Goal: Task Accomplishment & Management: Manage account settings

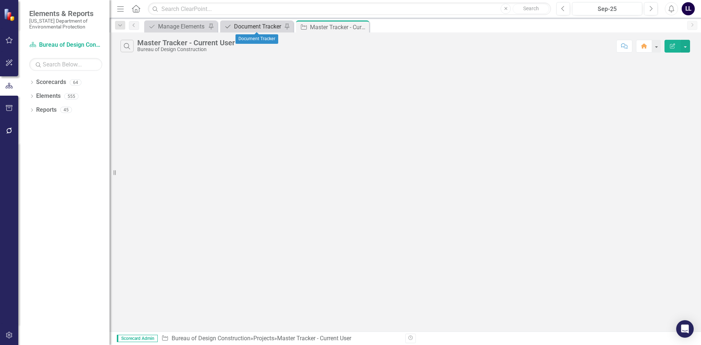
click at [258, 27] on div "Document Tracker" at bounding box center [258, 26] width 48 height 9
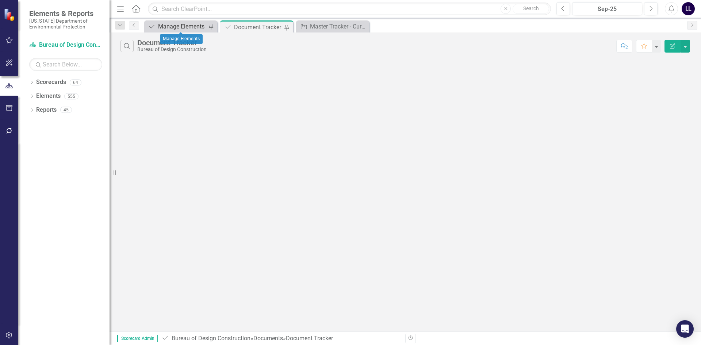
click at [184, 25] on div "Manage Elements" at bounding box center [182, 26] width 48 height 9
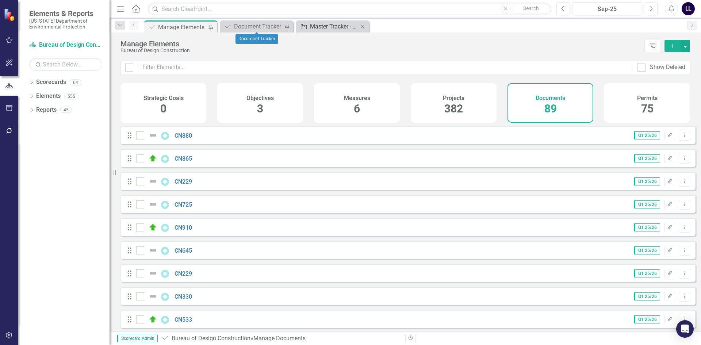
click at [339, 29] on div "Master Tracker - Current User" at bounding box center [334, 26] width 48 height 9
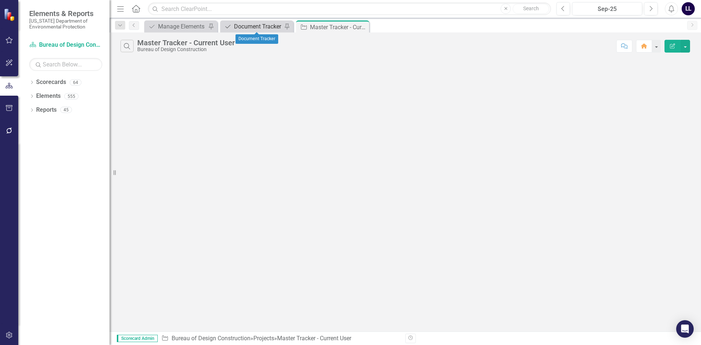
click at [262, 24] on div "Document Tracker" at bounding box center [258, 26] width 48 height 9
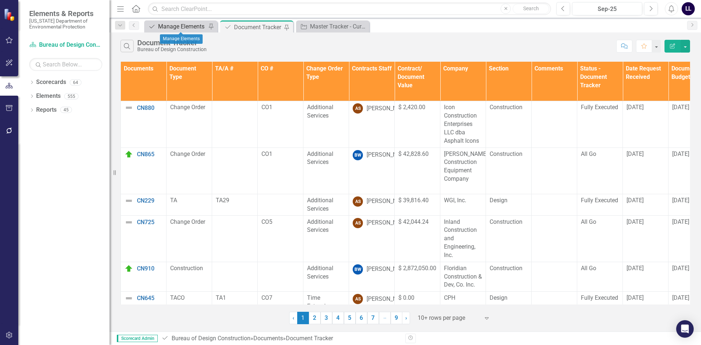
click at [183, 26] on div "Manage Elements" at bounding box center [182, 26] width 48 height 9
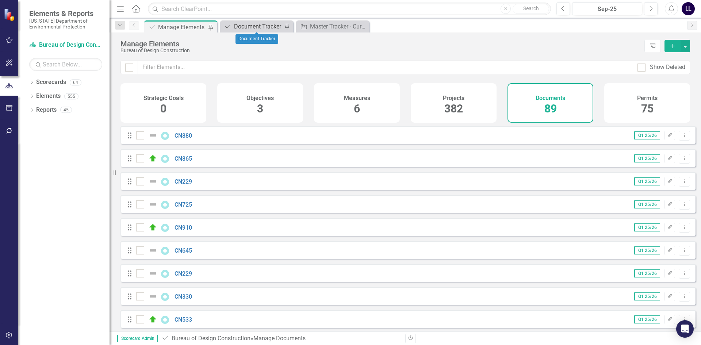
click at [258, 28] on div "Document Tracker" at bounding box center [258, 26] width 48 height 9
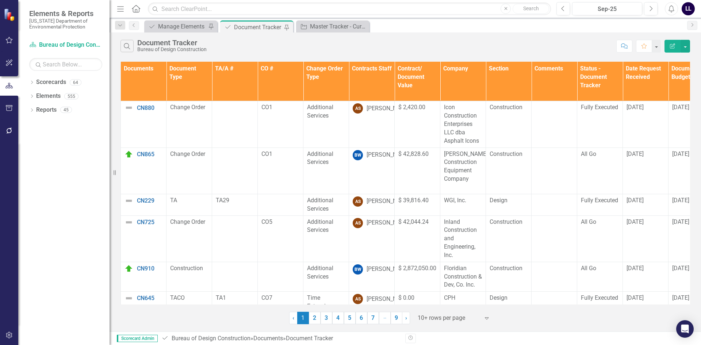
click at [146, 85] on th "Documents" at bounding box center [144, 81] width 46 height 39
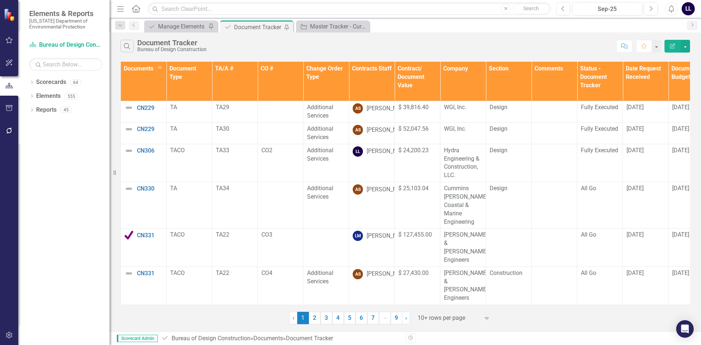
click at [370, 85] on th "Contracts Staff" at bounding box center [372, 81] width 46 height 39
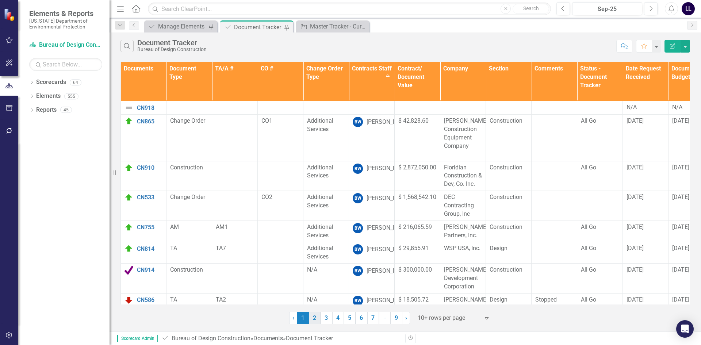
click at [313, 317] on link "2" at bounding box center [315, 318] width 12 height 12
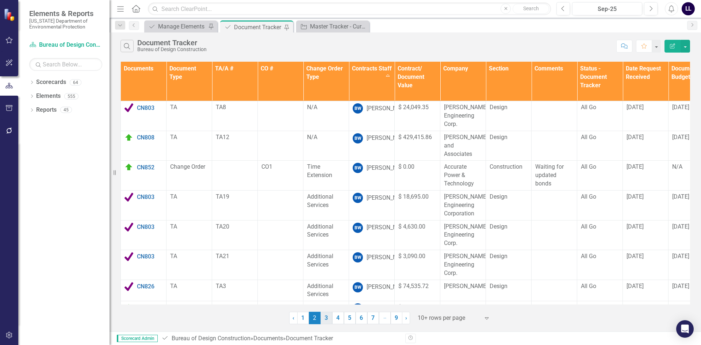
click at [324, 317] on link "3" at bounding box center [326, 318] width 12 height 12
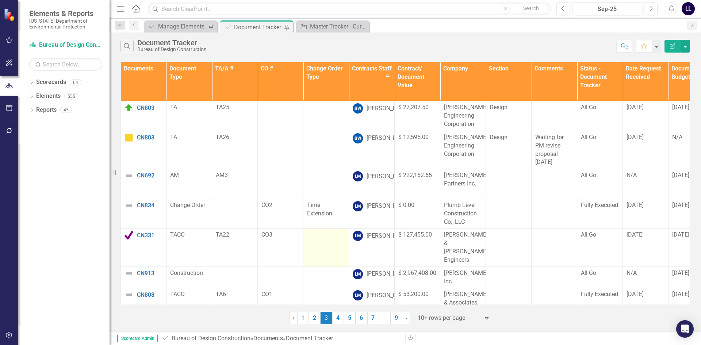
scroll to position [100, 0]
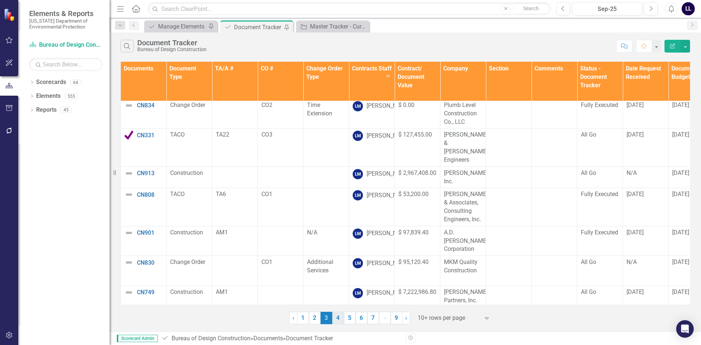
click at [336, 319] on link "4" at bounding box center [338, 318] width 12 height 12
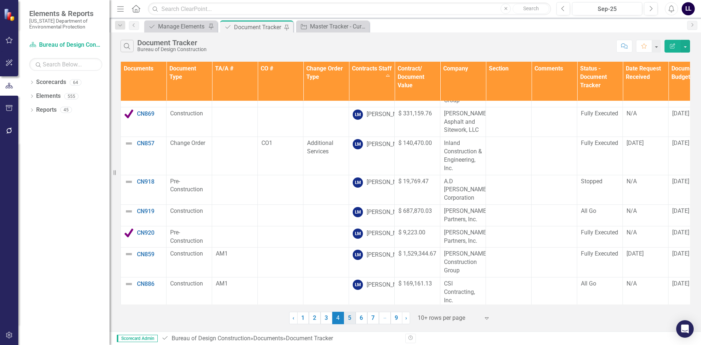
click at [350, 319] on link "5" at bounding box center [350, 318] width 12 height 12
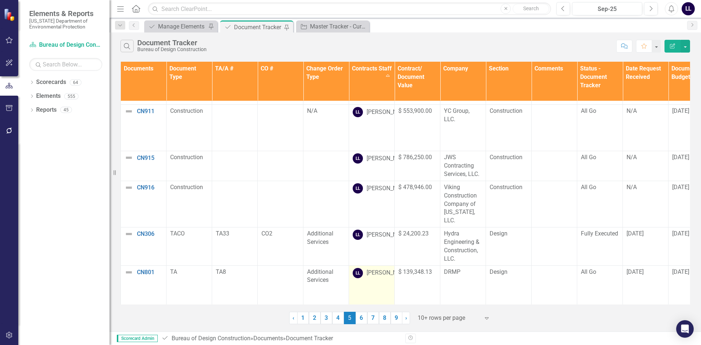
scroll to position [0, 0]
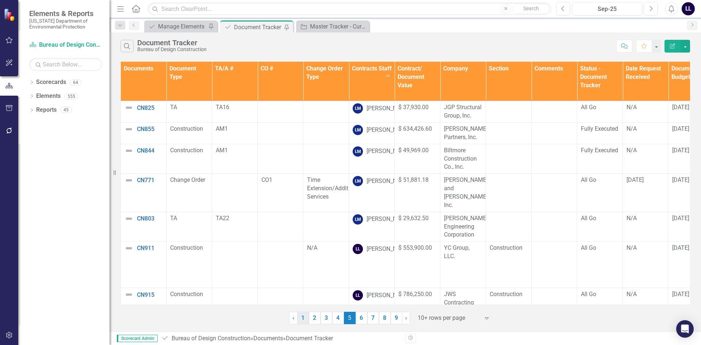
click at [301, 313] on link "1" at bounding box center [303, 318] width 12 height 12
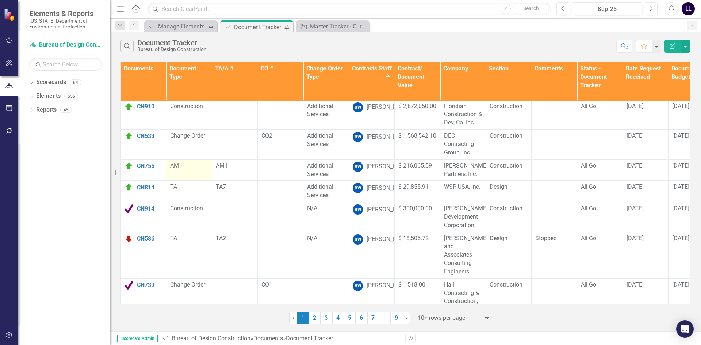
scroll to position [100, 0]
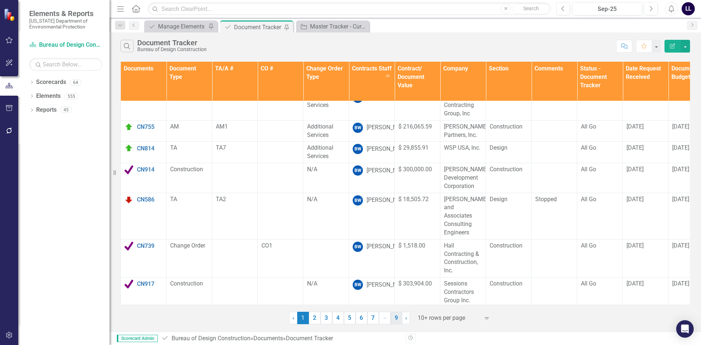
click at [394, 320] on link "9" at bounding box center [396, 318] width 12 height 12
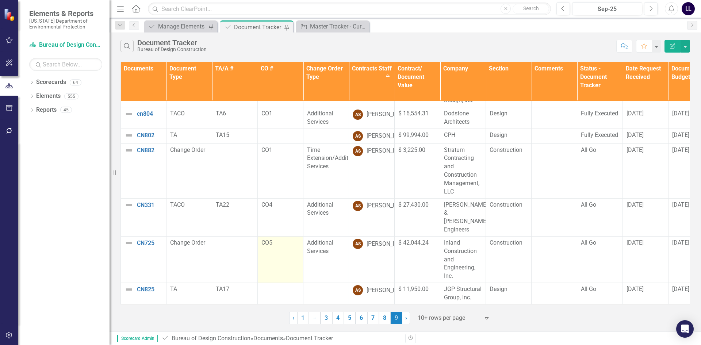
scroll to position [104, 0]
click at [349, 317] on link "5" at bounding box center [350, 318] width 12 height 12
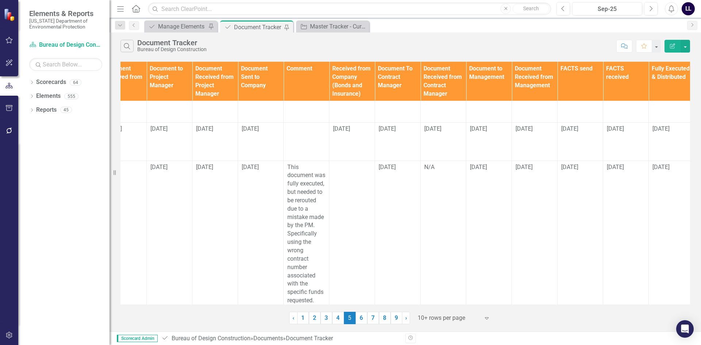
scroll to position [242, 759]
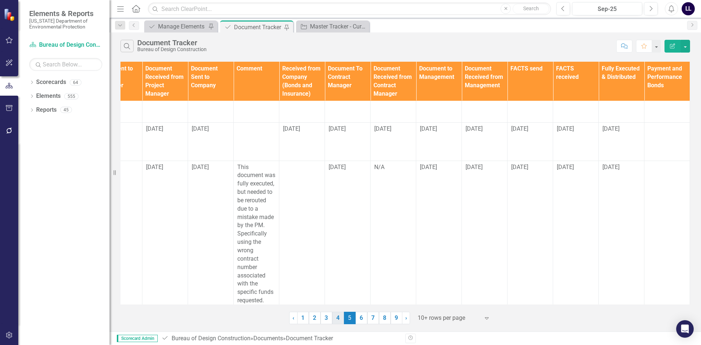
click at [334, 317] on link "4" at bounding box center [338, 318] width 12 height 12
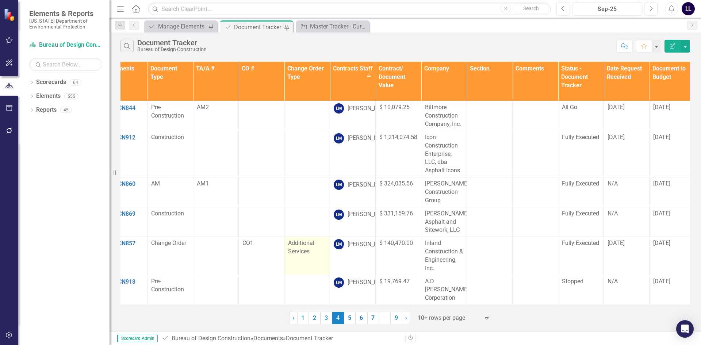
scroll to position [100, 19]
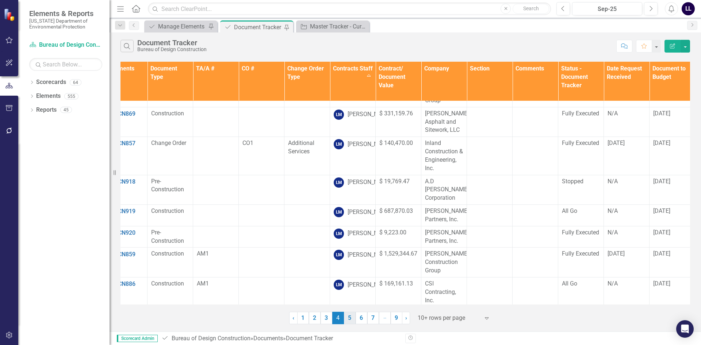
click at [348, 320] on link "5" at bounding box center [350, 318] width 12 height 12
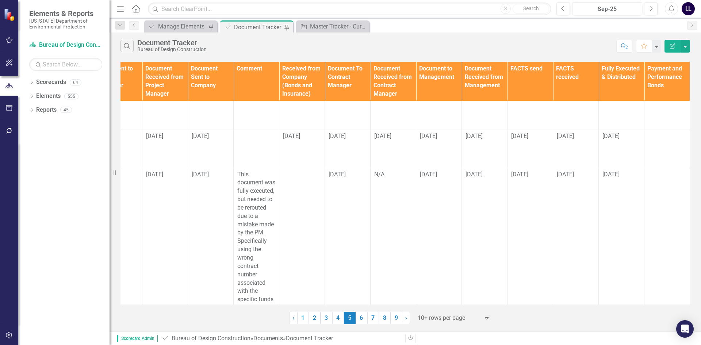
scroll to position [242, 759]
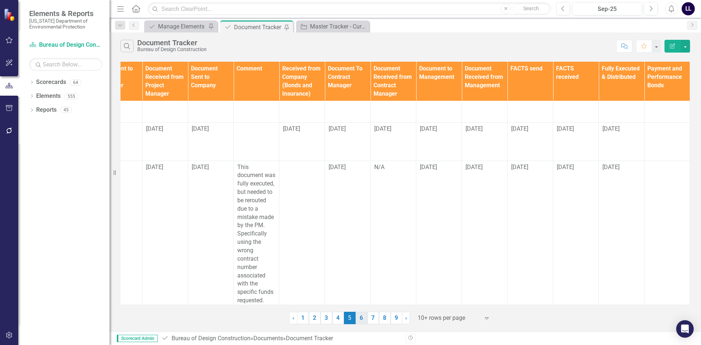
click at [362, 316] on link "6" at bounding box center [361, 318] width 12 height 12
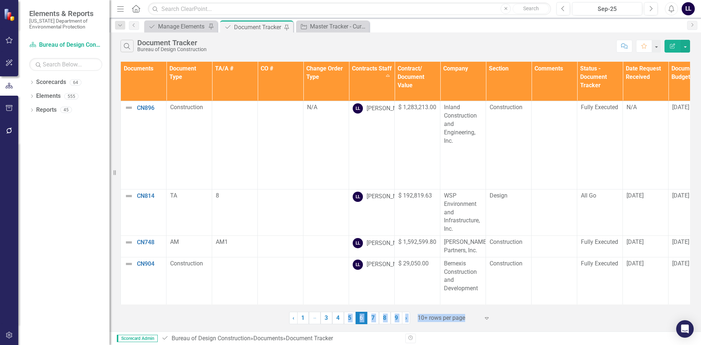
drag, startPoint x: 350, startPoint y: 309, endPoint x: 667, endPoint y: 309, distance: 317.8
click at [667, 309] on div "‹ Previous 1 … More 3 4 5 6 (current) 7 8 9 › Next 10+ rows per page Expand" at bounding box center [404, 315] width 569 height 18
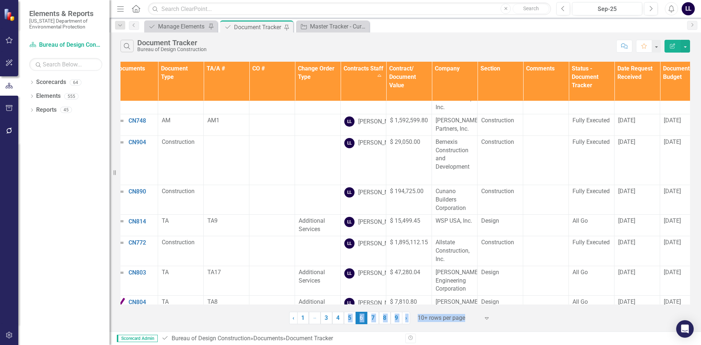
scroll to position [121, 0]
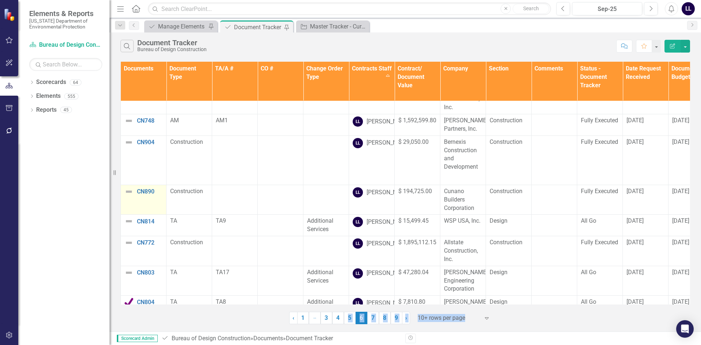
click at [130, 196] on img at bounding box center [128, 191] width 9 height 9
click at [128, 196] on img at bounding box center [128, 191] width 9 height 9
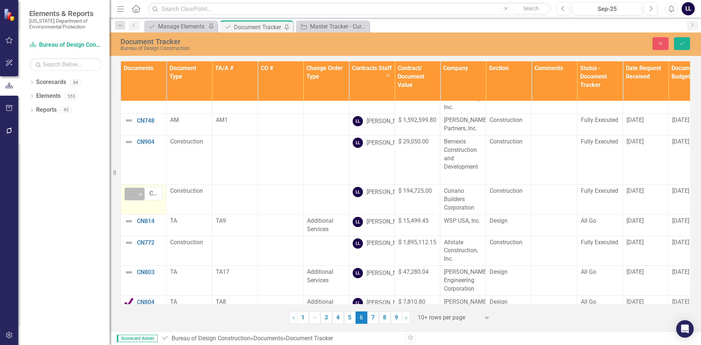
click at [137, 197] on icon "Expand" at bounding box center [140, 194] width 7 height 6
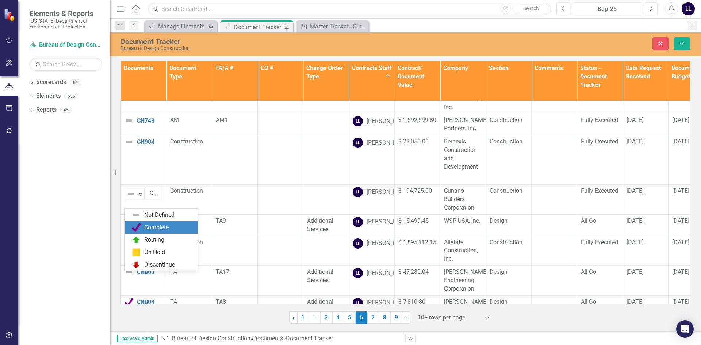
click at [154, 230] on div "Complete" at bounding box center [156, 227] width 24 height 8
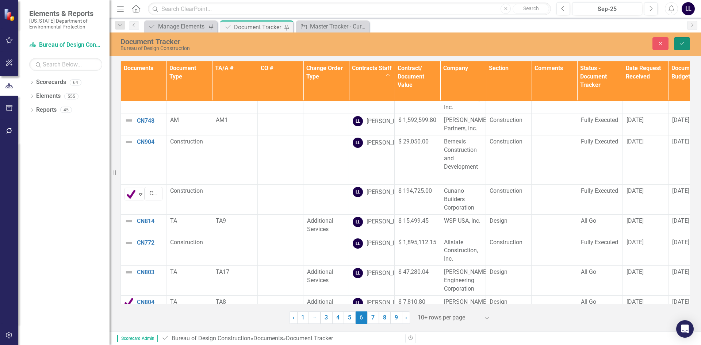
click at [682, 45] on icon "Save" at bounding box center [681, 43] width 7 height 5
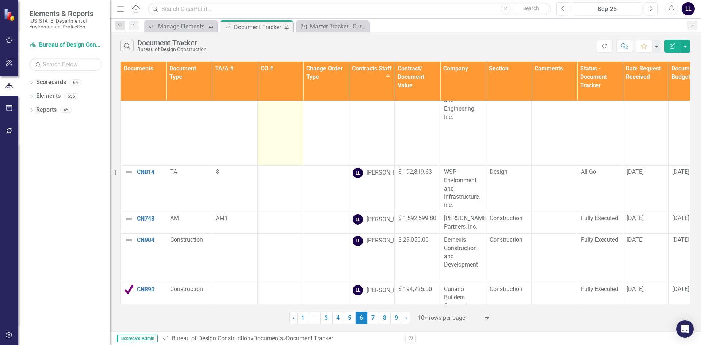
scroll to position [0, 0]
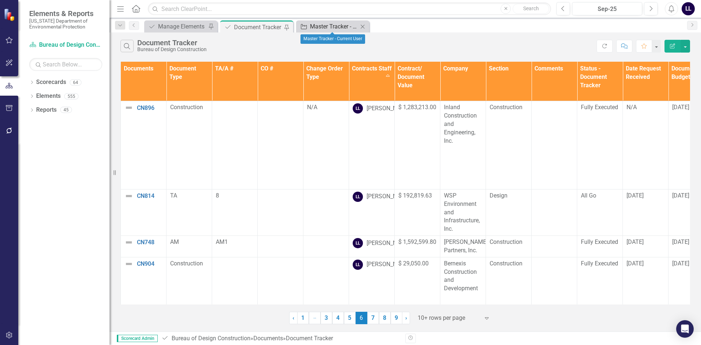
click at [337, 29] on div "Master Tracker - Current User" at bounding box center [334, 26] width 48 height 9
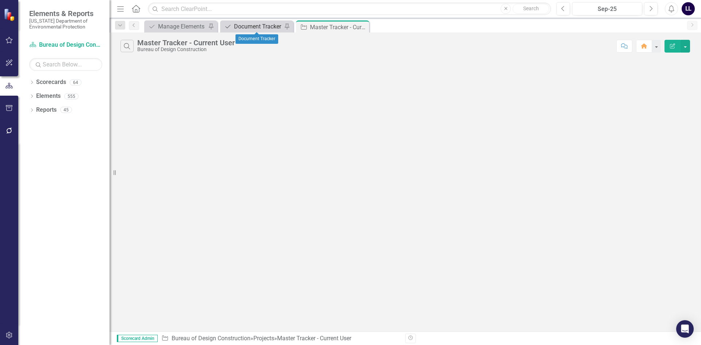
click at [246, 27] on div "Document Tracker" at bounding box center [258, 26] width 48 height 9
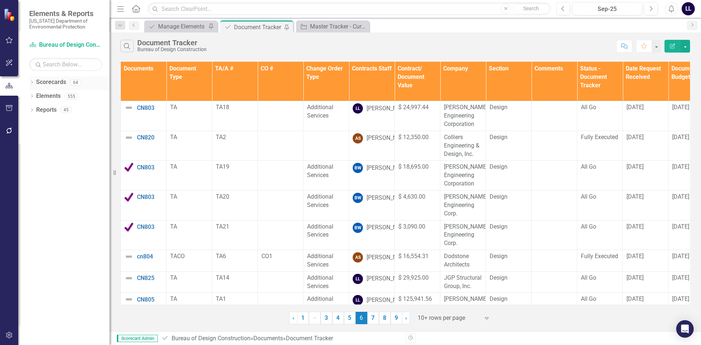
click at [33, 82] on icon "Dropdown" at bounding box center [31, 83] width 5 height 4
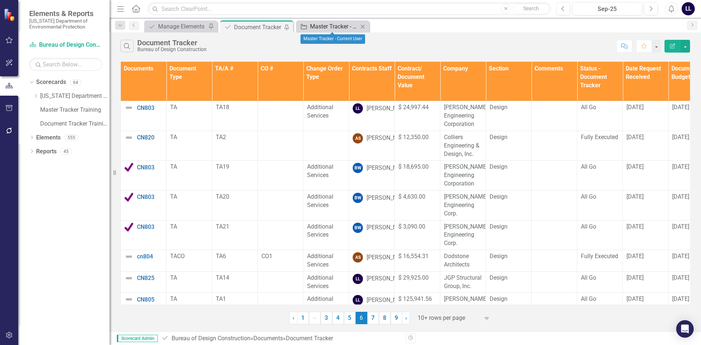
click at [322, 28] on div "Master Tracker - Current User" at bounding box center [334, 26] width 48 height 9
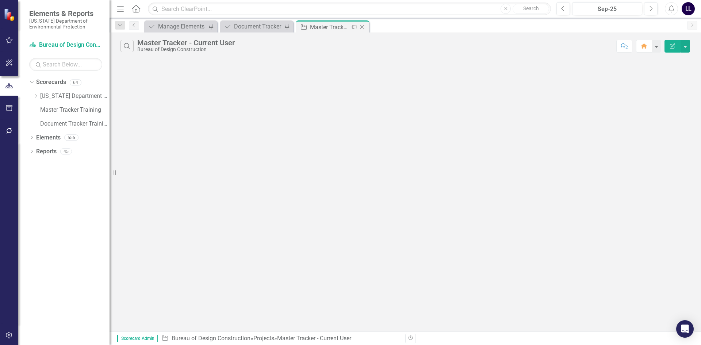
click at [351, 27] on icon "Pin" at bounding box center [354, 26] width 6 height 7
click at [71, 111] on link "Master Tracker Training" at bounding box center [74, 110] width 69 height 8
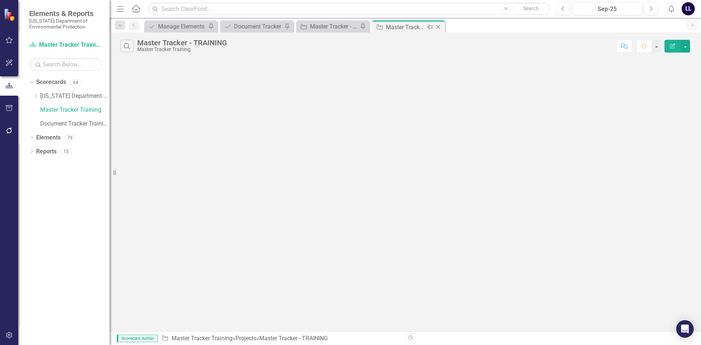
click at [409, 27] on div "Master Tracker - TRAINING" at bounding box center [405, 27] width 39 height 9
click at [317, 24] on div "Master Tracker - Current User" at bounding box center [334, 26] width 48 height 9
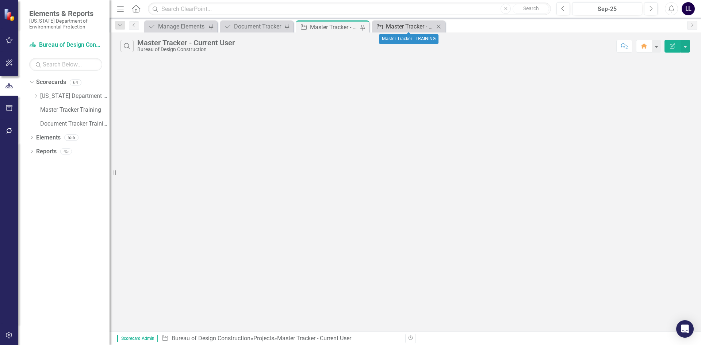
click at [394, 25] on div "Master Tracker - TRAINING" at bounding box center [410, 26] width 48 height 9
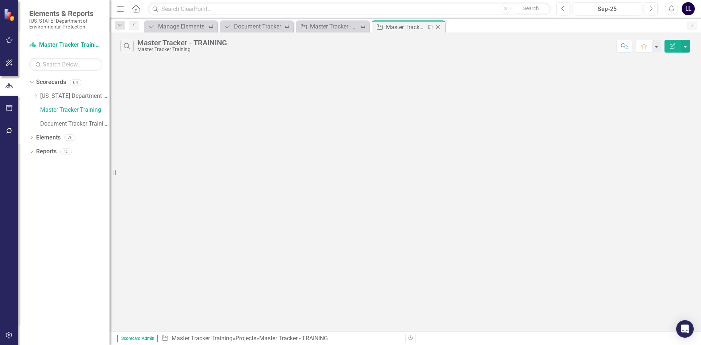
click at [428, 28] on icon "Pin" at bounding box center [430, 26] width 6 height 7
click at [69, 123] on link "Document Tracker Training" at bounding box center [74, 124] width 69 height 8
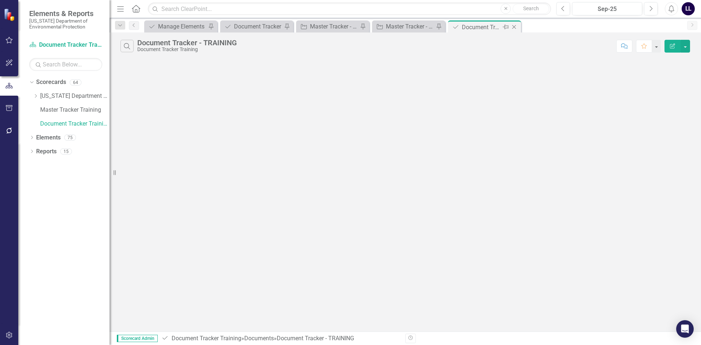
click at [505, 28] on icon "Pin" at bounding box center [505, 26] width 6 height 7
click at [395, 24] on div "Master Tracker - TRAINING" at bounding box center [410, 26] width 48 height 9
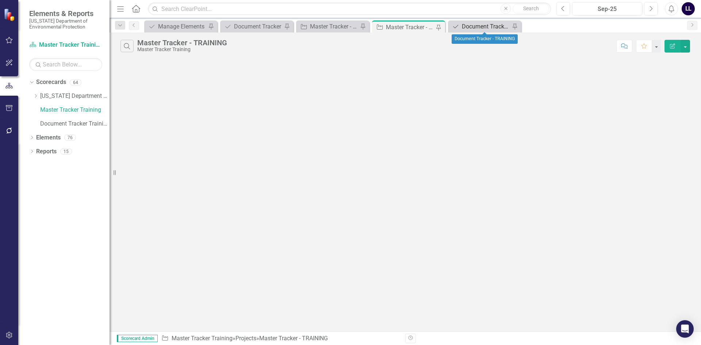
click at [484, 27] on div "Document Tracker - TRAINING" at bounding box center [486, 26] width 48 height 9
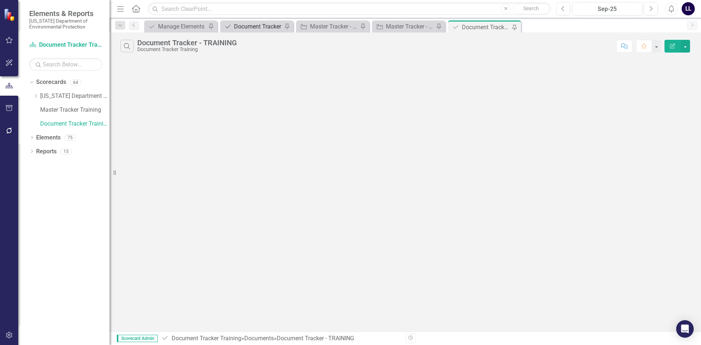
click at [261, 24] on div "Document Tracker" at bounding box center [258, 26] width 48 height 9
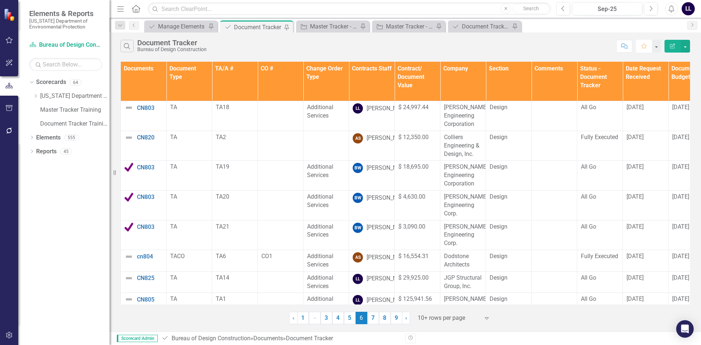
click at [643, 47] on icon "Favorite" at bounding box center [643, 45] width 7 height 5
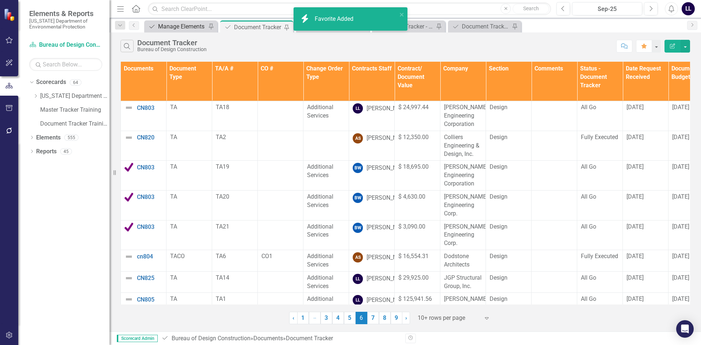
click at [172, 25] on div "Manage Elements" at bounding box center [182, 26] width 48 height 9
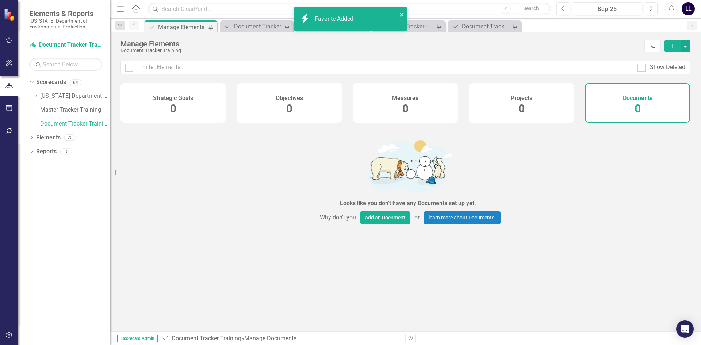
click at [401, 13] on icon "close" at bounding box center [401, 15] width 5 height 6
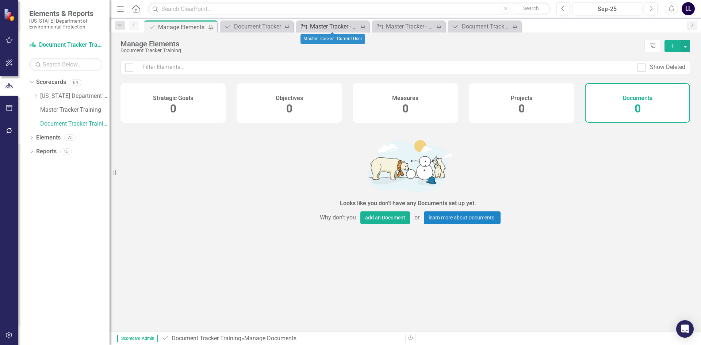
click at [327, 30] on div "Master Tracker - Current User" at bounding box center [334, 26] width 48 height 9
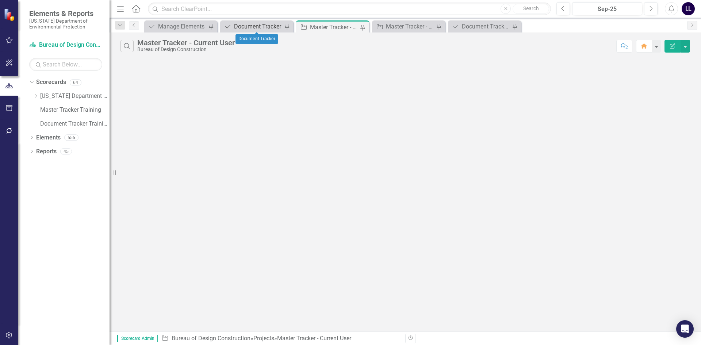
click at [258, 26] on div "Document Tracker" at bounding box center [258, 26] width 48 height 9
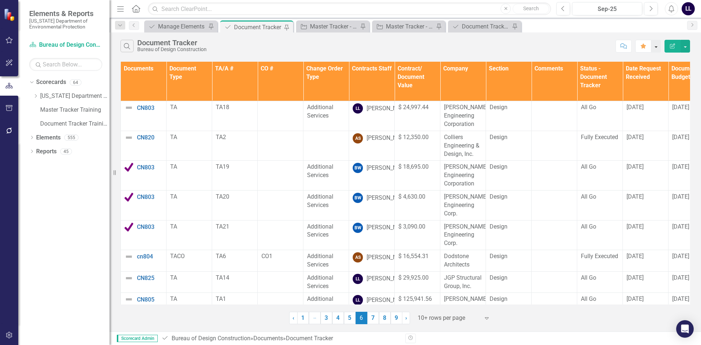
click at [660, 49] on button "button" at bounding box center [655, 46] width 9 height 13
click at [637, 73] on link "Home Set As Home" at bounding box center [629, 72] width 61 height 13
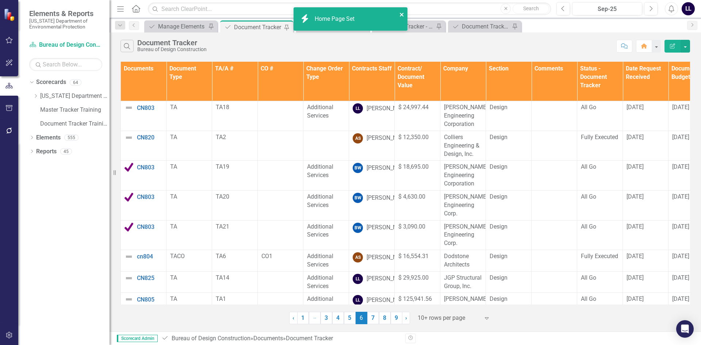
click at [399, 13] on icon "close" at bounding box center [401, 15] width 5 height 6
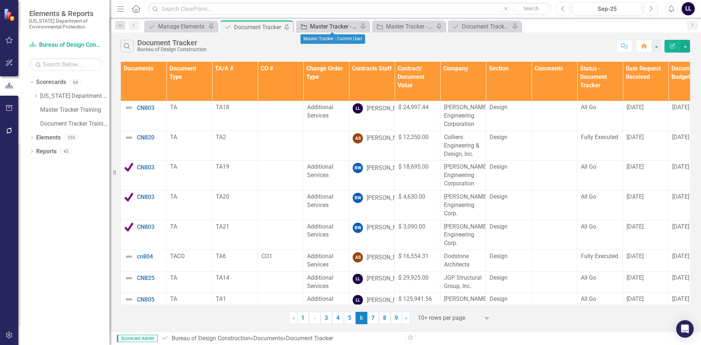
click at [336, 31] on div "Master Tracker - Current User" at bounding box center [334, 26] width 48 height 9
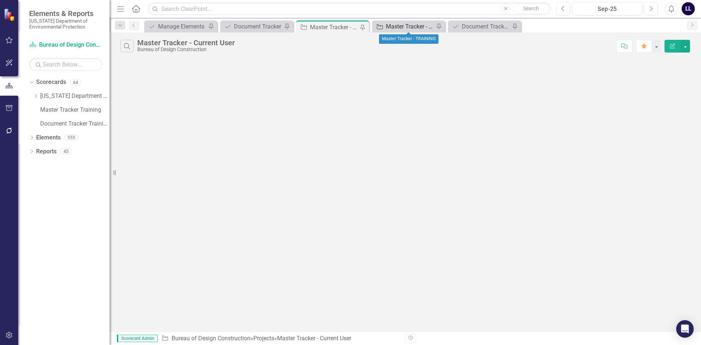
click at [395, 29] on div "Master Tracker - TRAINING" at bounding box center [410, 26] width 48 height 9
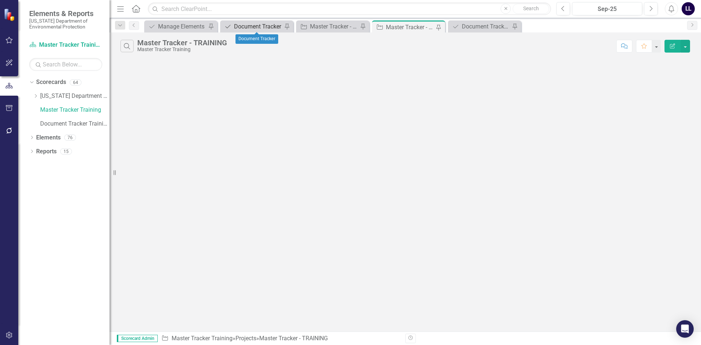
click at [258, 28] on div "Document Tracker" at bounding box center [258, 26] width 48 height 9
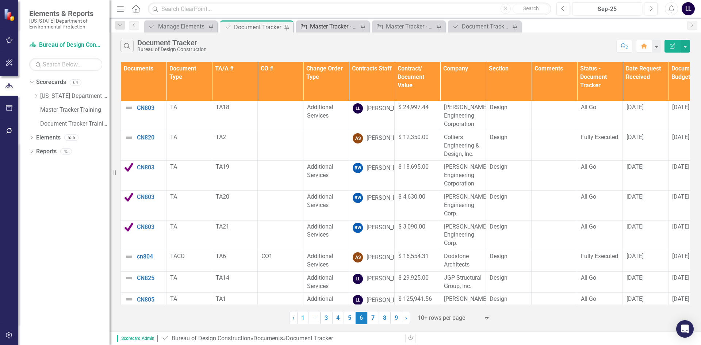
click at [332, 26] on div "Master Tracker - Current User" at bounding box center [334, 26] width 48 height 9
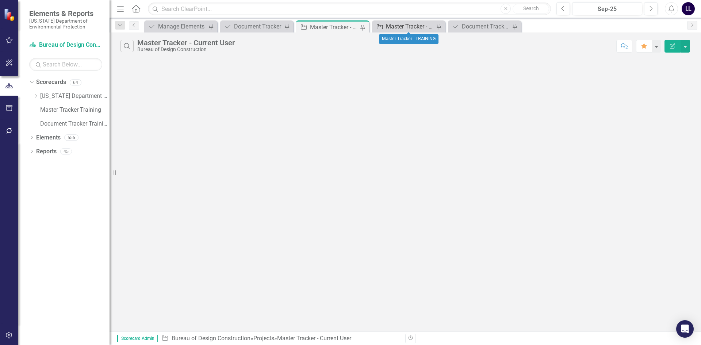
click at [402, 28] on div "Master Tracker - TRAINING" at bounding box center [410, 26] width 48 height 9
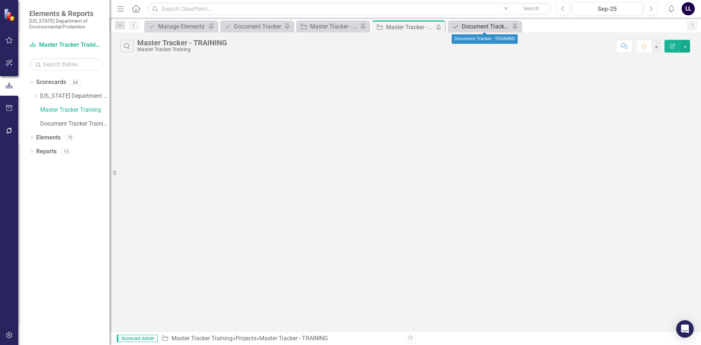
click at [477, 29] on div "Document Tracker - TRAINING" at bounding box center [486, 26] width 48 height 9
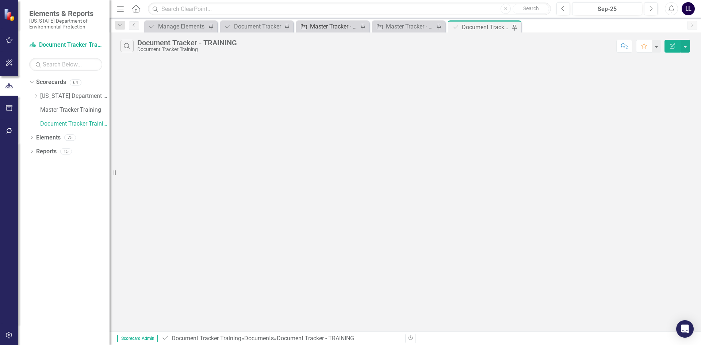
click at [335, 27] on div "Master Tracker - Current User" at bounding box center [334, 26] width 48 height 9
click at [410, 29] on div "Master Tracker - TRAINING" at bounding box center [410, 26] width 48 height 9
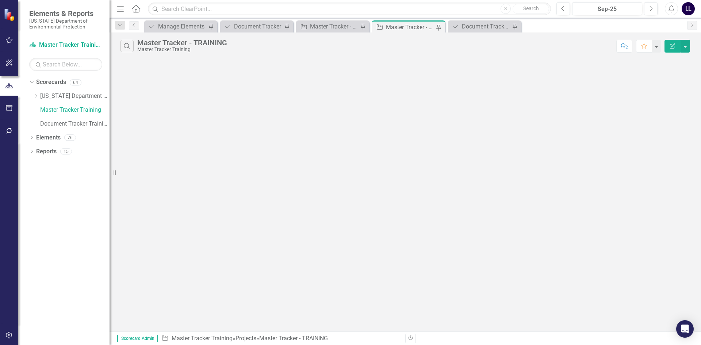
click at [181, 48] on div "Master Tracker Training" at bounding box center [182, 49] width 90 height 5
click at [671, 48] on icon "button" at bounding box center [672, 45] width 5 height 5
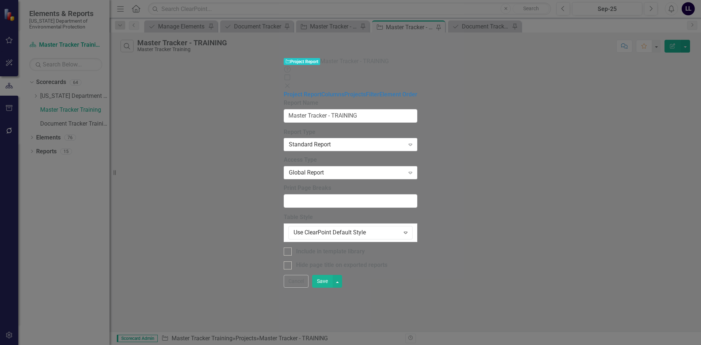
click at [291, 83] on icon "Close" at bounding box center [286, 86] width 7 height 6
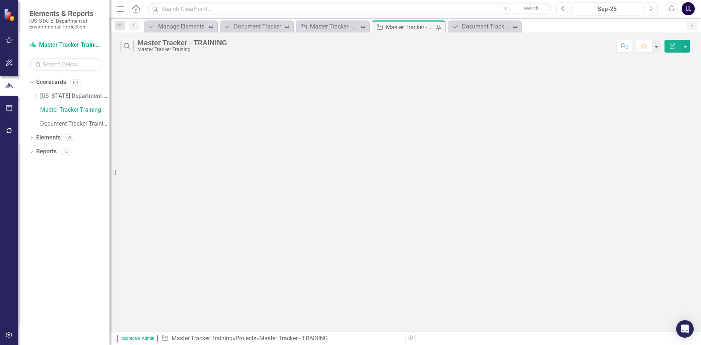
click at [307, 80] on div "Search Master Tracker - TRAINING Master Tracker Training Comment Favorite Edit …" at bounding box center [404, 181] width 591 height 299
click at [33, 151] on icon "Dropdown" at bounding box center [31, 152] width 5 height 4
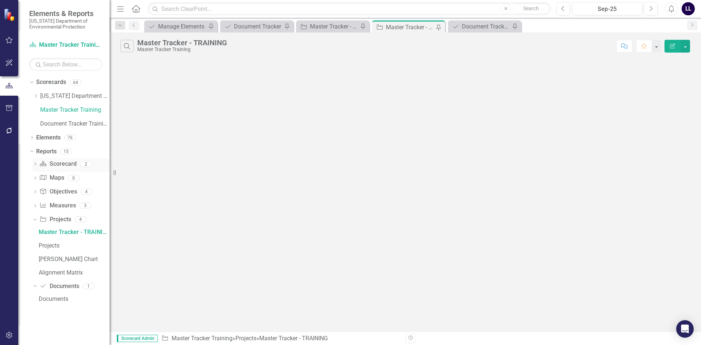
click at [37, 162] on div "Dropdown" at bounding box center [34, 165] width 5 height 6
click at [34, 244] on icon "Dropdown" at bounding box center [34, 246] width 5 height 4
click at [38, 164] on div "Dropdown Scorecard Scorecard 2" at bounding box center [70, 165] width 77 height 14
click at [35, 164] on icon "Dropdown" at bounding box center [34, 165] width 5 height 4
click at [35, 164] on icon at bounding box center [34, 164] width 3 height 2
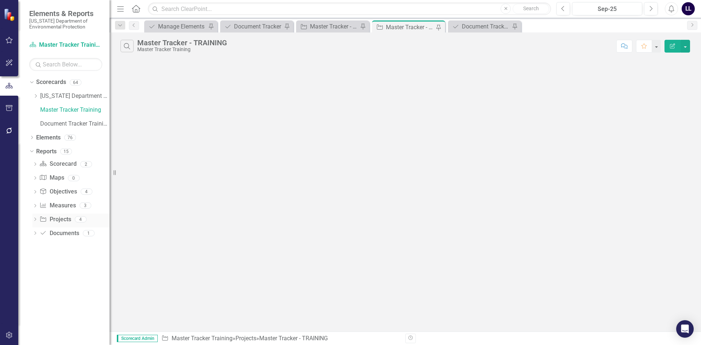
click at [32, 218] on icon "Dropdown" at bounding box center [34, 220] width 5 height 4
click at [32, 218] on icon "Dropdown" at bounding box center [34, 218] width 4 height 5
click at [36, 165] on icon "Dropdown" at bounding box center [34, 165] width 5 height 4
click at [61, 179] on div "Master Tracker - TRAINING" at bounding box center [74, 176] width 71 height 7
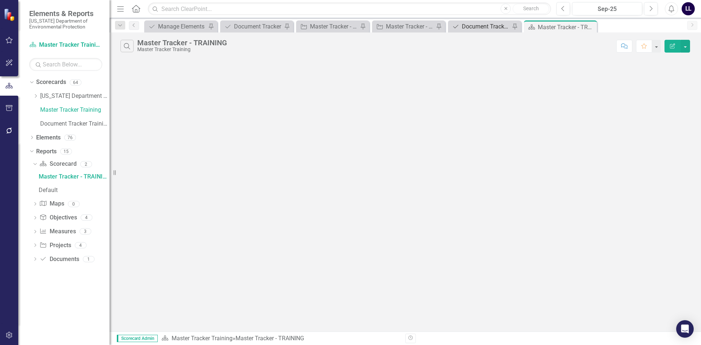
click at [483, 26] on div "Document Tracker - TRAINING" at bounding box center [486, 26] width 48 height 9
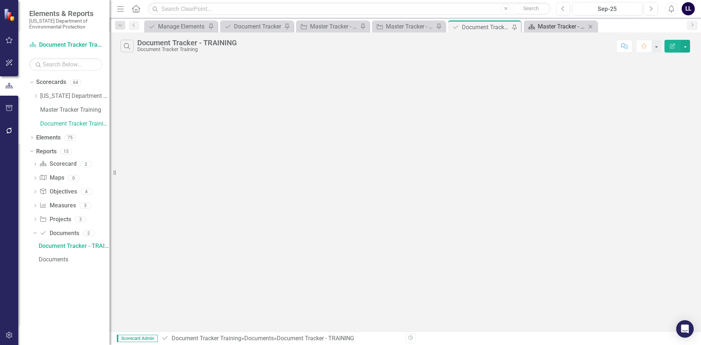
click at [558, 27] on div "Master Tracker - TRAINING" at bounding box center [561, 26] width 48 height 9
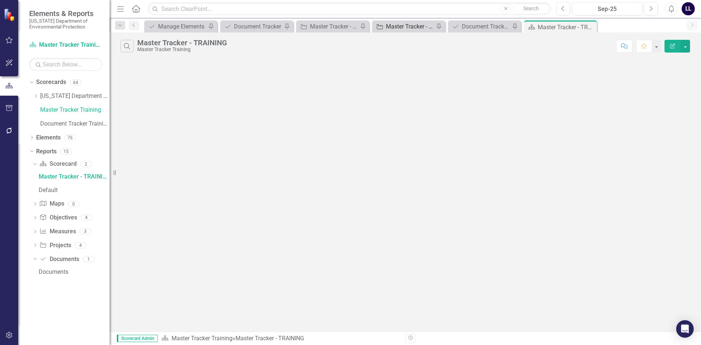
click at [400, 24] on div "Master Tracker - TRAINING" at bounding box center [410, 26] width 48 height 9
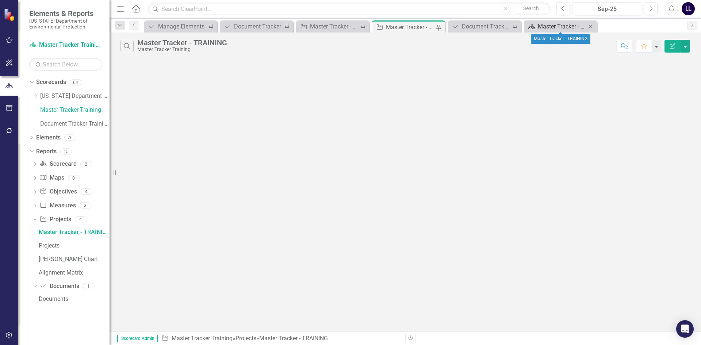
click at [557, 27] on div "Master Tracker - TRAINING" at bounding box center [561, 26] width 48 height 9
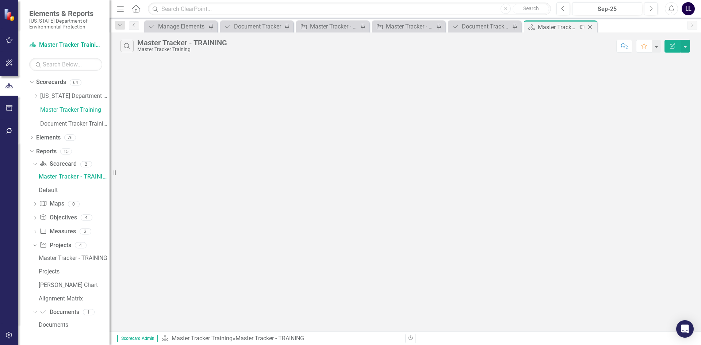
click at [590, 25] on icon "Close" at bounding box center [589, 27] width 7 height 6
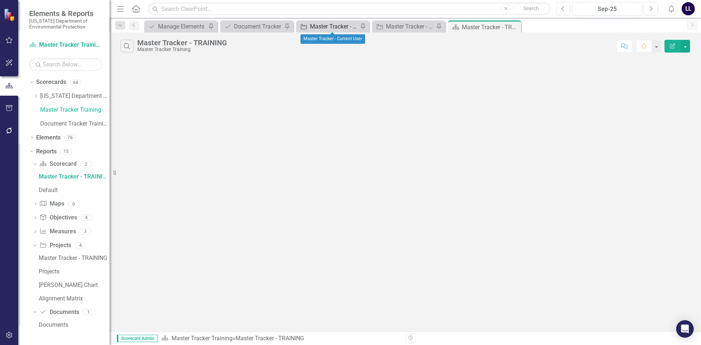
click at [331, 27] on div "Master Tracker - Current User" at bounding box center [334, 26] width 48 height 9
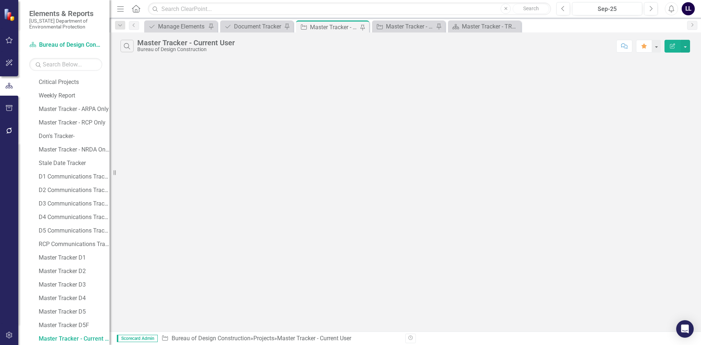
scroll to position [177, 0]
click at [420, 28] on div "Master Tracker - TRAINING" at bounding box center [410, 26] width 48 height 9
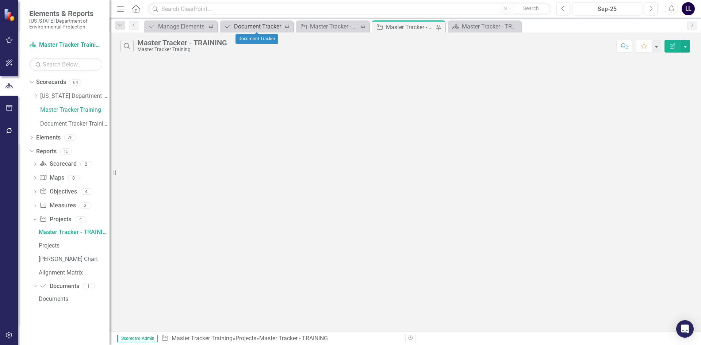
click at [253, 28] on div "Document Tracker" at bounding box center [258, 26] width 48 height 9
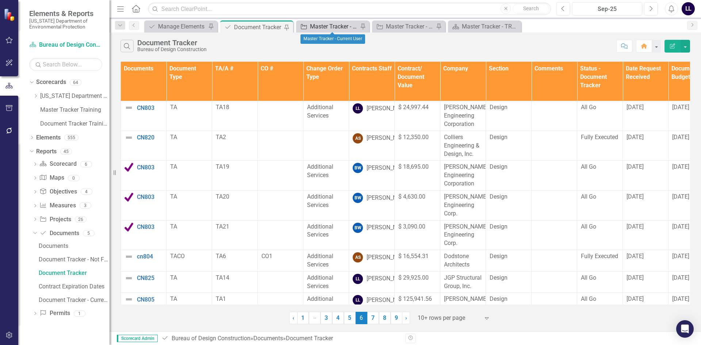
click at [332, 26] on div "Master Tracker - Current User" at bounding box center [334, 26] width 48 height 9
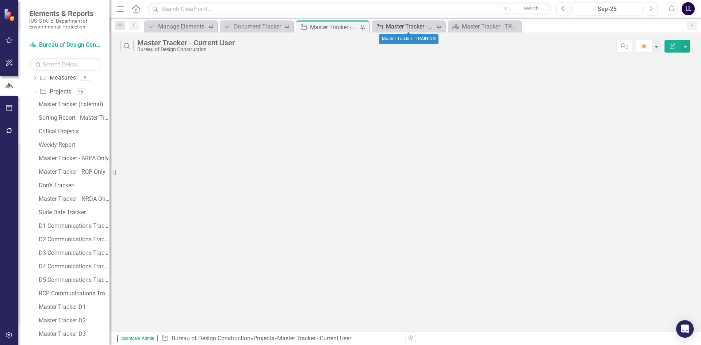
scroll to position [177, 0]
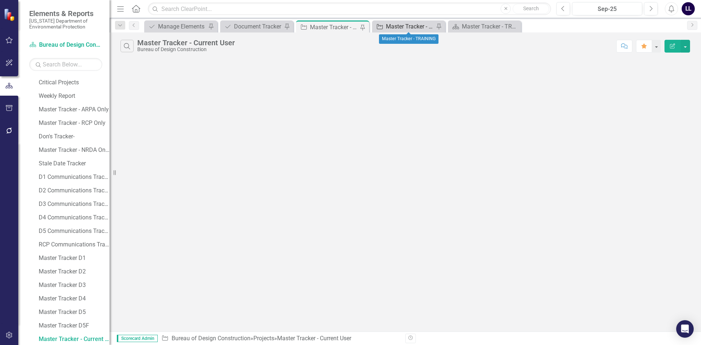
click at [409, 27] on div "Master Tracker - TRAINING" at bounding box center [410, 26] width 48 height 9
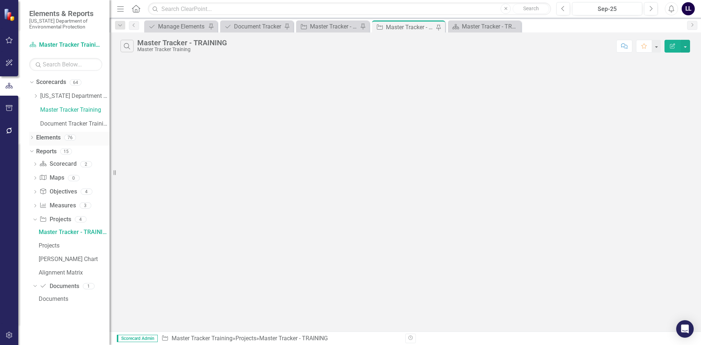
click at [43, 138] on link "Elements" at bounding box center [48, 138] width 24 height 8
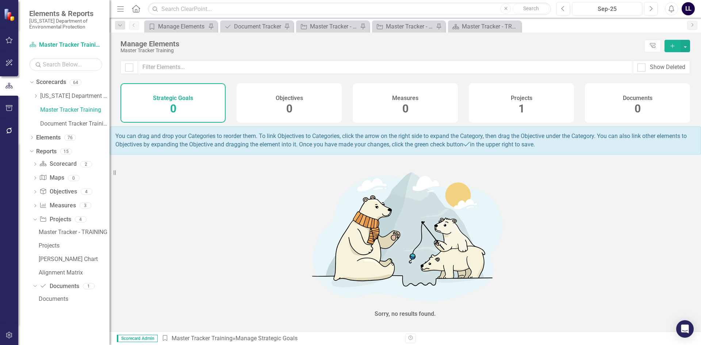
click at [517, 105] on div "Projects 1" at bounding box center [520, 102] width 105 height 39
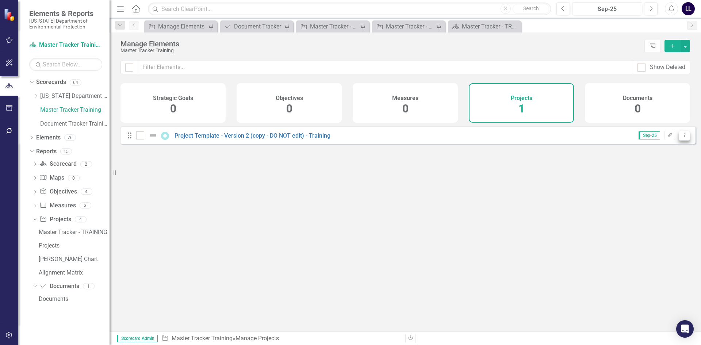
click at [681, 138] on icon "Dropdown Menu" at bounding box center [684, 135] width 6 height 5
click at [653, 182] on link "Copy Duplicate Project" at bounding box center [652, 179] width 61 height 13
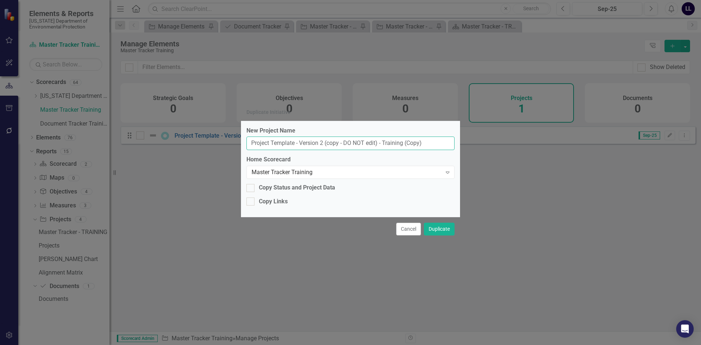
drag, startPoint x: 429, startPoint y: 145, endPoint x: 18, endPoint y: 97, distance: 413.6
click at [18, 97] on div "Duplicate Initiative New Project Name Project Template - Version 2 (copy - DO N…" at bounding box center [350, 172] width 701 height 345
type input "Logan's Awesome Project to Revitalize a Park"
click at [249, 188] on input "Copy Status and Project Data" at bounding box center [248, 186] width 5 height 5
checkbox input "true"
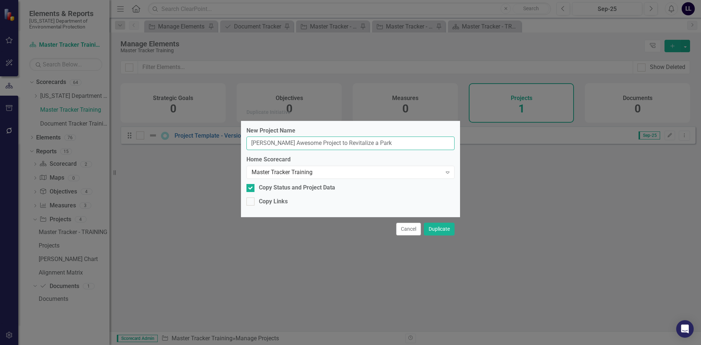
drag, startPoint x: 381, startPoint y: 144, endPoint x: 76, endPoint y: 108, distance: 307.1
click at [76, 108] on div "Duplicate Initiative New Project Name Logan's Awesome Project to Revitalize a P…" at bounding box center [350, 172] width 701 height 345
click at [320, 222] on div "Cancel Duplicate" at bounding box center [350, 229] width 219 height 24
click at [285, 143] on input "Logan's Awesome Project to Revitalize a Park" at bounding box center [350, 142] width 208 height 13
drag, startPoint x: 274, startPoint y: 144, endPoint x: 462, endPoint y: 163, distance: 189.6
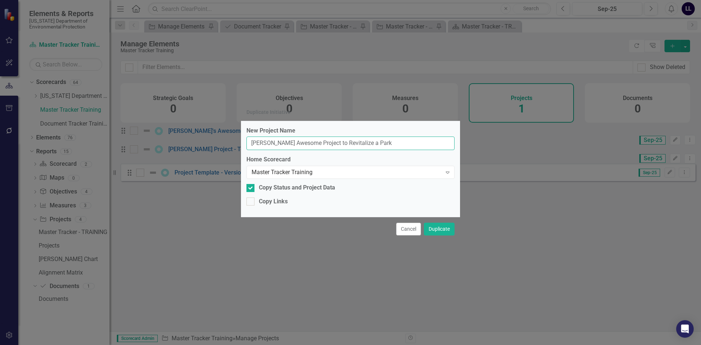
click at [462, 163] on div "Duplicate Initiative New Project Name Logan's Awesome Project to Revitalize a P…" at bounding box center [350, 172] width 701 height 345
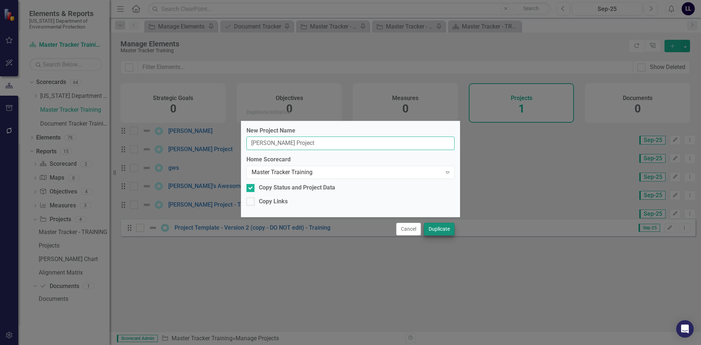
type input "Logan's Project"
click at [437, 227] on button "Duplicate" at bounding box center [439, 229] width 31 height 13
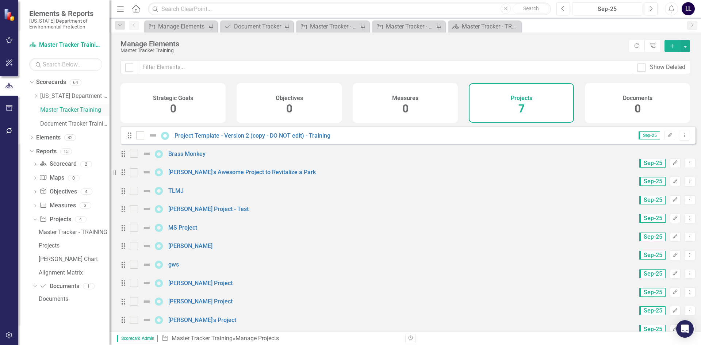
click at [76, 109] on link "Master Tracker Training" at bounding box center [74, 110] width 69 height 8
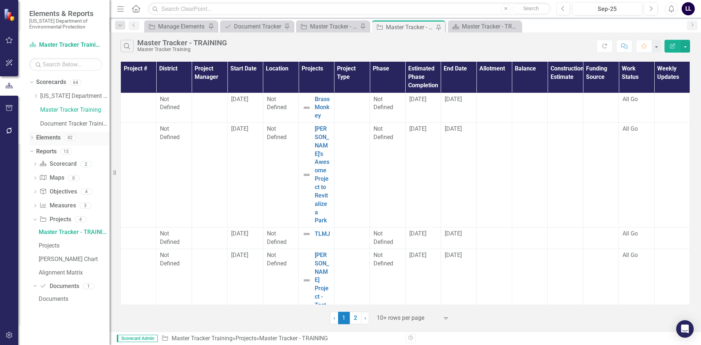
click at [57, 139] on link "Elements" at bounding box center [48, 138] width 24 height 8
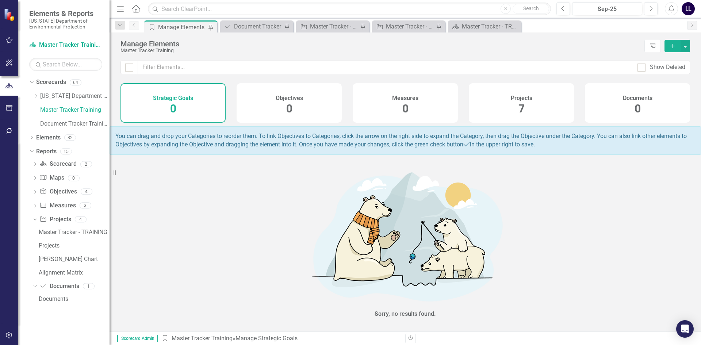
click at [522, 107] on span "7" at bounding box center [521, 108] width 6 height 13
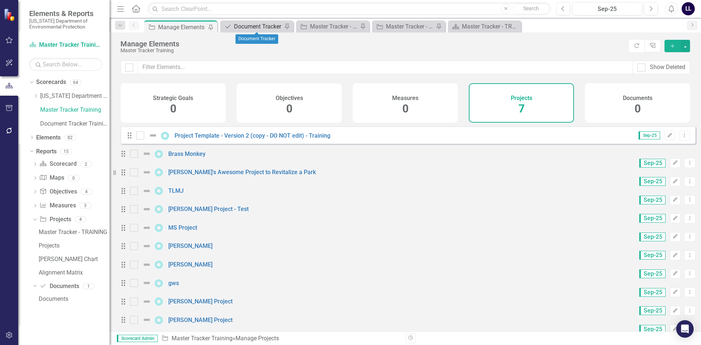
click at [253, 27] on div "Document Tracker" at bounding box center [258, 26] width 48 height 9
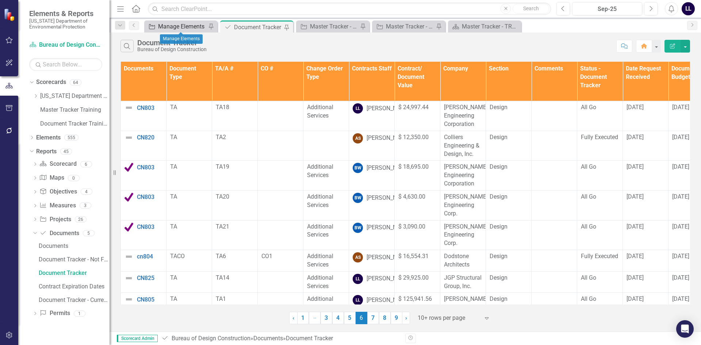
click at [184, 27] on div "Manage Elements" at bounding box center [182, 26] width 48 height 9
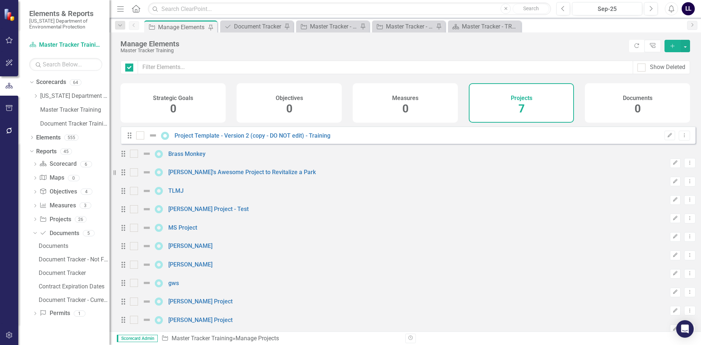
checkbox input "false"
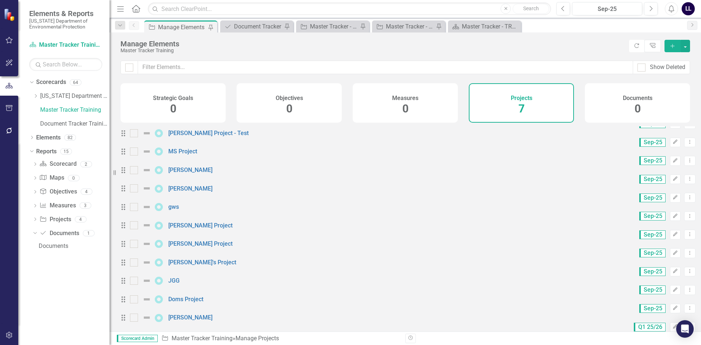
scroll to position [168, 0]
click at [199, 240] on link "Logan's Project" at bounding box center [200, 243] width 64 height 7
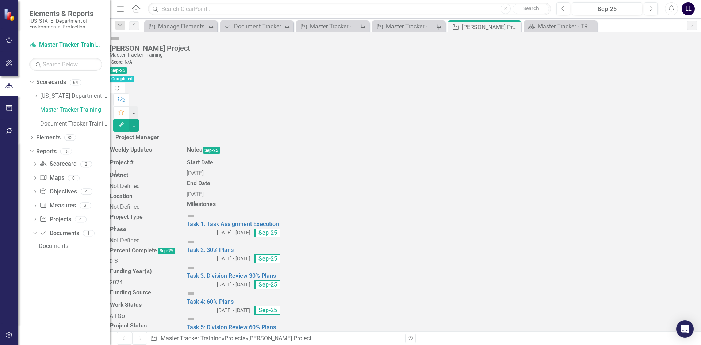
click at [242, 144] on div at bounding box center [405, 144] width 580 height 0
click at [175, 169] on div at bounding box center [142, 169] width 66 height 0
click at [166, 169] on div at bounding box center [142, 169] width 66 height 0
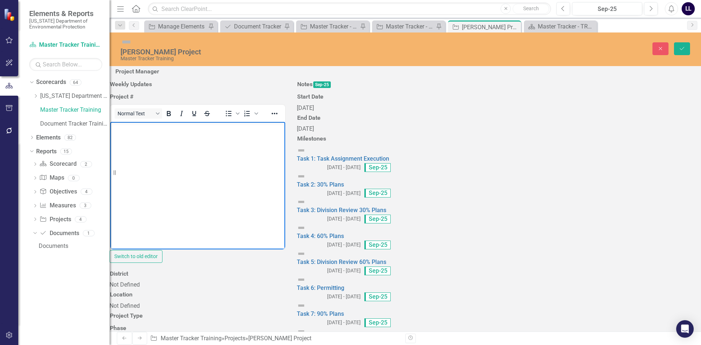
click at [177, 151] on body "Rich Text Area. Press ALT-0 for help." at bounding box center [197, 175] width 175 height 109
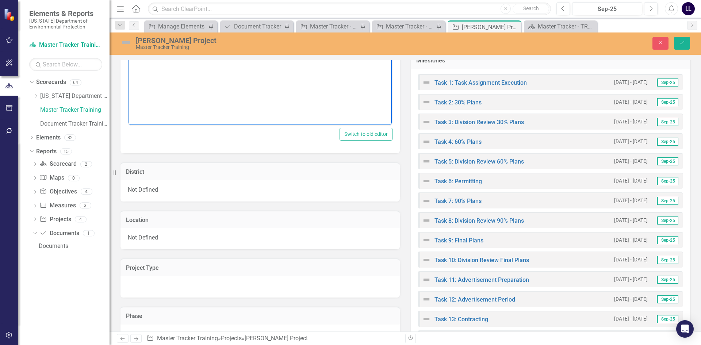
scroll to position [219, 0]
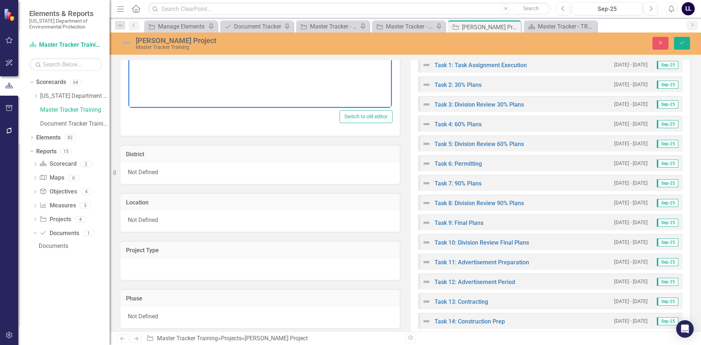
click at [176, 222] on div "Not Defined" at bounding box center [259, 221] width 279 height 21
click at [193, 222] on div "Not Defined" at bounding box center [256, 223] width 247 height 8
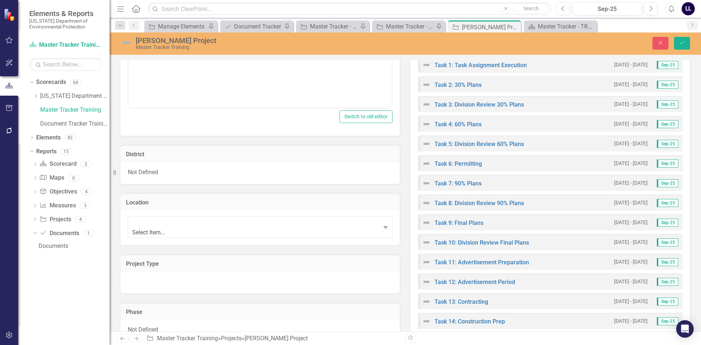
scroll to position [12, 0]
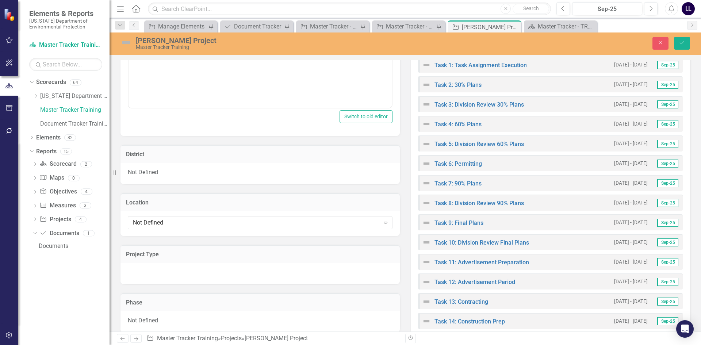
click at [204, 212] on div "Not Defined Expand" at bounding box center [259, 223] width 279 height 25
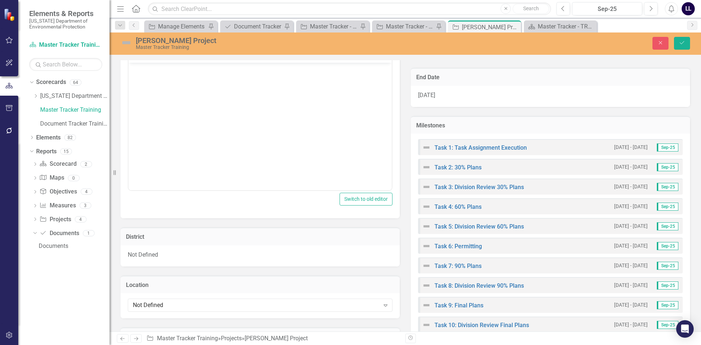
scroll to position [0, 0]
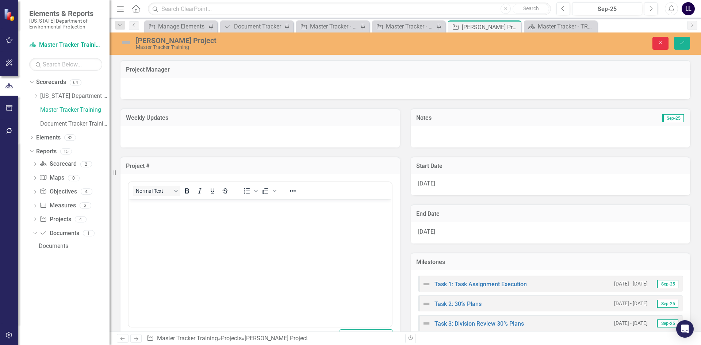
click at [660, 41] on icon "Close" at bounding box center [660, 42] width 7 height 5
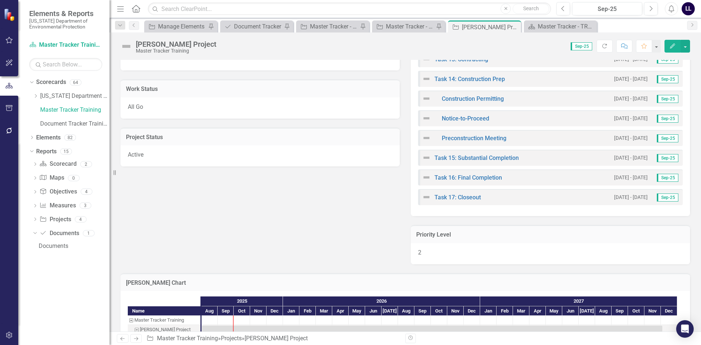
scroll to position [474, 0]
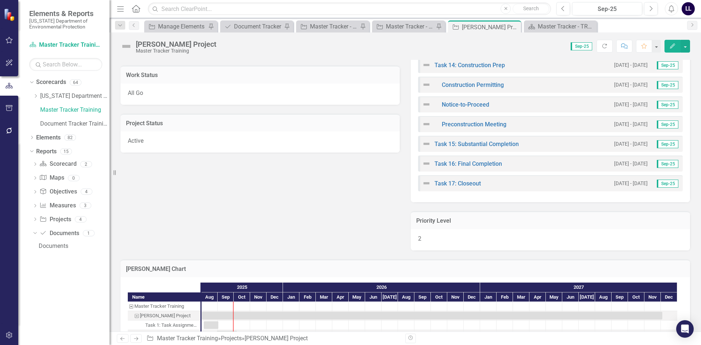
click at [426, 242] on div "2" at bounding box center [549, 239] width 279 height 21
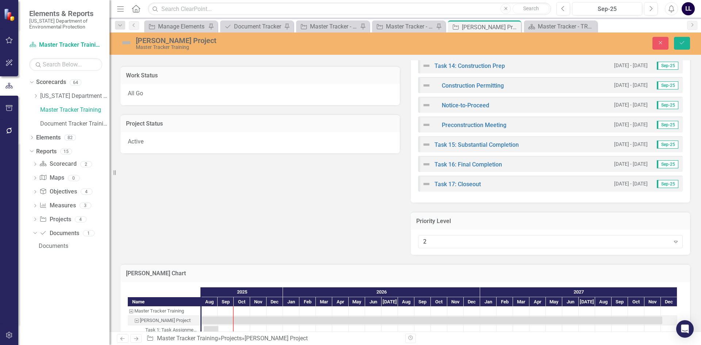
click at [660, 39] on button "Close" at bounding box center [660, 43] width 16 height 13
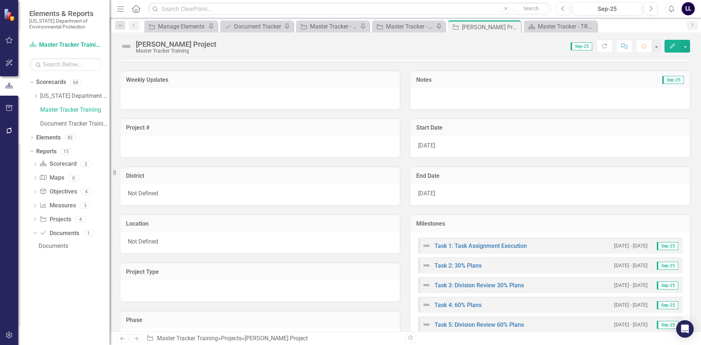
scroll to position [0, 0]
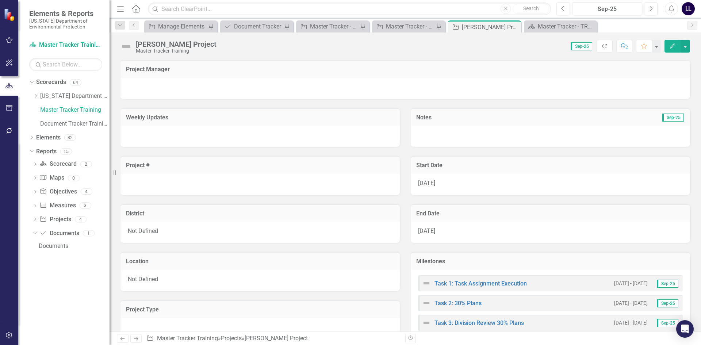
click at [265, 86] on div at bounding box center [404, 88] width 569 height 21
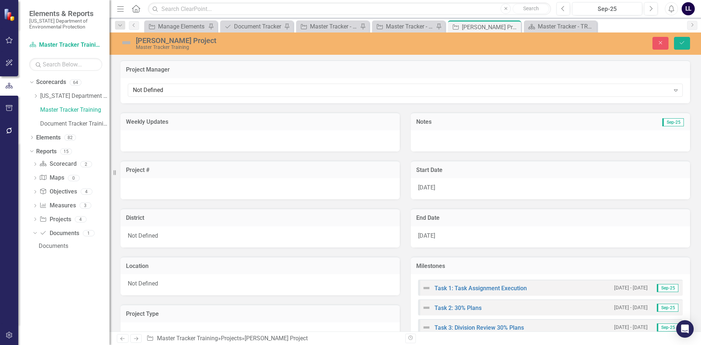
click at [670, 45] on div "Close Save" at bounding box center [577, 43] width 235 height 13
click at [664, 43] on button "Close" at bounding box center [660, 43] width 16 height 13
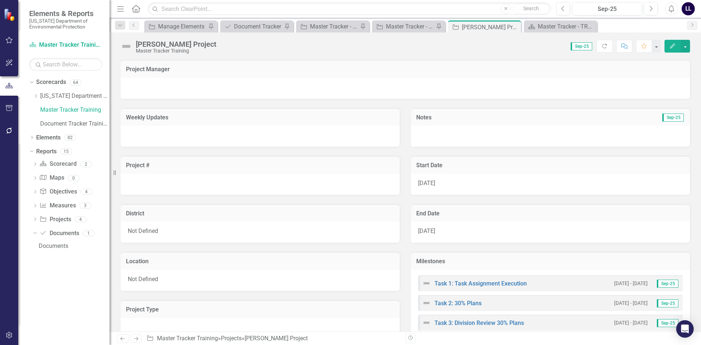
scroll to position [182, 0]
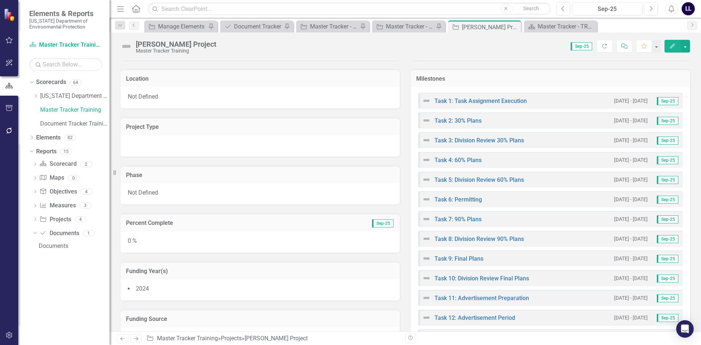
click at [196, 193] on div "Not Defined" at bounding box center [259, 193] width 279 height 21
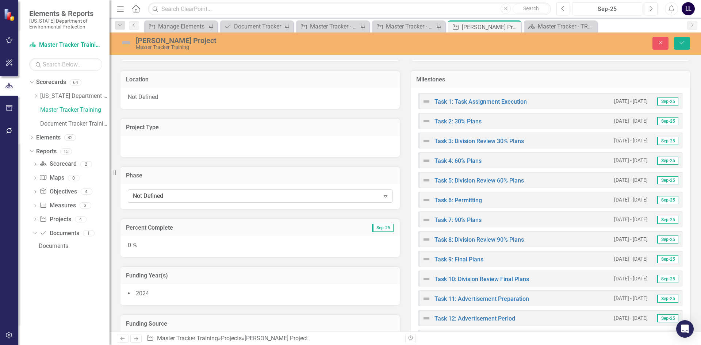
click at [195, 197] on div "Not Defined" at bounding box center [256, 196] width 247 height 8
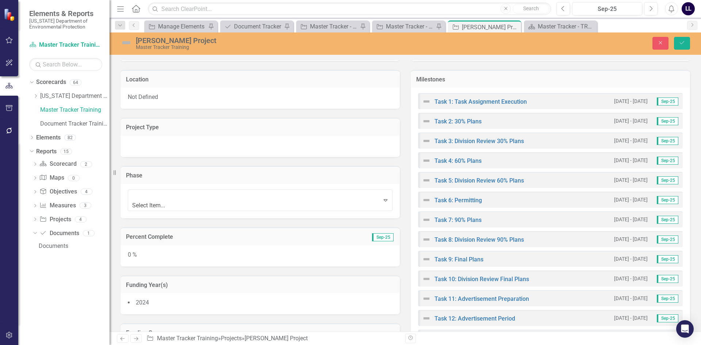
scroll to position [12, 0]
click at [251, 175] on h3 "Phase" at bounding box center [260, 175] width 268 height 7
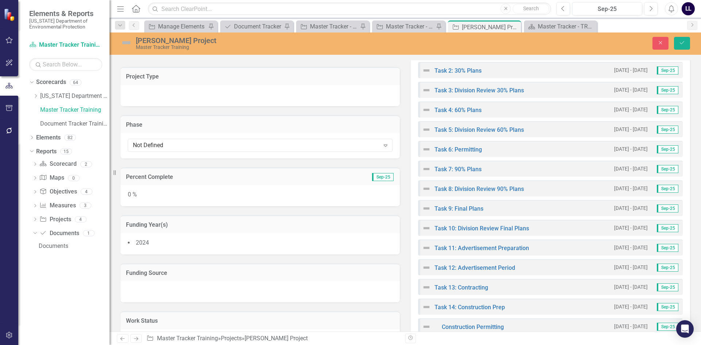
scroll to position [328, 0]
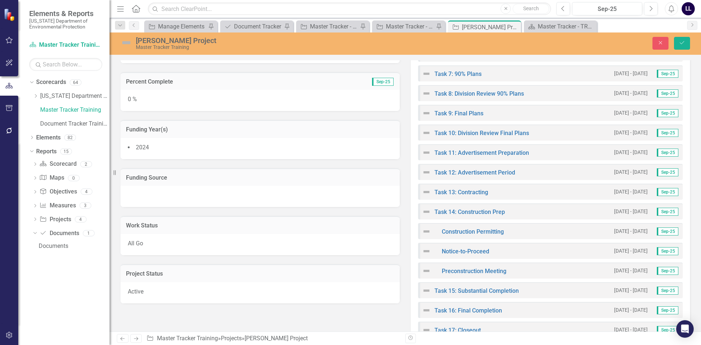
click at [223, 193] on div at bounding box center [259, 196] width 279 height 21
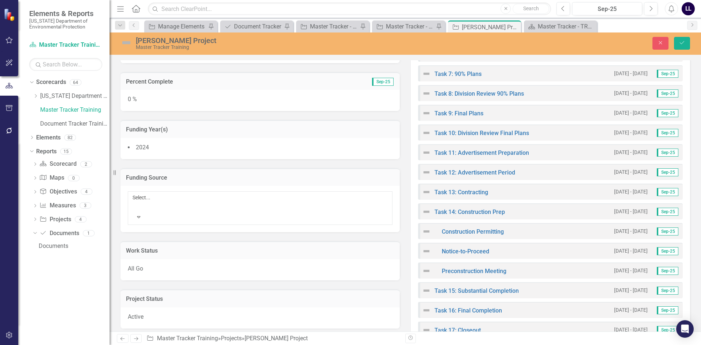
click at [134, 202] on div at bounding box center [133, 206] width 1 height 9
click at [174, 323] on div "Weekly Updates Project # District Not Defined Location Not Defined Project Type…" at bounding box center [405, 84] width 580 height 626
click at [178, 259] on div "All Go" at bounding box center [259, 269] width 279 height 21
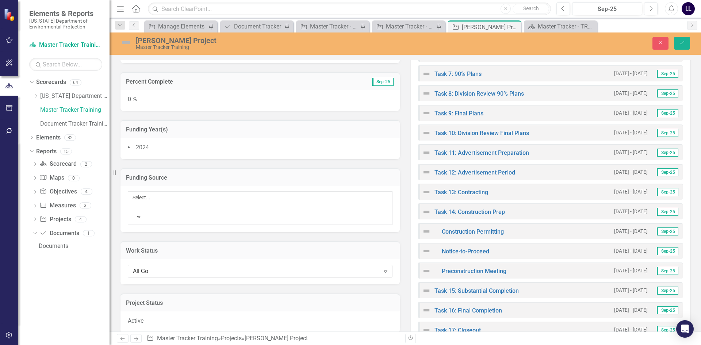
click at [178, 267] on div "All Go" at bounding box center [256, 271] width 247 height 8
click at [211, 303] on div "Project Status" at bounding box center [259, 312] width 279 height 18
click at [661, 46] on button "Close" at bounding box center [660, 43] width 16 height 13
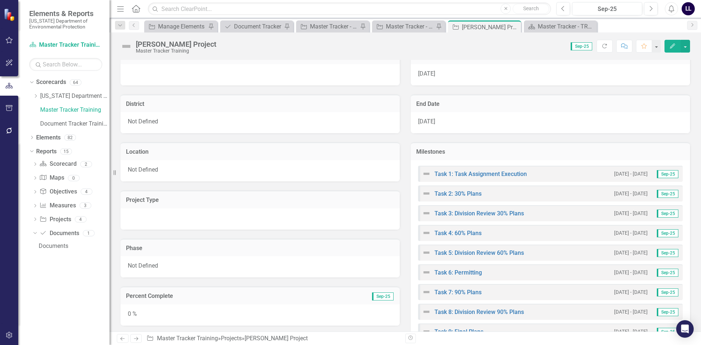
scroll to position [0, 0]
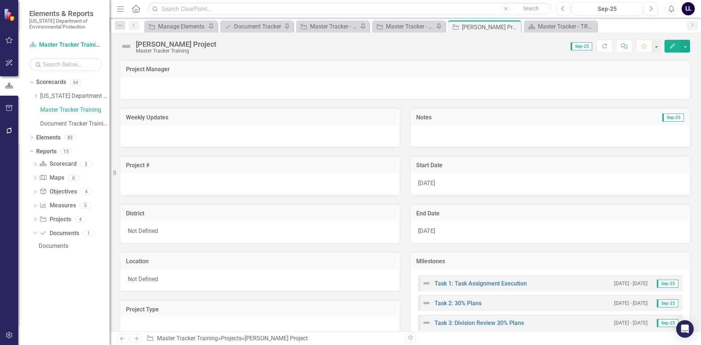
click at [217, 89] on div at bounding box center [404, 88] width 569 height 21
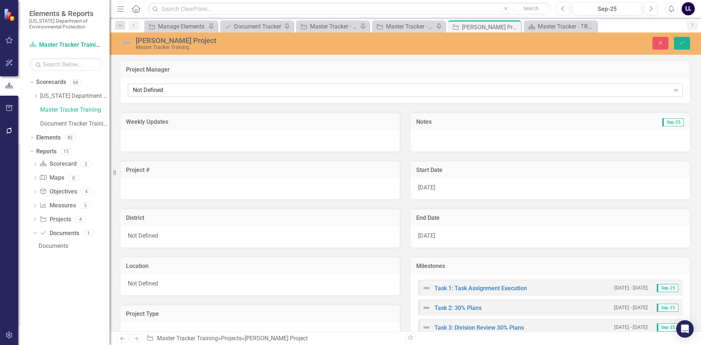
click at [190, 88] on div "Not Defined" at bounding box center [401, 90] width 537 height 8
click at [194, 89] on div "Not Defined" at bounding box center [401, 90] width 537 height 8
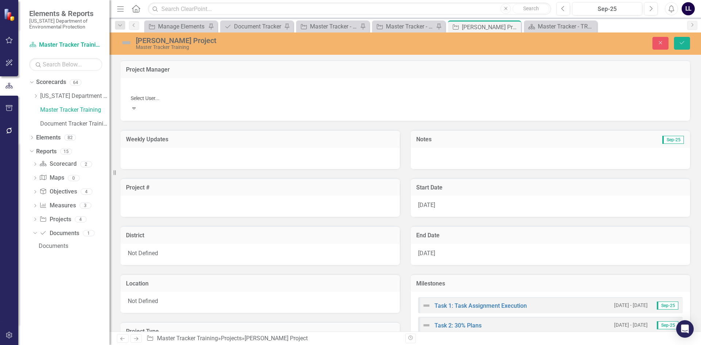
scroll to position [912, 0]
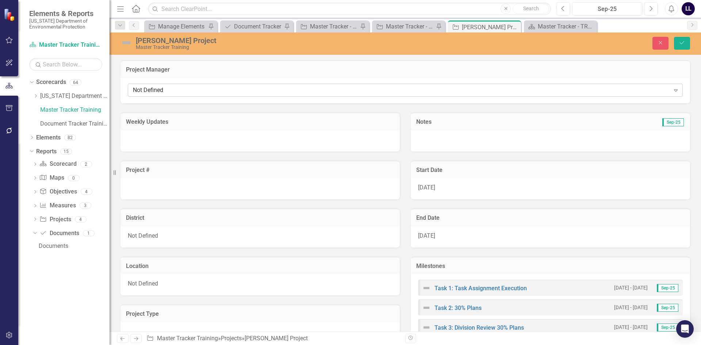
click at [201, 85] on div "Not Defined Expand" at bounding box center [405, 90] width 555 height 13
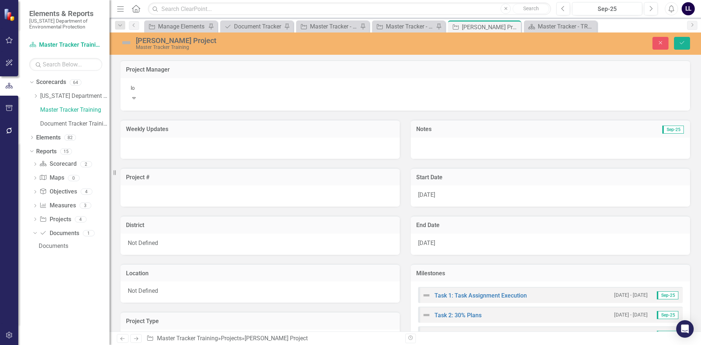
type input "l"
type input "log"
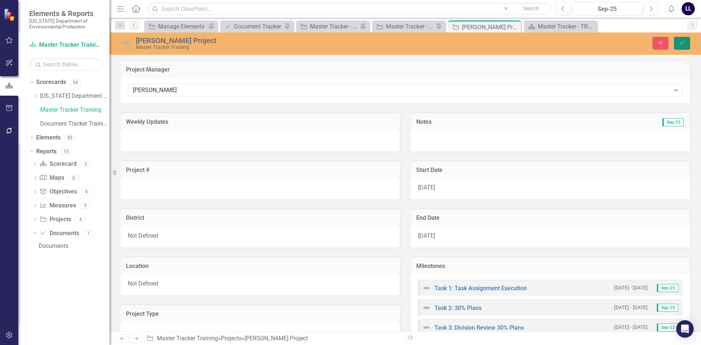
click at [683, 46] on button "Save" at bounding box center [682, 43] width 16 height 13
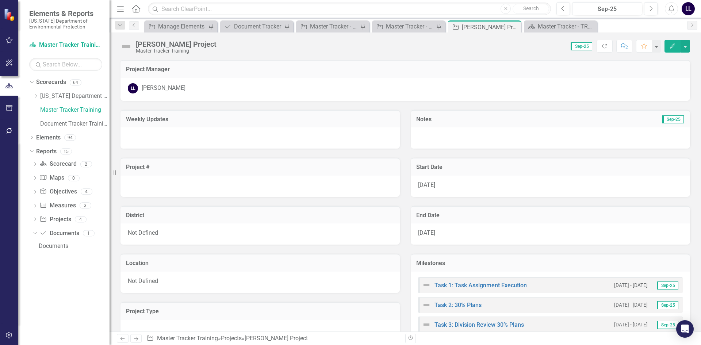
click at [343, 197] on div "District Not Defined" at bounding box center [260, 221] width 290 height 48
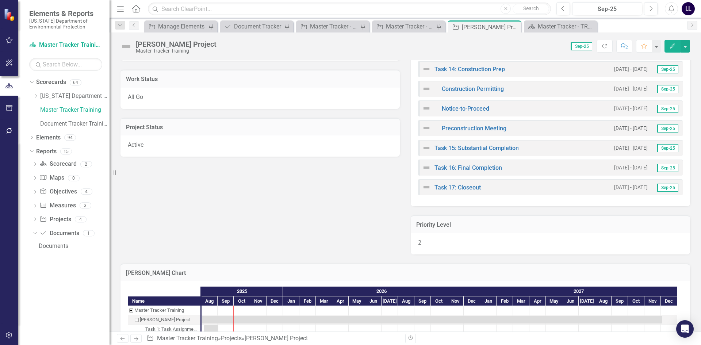
scroll to position [556, 0]
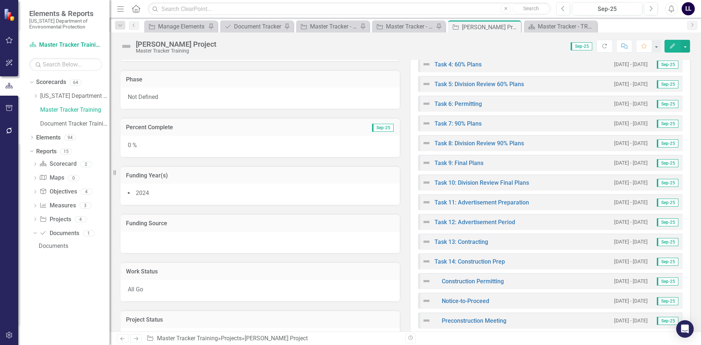
scroll to position [211, 0]
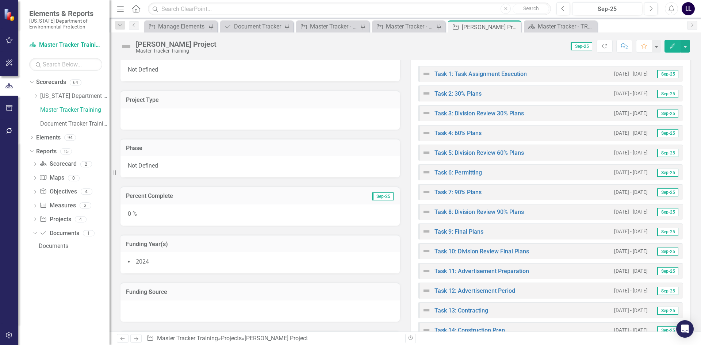
click at [693, 148] on div "Project Manager LL Logan Lee-Marple Weekly Updates Project # District Not Defin…" at bounding box center [404, 314] width 591 height 950
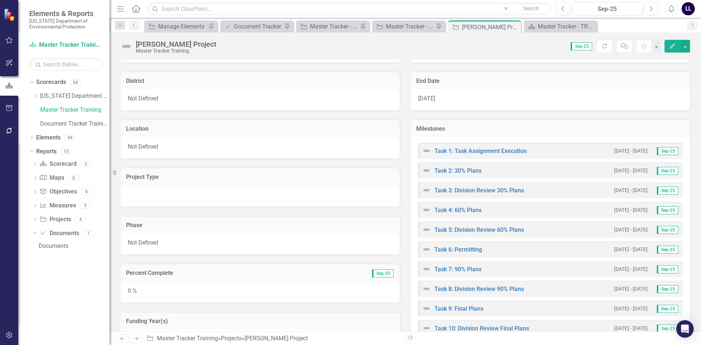
scroll to position [198, 0]
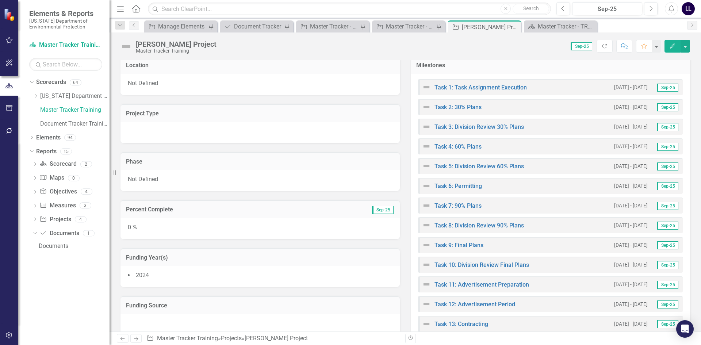
click at [423, 88] on img at bounding box center [426, 87] width 9 height 9
click at [555, 89] on div "Task 1: Task Assignment Execution 8/5/25 - 9/2/25 Sep-25" at bounding box center [550, 87] width 265 height 16
click at [424, 88] on img at bounding box center [426, 87] width 9 height 9
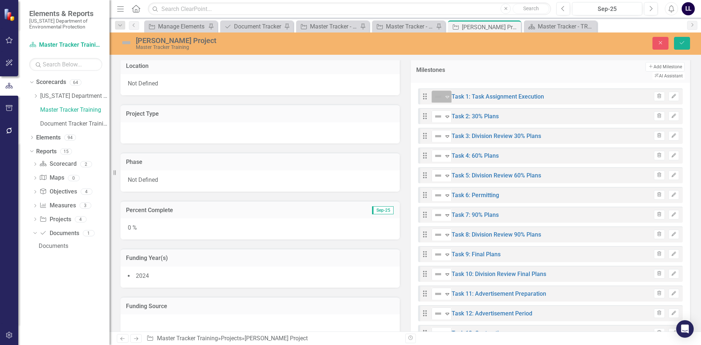
click at [446, 96] on icon at bounding box center [447, 97] width 4 height 2
click at [659, 45] on icon "Close" at bounding box center [660, 42] width 7 height 5
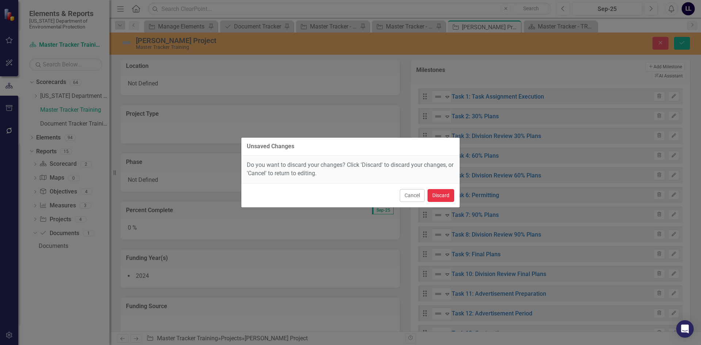
click at [444, 197] on button "Discard" at bounding box center [440, 195] width 27 height 13
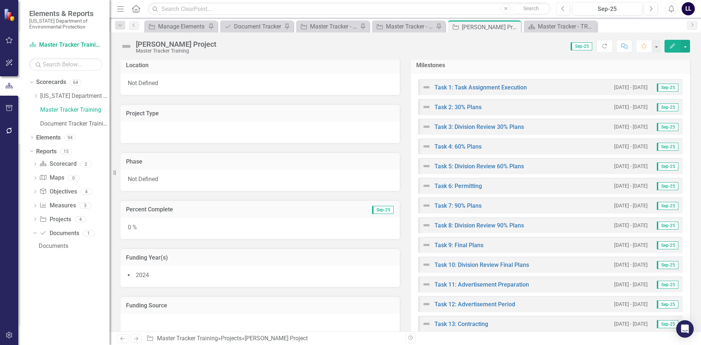
click at [398, 185] on div "Phase Not Defined" at bounding box center [260, 167] width 290 height 48
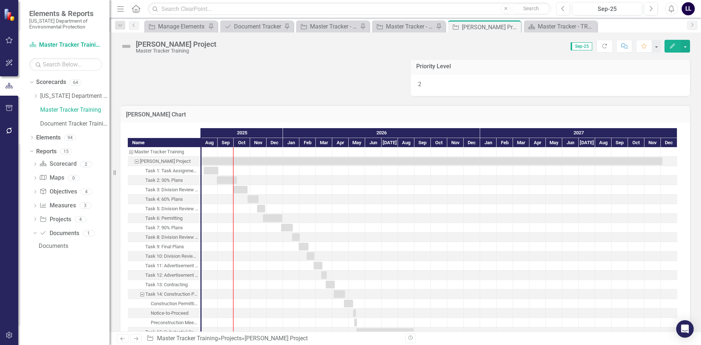
scroll to position [670, 0]
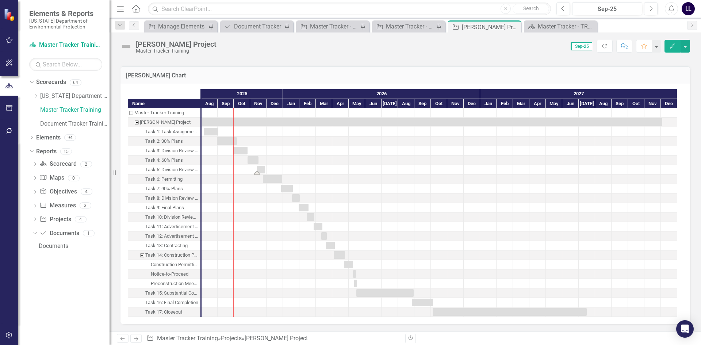
click at [261, 168] on div "Task: Start date: 2025-11-13 End date: 2025-11-28" at bounding box center [261, 170] width 8 height 8
drag, startPoint x: 266, startPoint y: 168, endPoint x: 266, endPoint y: 173, distance: 4.4
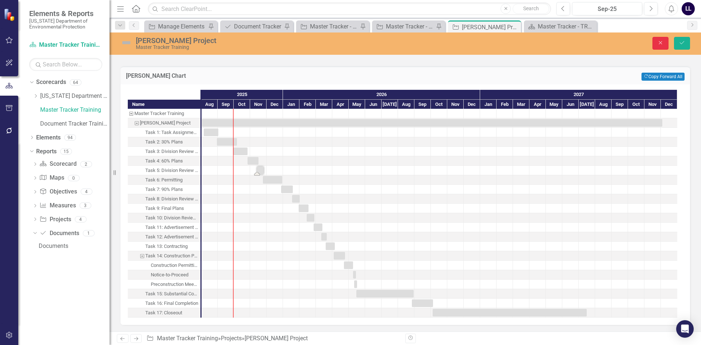
click at [657, 44] on icon "Close" at bounding box center [660, 42] width 7 height 5
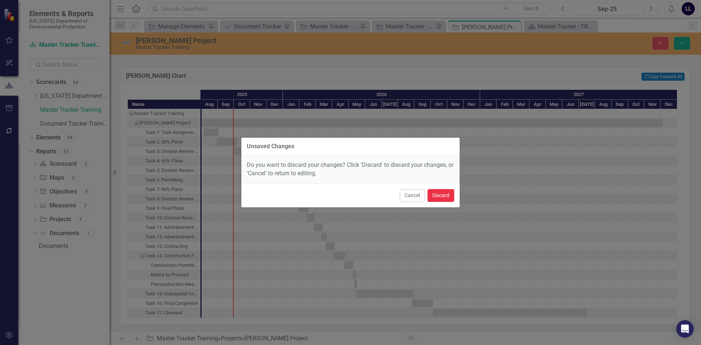
click at [445, 192] on button "Discard" at bounding box center [440, 195] width 27 height 13
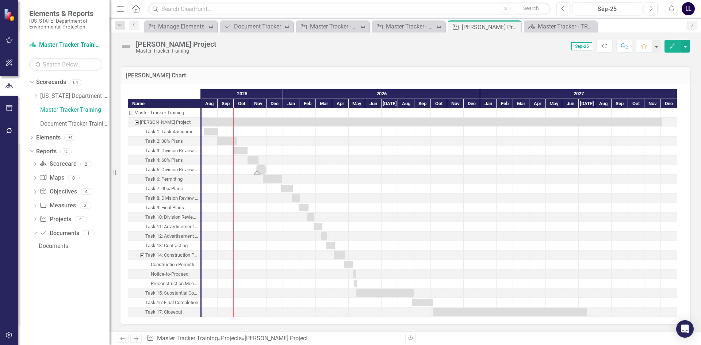
click at [262, 167] on div "Task: Start date: 2025-11-13 End date: 2025-11-28" at bounding box center [261, 170] width 8 height 8
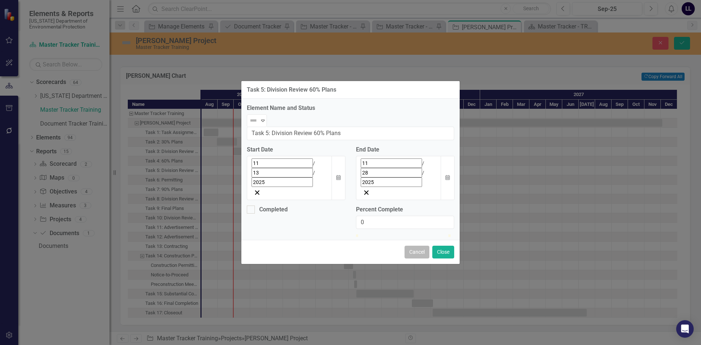
click at [411, 246] on button "Cancel" at bounding box center [416, 252] width 25 height 13
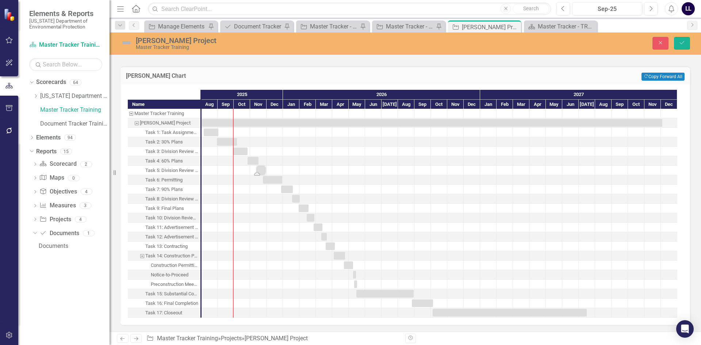
click at [213, 111] on div at bounding box center [438, 113] width 475 height 9
drag, startPoint x: 235, startPoint y: 117, endPoint x: 251, endPoint y: 119, distance: 15.8
click at [251, 119] on div at bounding box center [438, 213] width 475 height 209
click at [655, 41] on button "Close" at bounding box center [660, 43] width 16 height 13
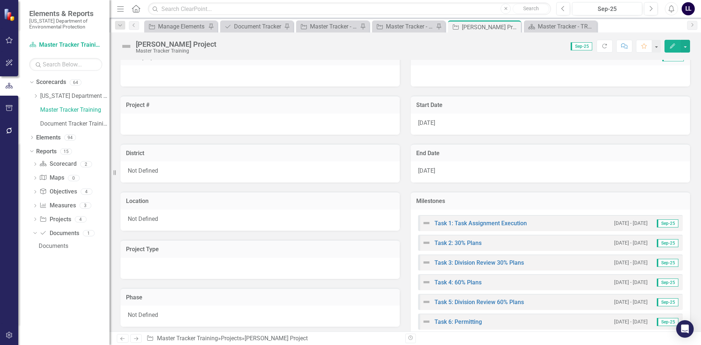
scroll to position [0, 0]
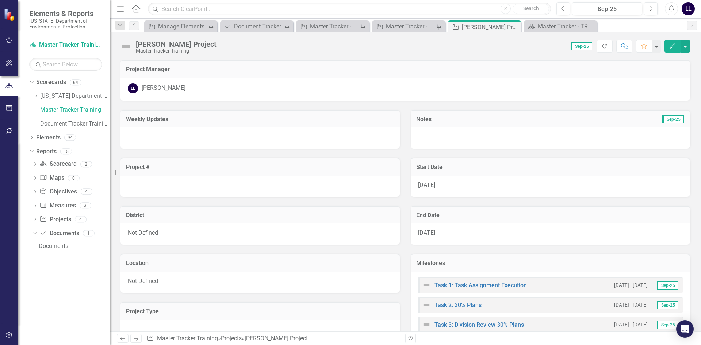
drag, startPoint x: 162, startPoint y: 43, endPoint x: 419, endPoint y: 74, distance: 259.4
click at [162, 43] on div "[PERSON_NAME] Project" at bounding box center [176, 44] width 81 height 8
click at [671, 45] on icon "Edit" at bounding box center [672, 45] width 7 height 5
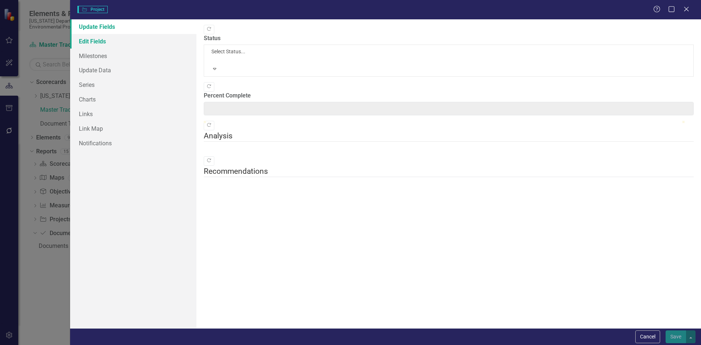
type input "0"
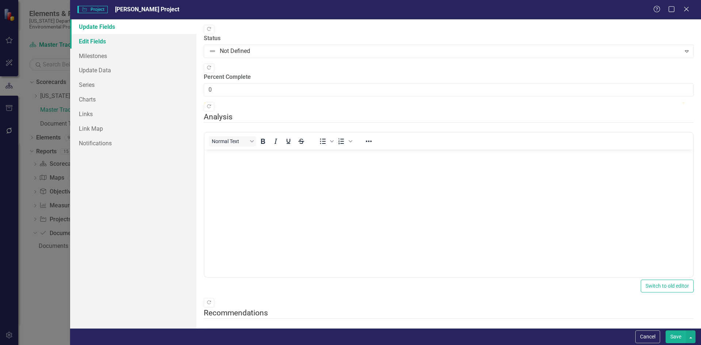
click at [142, 42] on link "Edit Fields" at bounding box center [133, 41] width 126 height 15
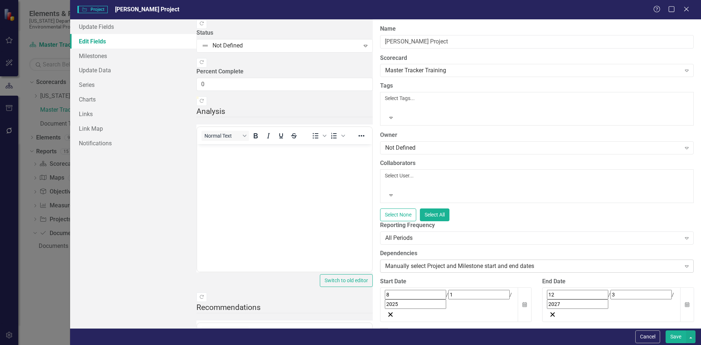
click at [385, 262] on div "Manually select Project and Milestone start and end dates" at bounding box center [533, 266] width 296 height 8
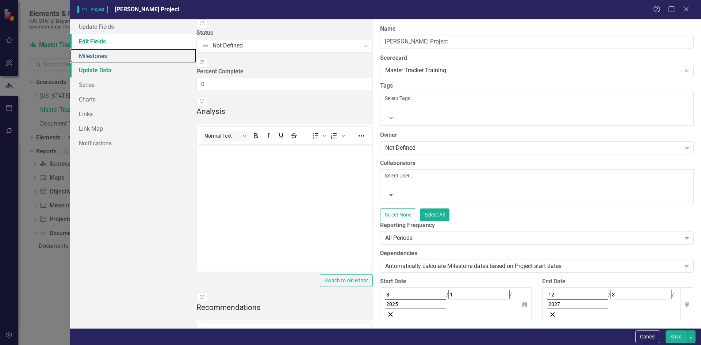
drag, startPoint x: 118, startPoint y: 58, endPoint x: 118, endPoint y: 72, distance: 13.9
click at [118, 58] on link "Milestones" at bounding box center [133, 56] width 126 height 15
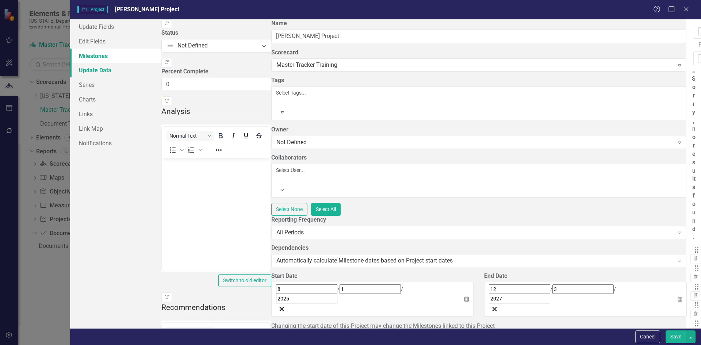
click at [118, 72] on link "Update Data" at bounding box center [115, 70] width 91 height 15
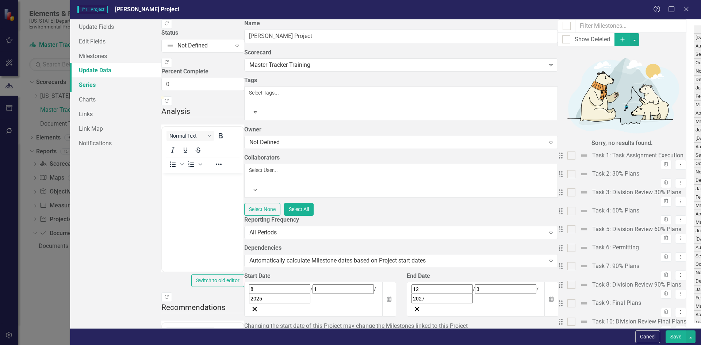
click at [115, 85] on link "Series" at bounding box center [115, 84] width 91 height 15
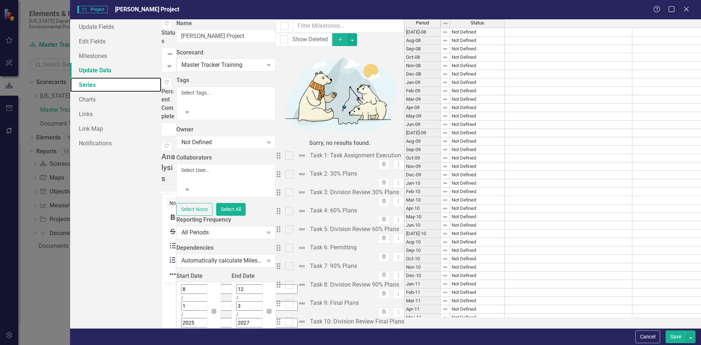
checkbox input "false"
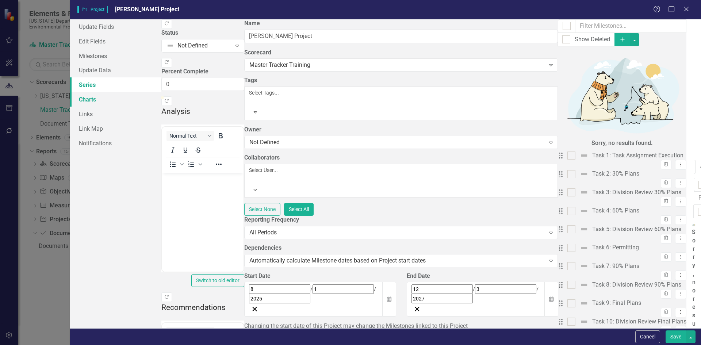
click at [114, 96] on link "Charts" at bounding box center [115, 99] width 91 height 15
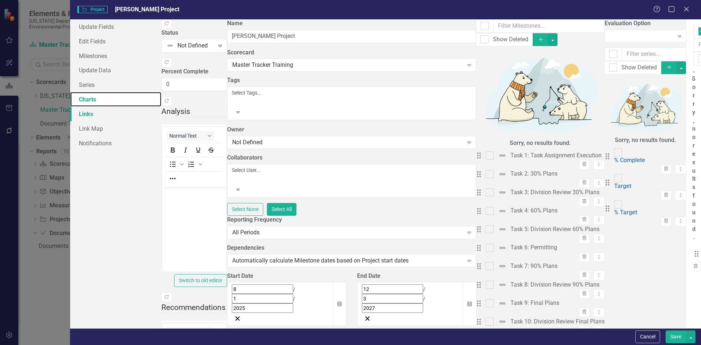
checkbox input "false"
click at [113, 112] on link "Links" at bounding box center [115, 114] width 91 height 15
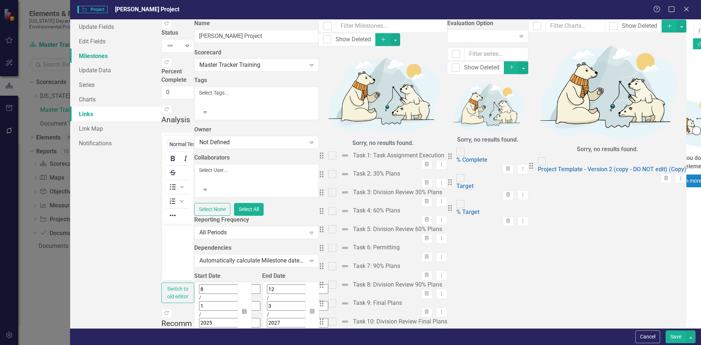
click at [121, 56] on link "Milestones" at bounding box center [115, 56] width 91 height 15
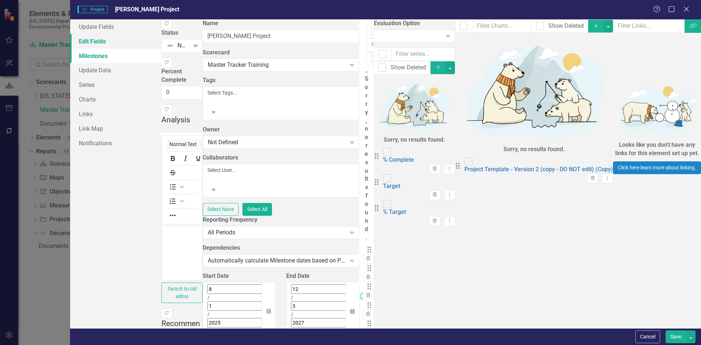
click at [135, 37] on link "Edit Fields" at bounding box center [115, 41] width 91 height 15
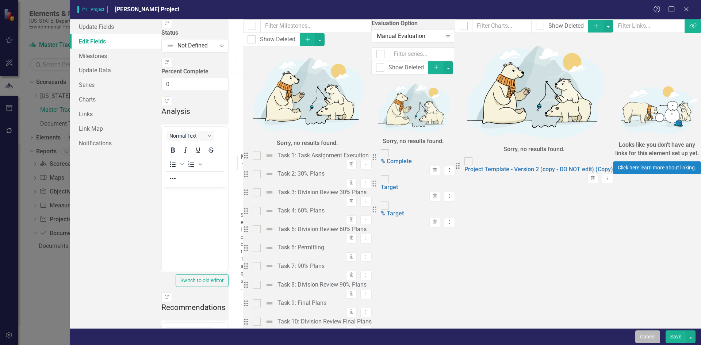
click at [644, 335] on button "Cancel" at bounding box center [647, 336] width 25 height 13
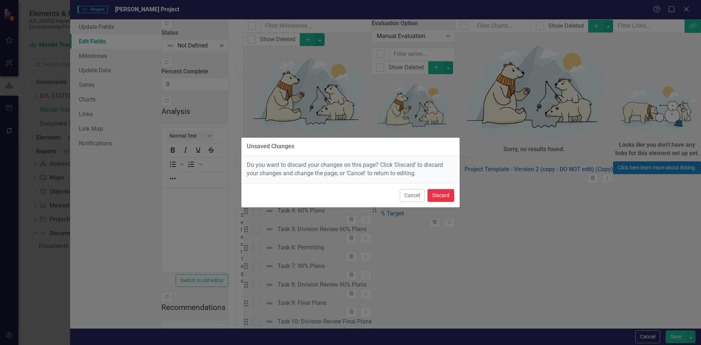
click at [442, 197] on button "Discard" at bounding box center [440, 195] width 27 height 13
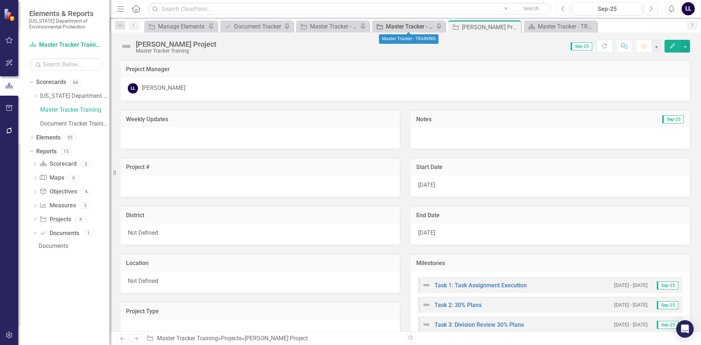
click at [407, 27] on div "Master Tracker - TRAINING" at bounding box center [410, 26] width 48 height 9
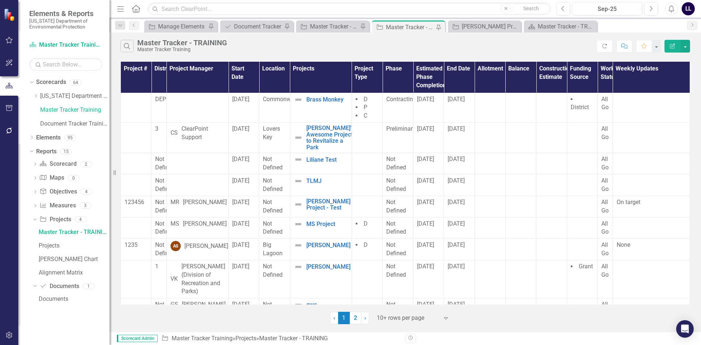
click at [121, 12] on icon "Menu" at bounding box center [120, 9] width 9 height 8
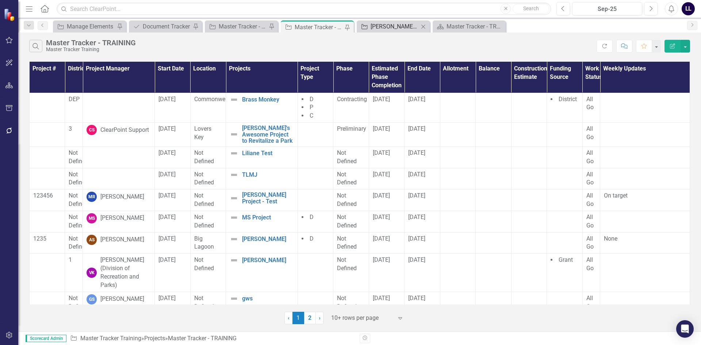
click at [391, 29] on div "[PERSON_NAME] Project" at bounding box center [394, 26] width 48 height 9
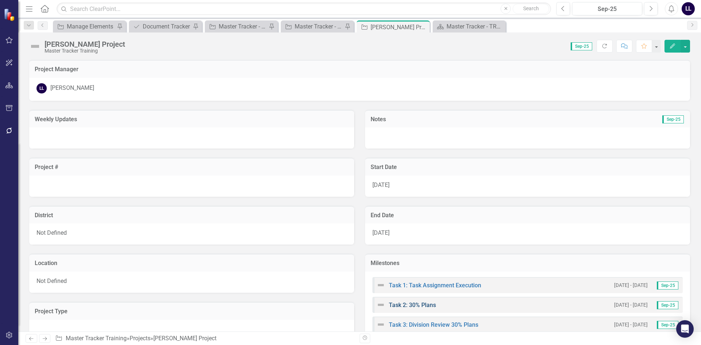
click at [414, 305] on link "Task 2: 30% Plans" at bounding box center [412, 304] width 47 height 7
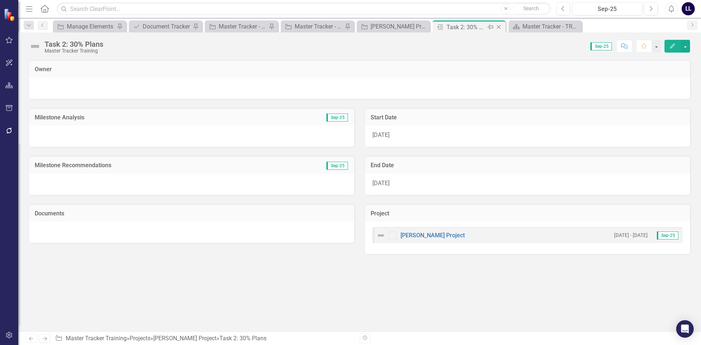
click at [498, 28] on icon at bounding box center [499, 27] width 4 height 4
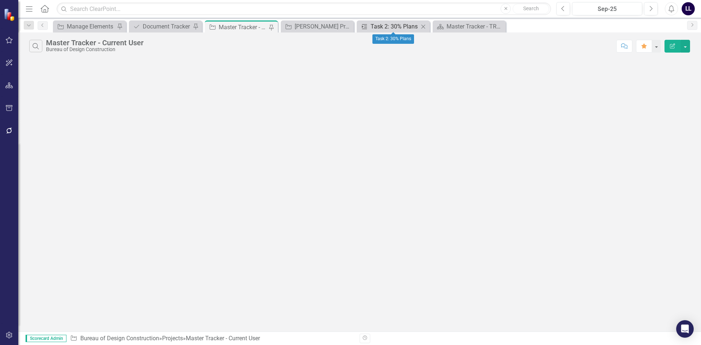
click at [381, 27] on div "Task 2: 30% Plans" at bounding box center [394, 26] width 48 height 9
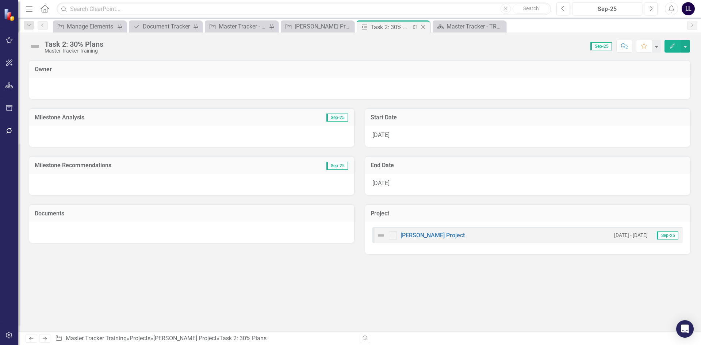
click at [422, 26] on icon "Close" at bounding box center [422, 27] width 7 height 6
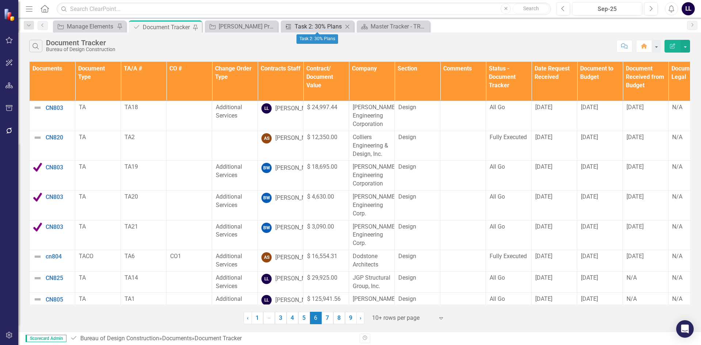
click at [317, 26] on div "Task 2: 30% Plans" at bounding box center [318, 26] width 48 height 9
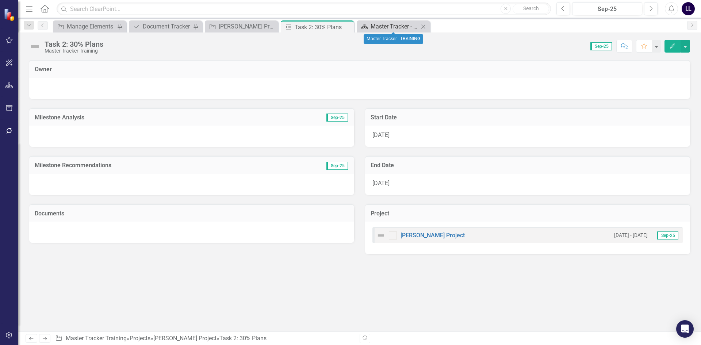
click at [391, 29] on div "Master Tracker - TRAINING" at bounding box center [394, 26] width 48 height 9
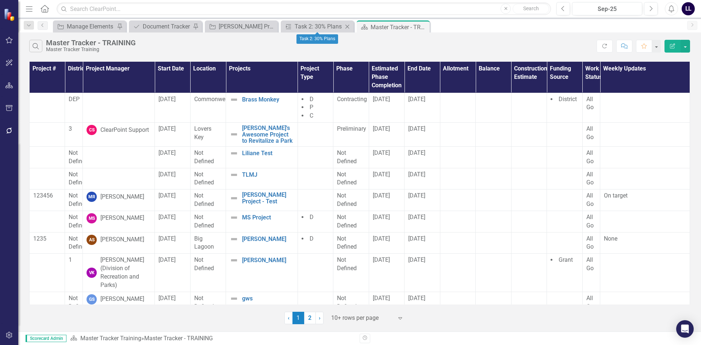
click at [347, 26] on icon at bounding box center [347, 26] width 4 height 4
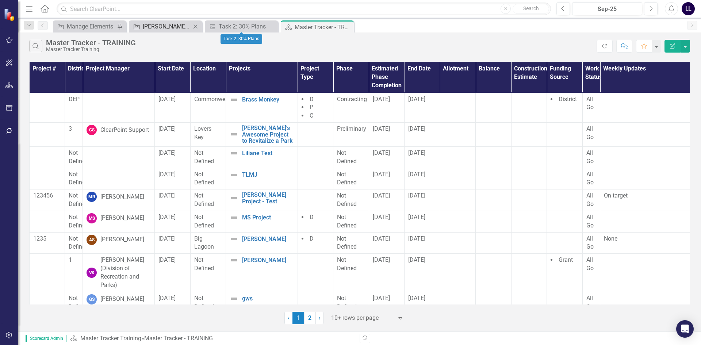
click at [188, 27] on div "[PERSON_NAME] Project" at bounding box center [167, 26] width 48 height 9
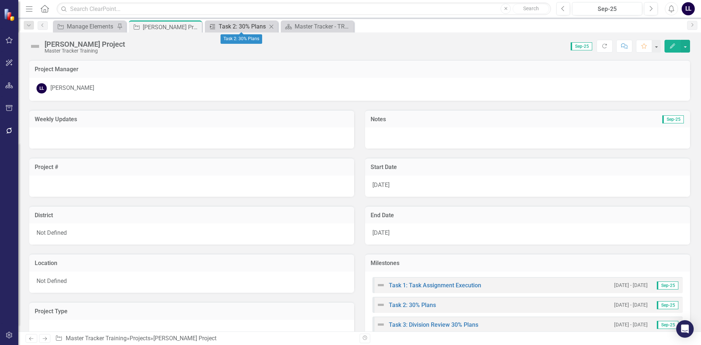
click at [237, 28] on div "Task 2: 30% Plans" at bounding box center [243, 26] width 48 height 9
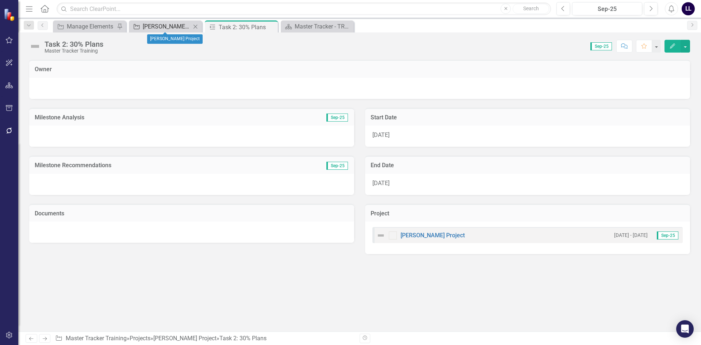
click at [167, 27] on div "[PERSON_NAME] Project" at bounding box center [167, 26] width 48 height 9
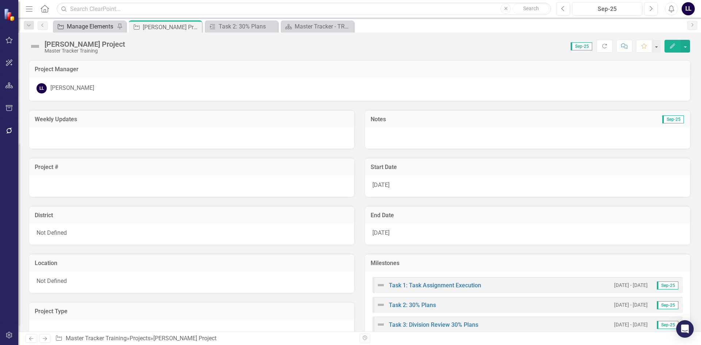
click at [88, 28] on div "Manage Elements" at bounding box center [91, 26] width 48 height 9
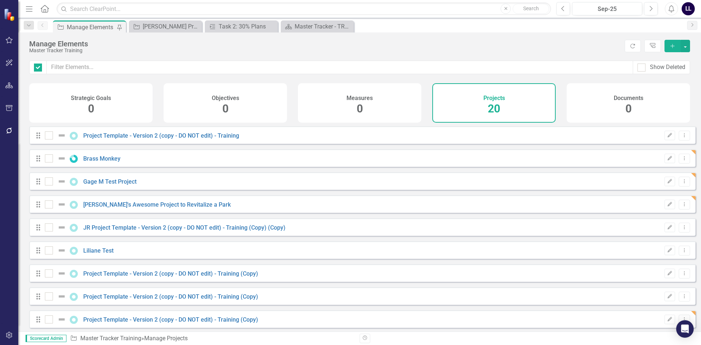
checkbox input "false"
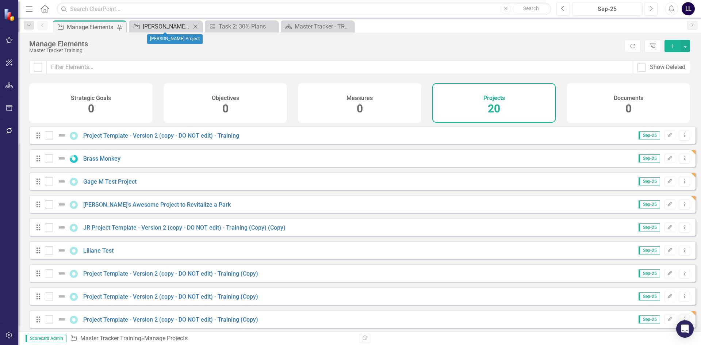
click at [149, 24] on div "[PERSON_NAME] Project" at bounding box center [167, 26] width 48 height 9
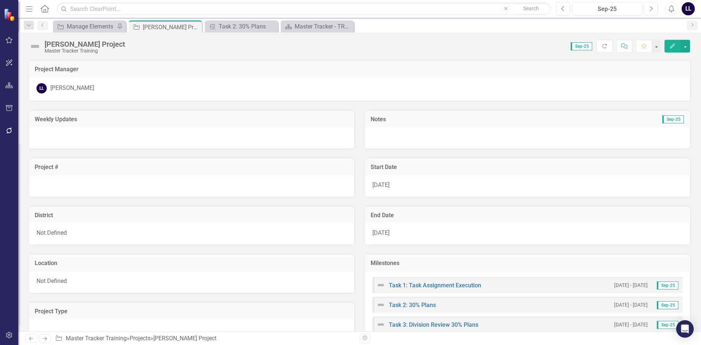
click at [47, 6] on icon "Home" at bounding box center [44, 9] width 9 height 8
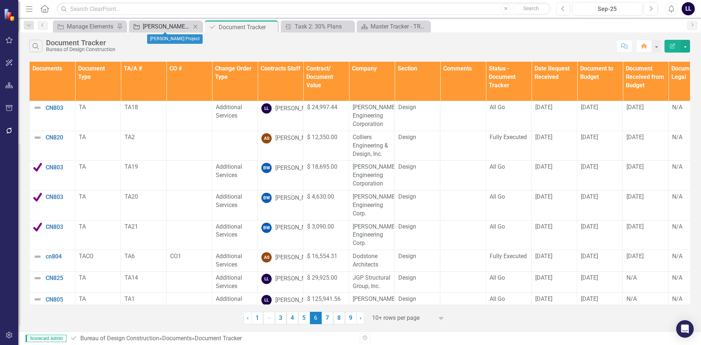
click at [174, 25] on div "[PERSON_NAME] Project" at bounding box center [167, 26] width 48 height 9
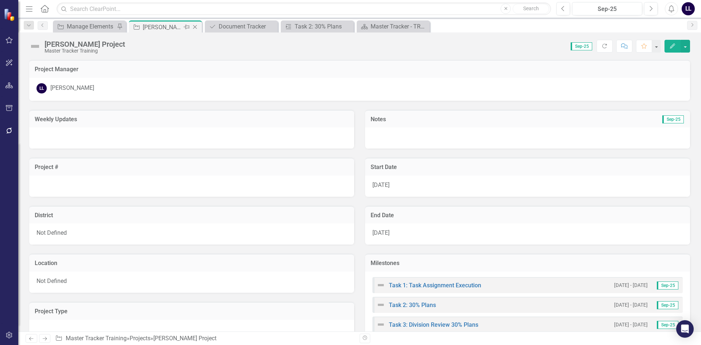
click at [185, 26] on icon at bounding box center [187, 27] width 6 height 4
click at [159, 30] on div "[PERSON_NAME] Project" at bounding box center [167, 27] width 48 height 9
click at [238, 27] on div "Document Tracker" at bounding box center [243, 26] width 48 height 9
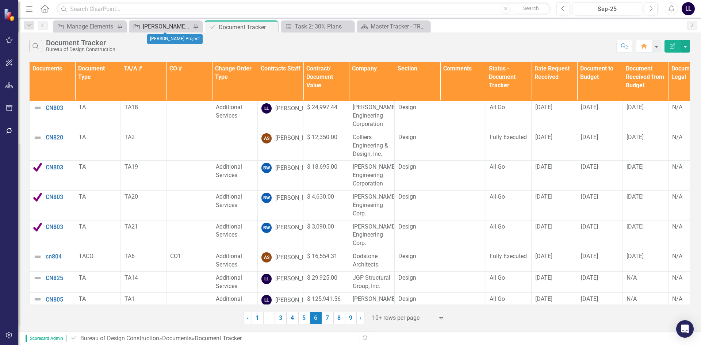
drag, startPoint x: 244, startPoint y: 26, endPoint x: 135, endPoint y: 27, distance: 109.8
click at [135, 27] on div "Project Manage Elements Pin Project [PERSON_NAME] Project Pin Document Document…" at bounding box center [367, 26] width 632 height 12
click at [152, 26] on div "[PERSON_NAME] Project" at bounding box center [167, 26] width 48 height 9
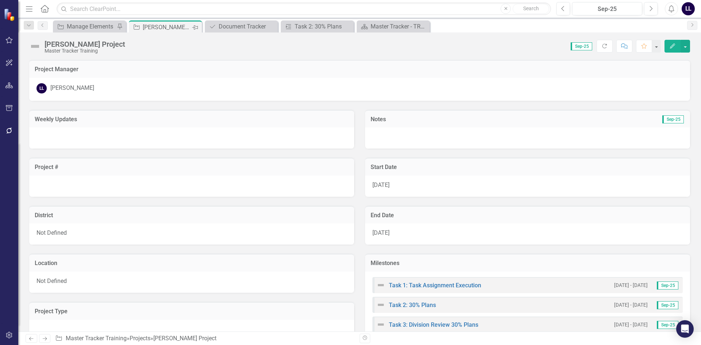
click at [196, 27] on icon "Pin" at bounding box center [195, 27] width 6 height 7
click at [245, 26] on div "Document Tracker" at bounding box center [243, 26] width 48 height 9
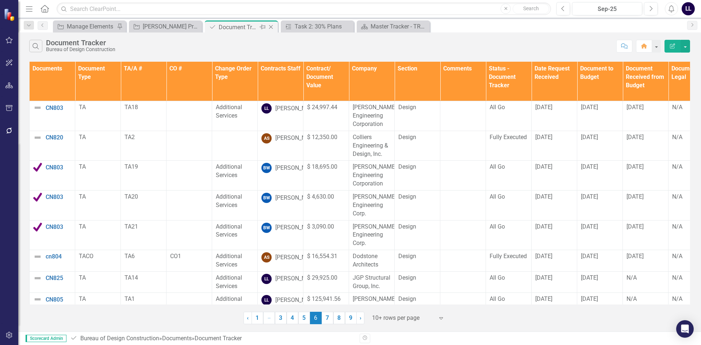
click at [262, 25] on icon at bounding box center [262, 27] width 6 height 4
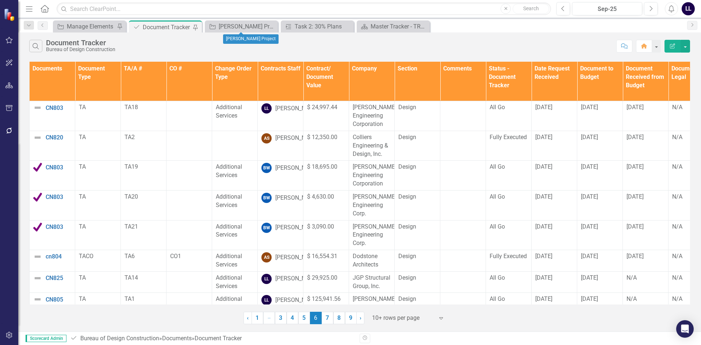
click at [157, 28] on div "Document Tracker" at bounding box center [167, 27] width 48 height 9
click at [65, 27] on link "Project Manage Elements" at bounding box center [85, 26] width 60 height 9
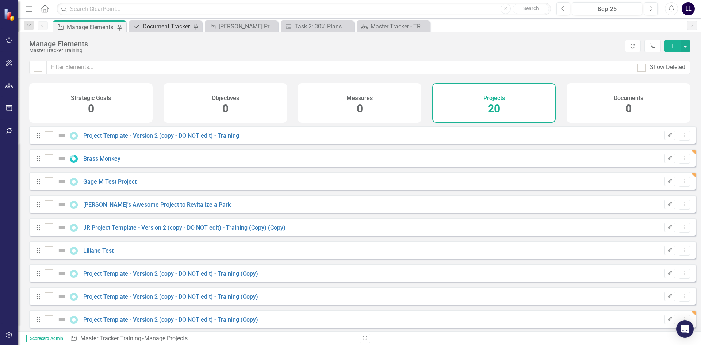
checkbox input "false"
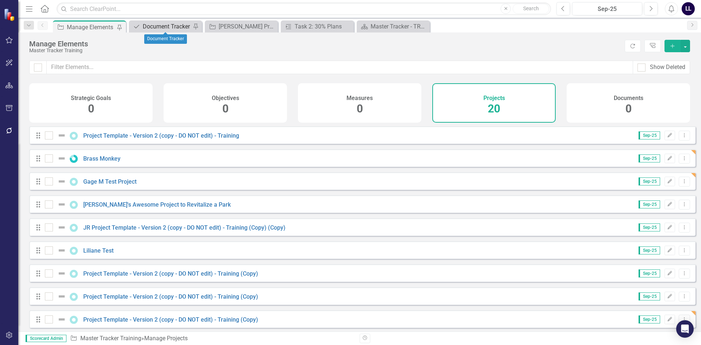
click at [165, 27] on div "Document Tracker" at bounding box center [167, 26] width 48 height 9
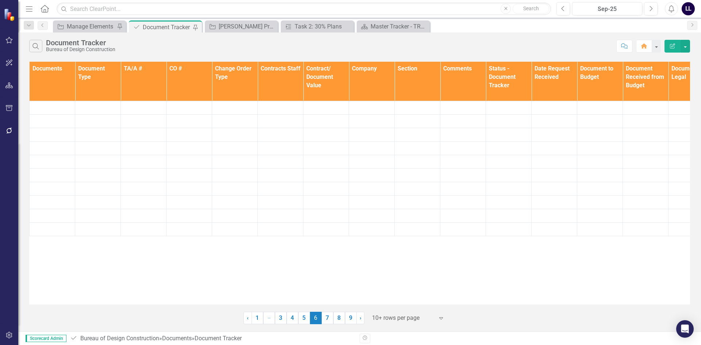
click at [234, 33] on div "Search Document Tracker Bureau of Design Construction Comment Home Edit Report" at bounding box center [359, 44] width 682 height 24
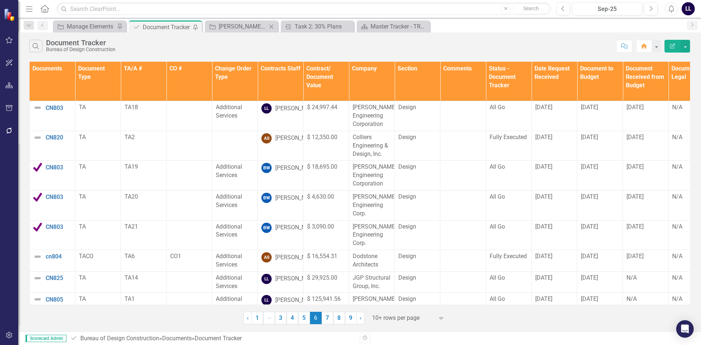
click at [236, 32] on div "Project [PERSON_NAME] Project Close" at bounding box center [241, 26] width 73 height 12
click at [245, 27] on div "[PERSON_NAME] Project" at bounding box center [243, 26] width 48 height 9
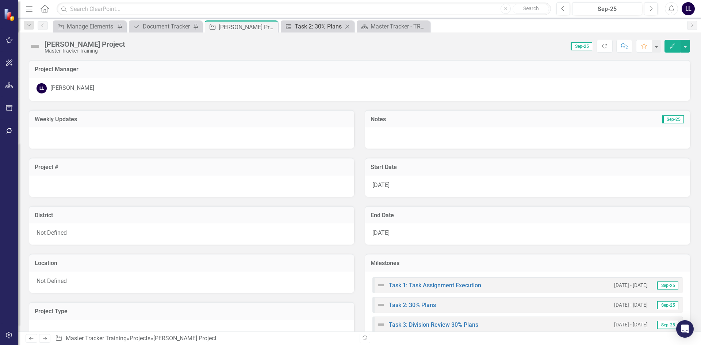
click at [301, 27] on div "Task 2: 30% Plans" at bounding box center [318, 26] width 48 height 9
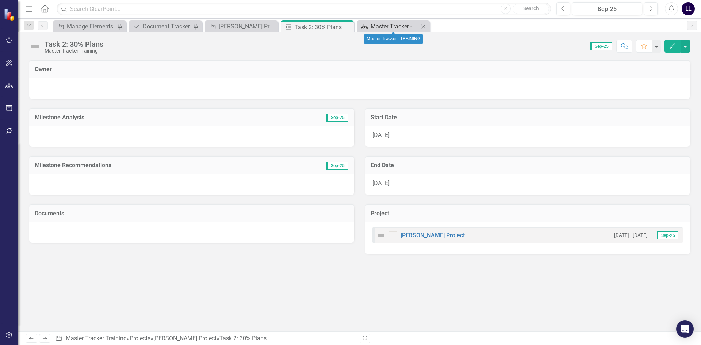
click at [397, 26] on div "Master Tracker - TRAINING" at bounding box center [394, 26] width 48 height 9
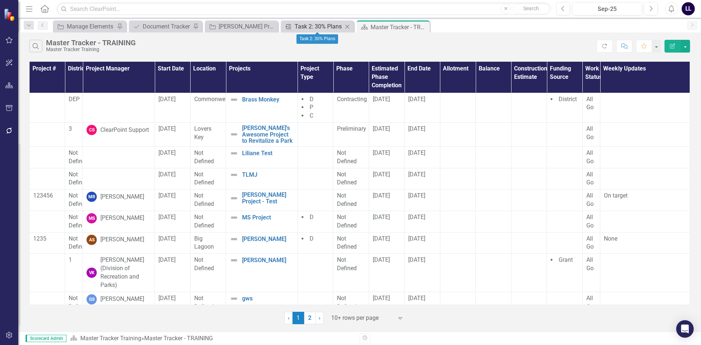
drag, startPoint x: 323, startPoint y: 26, endPoint x: 312, endPoint y: 26, distance: 10.9
click at [312, 26] on div "Task 2: 30% Plans" at bounding box center [318, 26] width 48 height 9
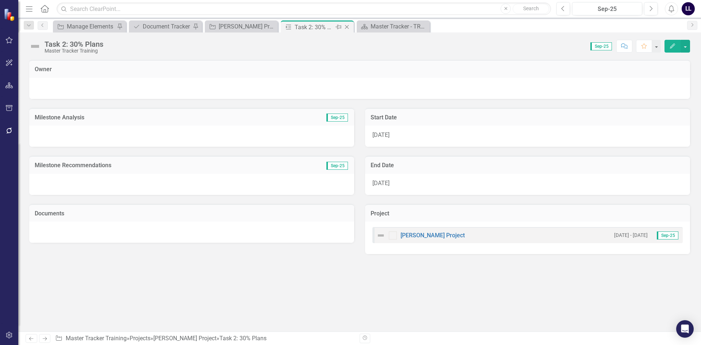
drag, startPoint x: 321, startPoint y: 26, endPoint x: 317, endPoint y: 27, distance: 3.7
click at [317, 27] on div "Task 2: 30% Plans" at bounding box center [313, 27] width 39 height 9
click at [403, 28] on div "Master Tracker - TRAINING" at bounding box center [394, 26] width 48 height 9
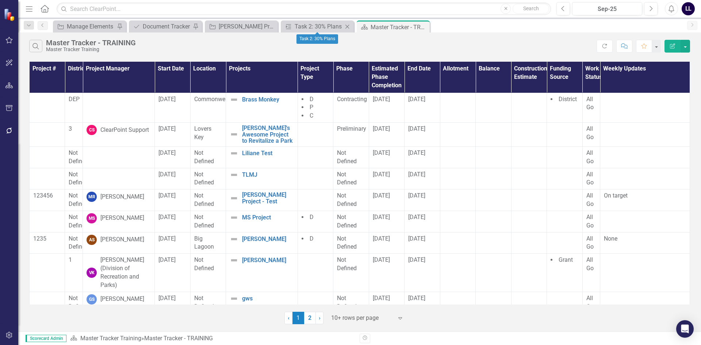
click at [346, 27] on icon at bounding box center [347, 26] width 4 height 4
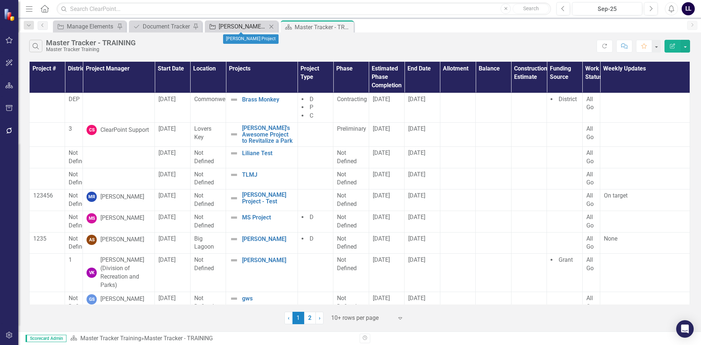
click at [258, 24] on div "[PERSON_NAME] Project" at bounding box center [243, 26] width 48 height 9
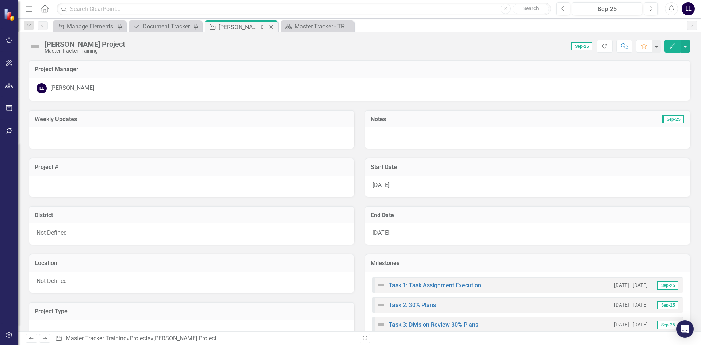
click at [271, 28] on icon "Close" at bounding box center [270, 27] width 7 height 6
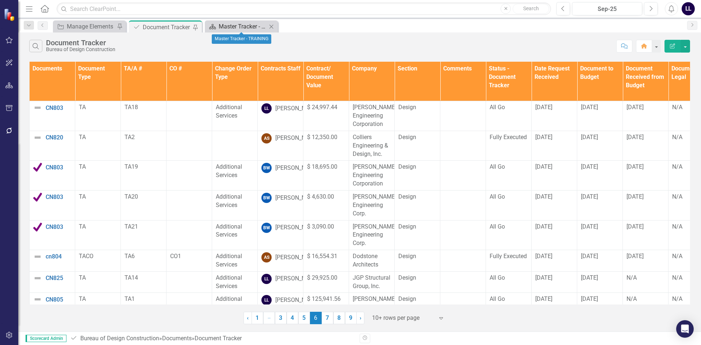
click at [252, 27] on div "Master Tracker - TRAINING" at bounding box center [243, 26] width 48 height 9
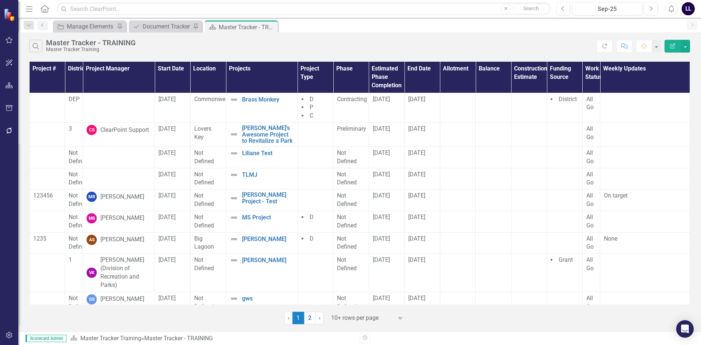
click at [31, 4] on button "Menu" at bounding box center [28, 9] width 9 height 12
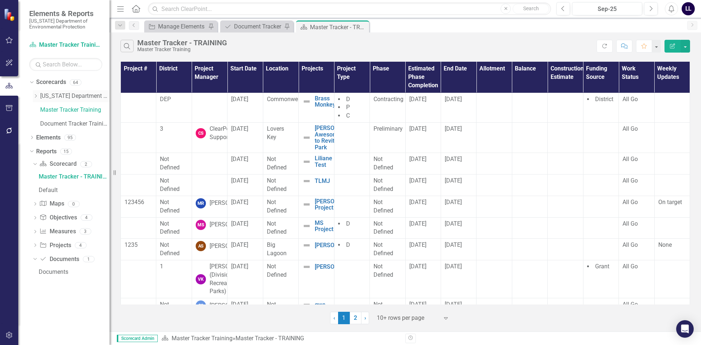
click at [36, 96] on icon at bounding box center [36, 96] width 2 height 4
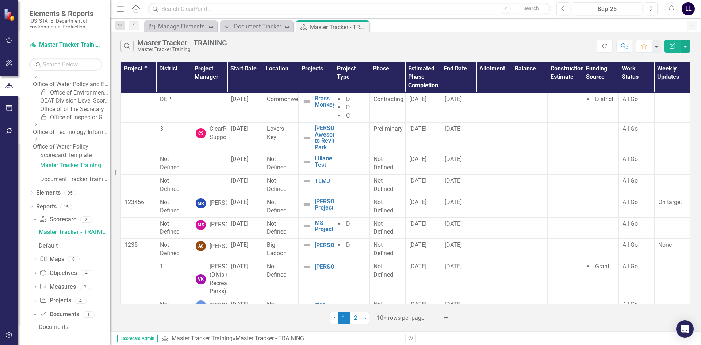
scroll to position [194, 0]
click at [248, 28] on div "Document Tracker" at bounding box center [258, 26] width 48 height 9
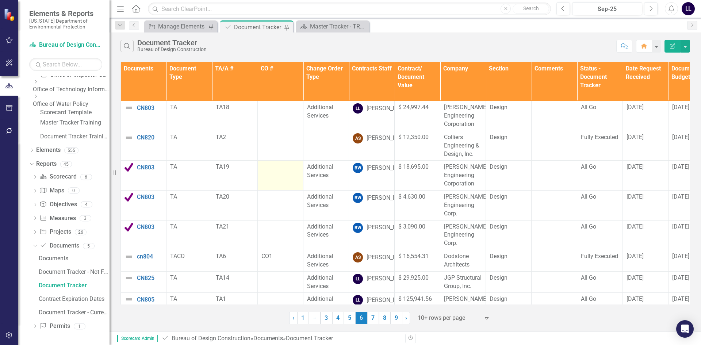
scroll to position [182, 0]
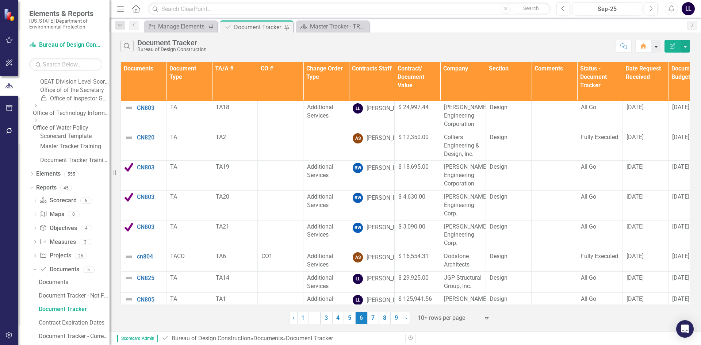
click at [655, 46] on button "button" at bounding box center [655, 46] width 9 height 13
click at [483, 46] on div "Search Document Tracker Bureau of Design Construction" at bounding box center [366, 46] width 492 height 12
click at [182, 25] on div "Manage Elements" at bounding box center [182, 26] width 48 height 9
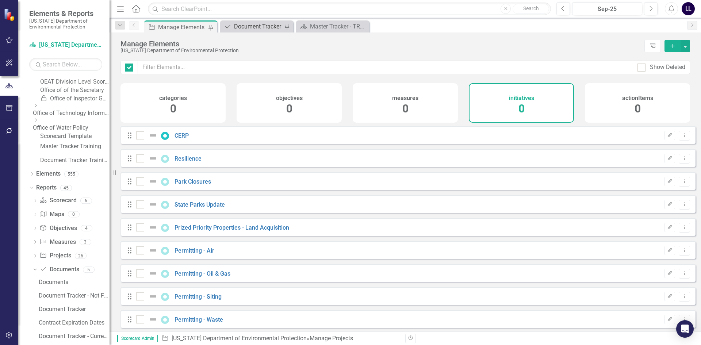
checkbox input "false"
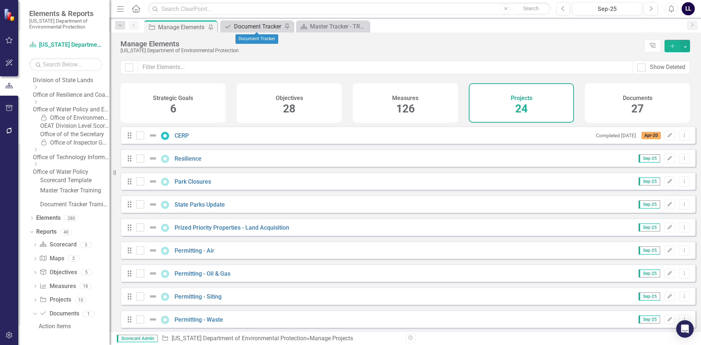
click at [260, 25] on div "Document Tracker" at bounding box center [258, 26] width 48 height 9
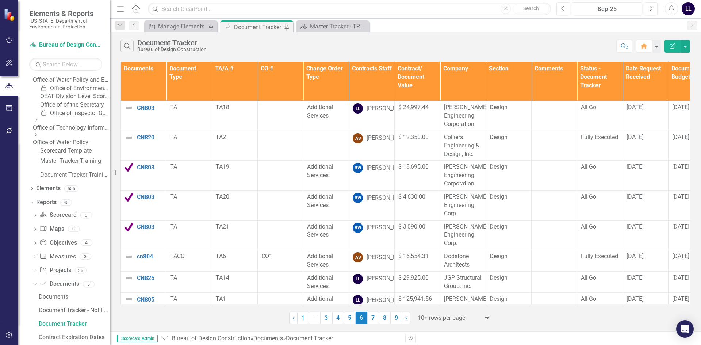
scroll to position [182, 0]
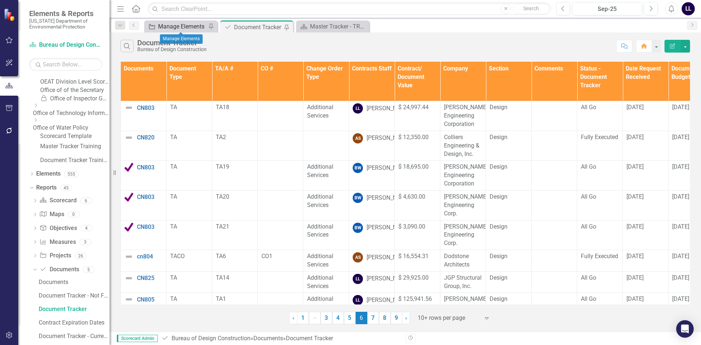
click at [173, 22] on div "Manage Elements" at bounding box center [182, 26] width 48 height 9
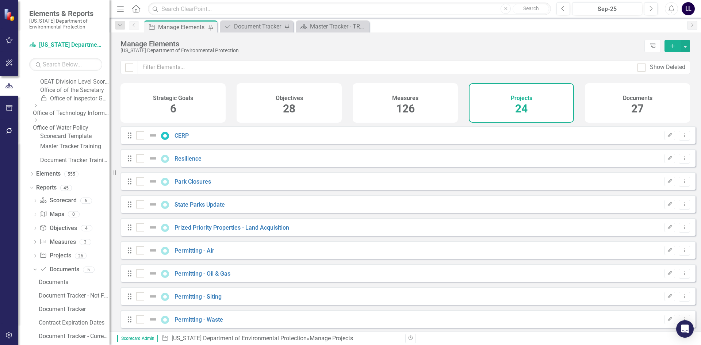
checkbox input "false"
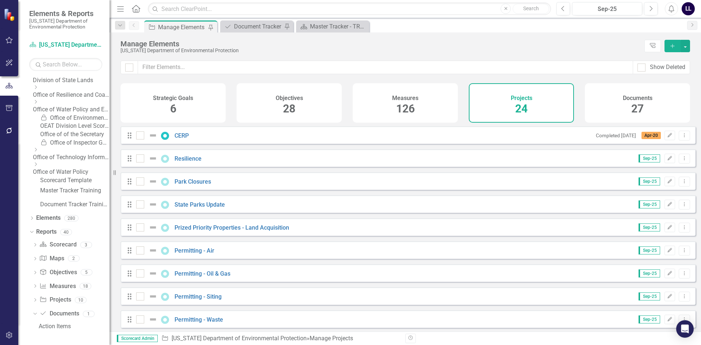
scroll to position [168, 0]
click at [256, 22] on div "Document Tracker" at bounding box center [258, 26] width 48 height 9
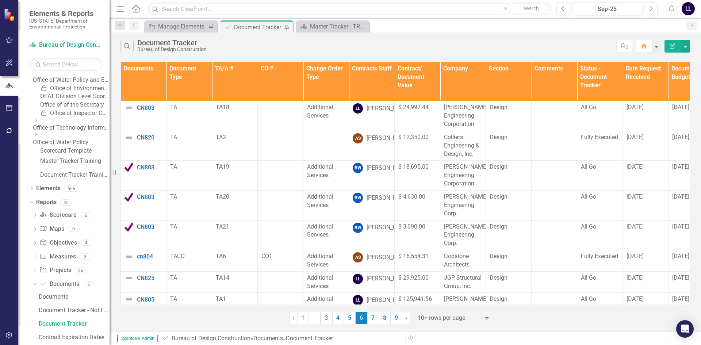
scroll to position [182, 0]
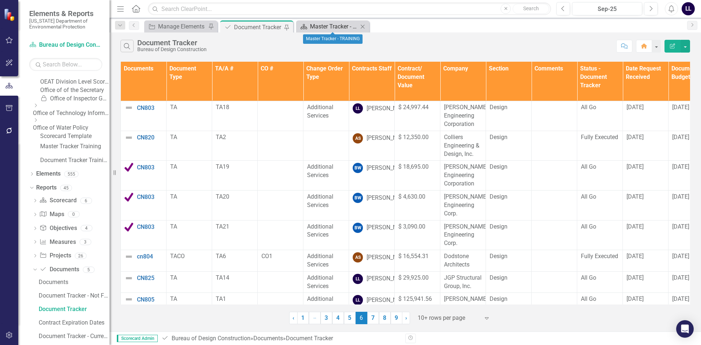
click at [333, 29] on div "Master Tracker - TRAINING" at bounding box center [334, 26] width 48 height 9
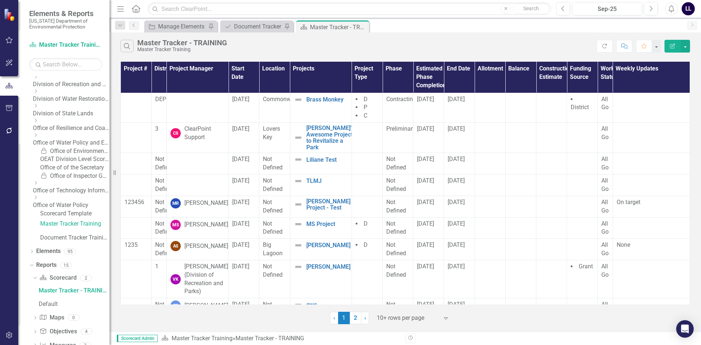
scroll to position [107, 0]
click at [38, 77] on icon "Dropdown" at bounding box center [35, 75] width 5 height 4
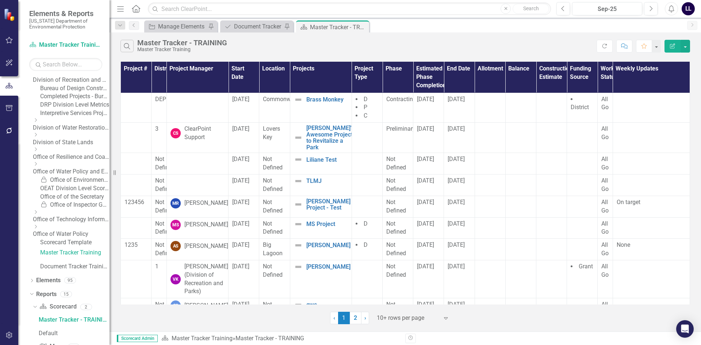
click at [74, 101] on link "Completed Projects - Bureau of Design Construction" at bounding box center [74, 96] width 69 height 8
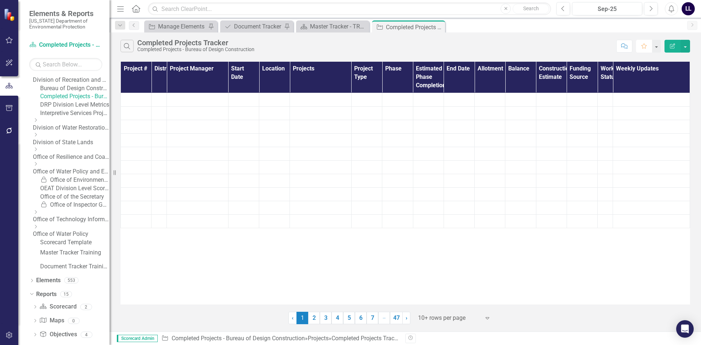
click at [641, 46] on icon "Favorite" at bounding box center [643, 45] width 7 height 5
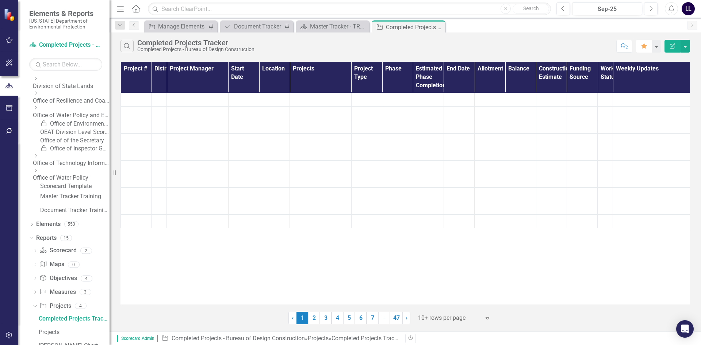
scroll to position [197, 0]
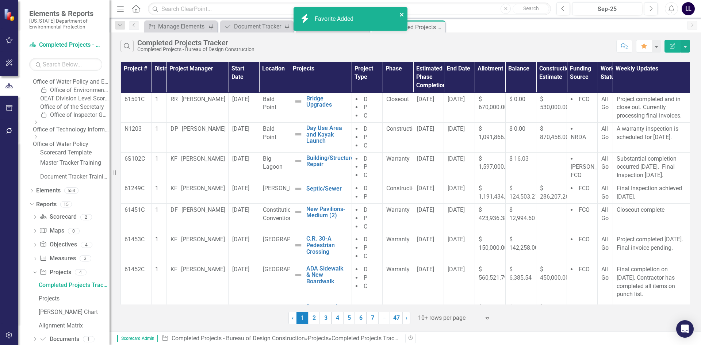
click at [400, 13] on icon "close" at bounding box center [401, 15] width 5 height 6
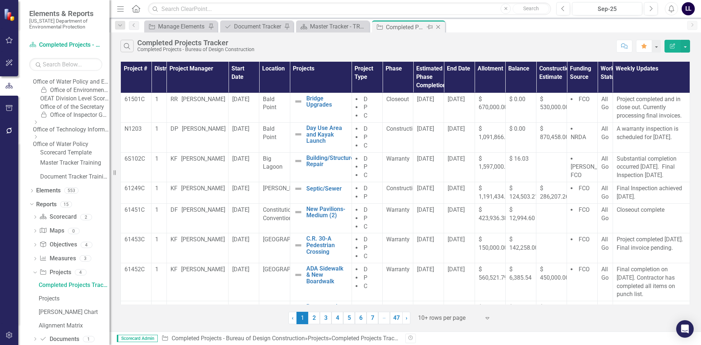
click at [429, 26] on icon "Pin" at bounding box center [430, 26] width 6 height 7
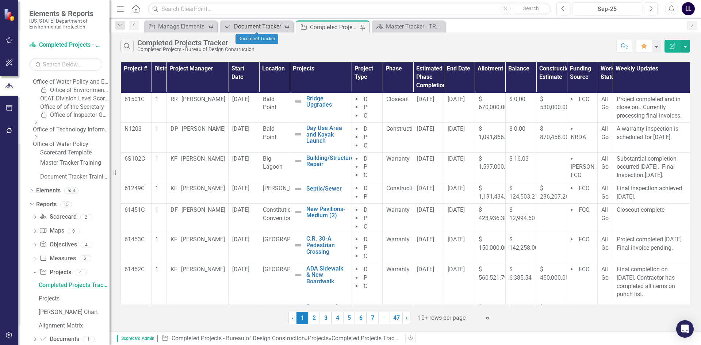
click at [259, 25] on div "Document Tracker" at bounding box center [258, 26] width 48 height 9
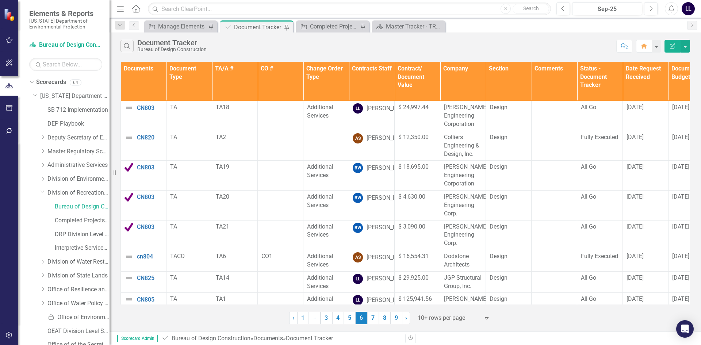
scroll to position [238, 0]
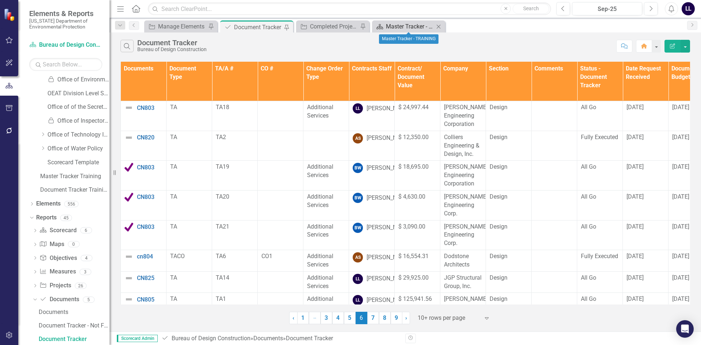
click at [404, 28] on div "Master Tracker - TRAINING" at bounding box center [410, 26] width 48 height 9
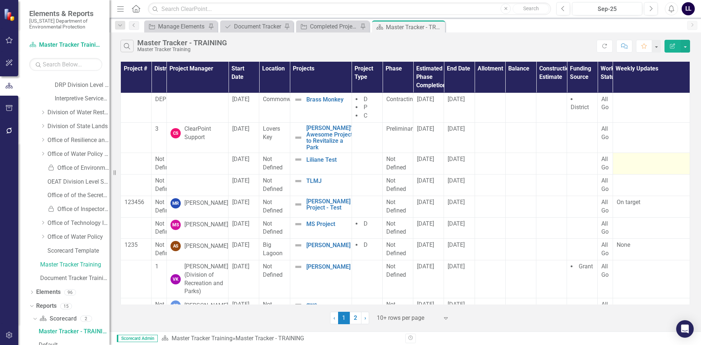
scroll to position [142, 0]
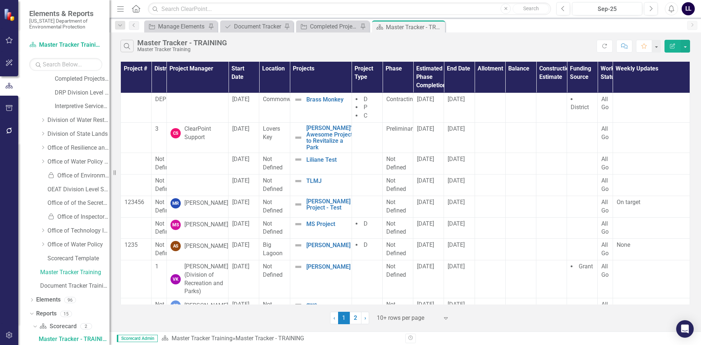
click at [202, 77] on th "Project Manager" at bounding box center [197, 77] width 62 height 31
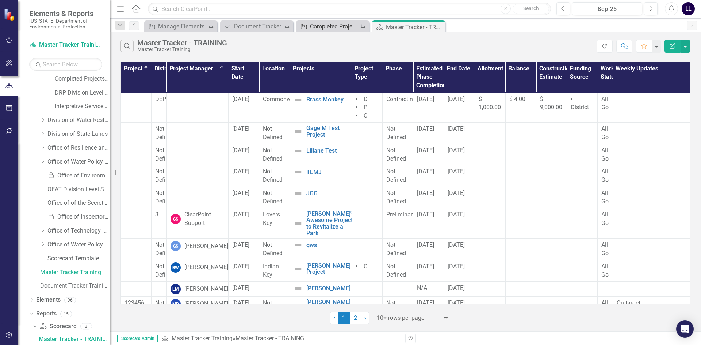
click at [330, 27] on div "Completed Projects Tracker" at bounding box center [334, 26] width 48 height 9
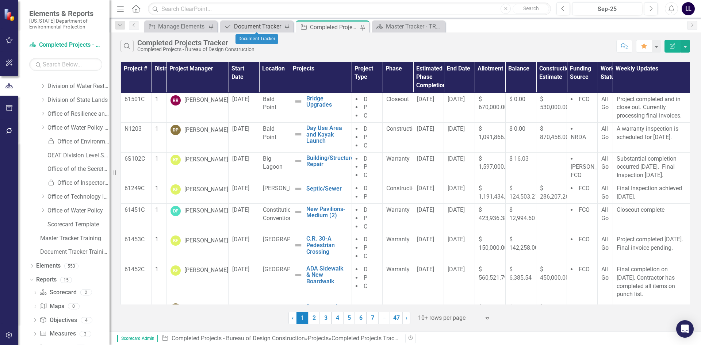
scroll to position [197, 0]
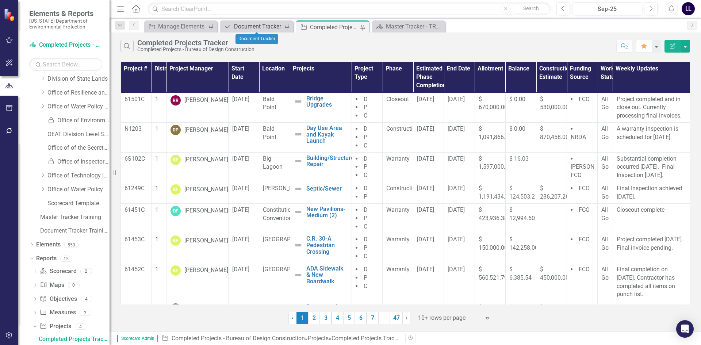
click at [263, 25] on div "Document Tracker" at bounding box center [258, 26] width 48 height 9
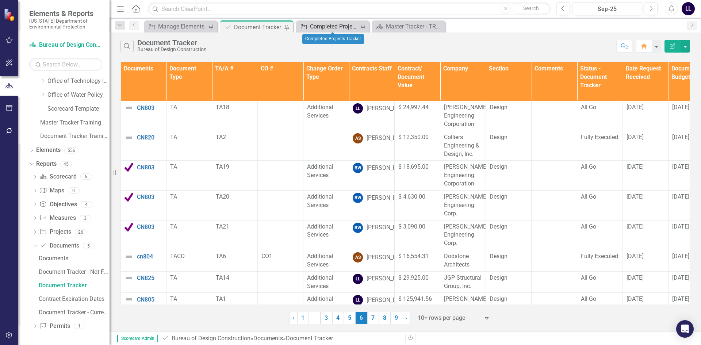
scroll to position [238, 0]
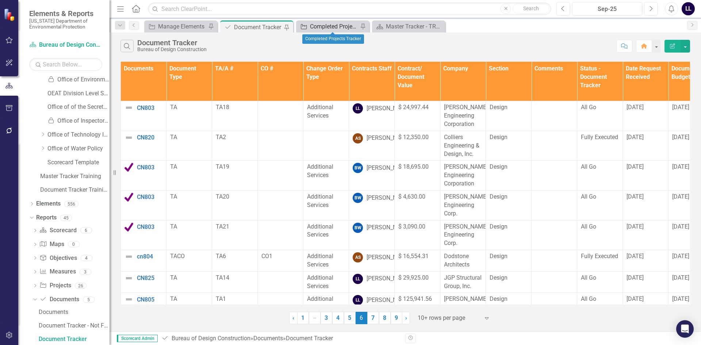
click at [332, 28] on div "Completed Projects Tracker" at bounding box center [334, 26] width 48 height 9
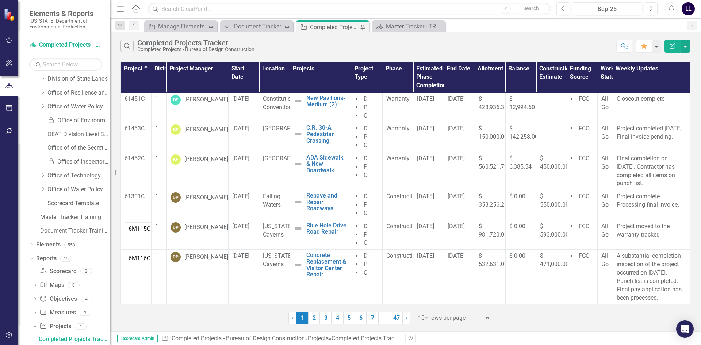
scroll to position [19, 0]
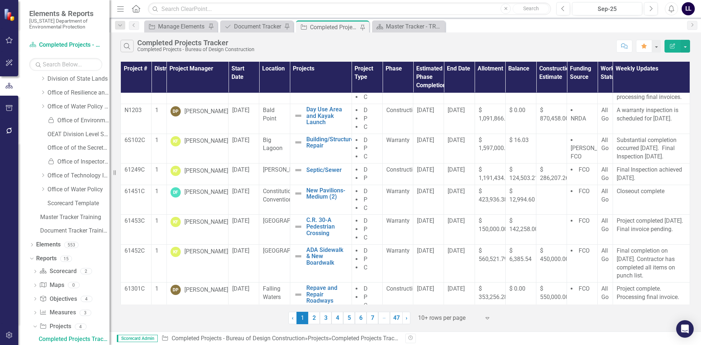
click at [199, 73] on th "Project Manager" at bounding box center [197, 77] width 62 height 31
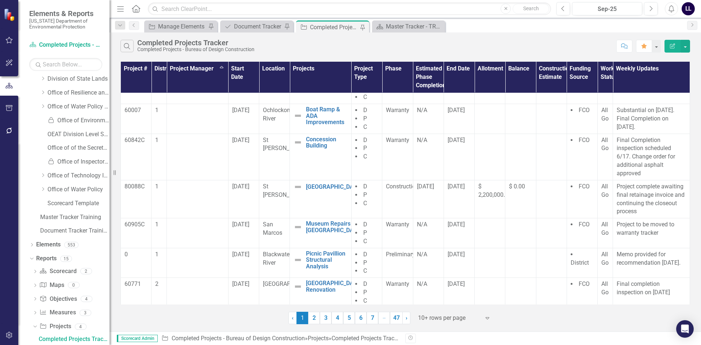
scroll to position [0, 0]
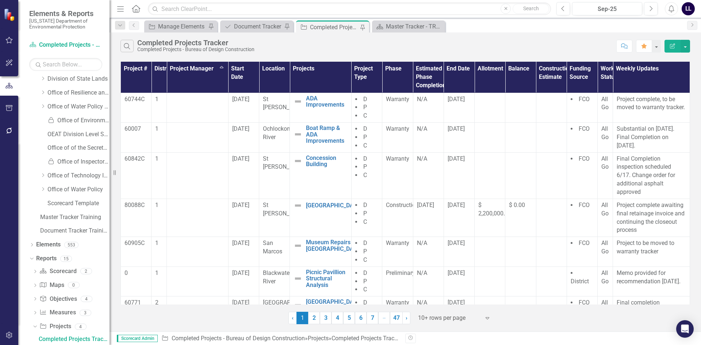
click at [208, 78] on th "Project Manager Sort Ascending" at bounding box center [198, 77] width 62 height 31
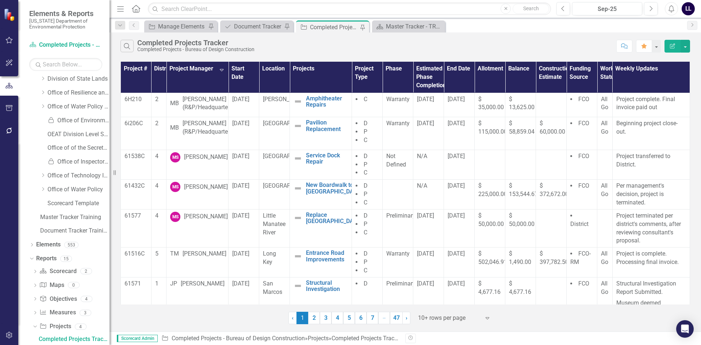
click at [313, 318] on link "2" at bounding box center [314, 318] width 12 height 12
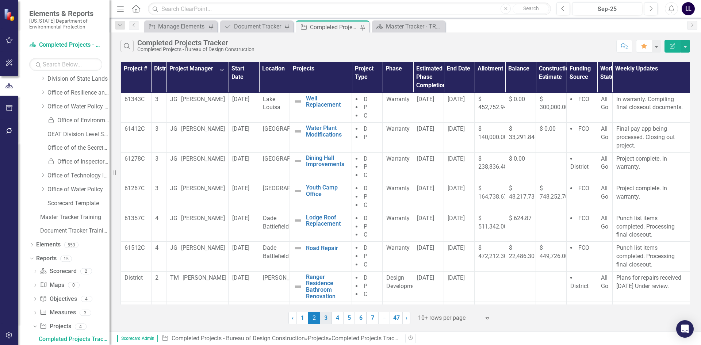
click at [327, 317] on link "3" at bounding box center [326, 318] width 12 height 12
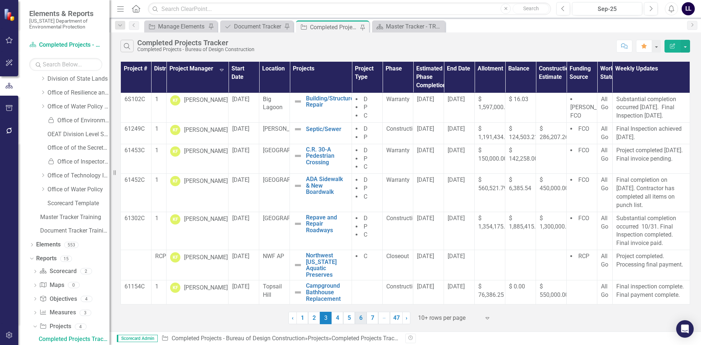
click at [361, 320] on link "6" at bounding box center [361, 318] width 12 height 12
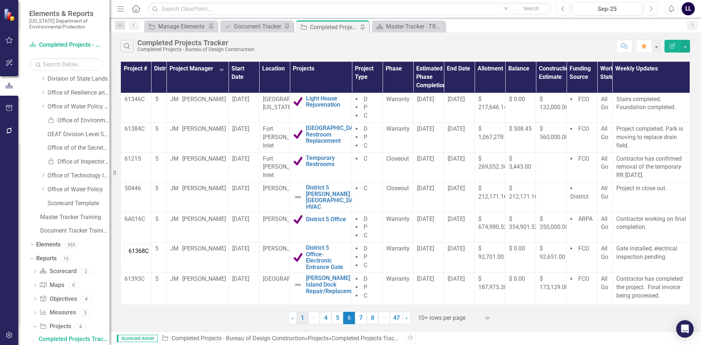
click at [302, 320] on link "1" at bounding box center [302, 318] width 12 height 12
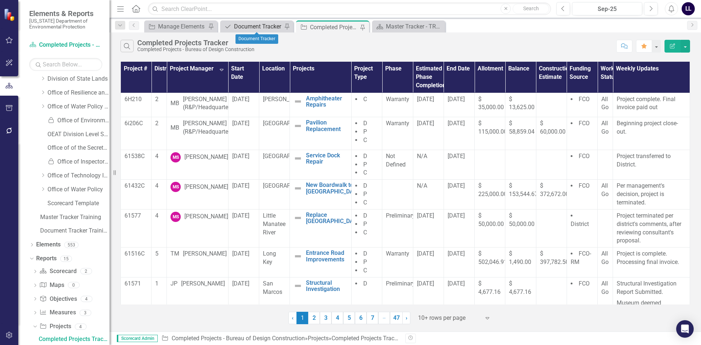
click at [252, 28] on div "Document Tracker" at bounding box center [258, 26] width 48 height 9
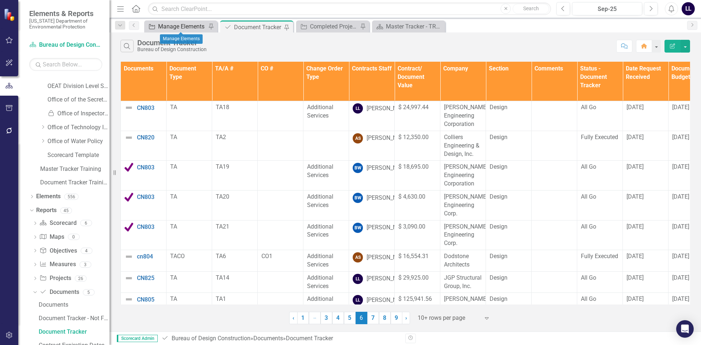
scroll to position [238, 0]
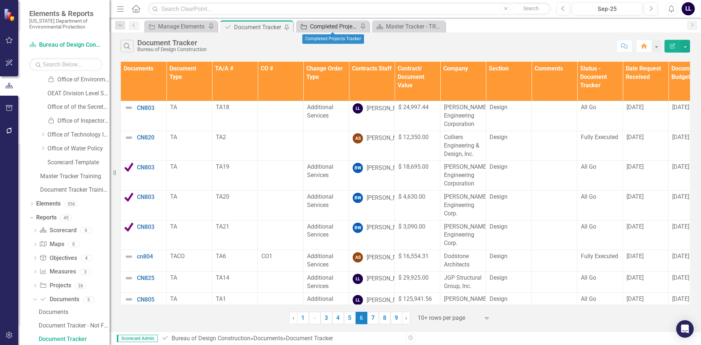
click at [321, 21] on div "Project Completed Projects Tracker Pin" at bounding box center [332, 26] width 73 height 12
click at [323, 25] on div "Completed Projects Tracker" at bounding box center [334, 26] width 48 height 9
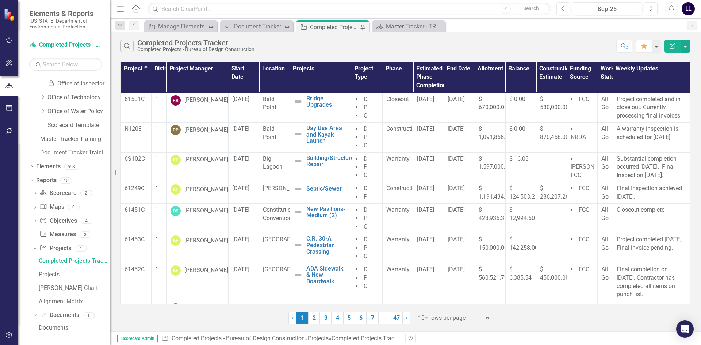
scroll to position [276, 0]
click at [36, 192] on icon "Dropdown" at bounding box center [34, 192] width 5 height 4
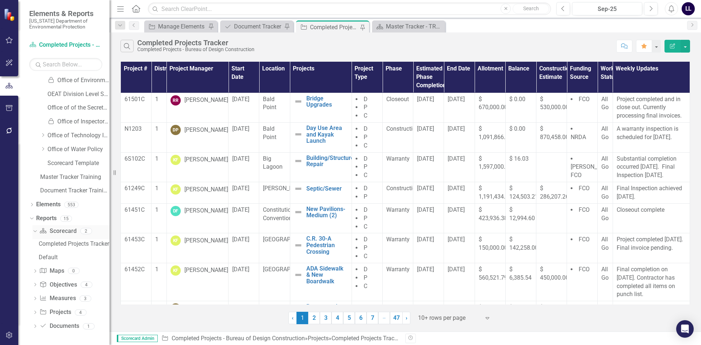
scroll to position [237, 0]
click at [35, 230] on icon "Dropdown" at bounding box center [34, 230] width 4 height 5
click at [402, 26] on div "Master Tracker - TRAINING" at bounding box center [410, 26] width 48 height 9
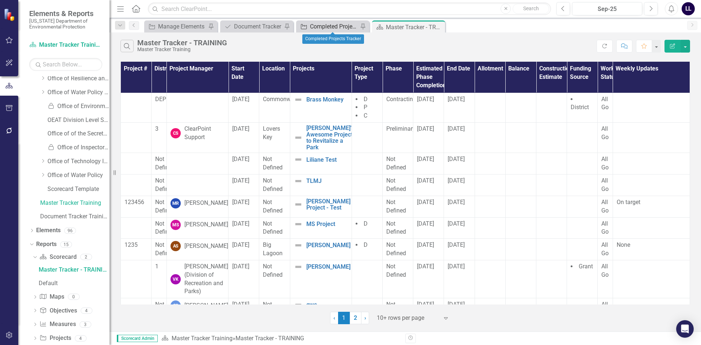
click at [332, 24] on div "Completed Projects Tracker" at bounding box center [334, 26] width 48 height 9
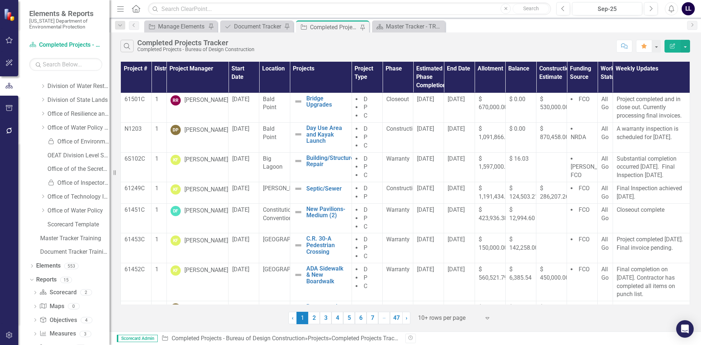
scroll to position [197, 0]
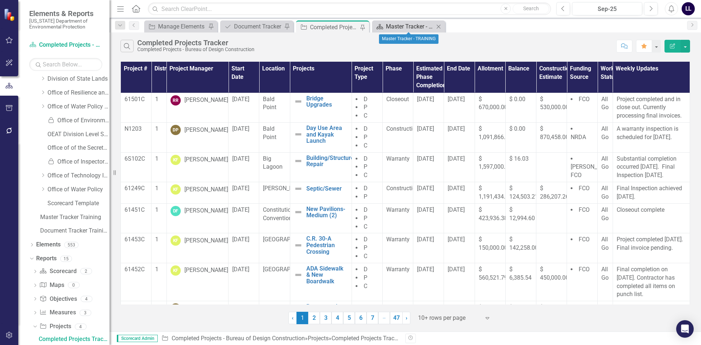
click at [399, 25] on div "Master Tracker - TRAINING" at bounding box center [410, 26] width 48 height 9
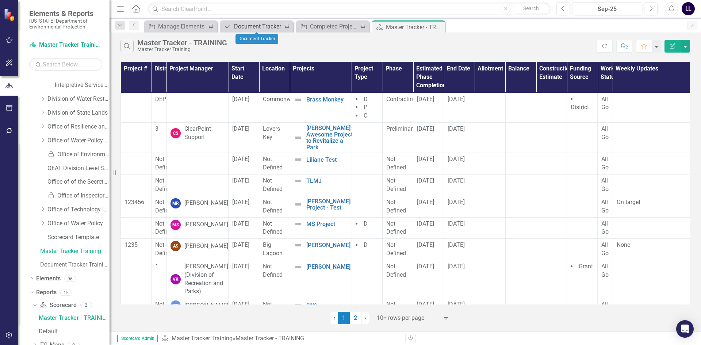
scroll to position [142, 0]
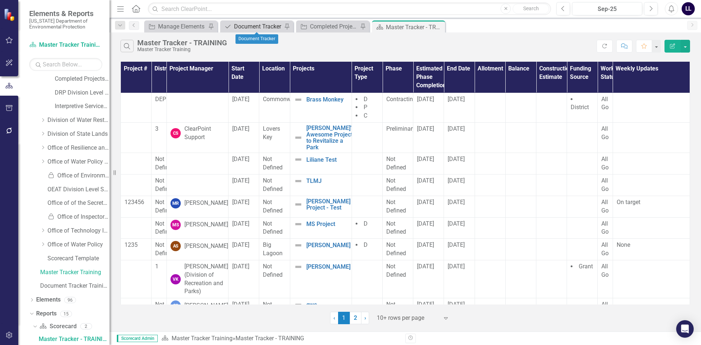
click at [261, 28] on div "Document Tracker" at bounding box center [258, 26] width 48 height 9
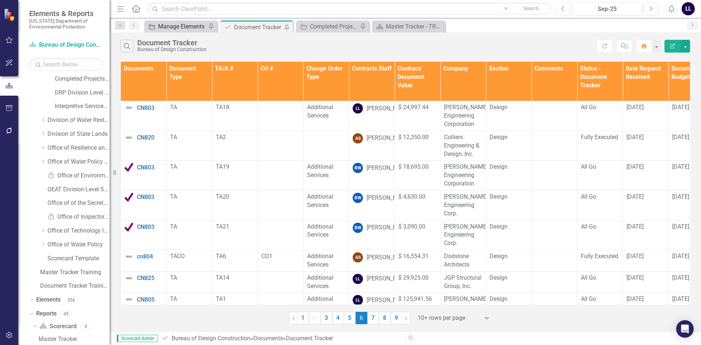
click at [184, 25] on div "Manage Elements" at bounding box center [182, 26] width 48 height 9
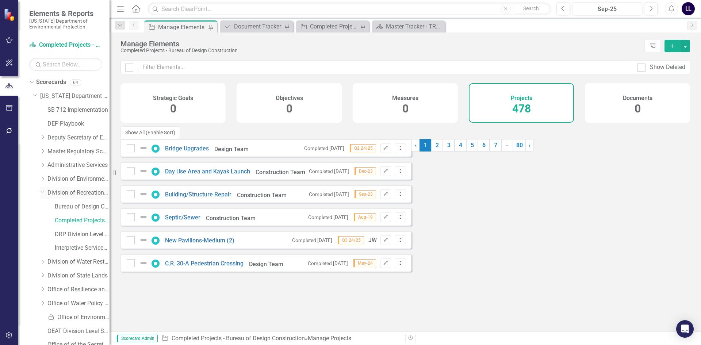
click at [42, 191] on icon "Dropdown" at bounding box center [42, 191] width 4 height 5
click at [37, 96] on icon "Dropdown" at bounding box center [35, 94] width 4 height 5
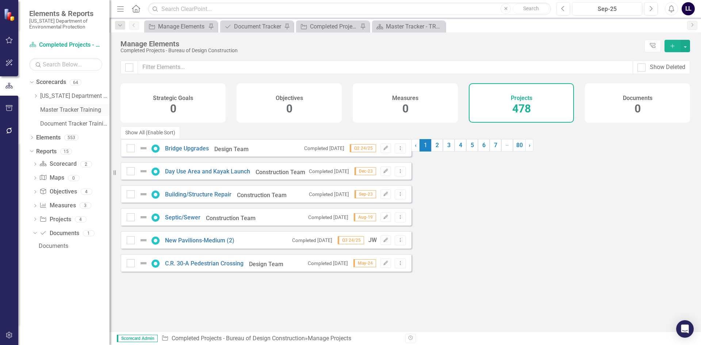
click at [55, 112] on link "Master Tracker Training" at bounding box center [74, 110] width 69 height 8
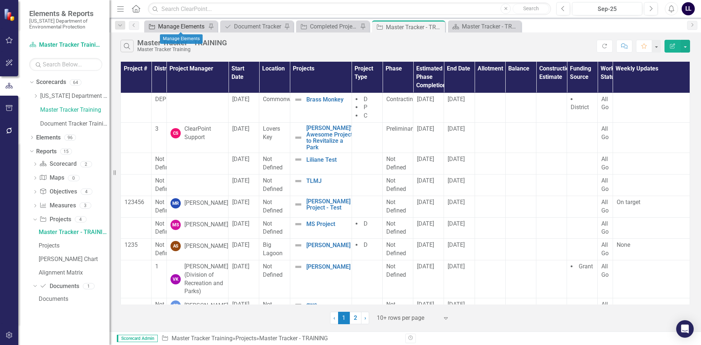
click at [186, 28] on div "Manage Elements" at bounding box center [182, 26] width 48 height 9
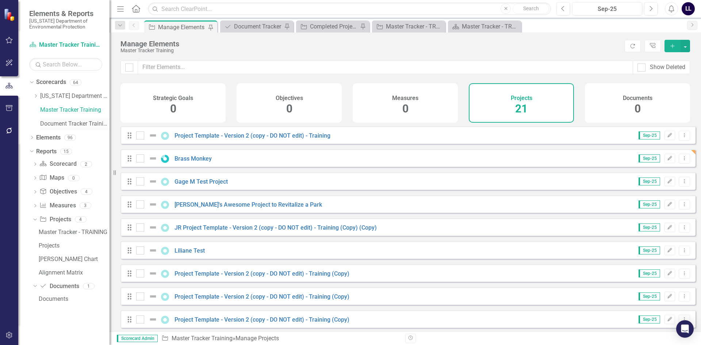
click at [72, 125] on link "Document Tracker Training" at bounding box center [74, 124] width 69 height 8
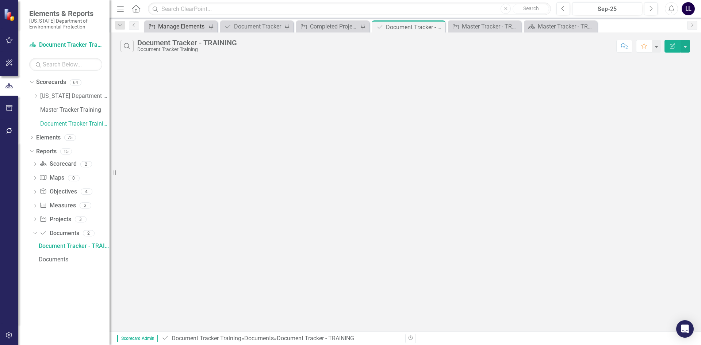
click at [186, 28] on div "Manage Elements" at bounding box center [182, 26] width 48 height 9
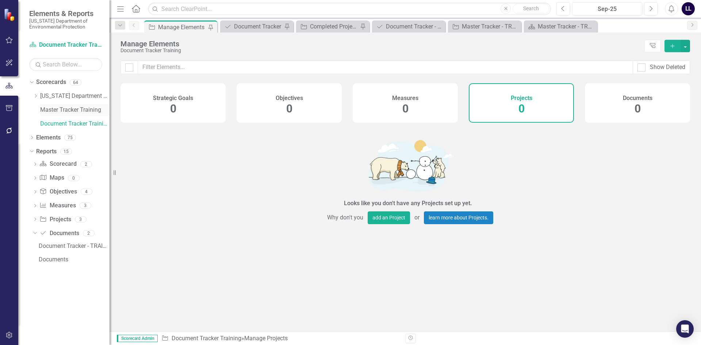
click at [68, 113] on link "Master Tracker Training" at bounding box center [74, 110] width 69 height 8
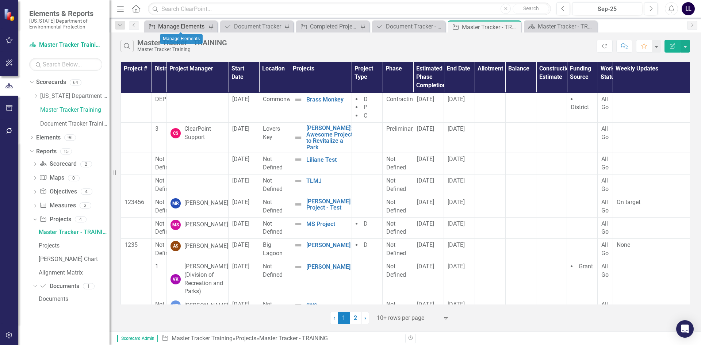
click at [177, 26] on div "Manage Elements" at bounding box center [182, 26] width 48 height 9
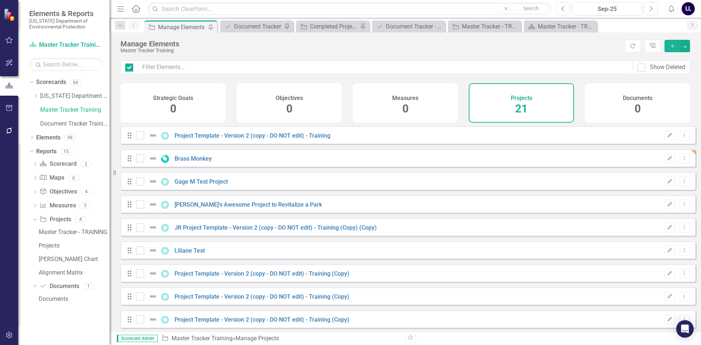
checkbox input "false"
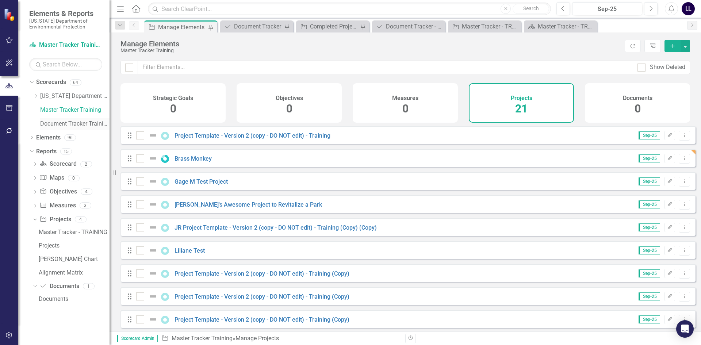
click at [79, 123] on link "Document Tracker Training" at bounding box center [74, 124] width 69 height 8
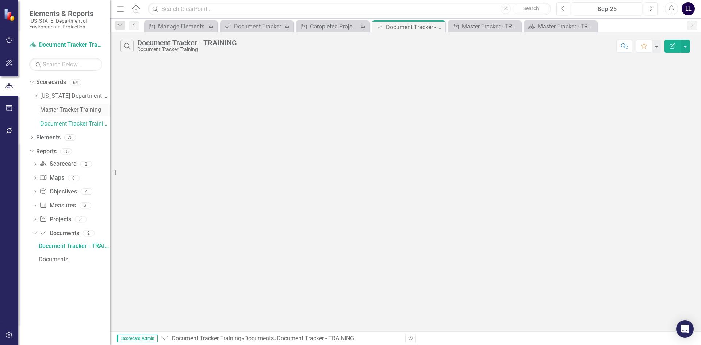
click at [83, 109] on link "Master Tracker Training" at bounding box center [74, 110] width 69 height 8
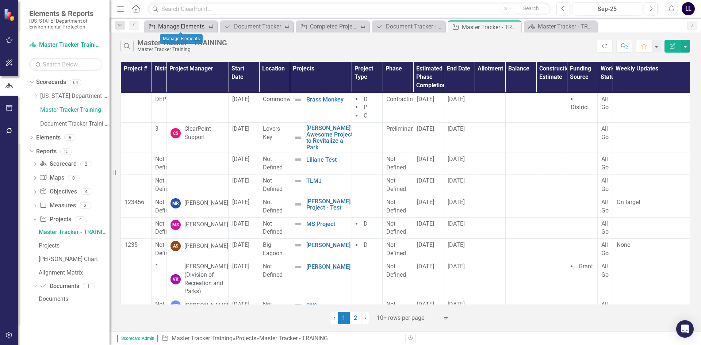
click at [185, 27] on div "Manage Elements" at bounding box center [182, 26] width 48 height 9
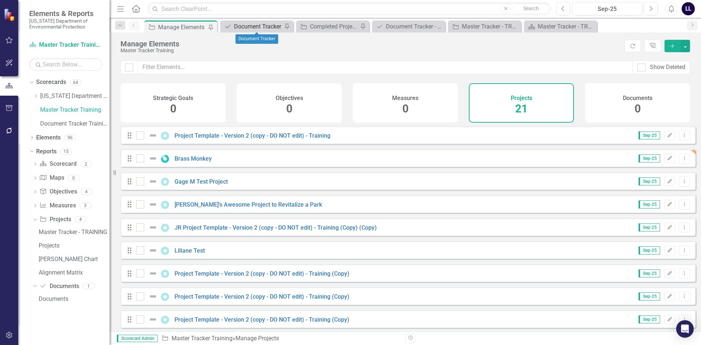
click at [263, 26] on div "Document Tracker" at bounding box center [258, 26] width 48 height 9
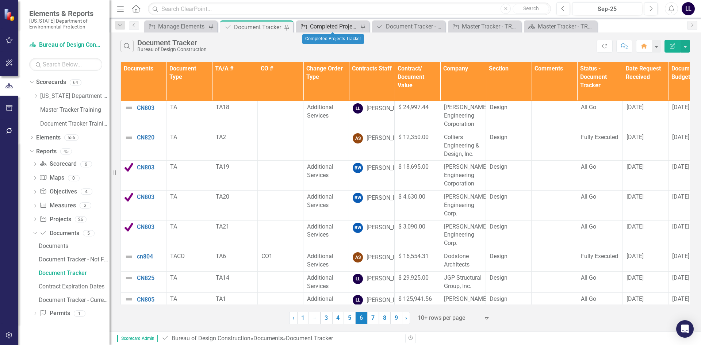
click at [331, 26] on div "Completed Projects Tracker" at bounding box center [334, 26] width 48 height 9
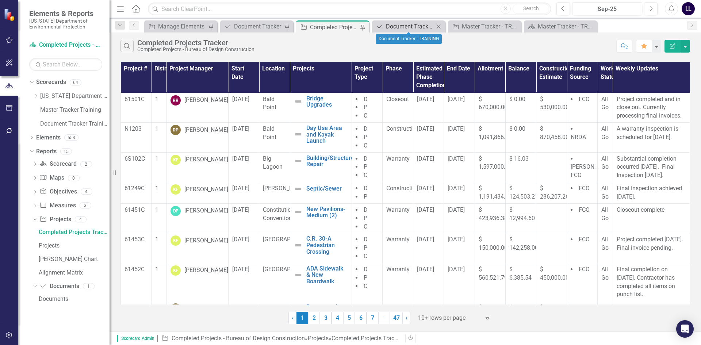
click at [406, 25] on div "Document Tracker - TRAINING" at bounding box center [410, 26] width 48 height 9
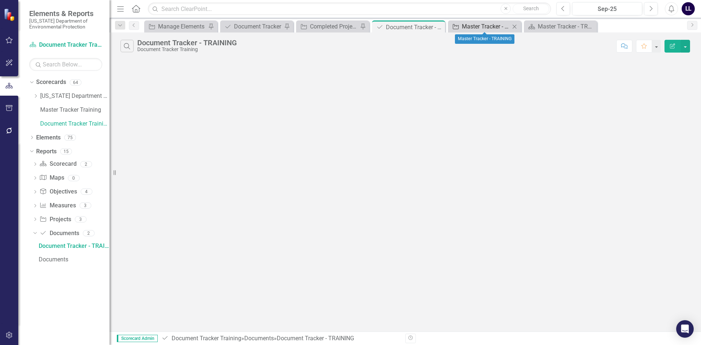
click at [484, 27] on div "Master Tracker - TRAINING" at bounding box center [486, 26] width 48 height 9
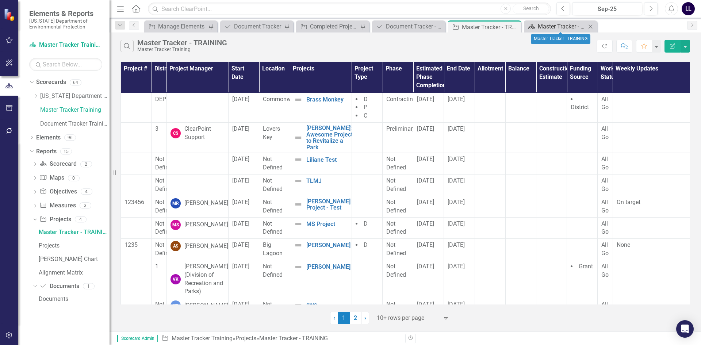
click at [564, 28] on div "Master Tracker - TRAINING" at bounding box center [561, 26] width 48 height 9
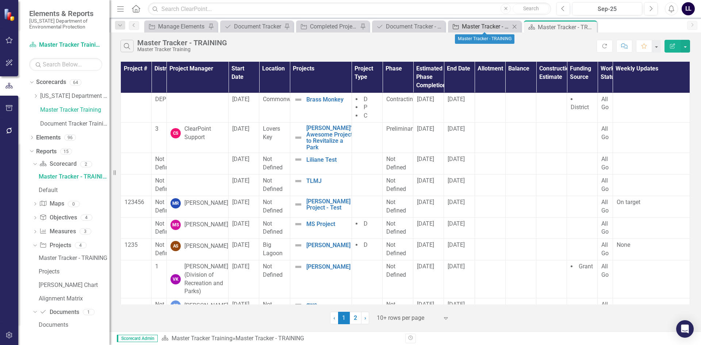
click at [480, 24] on div "Master Tracker - TRAINING" at bounding box center [486, 26] width 48 height 9
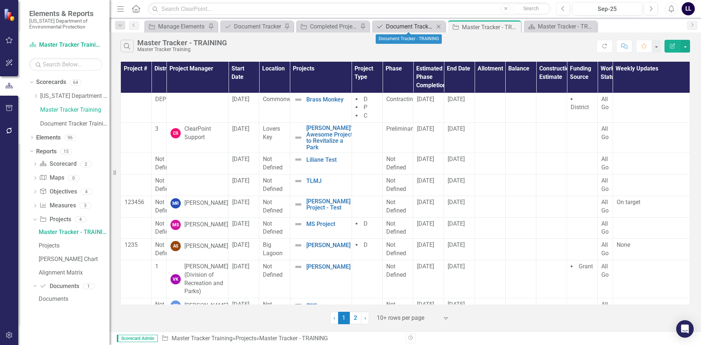
click at [403, 27] on div "Document Tracker - TRAINING" at bounding box center [410, 26] width 48 height 9
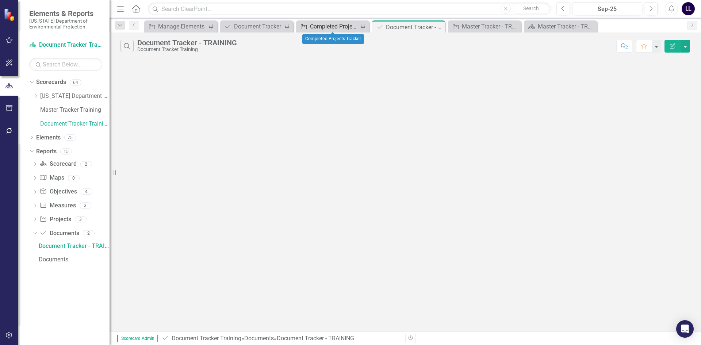
click at [327, 26] on div "Completed Projects Tracker" at bounding box center [334, 26] width 48 height 9
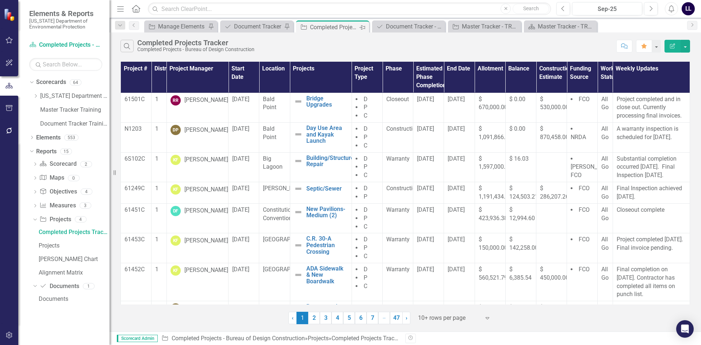
click at [362, 28] on icon "Pin" at bounding box center [362, 27] width 6 height 7
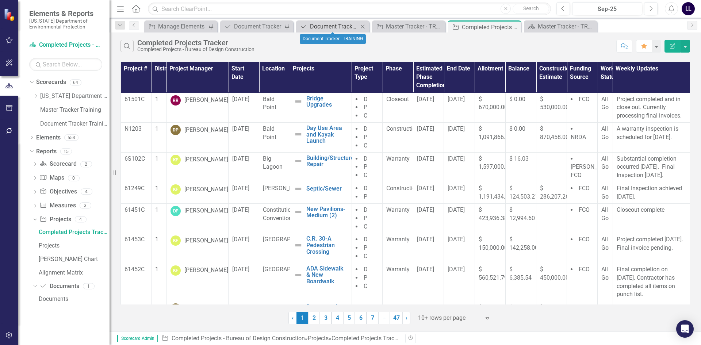
click at [335, 23] on div "Document Tracker - TRAINING" at bounding box center [334, 26] width 48 height 9
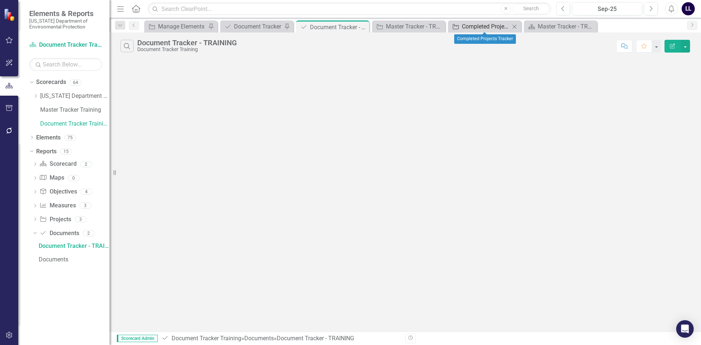
click at [478, 25] on div "Completed Projects Tracker" at bounding box center [486, 26] width 48 height 9
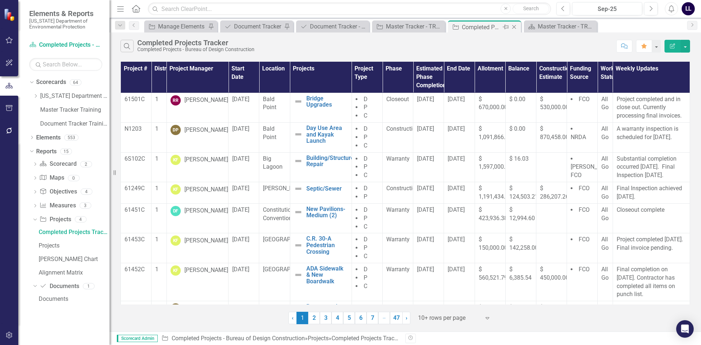
click at [515, 26] on icon "Close" at bounding box center [513, 27] width 7 height 6
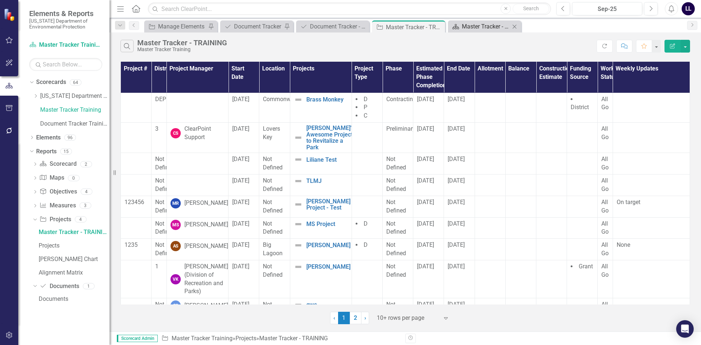
click at [481, 29] on div "Master Tracker - TRAINING" at bounding box center [486, 26] width 48 height 9
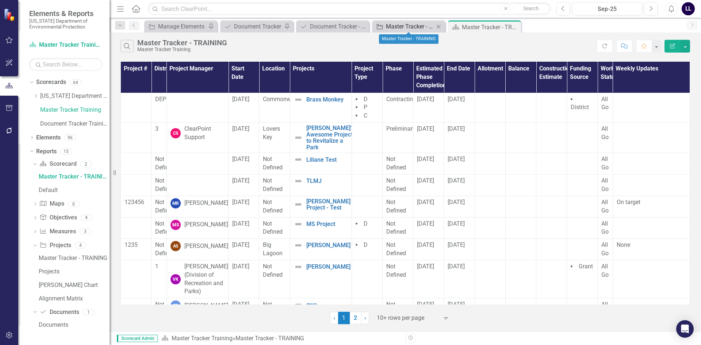
click at [406, 27] on div "Master Tracker - TRAINING" at bounding box center [410, 26] width 48 height 9
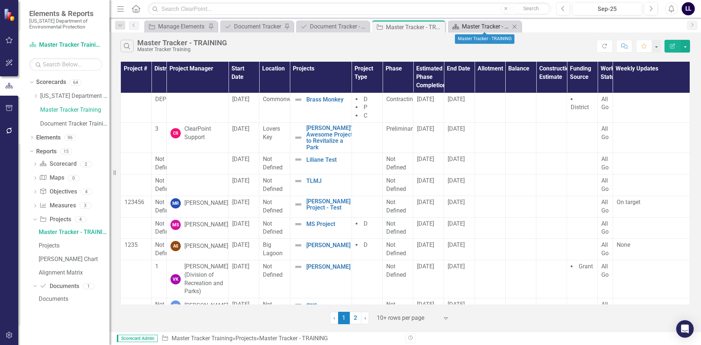
click at [489, 26] on div "Master Tracker - TRAINING" at bounding box center [486, 26] width 48 height 9
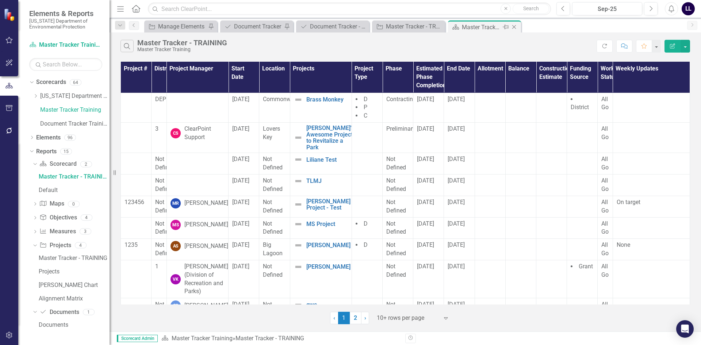
click at [515, 26] on icon "Close" at bounding box center [513, 27] width 7 height 6
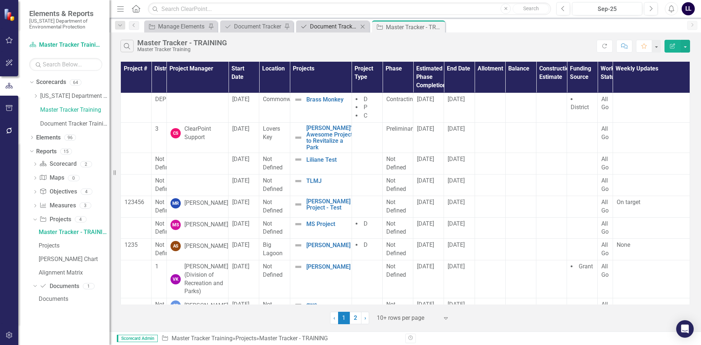
click at [345, 23] on div "Document Tracker - TRAINING" at bounding box center [334, 26] width 48 height 9
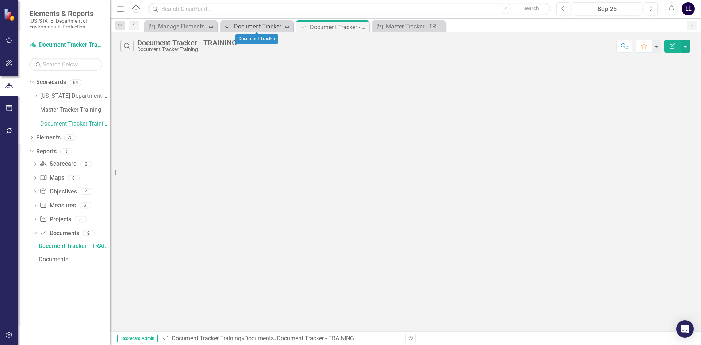
click at [260, 27] on div "Document Tracker" at bounding box center [258, 26] width 48 height 9
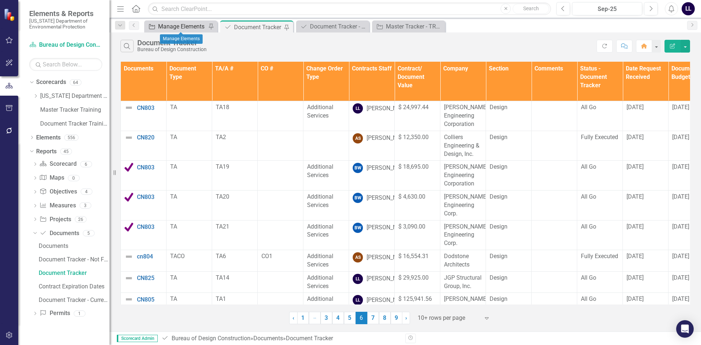
click at [166, 28] on div "Manage Elements" at bounding box center [182, 26] width 48 height 9
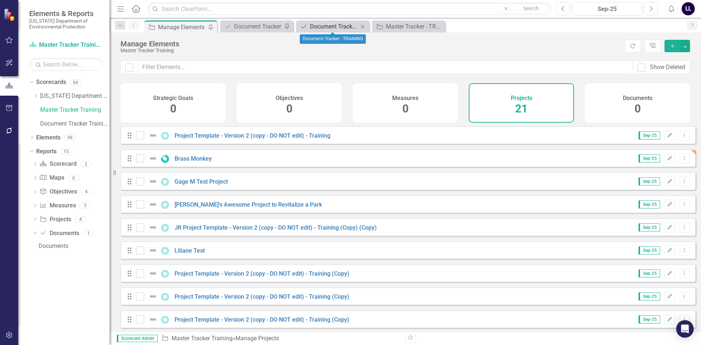
click at [325, 30] on div "Document Tracker - TRAINING" at bounding box center [334, 26] width 48 height 9
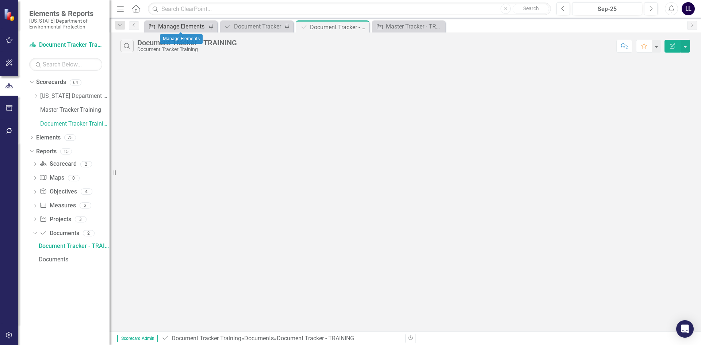
click at [180, 30] on div "Manage Elements" at bounding box center [182, 26] width 48 height 9
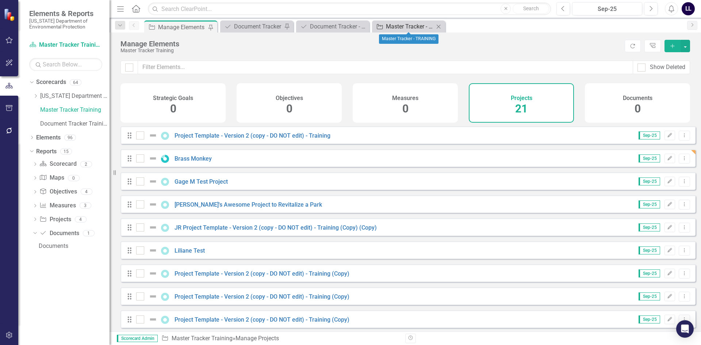
click at [393, 27] on div "Master Tracker - TRAINING" at bounding box center [410, 26] width 48 height 9
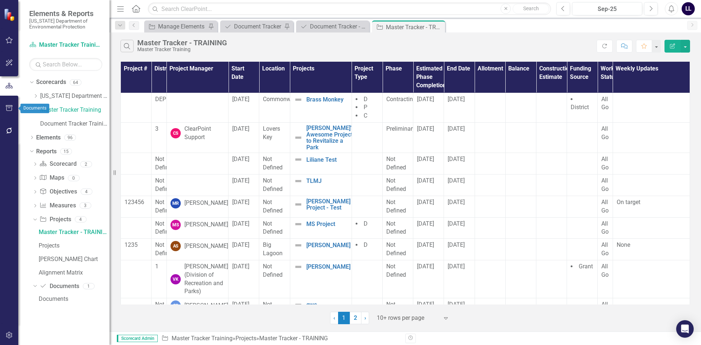
click at [9, 110] on icon "button" at bounding box center [9, 108] width 8 height 6
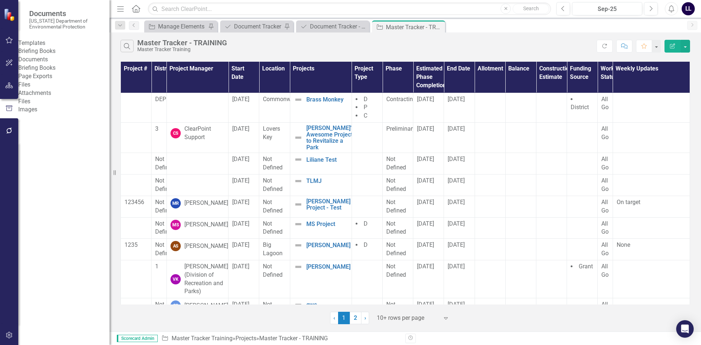
click at [61, 55] on link "Briefing Books" at bounding box center [63, 51] width 91 height 8
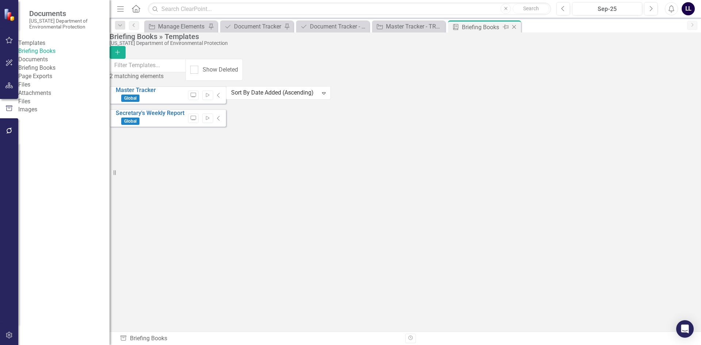
click at [513, 27] on icon at bounding box center [514, 27] width 4 height 4
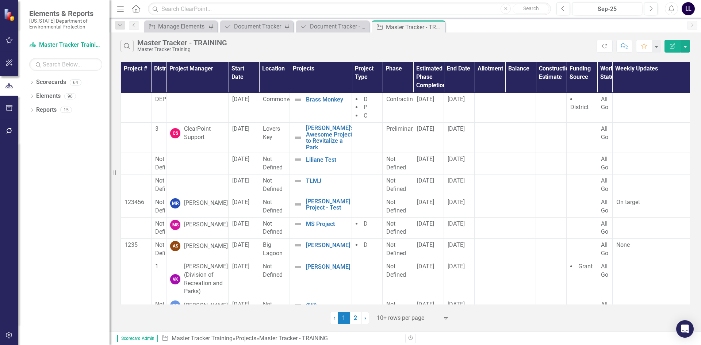
click at [10, 67] on button "button" at bounding box center [9, 62] width 16 height 15
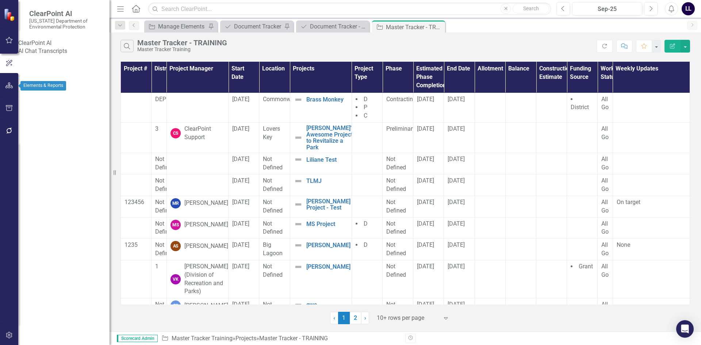
click at [9, 82] on button "button" at bounding box center [9, 85] width 16 height 15
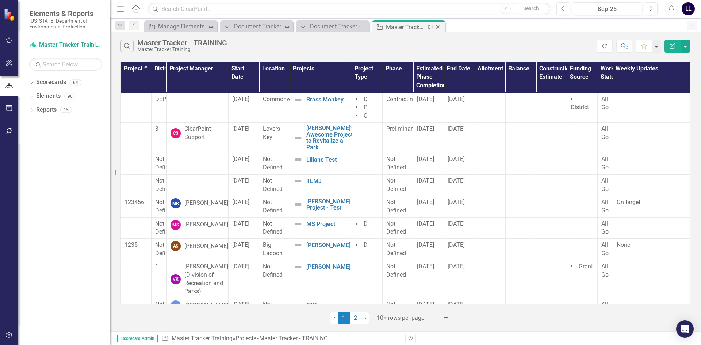
click at [439, 27] on icon "Close" at bounding box center [437, 27] width 7 height 6
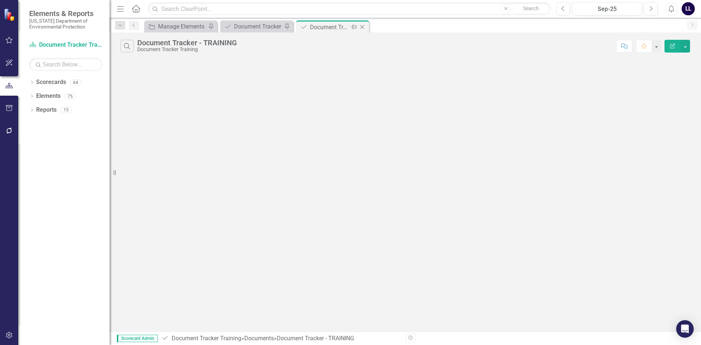
click at [327, 27] on div "Document Tracker - TRAINING" at bounding box center [329, 27] width 39 height 9
click at [0, 0] on icon "Close" at bounding box center [0, 0] width 0 height 0
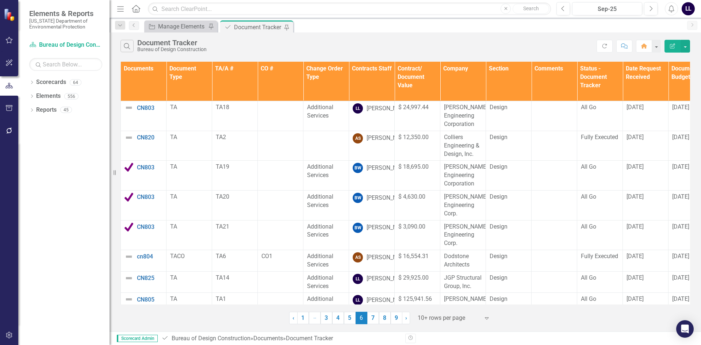
click at [259, 25] on div "Document Tracker" at bounding box center [258, 27] width 48 height 9
click at [174, 25] on div "Manage Elements" at bounding box center [182, 26] width 48 height 9
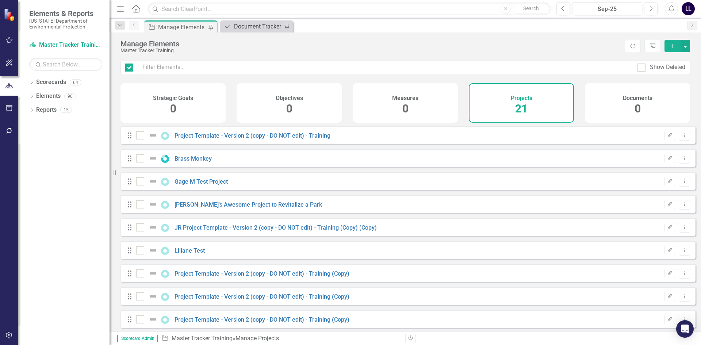
checkbox input "false"
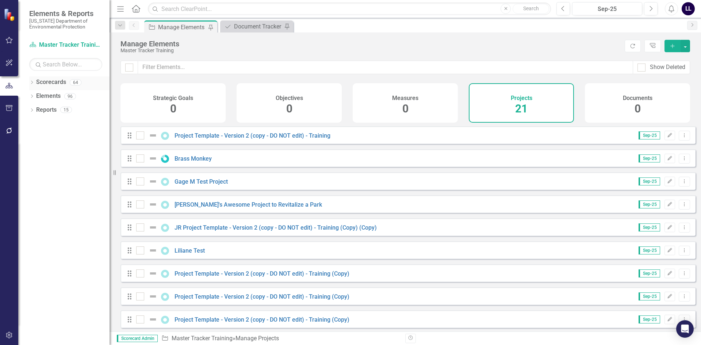
click at [33, 82] on icon "Dropdown" at bounding box center [31, 83] width 5 height 4
click at [35, 96] on icon "Dropdown" at bounding box center [35, 96] width 5 height 4
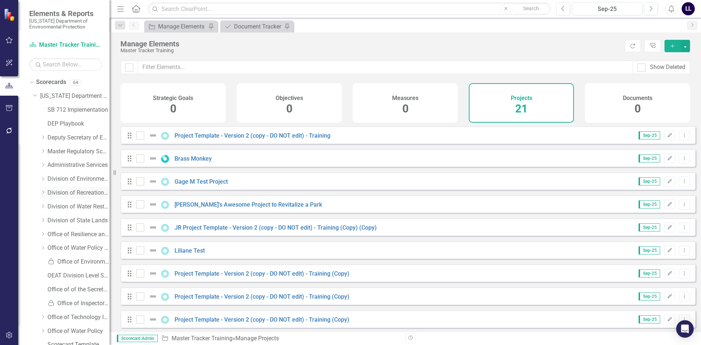
click at [42, 197] on div "Dropdown Division of Recreation and Parks" at bounding box center [74, 193] width 69 height 12
click at [42, 193] on icon "Dropdown" at bounding box center [42, 192] width 5 height 4
click at [82, 207] on link "Bureau of Design Construction" at bounding box center [82, 206] width 55 height 8
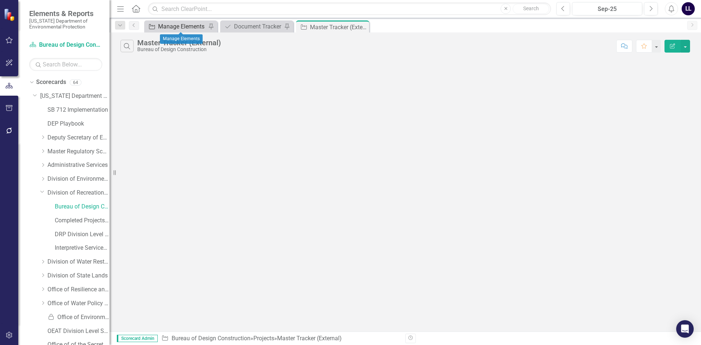
click at [184, 28] on div "Manage Elements" at bounding box center [182, 26] width 48 height 9
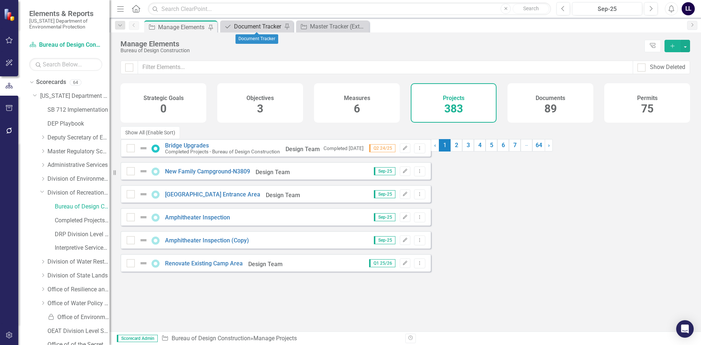
click at [246, 27] on div "Document Tracker" at bounding box center [258, 26] width 48 height 9
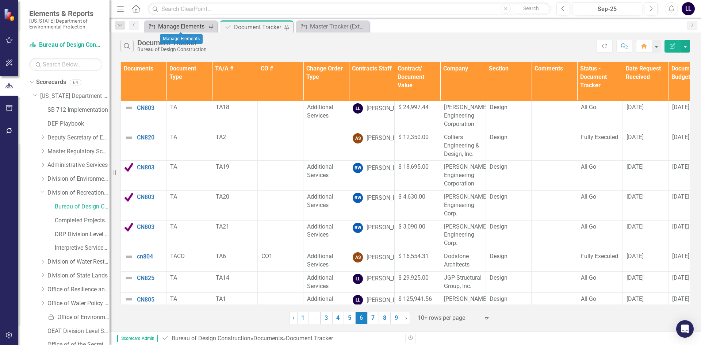
click at [179, 26] on div "Manage Elements" at bounding box center [182, 26] width 48 height 9
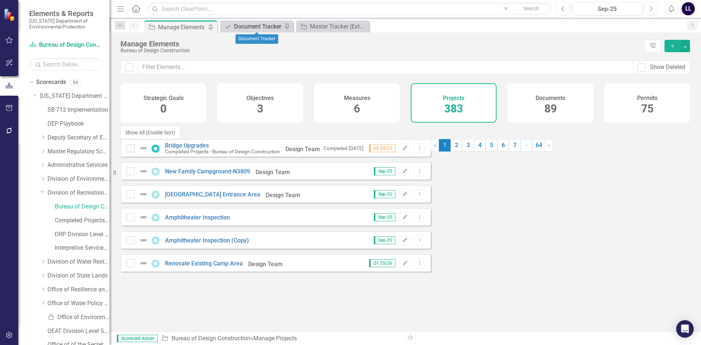
click at [258, 25] on div "Document Tracker" at bounding box center [258, 26] width 48 height 9
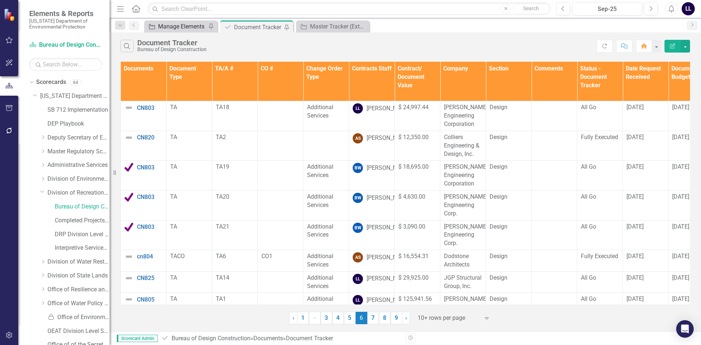
click at [169, 24] on div "Manage Elements" at bounding box center [182, 26] width 48 height 9
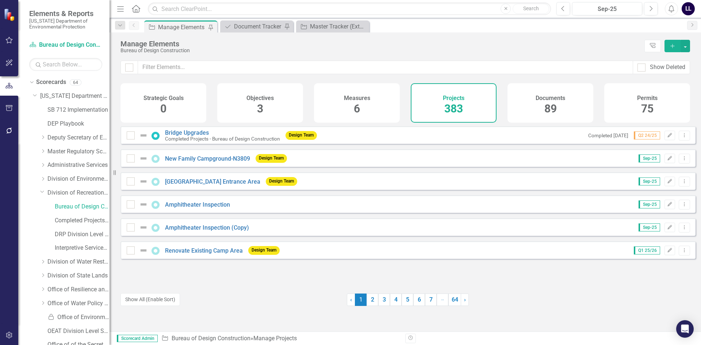
click at [449, 107] on span "383" at bounding box center [453, 108] width 19 height 13
click at [425, 300] on link "7" at bounding box center [431, 299] width 12 height 12
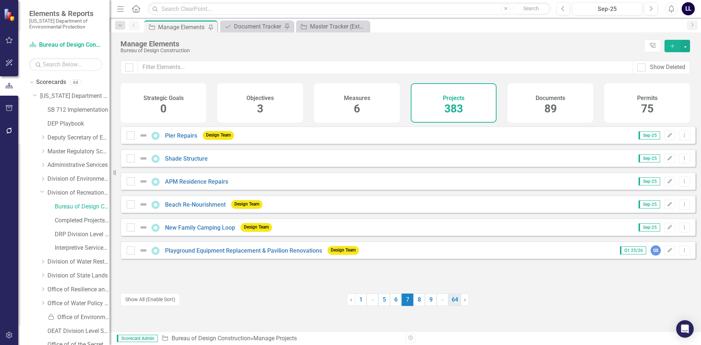
click at [452, 303] on link "64" at bounding box center [454, 299] width 13 height 12
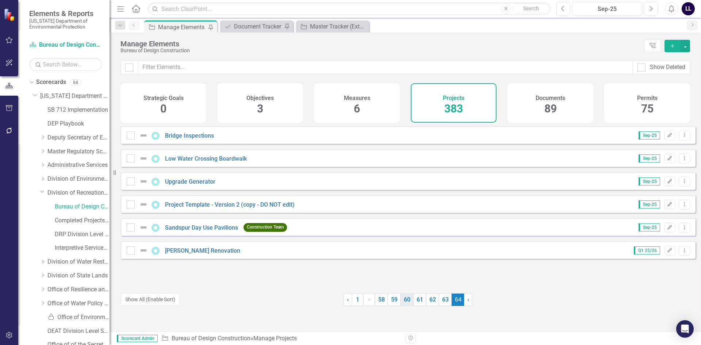
click at [410, 301] on link "60" at bounding box center [406, 299] width 13 height 12
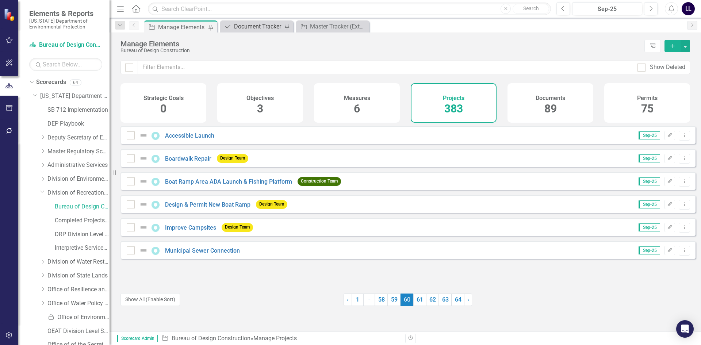
click at [254, 29] on div "Document Tracker" at bounding box center [258, 26] width 48 height 9
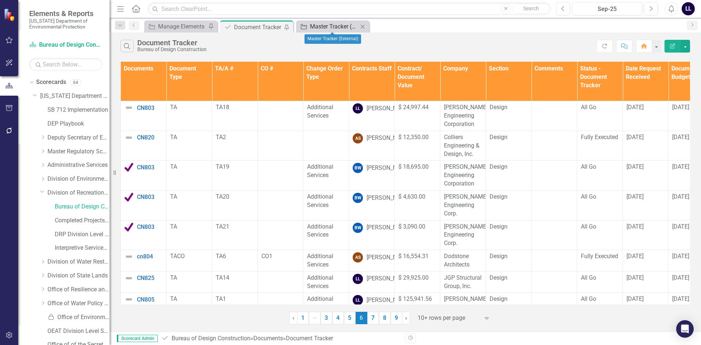
click at [327, 28] on div "Master Tracker (External)" at bounding box center [334, 26] width 48 height 9
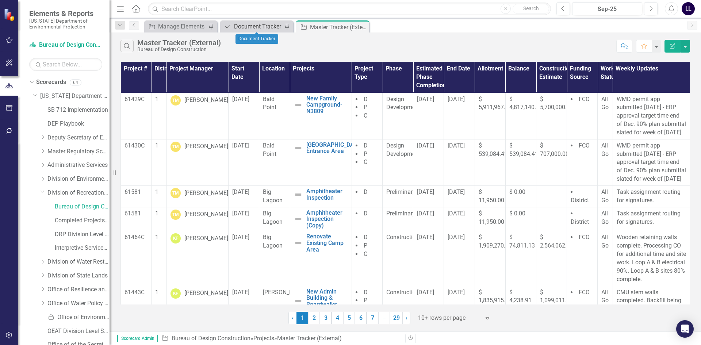
click at [262, 25] on div "Document Tracker" at bounding box center [258, 26] width 48 height 9
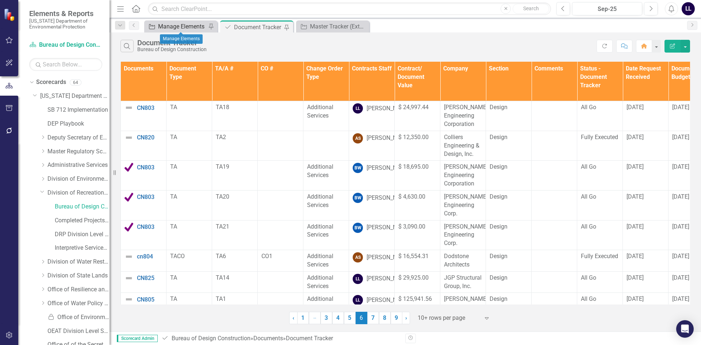
click at [184, 26] on div "Manage Elements" at bounding box center [182, 26] width 48 height 9
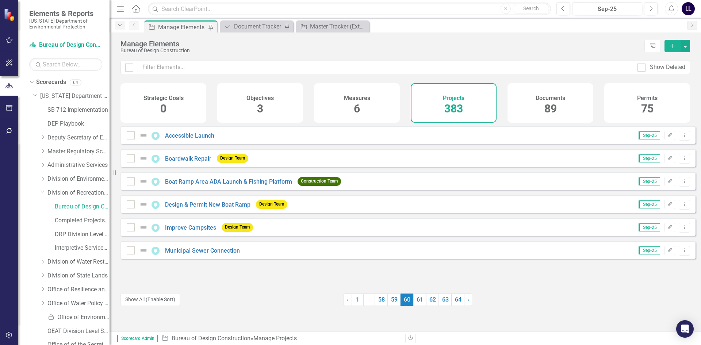
click at [122, 25] on icon "Dropdown" at bounding box center [120, 25] width 7 height 5
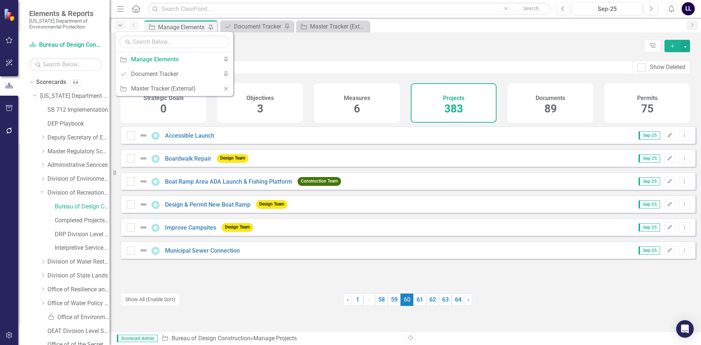
click at [121, 25] on icon "Dropdown" at bounding box center [120, 25] width 7 height 5
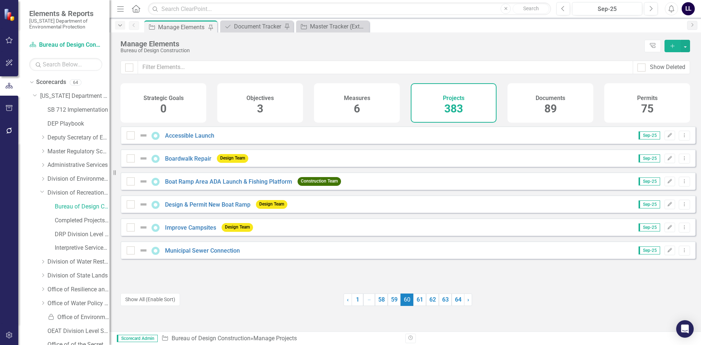
click at [120, 25] on icon "Dropdown" at bounding box center [120, 25] width 7 height 5
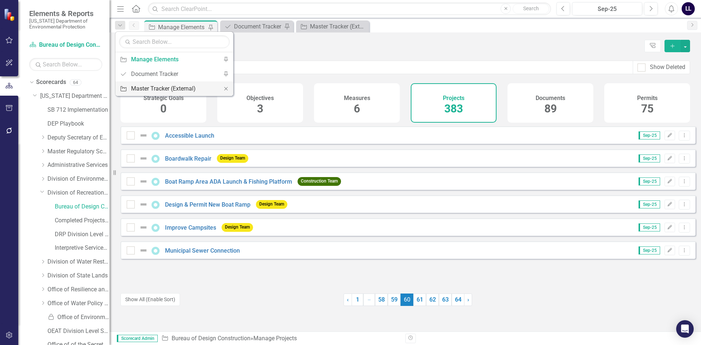
click at [162, 86] on div "Master Tracker (External)" at bounding box center [173, 88] width 84 height 9
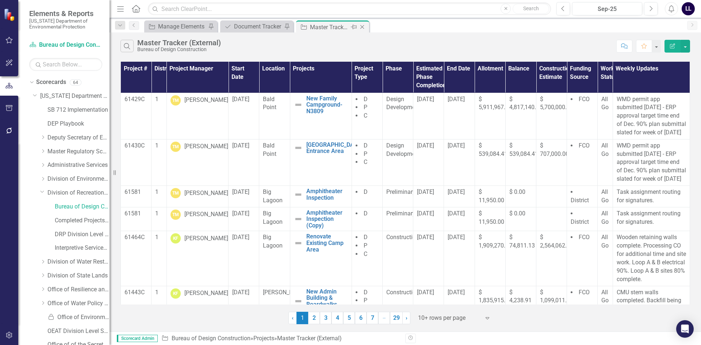
click at [362, 27] on icon at bounding box center [362, 27] width 4 height 4
click at [256, 30] on div "Master Tracker (External)" at bounding box center [253, 27] width 39 height 9
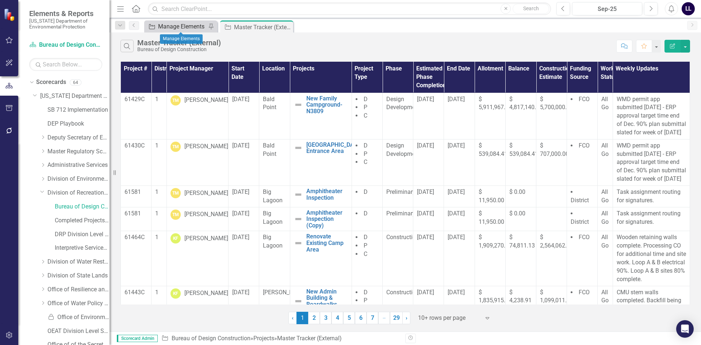
click at [183, 26] on div "Manage Elements" at bounding box center [182, 26] width 48 height 9
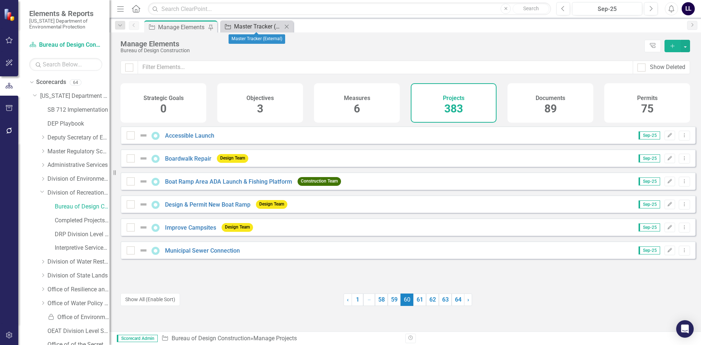
click at [256, 26] on div "Master Tracker (External)" at bounding box center [258, 26] width 48 height 9
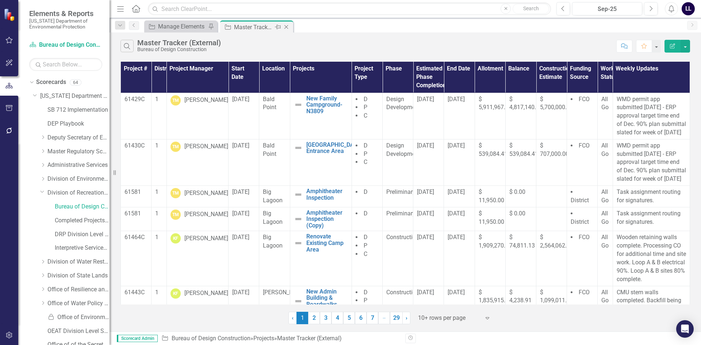
click at [277, 28] on icon "Pin" at bounding box center [278, 26] width 6 height 7
click at [251, 27] on div "Master Tracker (External)" at bounding box center [258, 27] width 48 height 9
click at [287, 30] on icon "Pin" at bounding box center [286, 27] width 6 height 7
click at [287, 28] on icon at bounding box center [286, 27] width 4 height 4
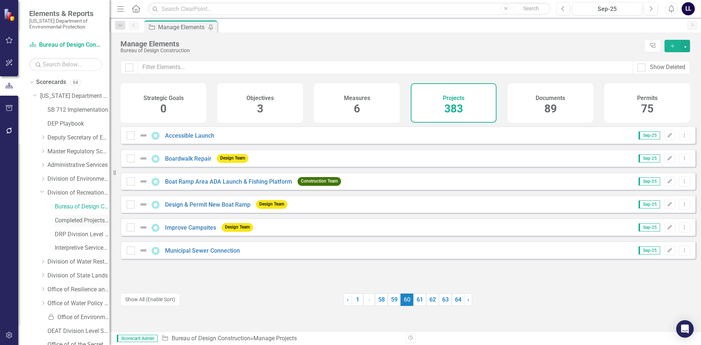
click at [75, 222] on link "Completed Projects - Bureau of Design Construction" at bounding box center [82, 220] width 55 height 8
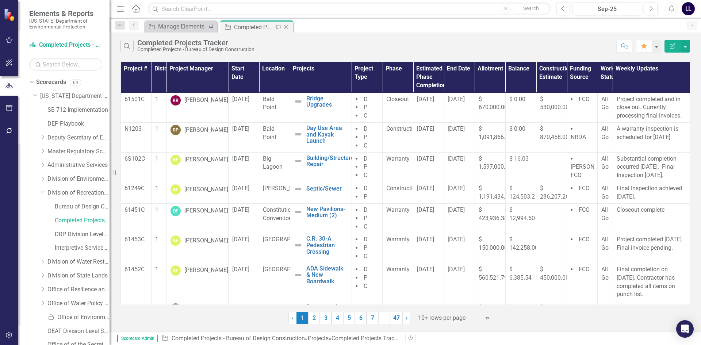
click at [285, 28] on icon "Close" at bounding box center [285, 27] width 7 height 6
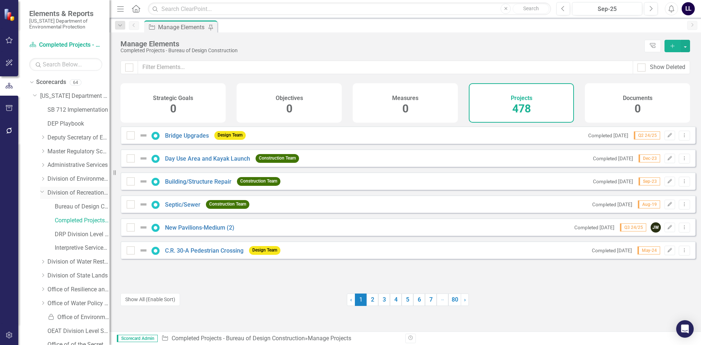
click at [40, 191] on icon "Dropdown" at bounding box center [42, 191] width 4 height 5
click at [34, 97] on icon "Dropdown" at bounding box center [35, 94] width 4 height 5
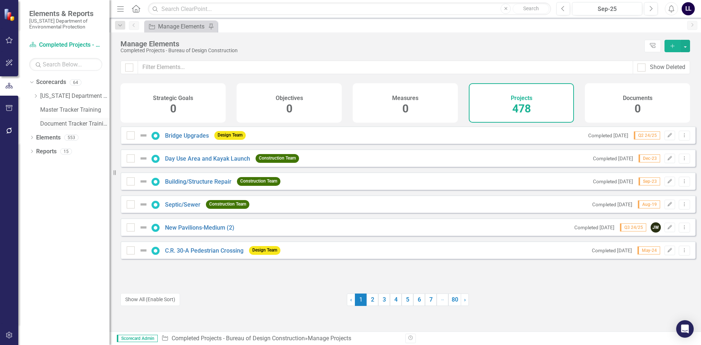
click at [57, 125] on link "Document Tracker Training" at bounding box center [74, 124] width 69 height 8
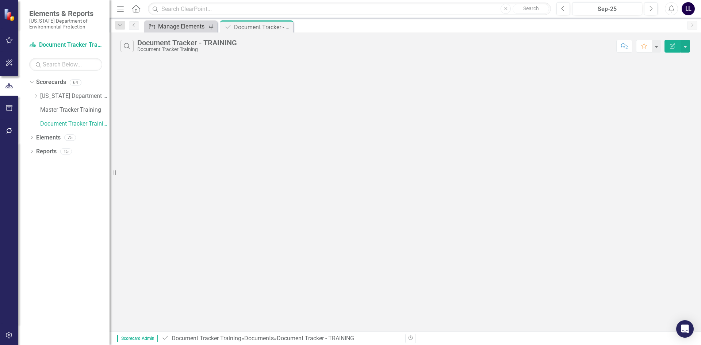
click at [183, 27] on div "Manage Elements" at bounding box center [182, 26] width 48 height 9
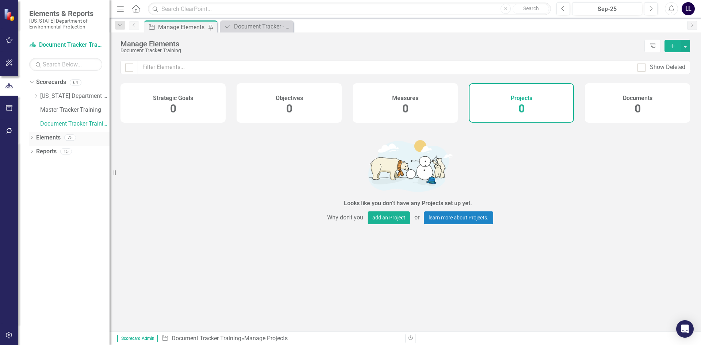
click at [32, 138] on icon "Dropdown" at bounding box center [31, 138] width 5 height 4
click at [31, 206] on icon "Dropdown" at bounding box center [31, 207] width 5 height 4
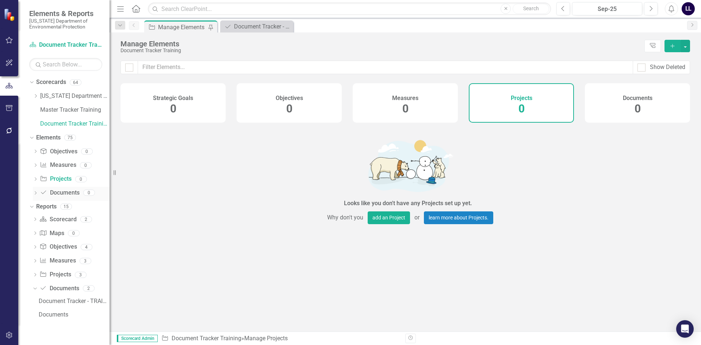
click at [36, 193] on icon "Dropdown" at bounding box center [35, 194] width 5 height 4
click at [33, 193] on icon "Dropdown" at bounding box center [31, 192] width 4 height 5
click at [34, 179] on icon "Dropdown" at bounding box center [35, 180] width 5 height 4
click at [33, 179] on icon "Dropdown" at bounding box center [31, 178] width 4 height 5
click at [36, 165] on icon "Dropdown" at bounding box center [35, 166] width 5 height 4
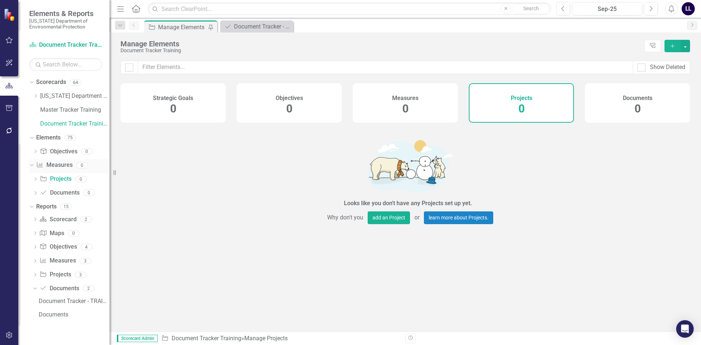
click at [33, 165] on icon "Dropdown" at bounding box center [31, 164] width 4 height 5
click at [63, 43] on link "Scorecard Document Tracker Training" at bounding box center [65, 45] width 73 height 8
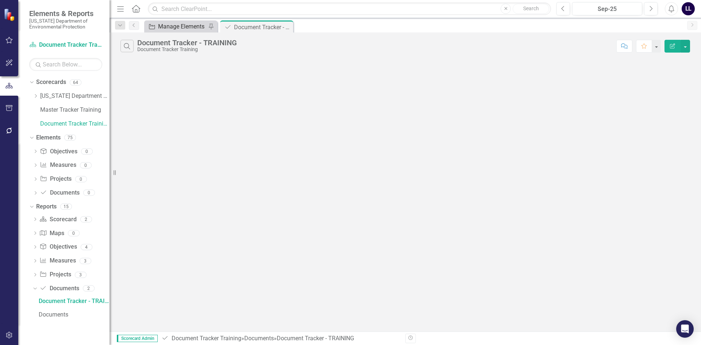
click at [175, 29] on div "Manage Elements" at bounding box center [182, 26] width 48 height 9
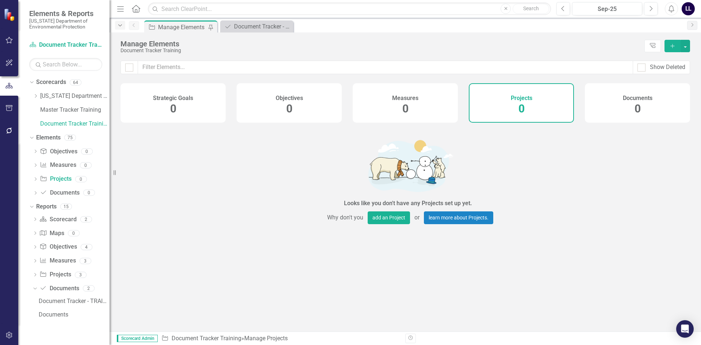
click at [123, 27] on icon "Dropdown" at bounding box center [120, 25] width 7 height 5
click at [122, 27] on icon "Dropdown" at bounding box center [120, 25] width 7 height 5
click at [257, 29] on div "Document Tracker - TRAINING" at bounding box center [258, 26] width 48 height 9
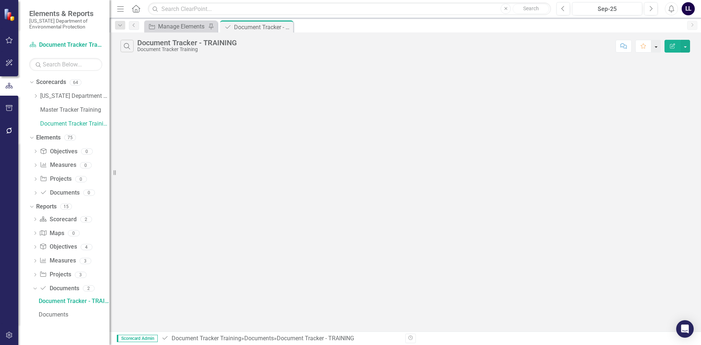
click at [658, 48] on button "button" at bounding box center [655, 46] width 9 height 13
click at [9, 40] on icon "button" at bounding box center [9, 40] width 8 height 6
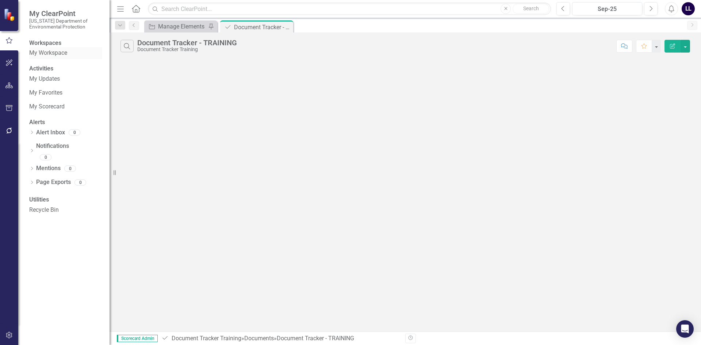
click at [52, 57] on link "My Workspace" at bounding box center [65, 53] width 73 height 8
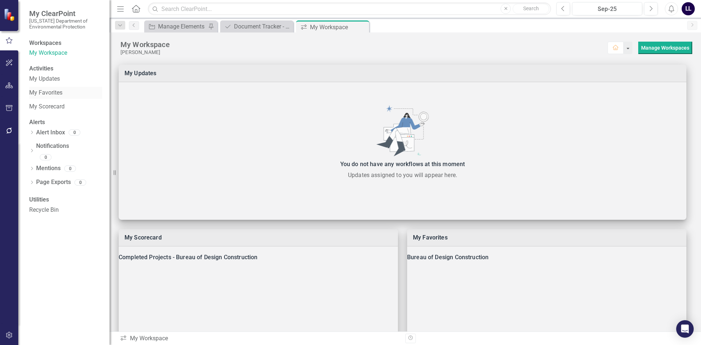
click at [49, 97] on link "My Favorites" at bounding box center [65, 93] width 73 height 8
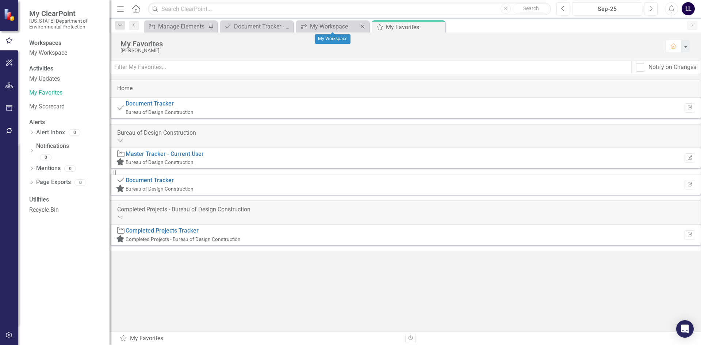
click at [360, 25] on icon "Close" at bounding box center [362, 27] width 7 height 6
click at [204, 157] on link "Master Tracker - Current User" at bounding box center [165, 153] width 78 height 7
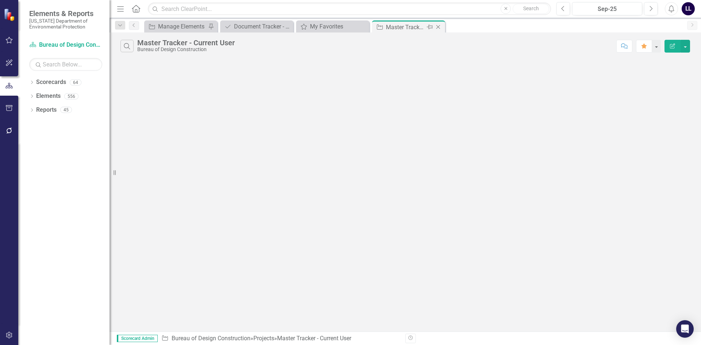
click at [437, 27] on icon "Close" at bounding box center [437, 27] width 7 height 6
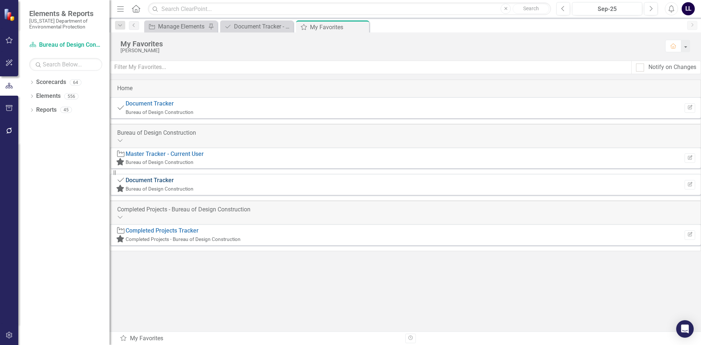
click at [174, 182] on link "Document Tracker" at bounding box center [150, 180] width 48 height 7
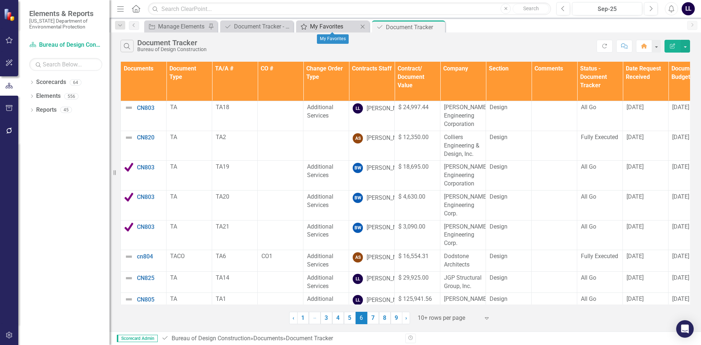
click at [340, 27] on div "My Favorites" at bounding box center [334, 26] width 48 height 9
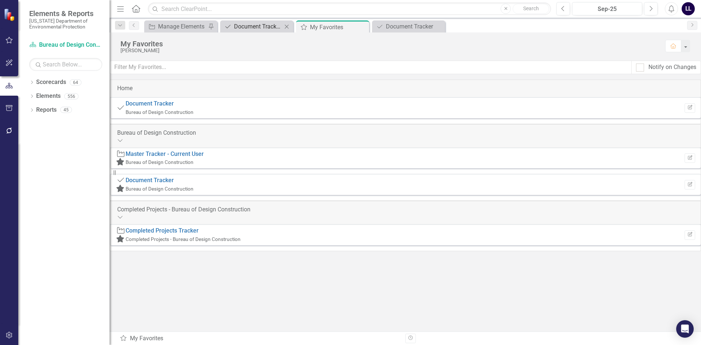
click at [269, 26] on div "Document Tracker - TRAINING" at bounding box center [258, 26] width 48 height 9
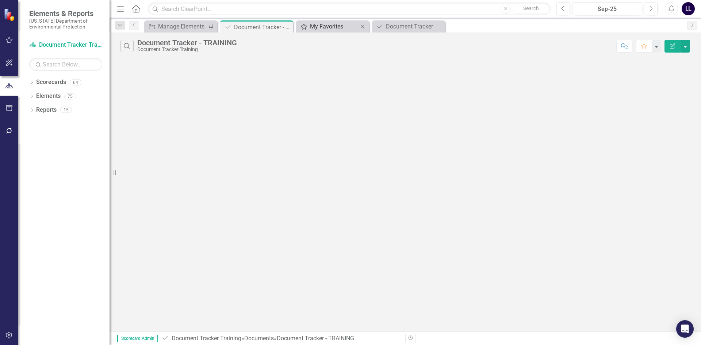
click at [324, 27] on div "My Favorites" at bounding box center [334, 26] width 48 height 9
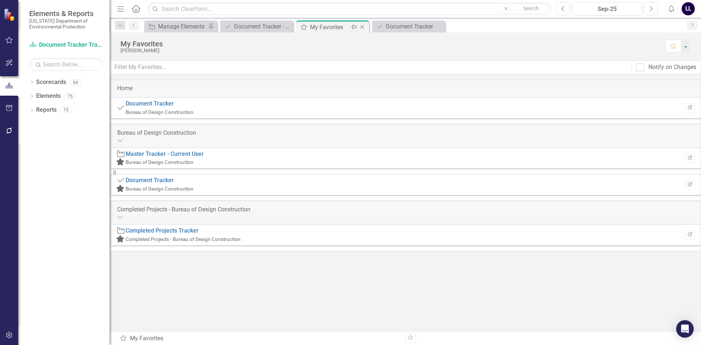
click at [363, 26] on icon at bounding box center [362, 27] width 4 height 4
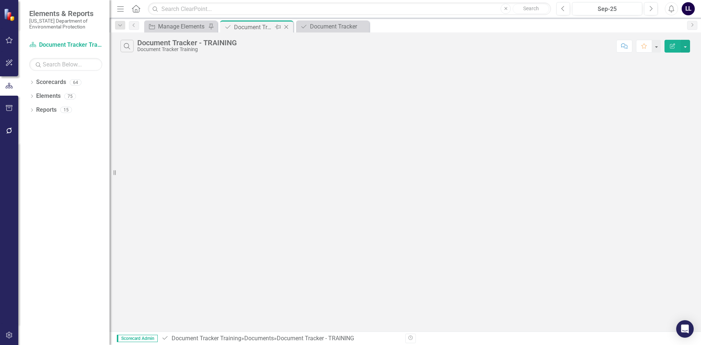
click at [257, 23] on div "Document Tracker - TRAINING" at bounding box center [253, 27] width 39 height 9
click at [328, 27] on div "Document Tracker" at bounding box center [334, 26] width 48 height 9
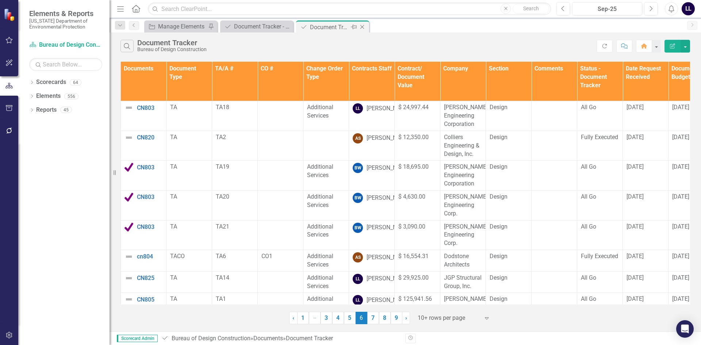
click at [355, 27] on icon "Pin" at bounding box center [354, 26] width 6 height 7
click at [171, 27] on div "Manage Elements" at bounding box center [182, 26] width 48 height 9
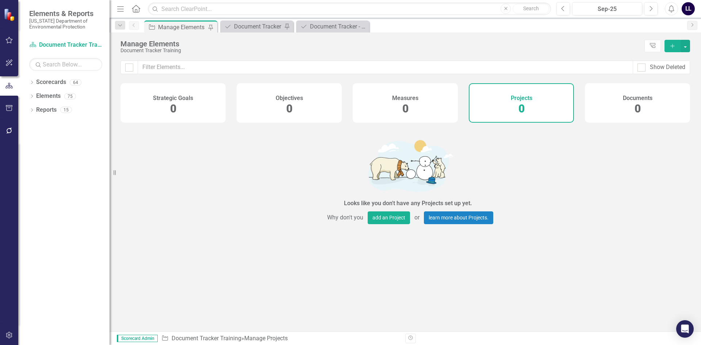
click at [412, 111] on div "Measures 0" at bounding box center [404, 102] width 105 height 39
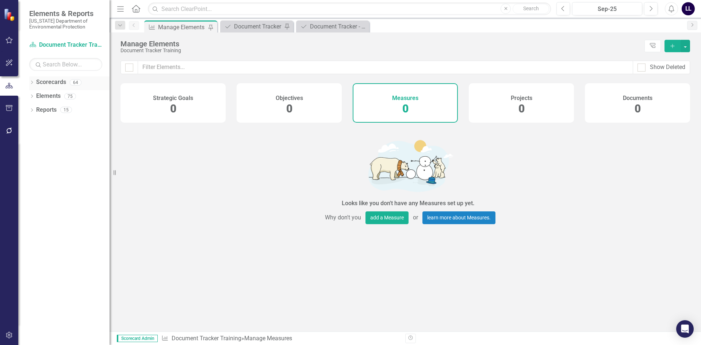
click at [30, 81] on div "Dropdown" at bounding box center [31, 83] width 5 height 6
click at [32, 138] on icon "Dropdown" at bounding box center [31, 138] width 5 height 4
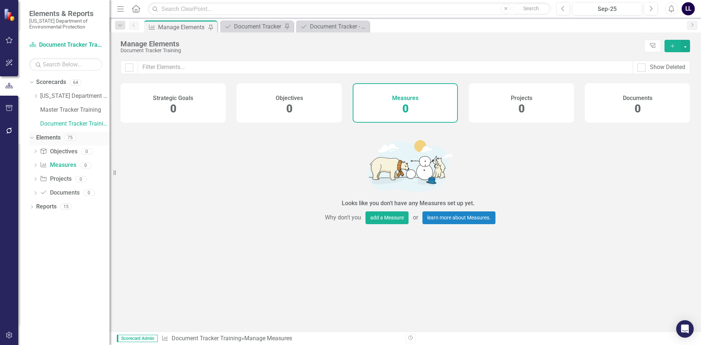
click at [44, 138] on link "Elements" at bounding box center [48, 138] width 24 height 8
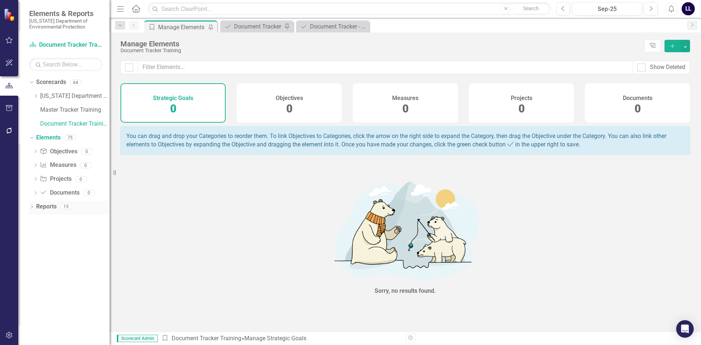
click at [40, 207] on link "Reports" at bounding box center [46, 206] width 20 height 8
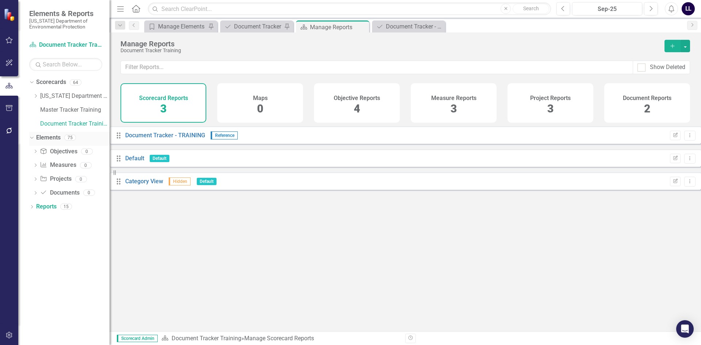
click at [51, 139] on link "Elements" at bounding box center [48, 138] width 24 height 8
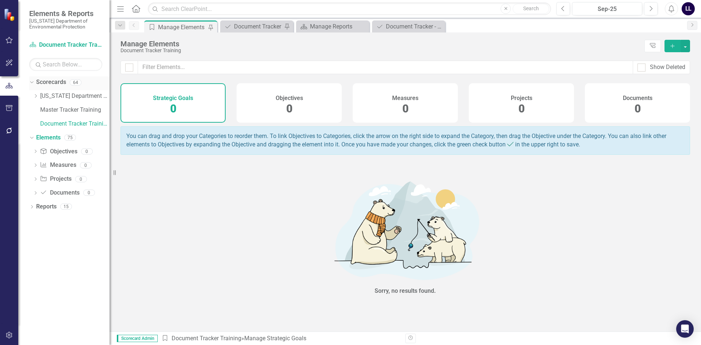
click at [57, 84] on link "Scorecards" at bounding box center [51, 82] width 30 height 8
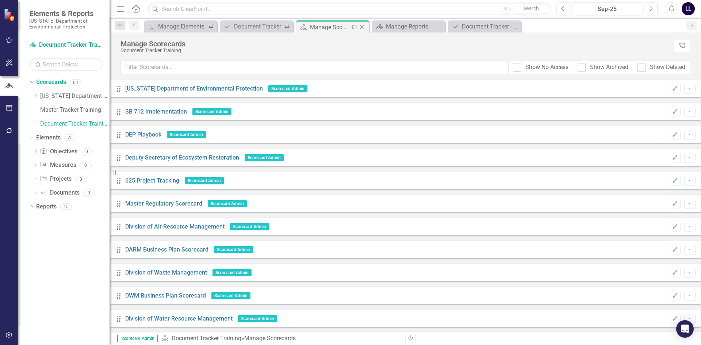
click at [362, 27] on icon "Close" at bounding box center [361, 27] width 7 height 6
click at [255, 24] on div "Document Tracker" at bounding box center [258, 26] width 48 height 9
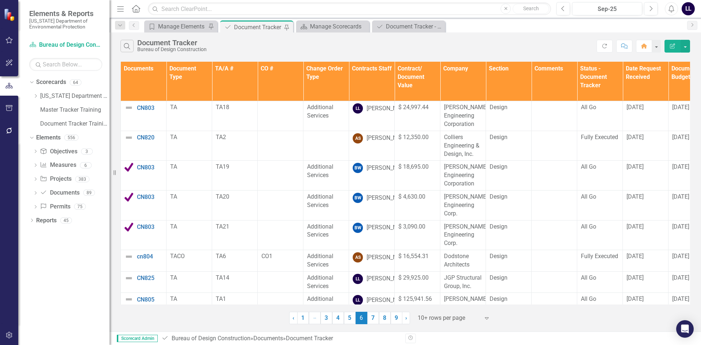
click at [674, 46] on icon "Edit Report" at bounding box center [672, 45] width 7 height 5
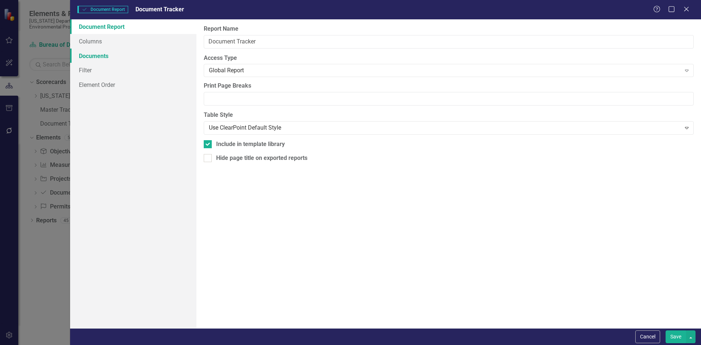
click at [98, 57] on link "Documents" at bounding box center [133, 56] width 126 height 15
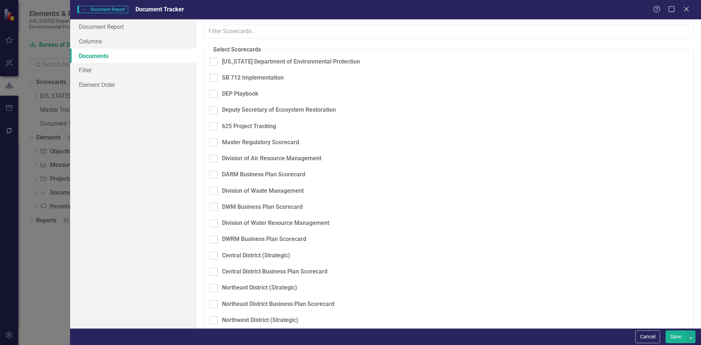
click at [46, 117] on div "Document Document Report Document Tracker Help Maximize Close Document Report C…" at bounding box center [350, 172] width 701 height 345
click at [687, 9] on icon "Close" at bounding box center [685, 8] width 9 height 7
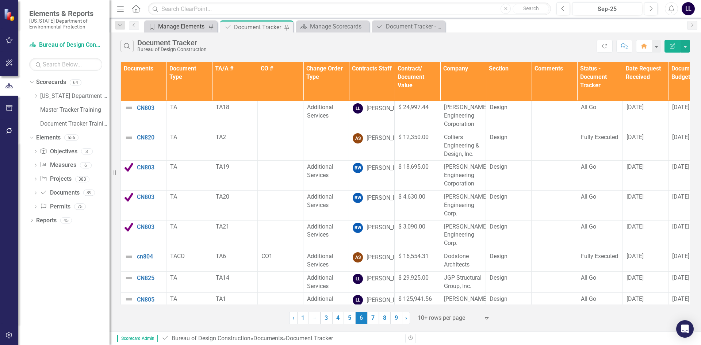
click at [187, 28] on div "Manage Elements" at bounding box center [182, 26] width 48 height 9
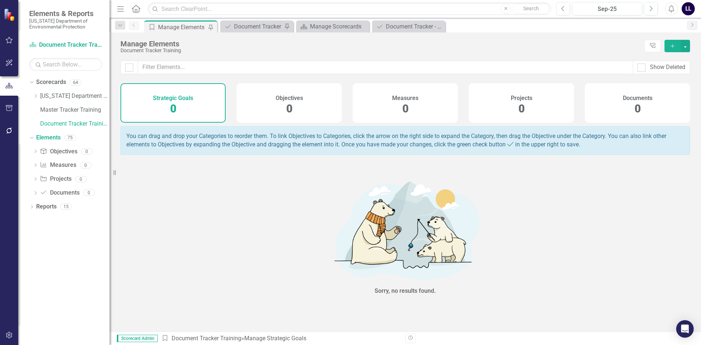
click at [393, 96] on h4 "Measures" at bounding box center [405, 98] width 26 height 7
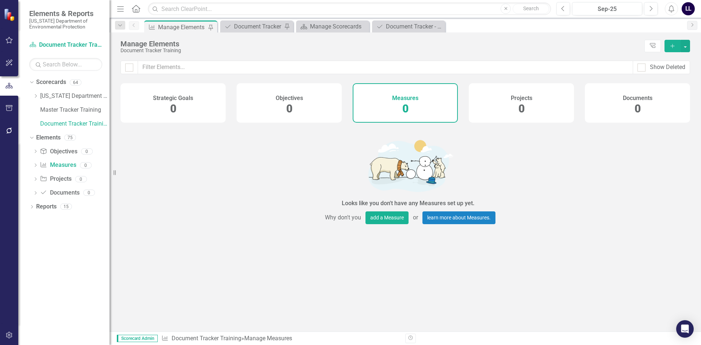
click at [494, 103] on div "Projects 0" at bounding box center [520, 102] width 105 height 39
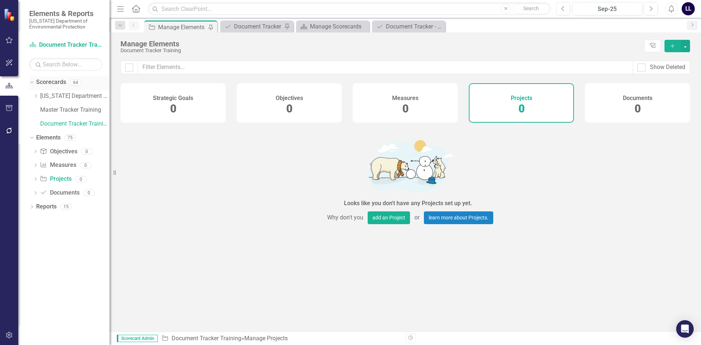
click at [46, 84] on link "Scorecards" at bounding box center [51, 82] width 30 height 8
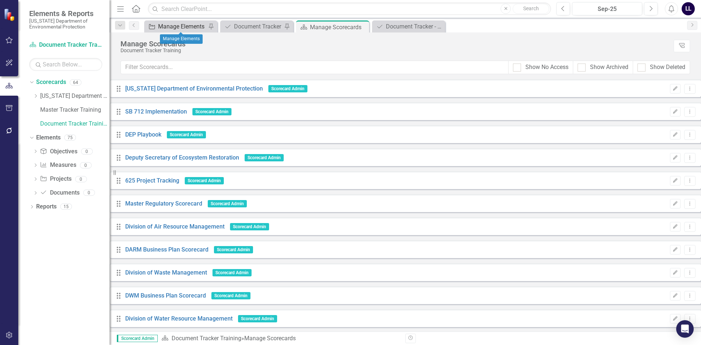
click at [185, 27] on div "Manage Elements" at bounding box center [182, 26] width 48 height 9
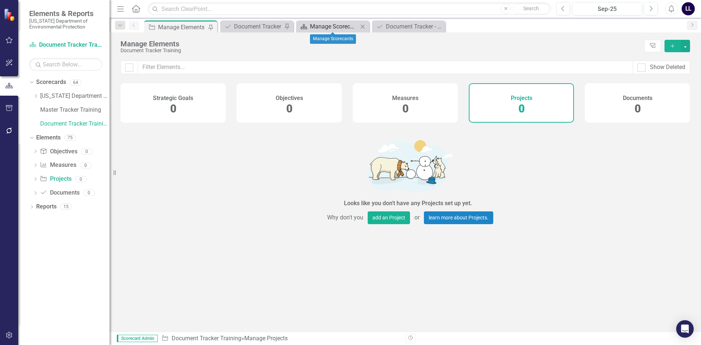
click at [322, 28] on div "Manage Scorecards" at bounding box center [334, 26] width 48 height 9
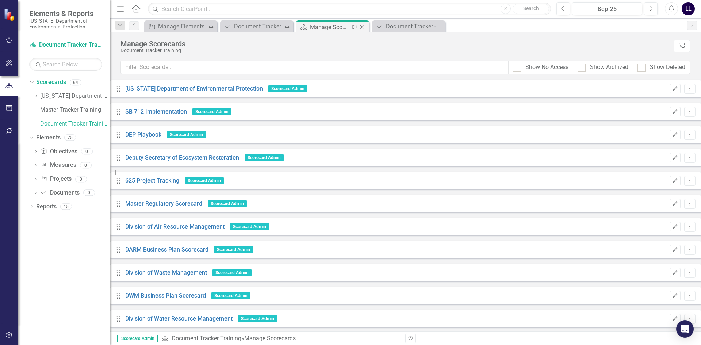
click at [362, 27] on icon at bounding box center [362, 27] width 4 height 4
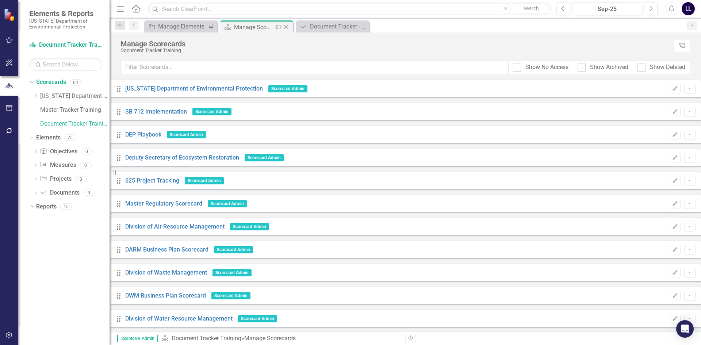
click at [251, 28] on div "Manage Scorecards" at bounding box center [253, 27] width 39 height 9
click at [325, 26] on div "Document Tracker - TRAINING" at bounding box center [334, 26] width 48 height 9
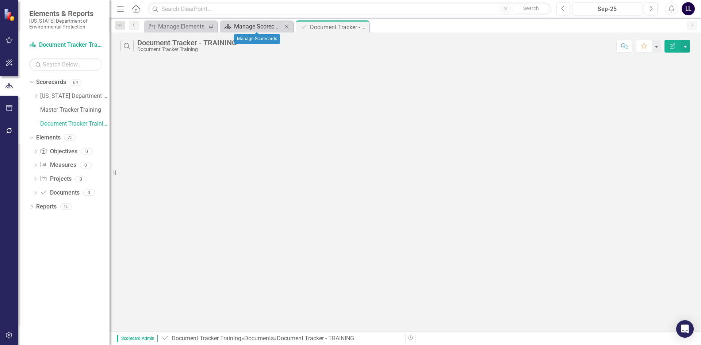
click at [244, 24] on div "Manage Scorecards" at bounding box center [258, 26] width 48 height 9
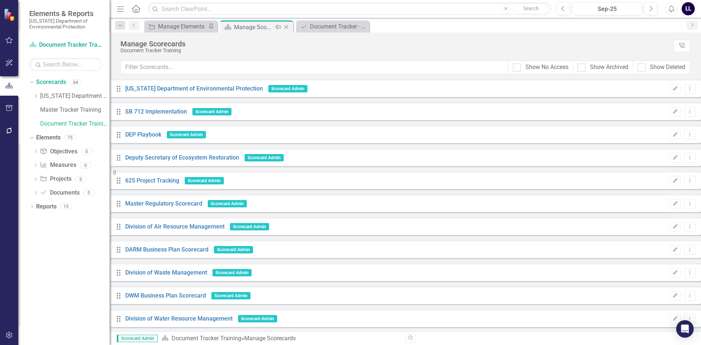
click at [285, 29] on icon "Close" at bounding box center [285, 27] width 7 height 6
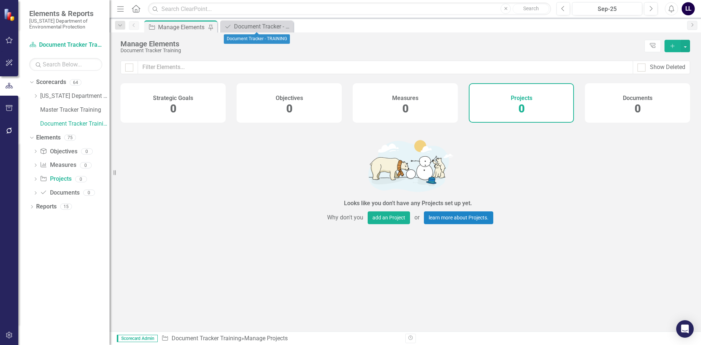
click at [187, 25] on div "Manage Elements" at bounding box center [182, 27] width 48 height 9
click at [30, 135] on icon "Dropdown" at bounding box center [31, 137] width 4 height 5
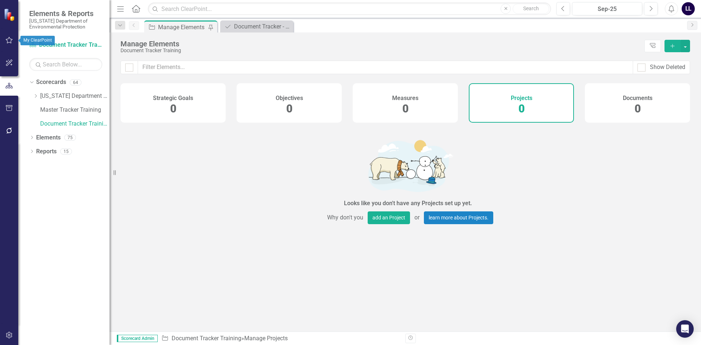
click at [9, 38] on icon "button" at bounding box center [9, 40] width 7 height 7
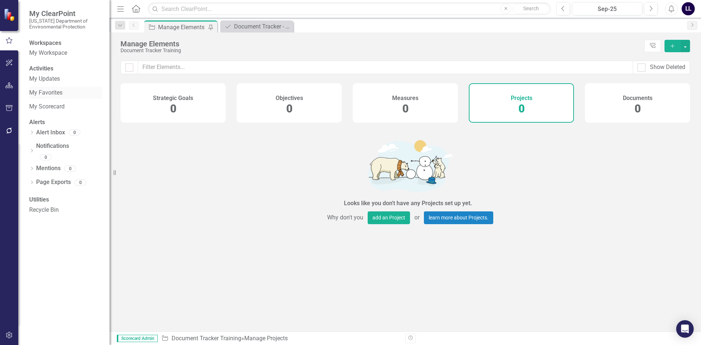
click at [48, 97] on link "My Favorites" at bounding box center [65, 93] width 73 height 8
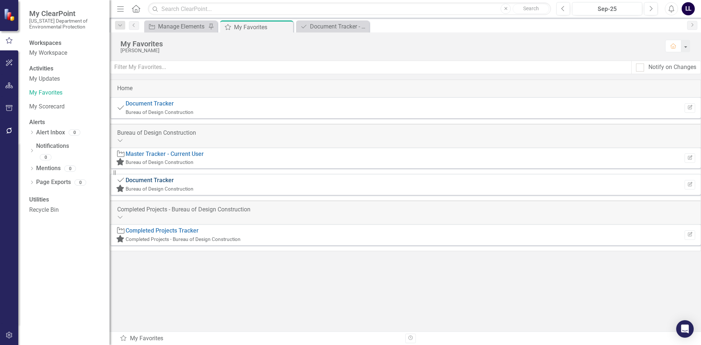
click at [174, 180] on link "Document Tracker" at bounding box center [150, 180] width 48 height 7
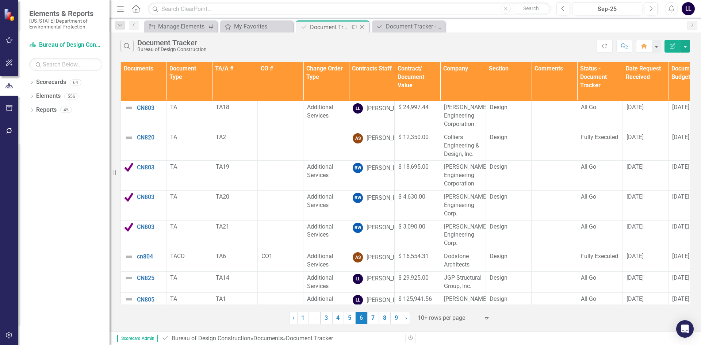
click at [355, 26] on icon at bounding box center [354, 27] width 6 height 4
click at [193, 25] on div "Manage Elements" at bounding box center [182, 26] width 48 height 9
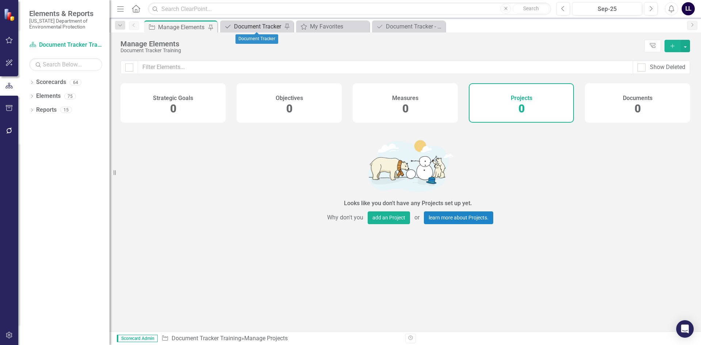
click at [264, 26] on div "Document Tracker" at bounding box center [258, 26] width 48 height 9
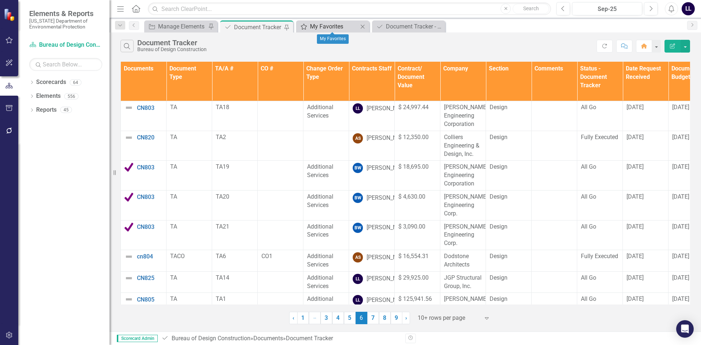
click at [334, 25] on div "My Favorites" at bounding box center [334, 26] width 48 height 9
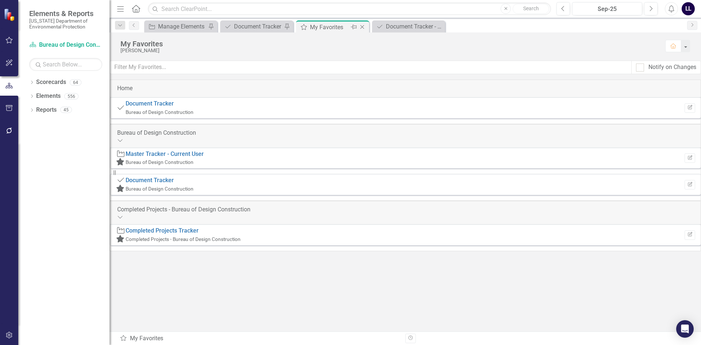
click at [362, 27] on icon at bounding box center [362, 27] width 4 height 4
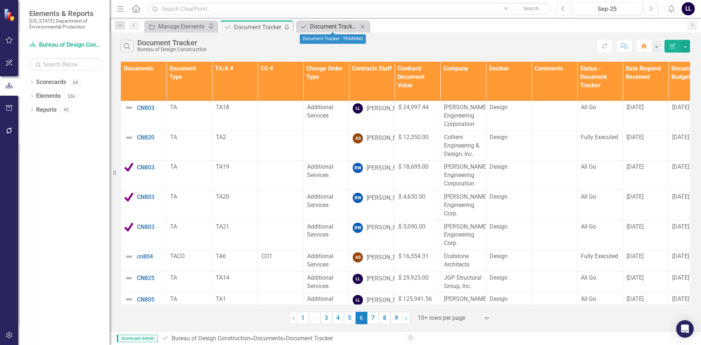
click at [325, 26] on div "Document Tracker - TRAINING" at bounding box center [334, 26] width 48 height 9
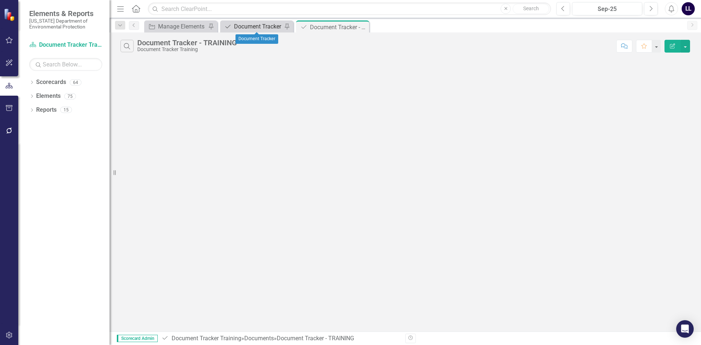
click at [259, 26] on div "Document Tracker" at bounding box center [258, 26] width 48 height 9
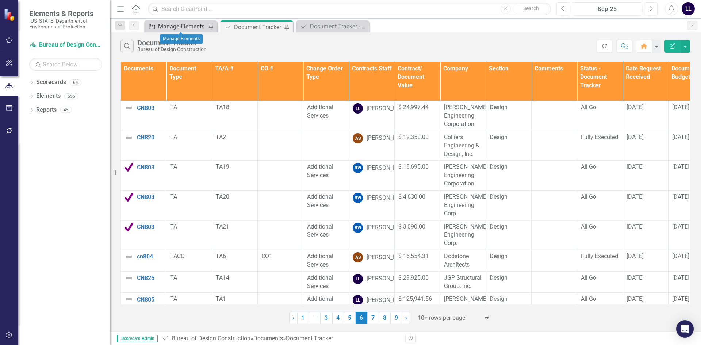
click at [183, 26] on div "Manage Elements" at bounding box center [182, 26] width 48 height 9
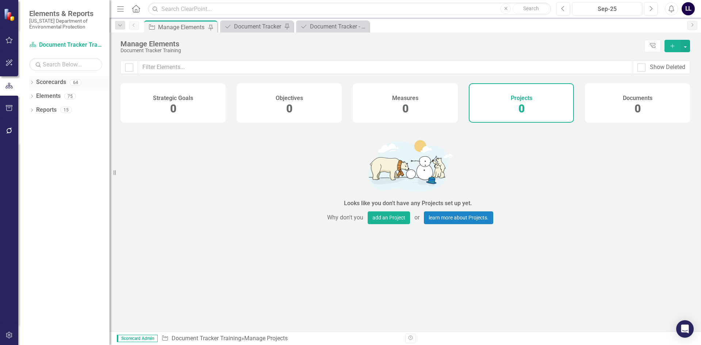
click at [31, 81] on div "Dropdown" at bounding box center [31, 83] width 5 height 6
click at [33, 95] on icon "Dropdown" at bounding box center [35, 96] width 5 height 4
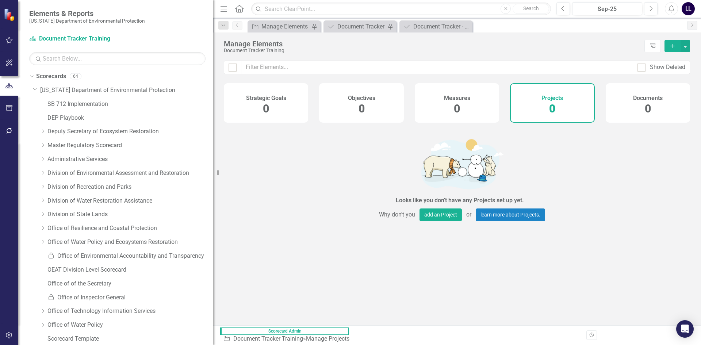
drag, startPoint x: 113, startPoint y: 178, endPoint x: 213, endPoint y: 200, distance: 102.3
click at [213, 200] on div "Resize" at bounding box center [216, 172] width 6 height 345
click at [42, 130] on icon "Dropdown" at bounding box center [42, 131] width 5 height 4
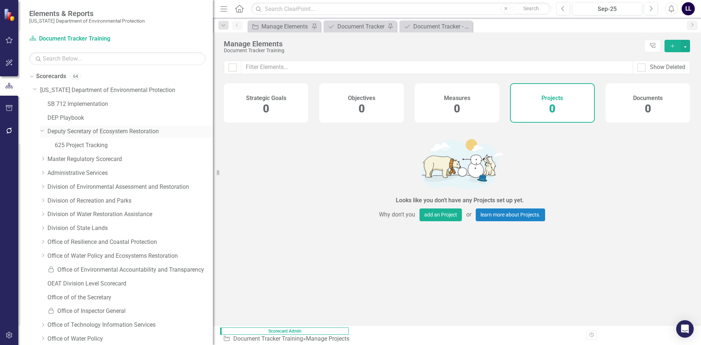
click at [43, 131] on icon "Dropdown" at bounding box center [42, 130] width 4 height 5
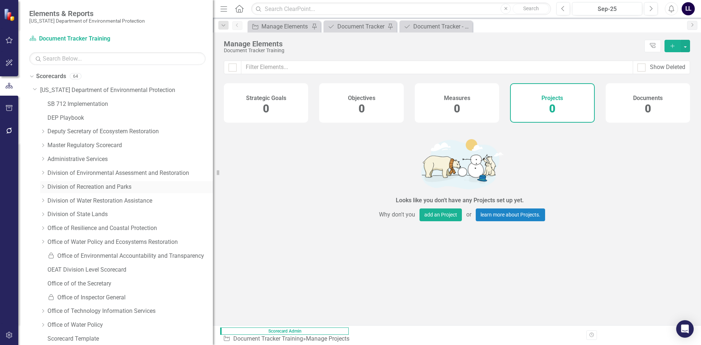
click at [43, 187] on icon "Dropdown" at bounding box center [42, 186] width 5 height 4
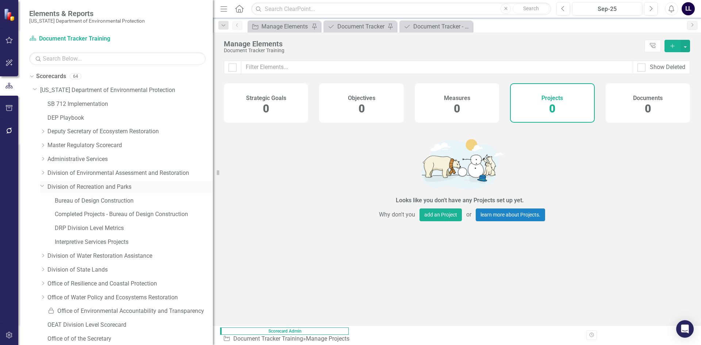
click at [66, 186] on link "Division of Recreation and Parks" at bounding box center [129, 187] width 165 height 8
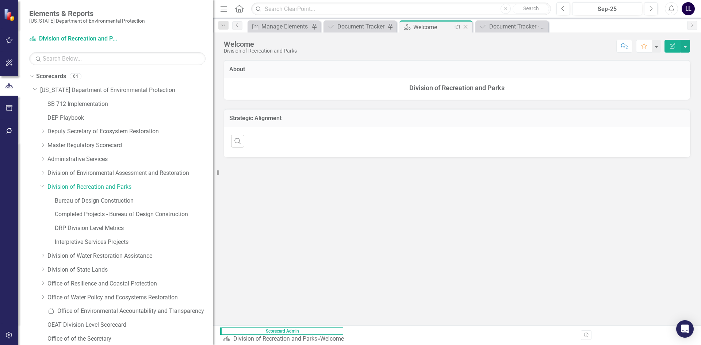
click at [466, 28] on icon "Close" at bounding box center [465, 27] width 7 height 6
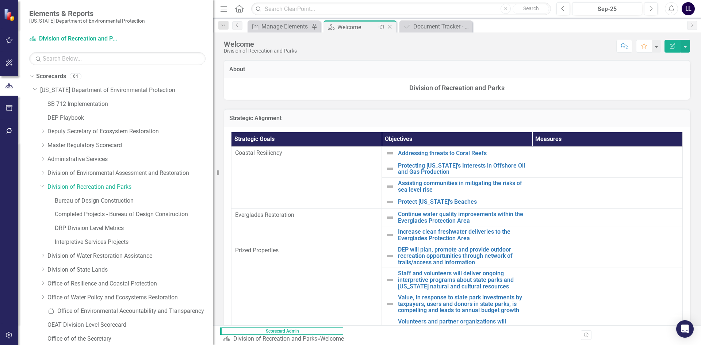
click at [391, 27] on icon "Close" at bounding box center [389, 27] width 7 height 6
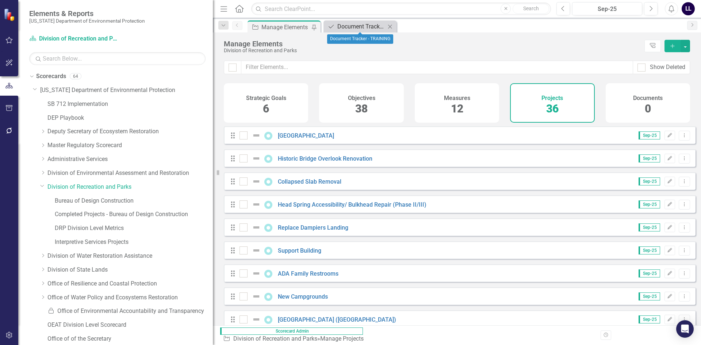
click at [363, 27] on div "Document Tracker - TRAINING" at bounding box center [361, 26] width 48 height 9
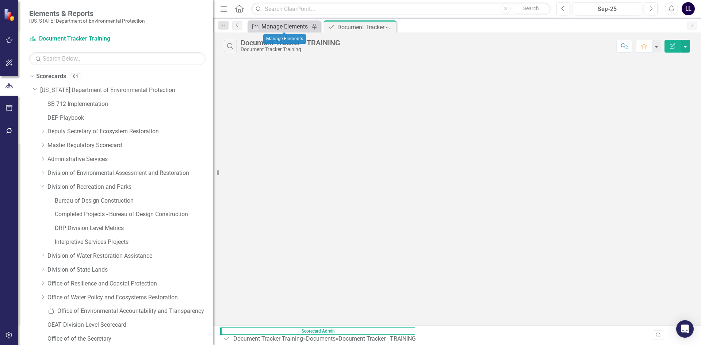
click at [291, 28] on div "Manage Elements" at bounding box center [285, 26] width 48 height 9
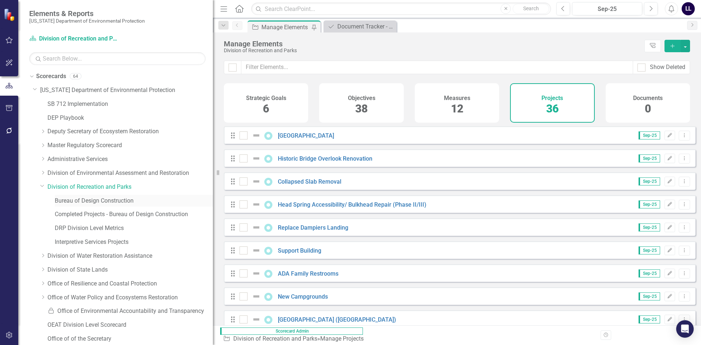
click at [97, 202] on link "Bureau of Design Construction" at bounding box center [134, 201] width 158 height 8
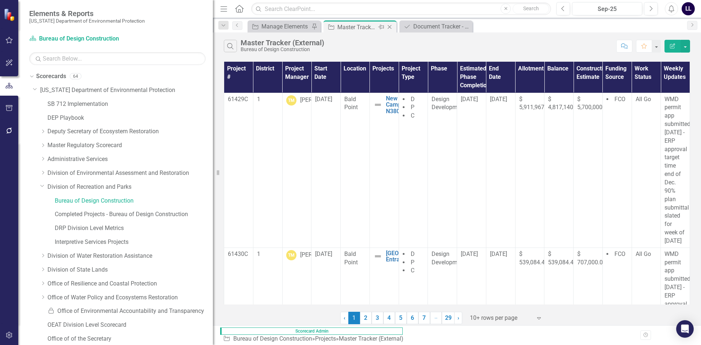
click at [390, 27] on icon "Close" at bounding box center [389, 27] width 7 height 6
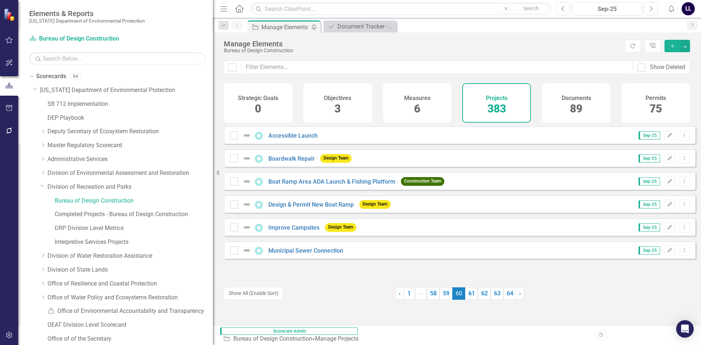
click at [288, 26] on div "Manage Elements" at bounding box center [285, 27] width 48 height 9
click at [359, 24] on div "Document Tracker - TRAINING" at bounding box center [361, 26] width 48 height 9
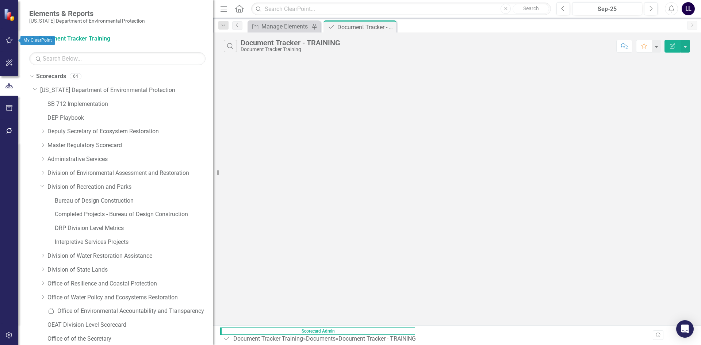
click at [11, 39] on icon "button" at bounding box center [9, 40] width 7 height 7
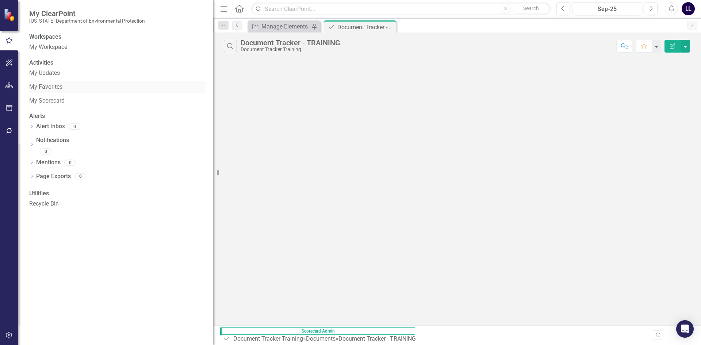
click at [54, 91] on link "My Favorites" at bounding box center [117, 87] width 176 height 8
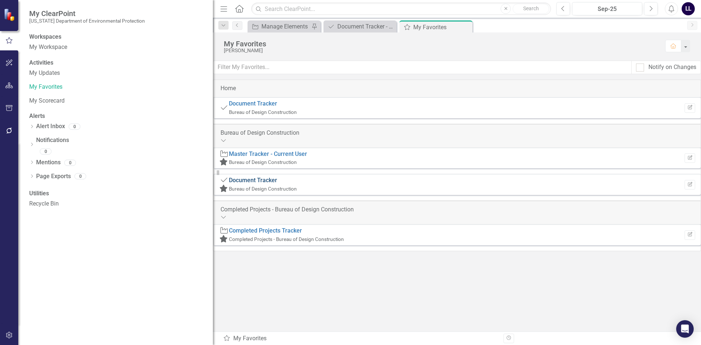
click at [277, 182] on link "Document Tracker" at bounding box center [253, 180] width 48 height 7
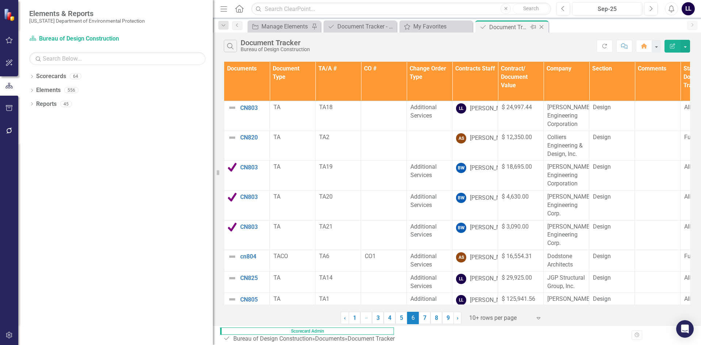
click at [532, 27] on icon "Pin" at bounding box center [533, 26] width 6 height 7
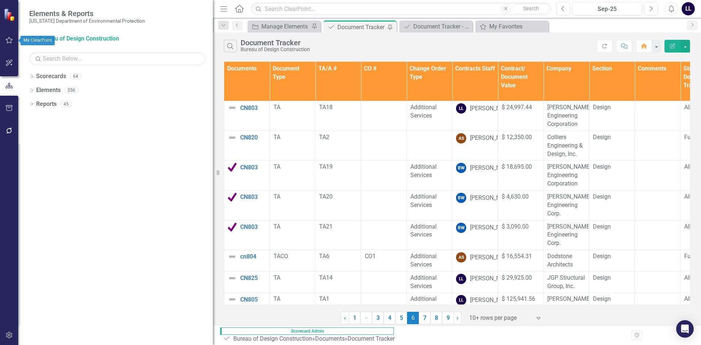
click at [7, 60] on icon "button" at bounding box center [9, 63] width 8 height 6
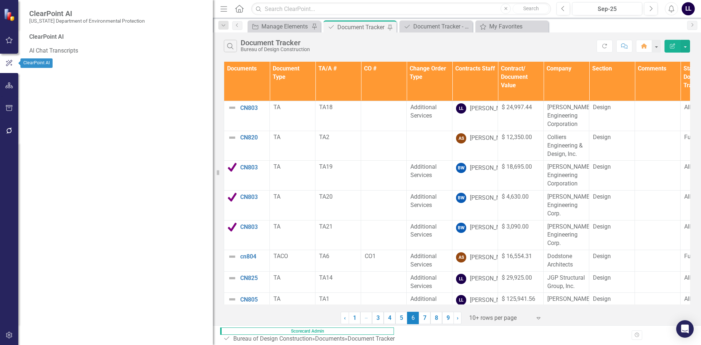
click at [7, 85] on icon "button" at bounding box center [9, 85] width 8 height 6
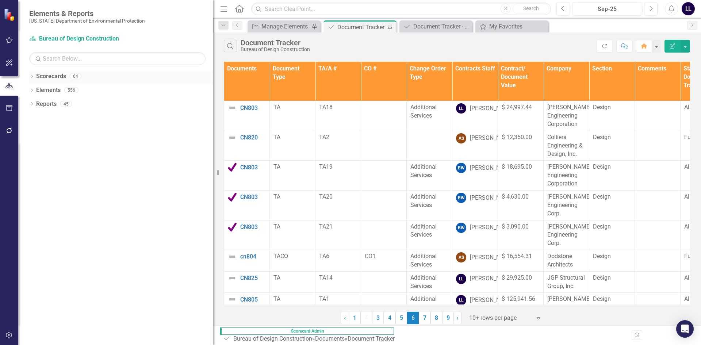
click at [45, 76] on link "Scorecards" at bounding box center [51, 76] width 30 height 8
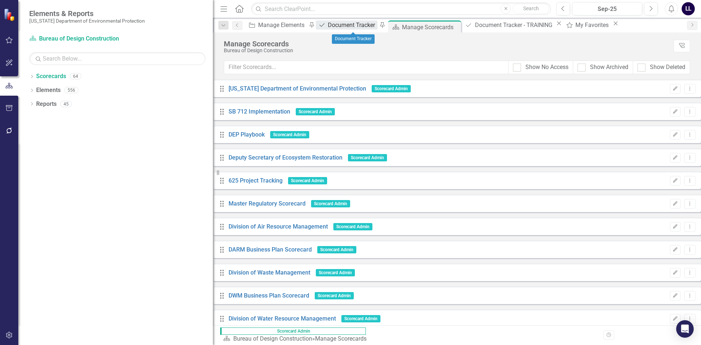
click at [358, 27] on div "Document Tracker" at bounding box center [352, 24] width 49 height 9
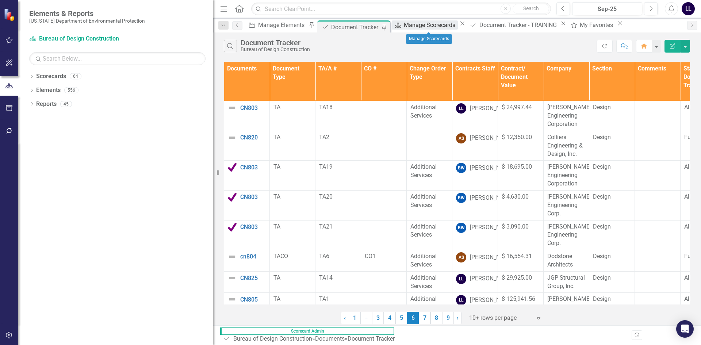
click at [420, 26] on div "Manage Scorecards" at bounding box center [431, 24] width 54 height 9
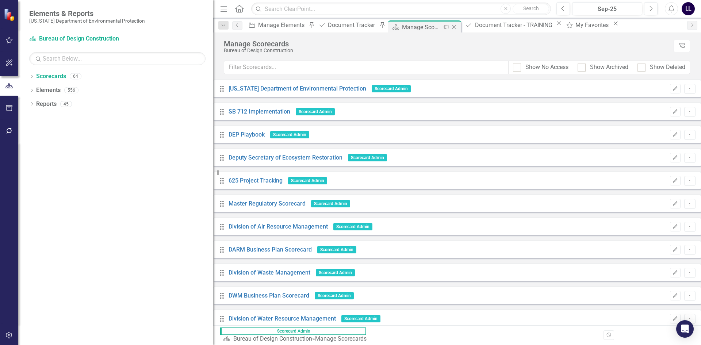
click at [456, 28] on icon "Close" at bounding box center [453, 27] width 7 height 6
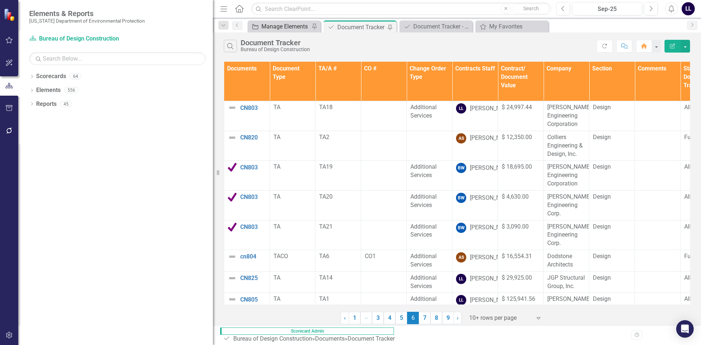
click at [274, 27] on div "Manage Elements" at bounding box center [285, 26] width 48 height 9
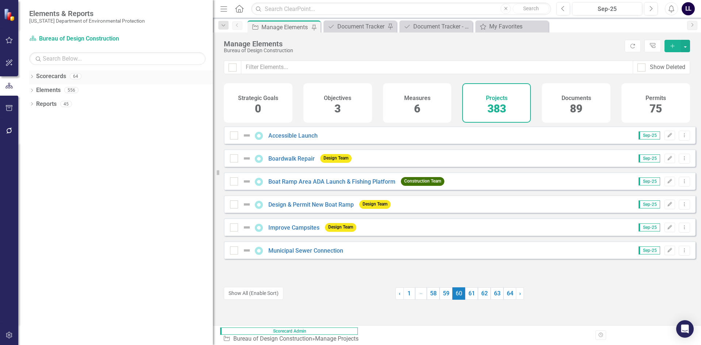
click at [32, 77] on icon "Dropdown" at bounding box center [31, 77] width 5 height 4
drag, startPoint x: 36, startPoint y: 91, endPoint x: 41, endPoint y: 90, distance: 5.5
click at [36, 91] on icon at bounding box center [36, 90] width 2 height 4
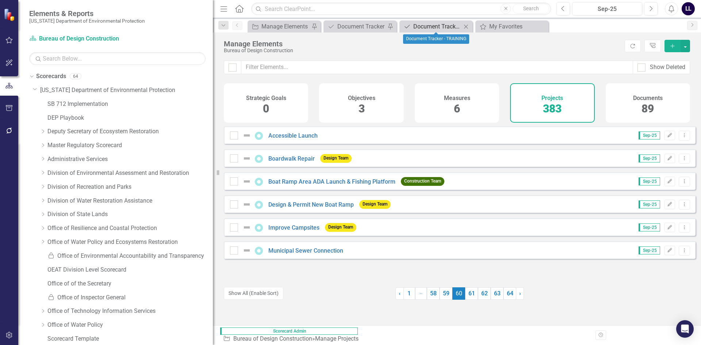
click at [432, 27] on div "Document Tracker - TRAINING" at bounding box center [437, 26] width 48 height 9
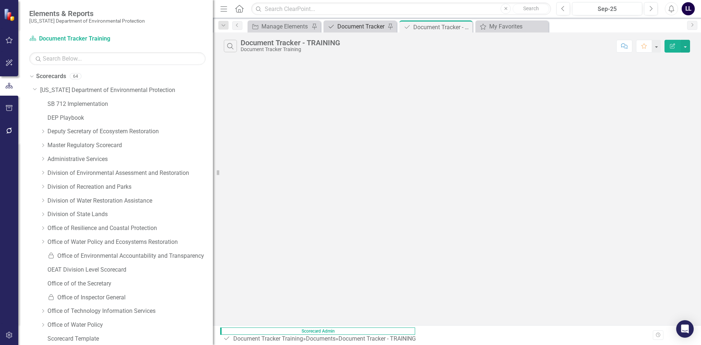
click at [355, 27] on div "Document Tracker" at bounding box center [361, 26] width 48 height 9
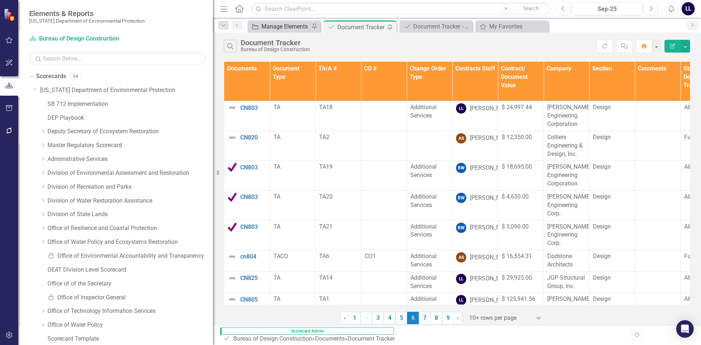
click at [274, 24] on div "Manage Elements" at bounding box center [285, 26] width 48 height 9
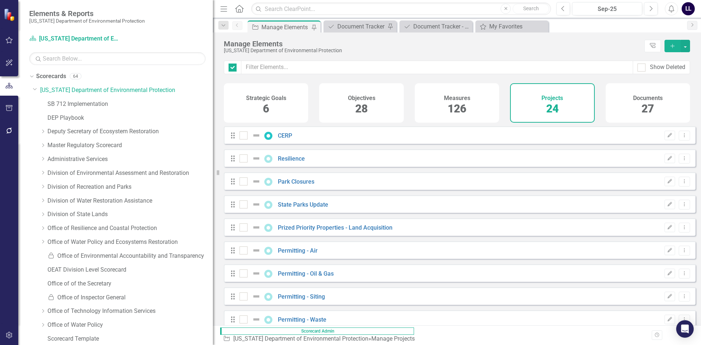
checkbox input "false"
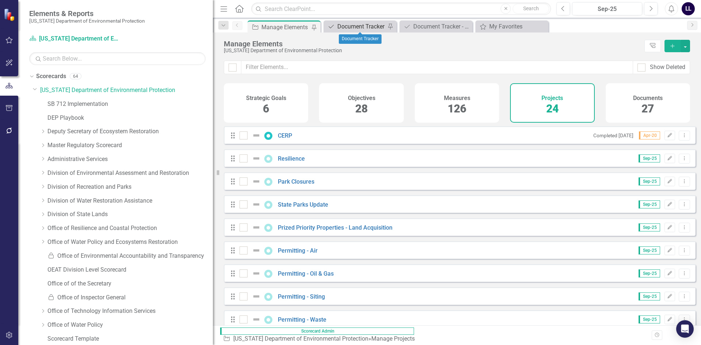
click at [362, 27] on div "Document Tracker" at bounding box center [361, 26] width 48 height 9
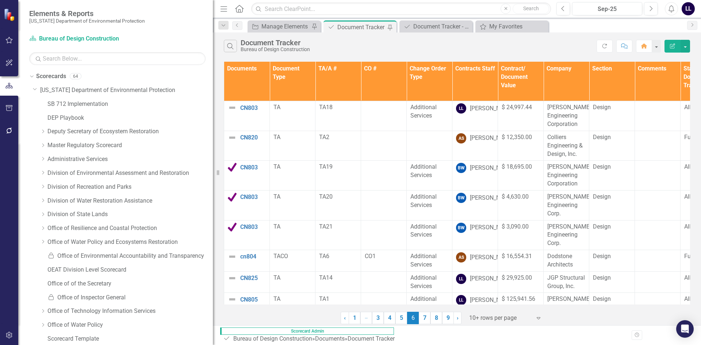
scroll to position [57, 0]
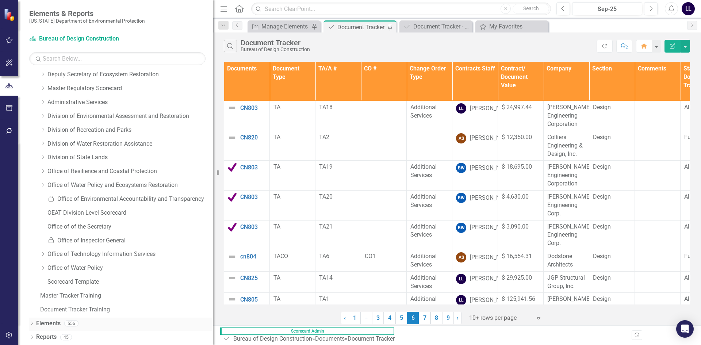
click at [31, 325] on icon "Dropdown" at bounding box center [31, 324] width 5 height 4
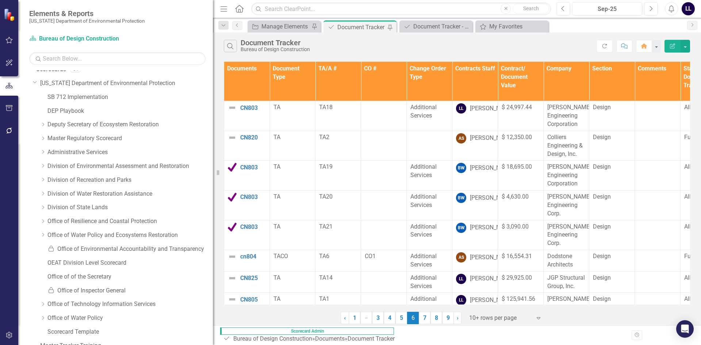
scroll to position [0, 0]
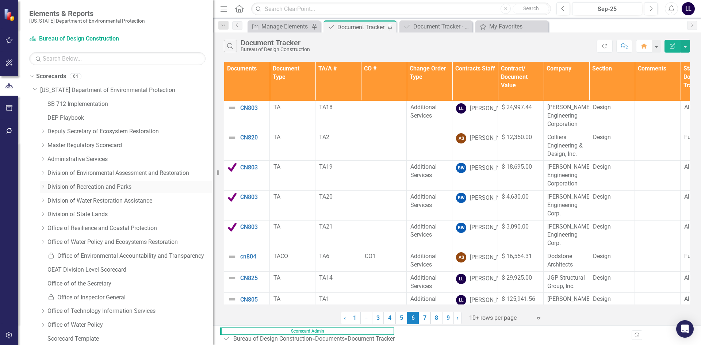
click at [107, 183] on link "Division of Recreation and Parks" at bounding box center [129, 187] width 165 height 8
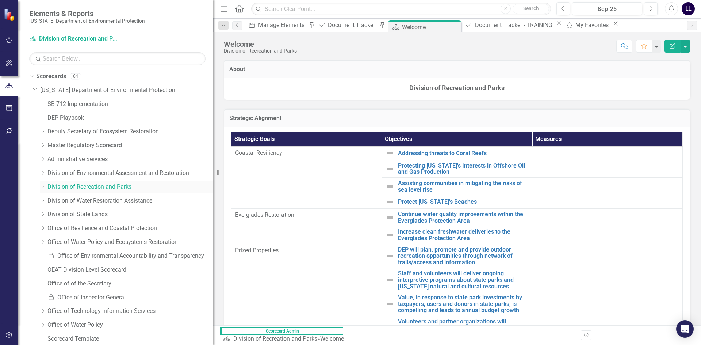
click at [43, 186] on icon "Dropdown" at bounding box center [42, 186] width 5 height 4
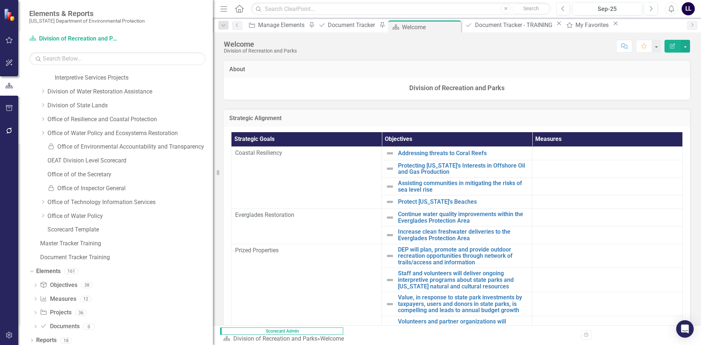
scroll to position [167, 0]
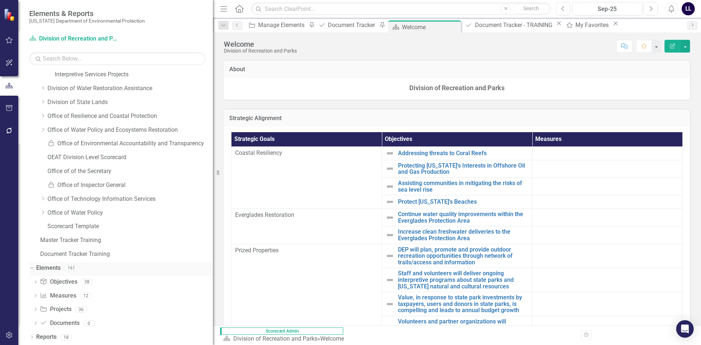
click at [34, 267] on div "Dropdown" at bounding box center [30, 267] width 6 height 5
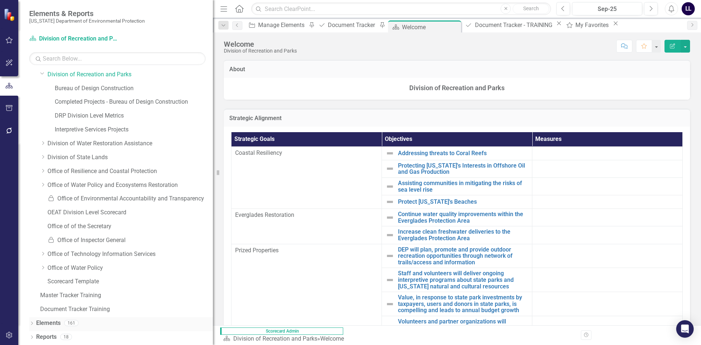
click at [30, 324] on icon "Dropdown" at bounding box center [31, 324] width 5 height 4
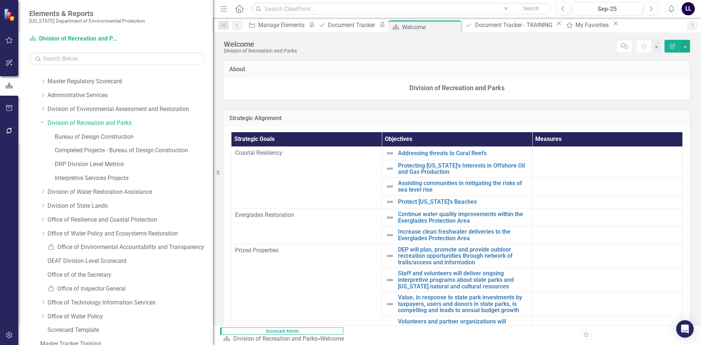
scroll to position [0, 0]
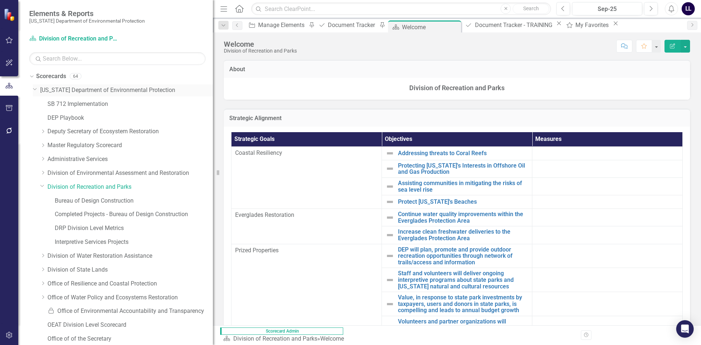
click at [36, 90] on icon "Dropdown" at bounding box center [35, 88] width 4 height 5
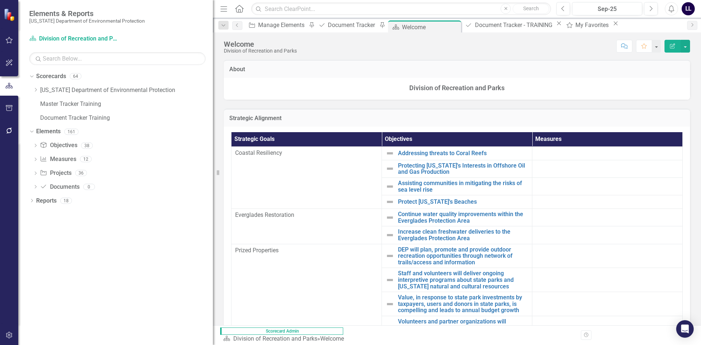
click at [238, 7] on icon at bounding box center [239, 9] width 8 height 8
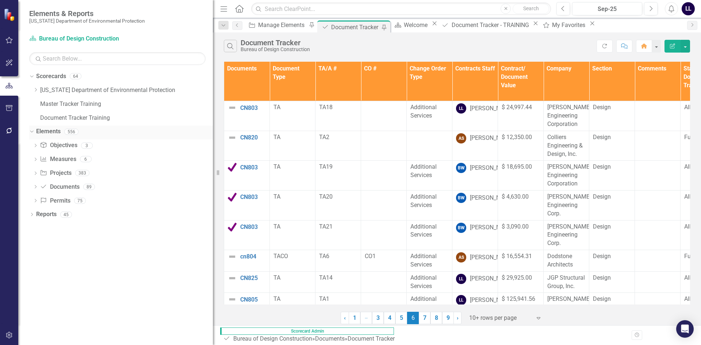
click at [52, 133] on link "Elements" at bounding box center [48, 131] width 24 height 8
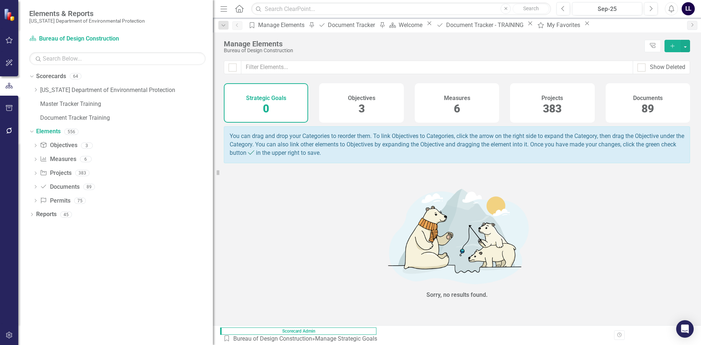
click at [555, 104] on span "383" at bounding box center [552, 108] width 19 height 13
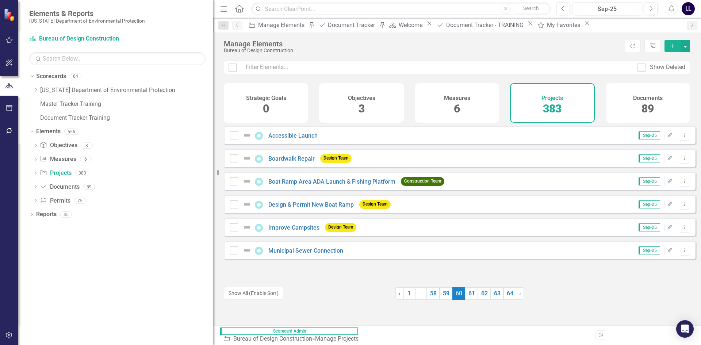
click at [279, 103] on div "Strategic Goals 0" at bounding box center [266, 102] width 84 height 39
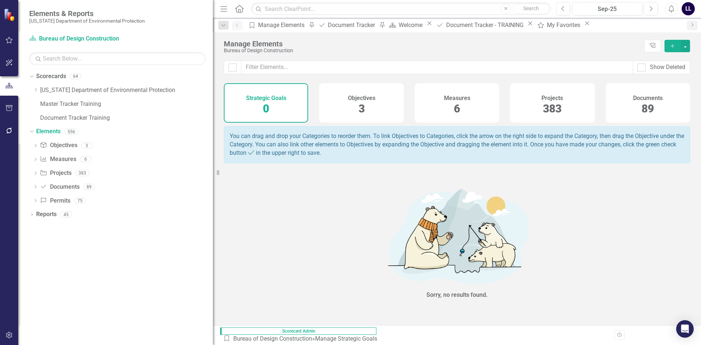
click at [553, 103] on span "383" at bounding box center [552, 108] width 19 height 13
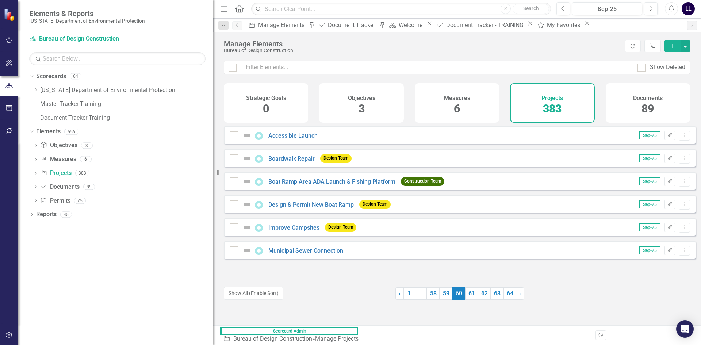
click at [262, 106] on div "Strategic Goals 0" at bounding box center [266, 102] width 84 height 39
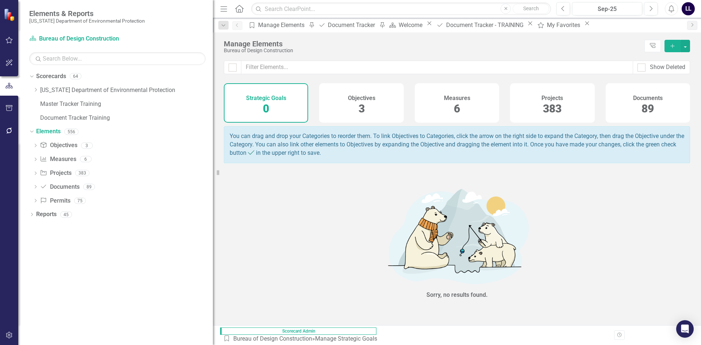
click at [565, 109] on div "Projects 383" at bounding box center [552, 102] width 84 height 39
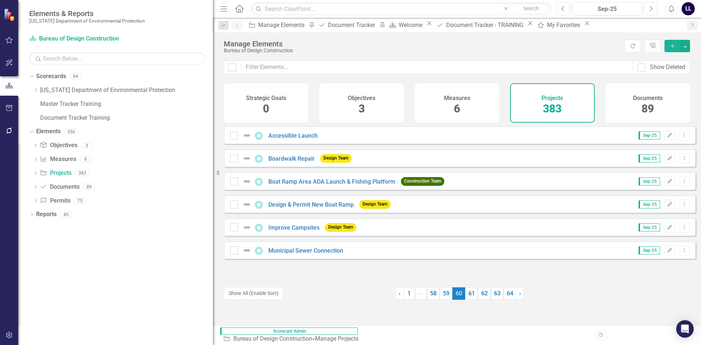
click at [626, 107] on div "Documents 89" at bounding box center [647, 102] width 84 height 39
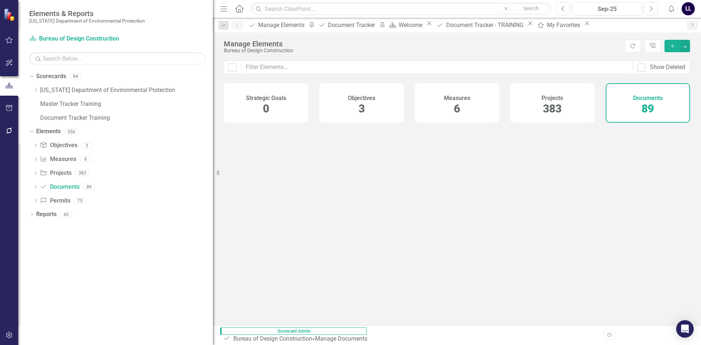
checkbox input "false"
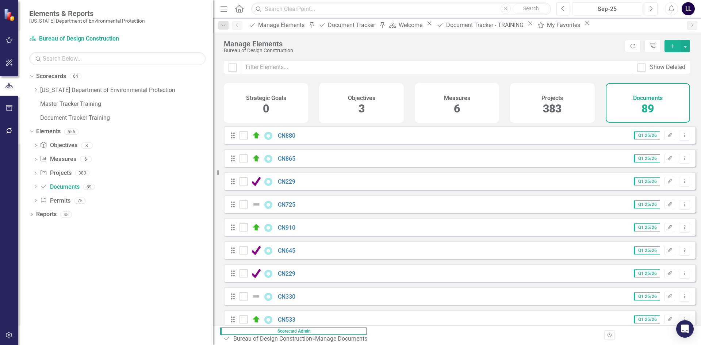
click at [558, 103] on span "383" at bounding box center [552, 108] width 19 height 13
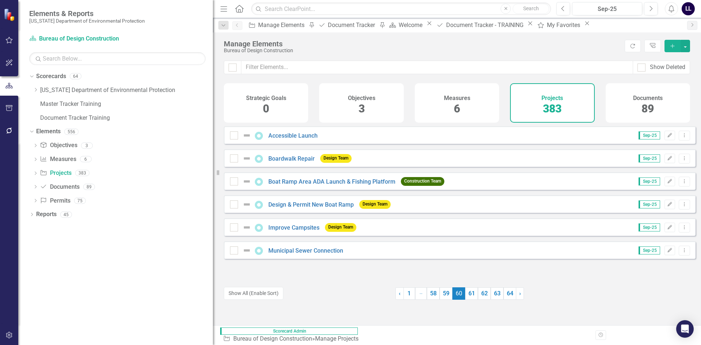
click at [660, 108] on div "Documents 89" at bounding box center [647, 102] width 84 height 39
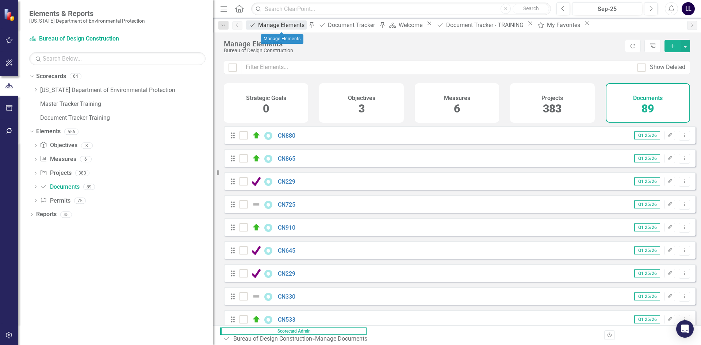
click at [283, 24] on div "Manage Elements" at bounding box center [282, 24] width 49 height 9
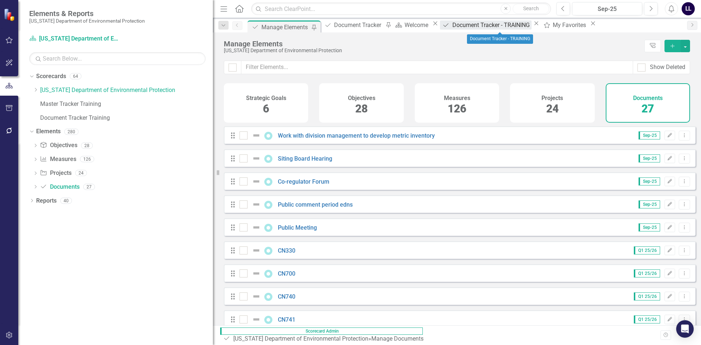
click at [489, 29] on div "Document Tracker - TRAINING" at bounding box center [492, 24] width 80 height 9
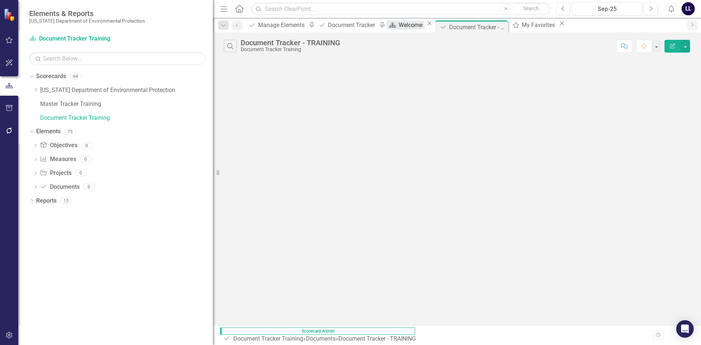
click at [418, 25] on div "Welcome" at bounding box center [411, 24] width 26 height 9
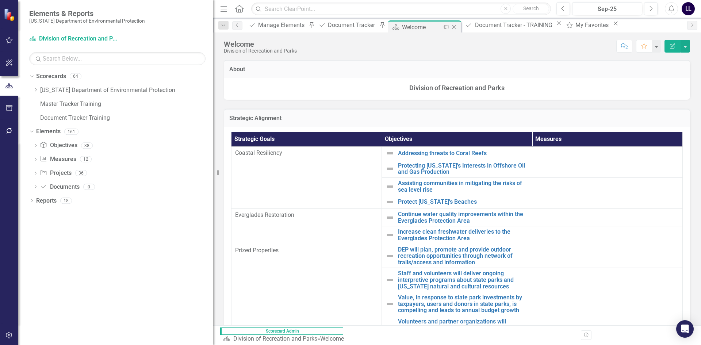
click at [458, 28] on icon "Close" at bounding box center [453, 27] width 7 height 6
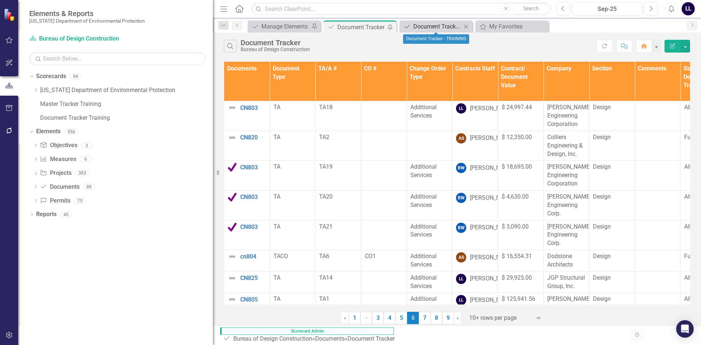
click at [431, 27] on div "Document Tracker - TRAINING" at bounding box center [437, 26] width 48 height 9
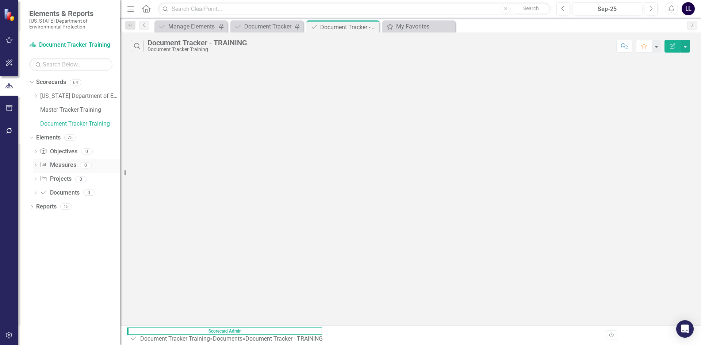
drag, startPoint x: 216, startPoint y: 171, endPoint x: 120, endPoint y: 161, distance: 96.5
click at [120, 161] on div "Resize" at bounding box center [123, 172] width 6 height 345
click at [411, 28] on div "My Favorites" at bounding box center [420, 26] width 48 height 9
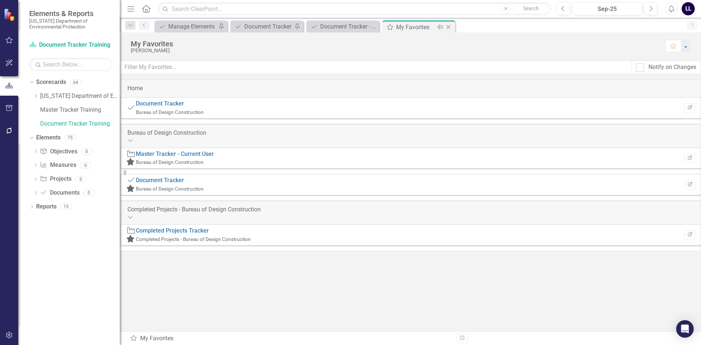
click at [448, 26] on icon "Close" at bounding box center [447, 27] width 7 height 6
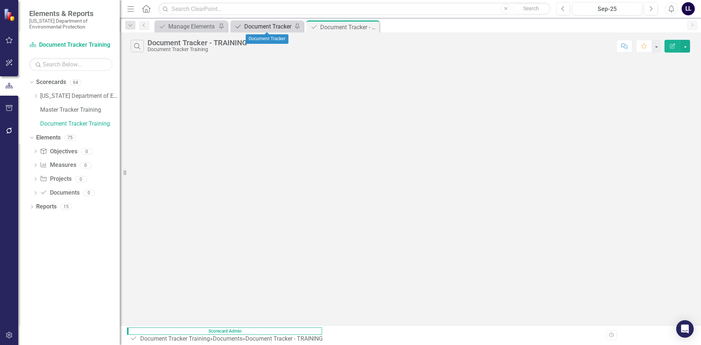
click at [281, 22] on div "Document Tracker" at bounding box center [268, 26] width 48 height 9
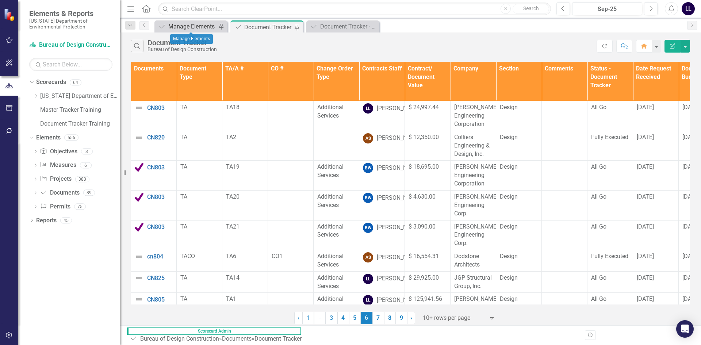
click at [190, 27] on div "Manage Elements" at bounding box center [192, 26] width 48 height 9
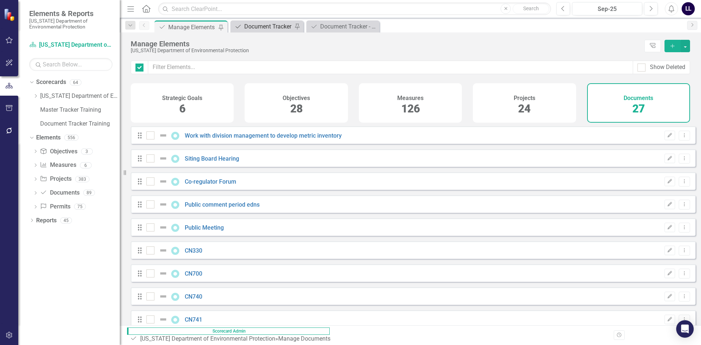
checkbox input "false"
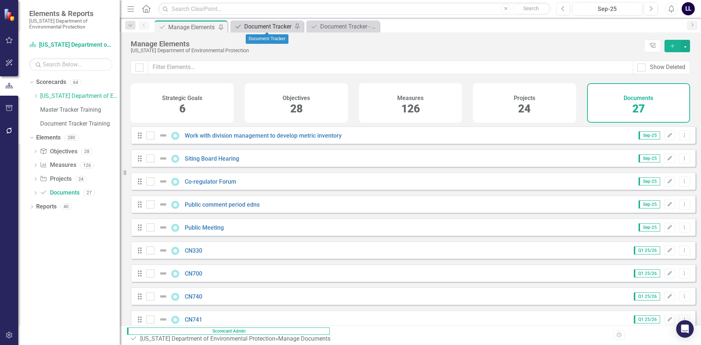
click at [263, 30] on div "Document Tracker" at bounding box center [268, 26] width 48 height 9
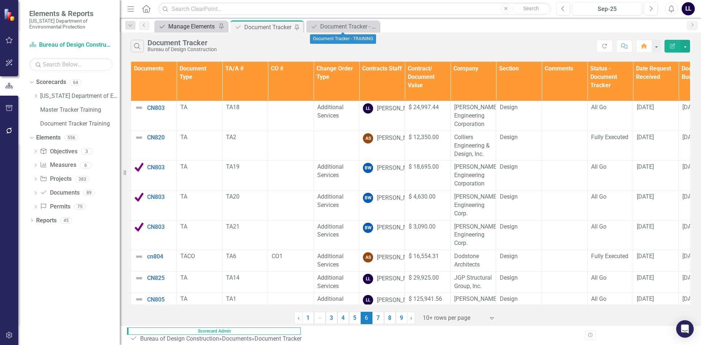
click at [183, 23] on div "Manage Elements" at bounding box center [192, 26] width 48 height 9
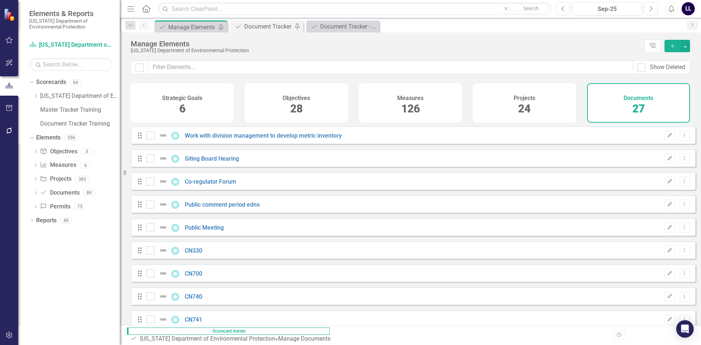
checkbox input "false"
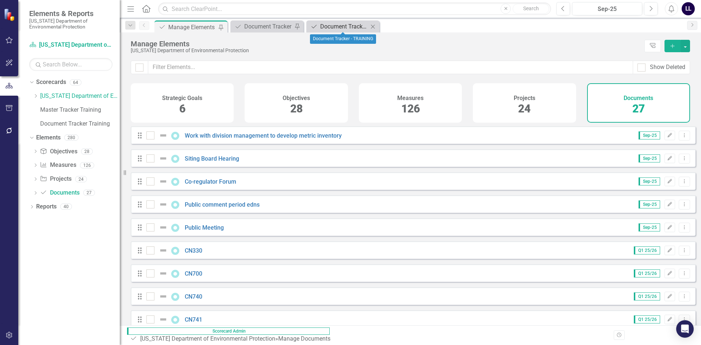
click at [339, 26] on div "Document Tracker - TRAINING" at bounding box center [344, 26] width 48 height 9
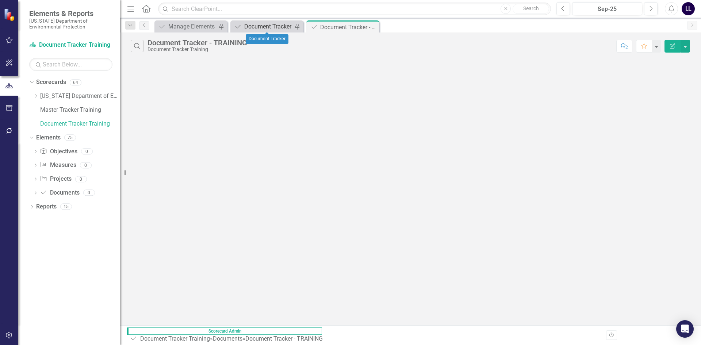
click at [267, 25] on div "Document Tracker" at bounding box center [268, 26] width 48 height 9
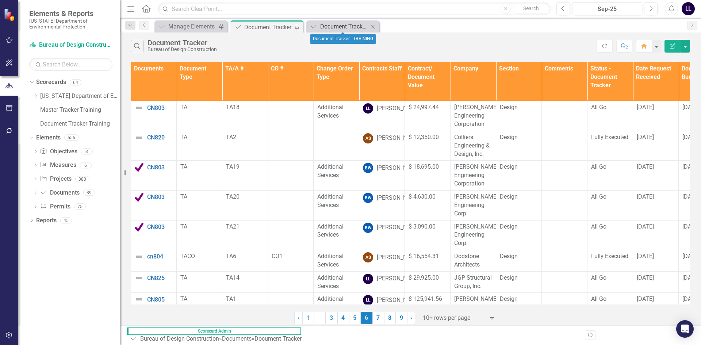
click at [336, 27] on div "Document Tracker - TRAINING" at bounding box center [344, 26] width 48 height 9
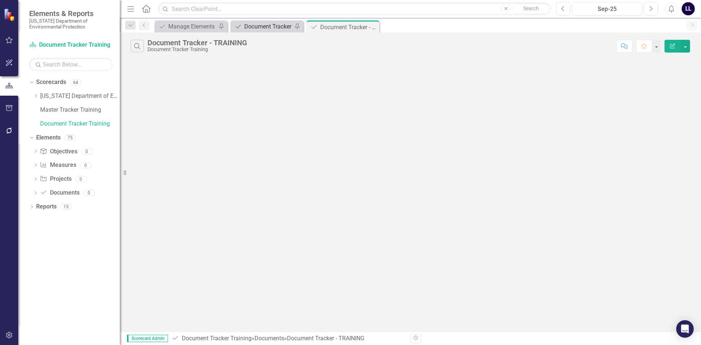
click at [263, 28] on div "Document Tracker" at bounding box center [268, 26] width 48 height 9
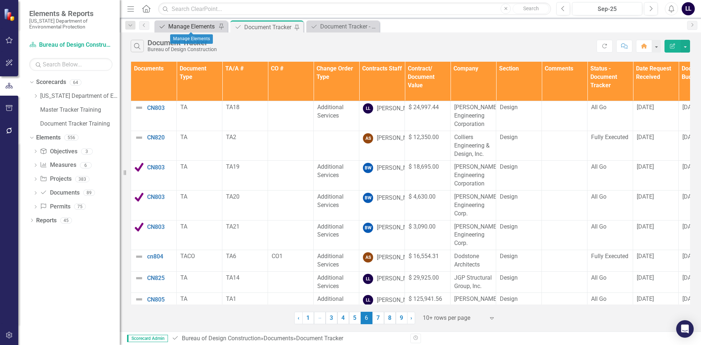
click at [196, 26] on div "Manage Elements" at bounding box center [192, 26] width 48 height 9
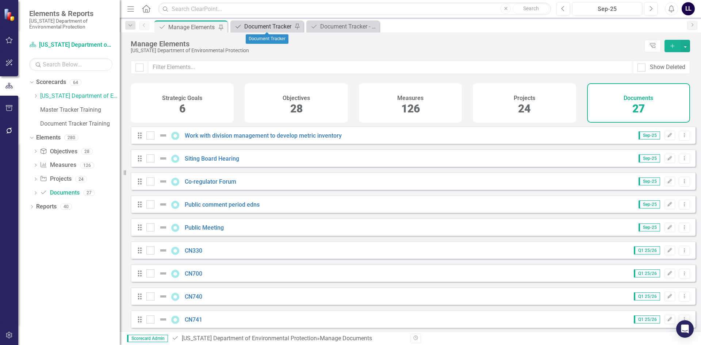
click at [270, 24] on div "Document Tracker" at bounding box center [268, 26] width 48 height 9
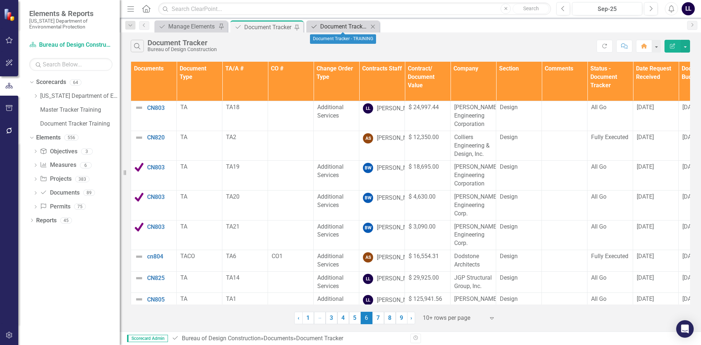
click at [333, 24] on div "Document Tracker - TRAINING" at bounding box center [344, 26] width 48 height 9
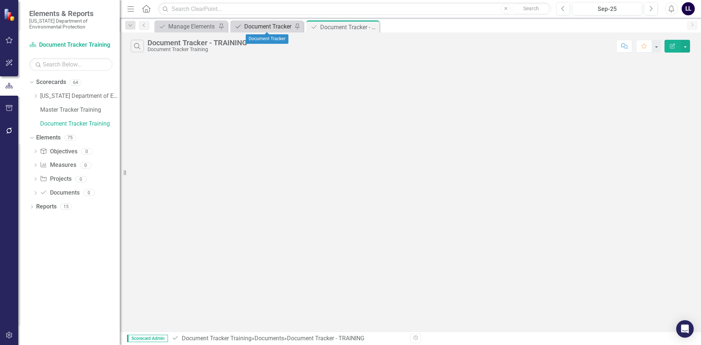
click at [267, 25] on div "Document Tracker" at bounding box center [268, 26] width 48 height 9
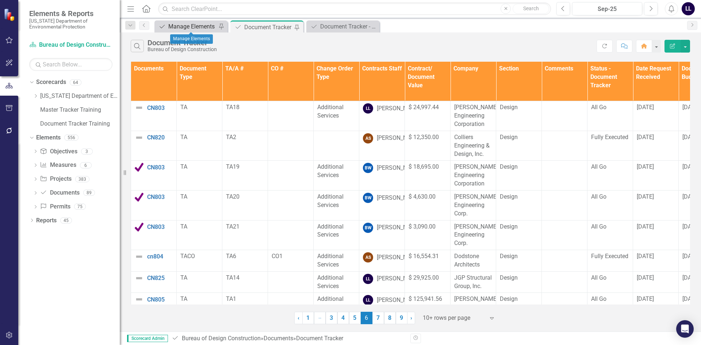
click at [190, 24] on div "Manage Elements" at bounding box center [192, 26] width 48 height 9
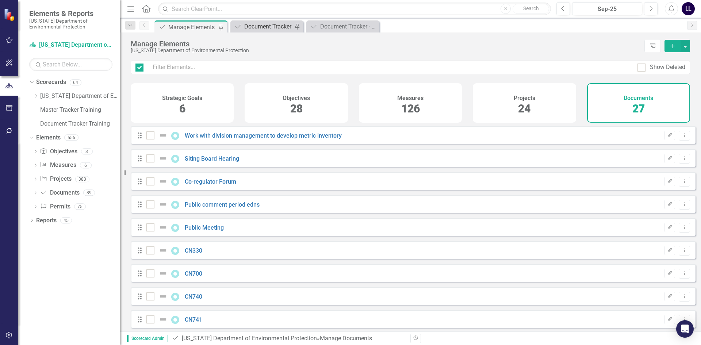
checkbox input "false"
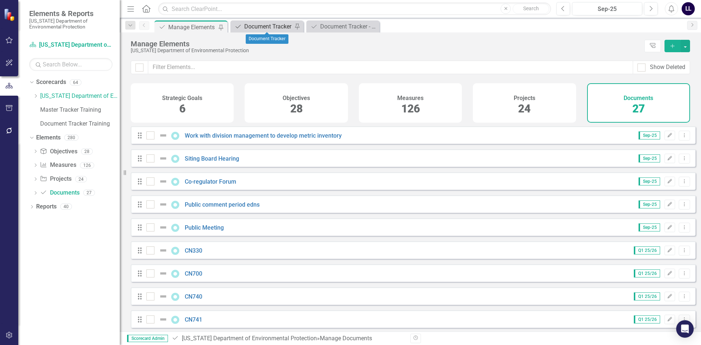
click at [265, 28] on div "Document Tracker" at bounding box center [268, 26] width 48 height 9
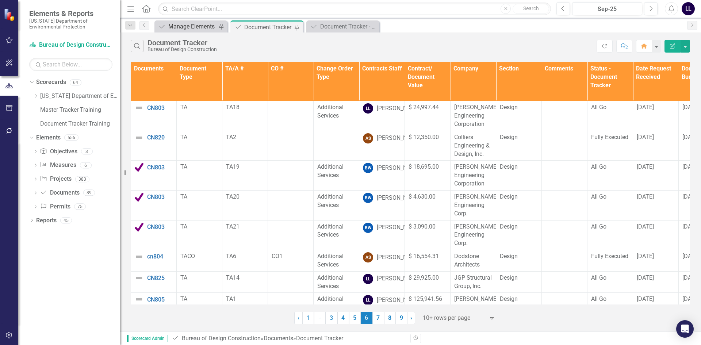
click at [203, 26] on div "Manage Elements" at bounding box center [192, 26] width 48 height 9
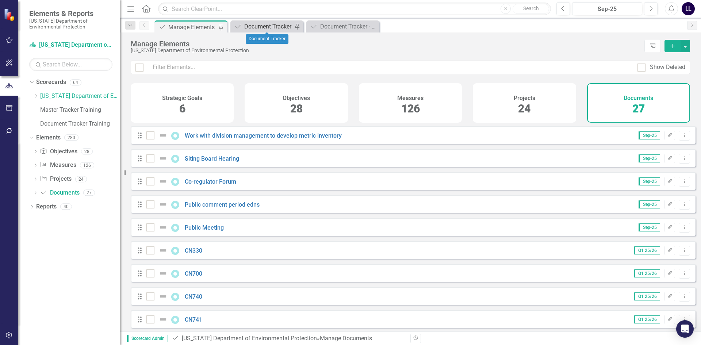
click at [269, 27] on div "Document Tracker" at bounding box center [268, 26] width 48 height 9
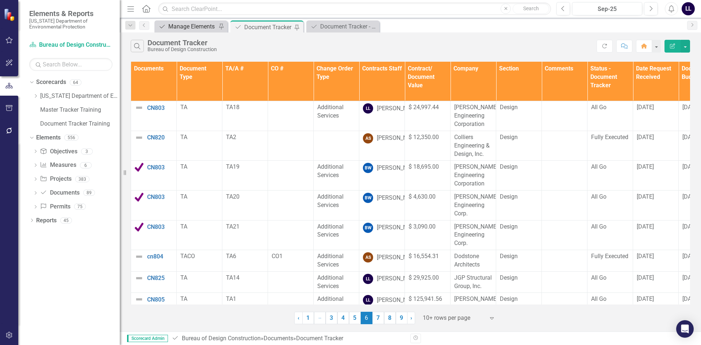
click at [193, 27] on div "Manage Elements" at bounding box center [192, 26] width 48 height 9
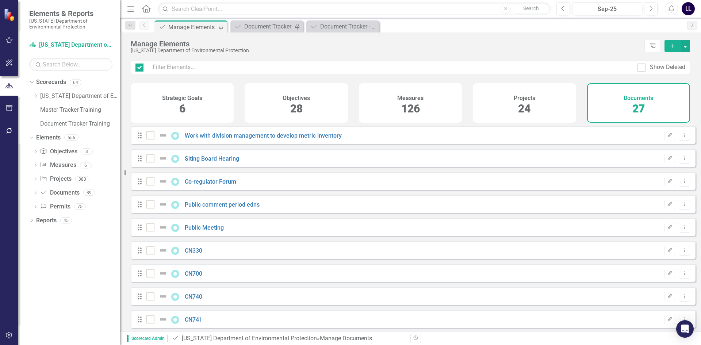
checkbox input "false"
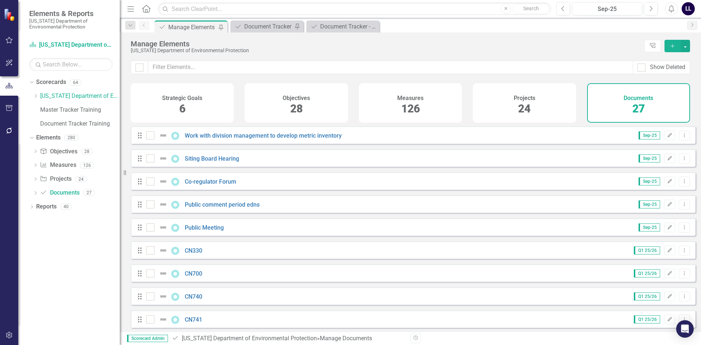
drag, startPoint x: 623, startPoint y: 107, endPoint x: 474, endPoint y: 104, distance: 149.3
click at [474, 104] on div "Strategic Goals 6 Objectives 28 Measures 126 Projects 24 Documents 27" at bounding box center [410, 102] width 559 height 39
click at [267, 26] on div "Document Tracker" at bounding box center [268, 26] width 48 height 9
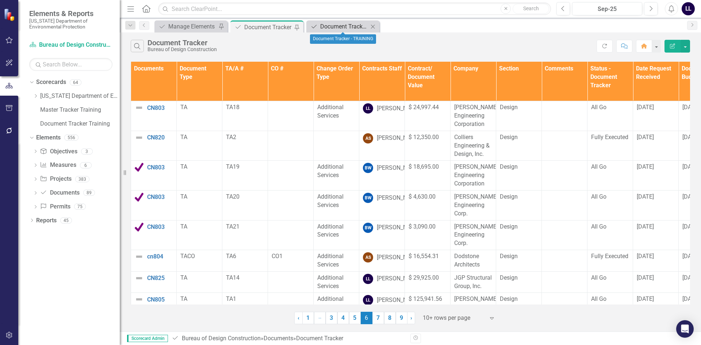
click at [336, 29] on div "Document Tracker - TRAINING" at bounding box center [344, 26] width 48 height 9
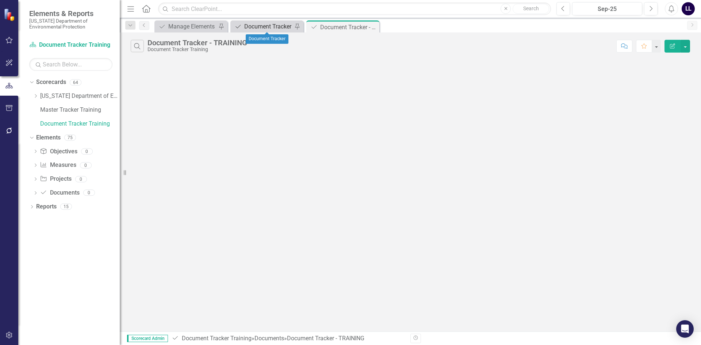
click at [263, 29] on div "Document Tracker" at bounding box center [268, 26] width 48 height 9
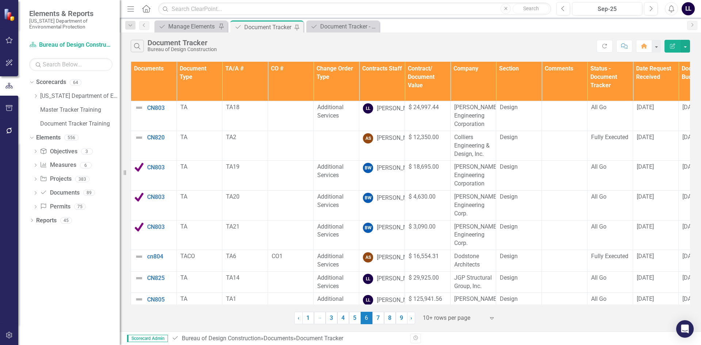
click at [374, 78] on th "Contracts Staff" at bounding box center [382, 81] width 46 height 39
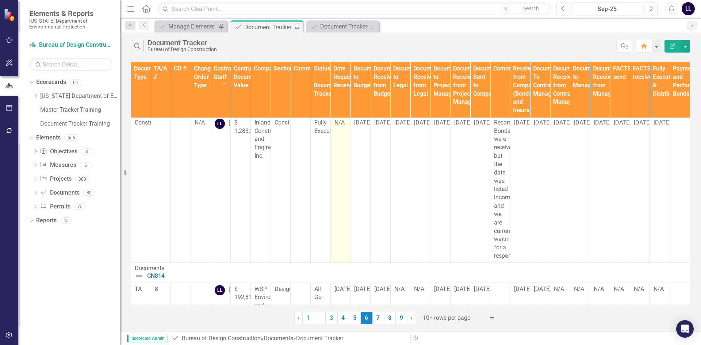
scroll to position [26, 0]
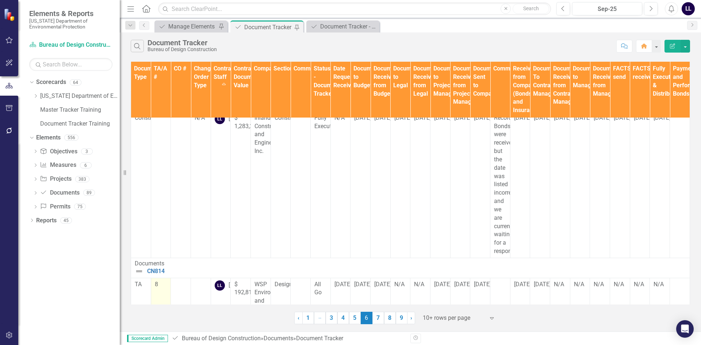
click at [171, 278] on td "8" at bounding box center [161, 301] width 20 height 46
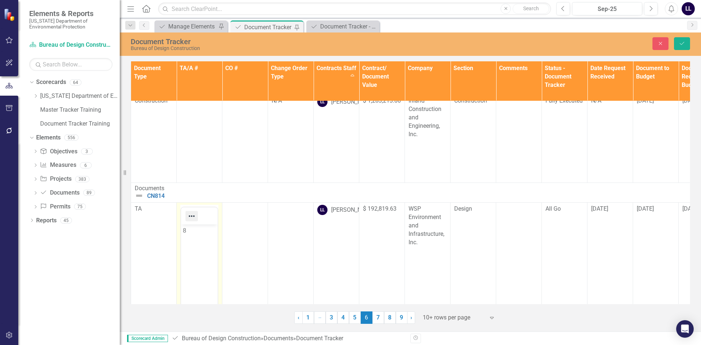
scroll to position [0, 0]
click at [182, 232] on body "8" at bounding box center [199, 278] width 36 height 109
click at [683, 47] on button "Save" at bounding box center [682, 43] width 16 height 13
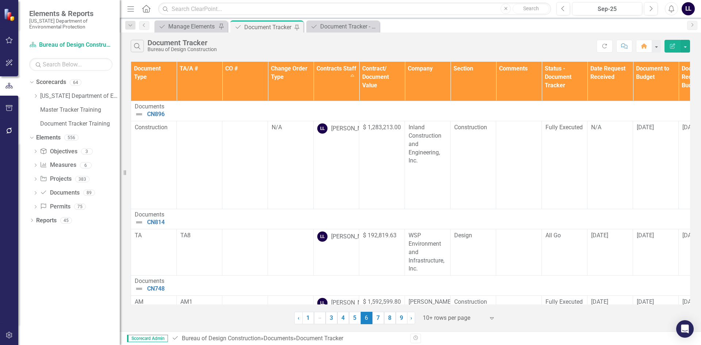
scroll to position [399, 0]
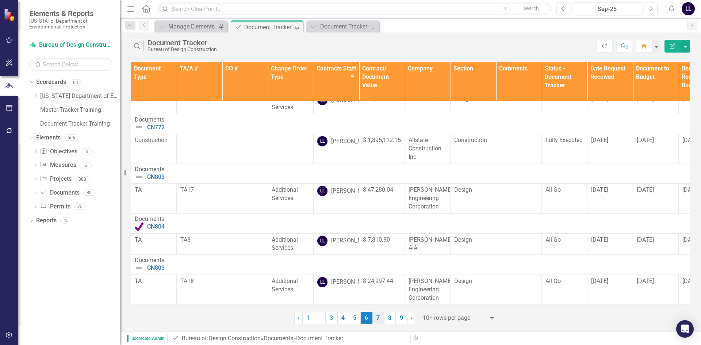
click at [378, 320] on link "7" at bounding box center [378, 318] width 12 height 12
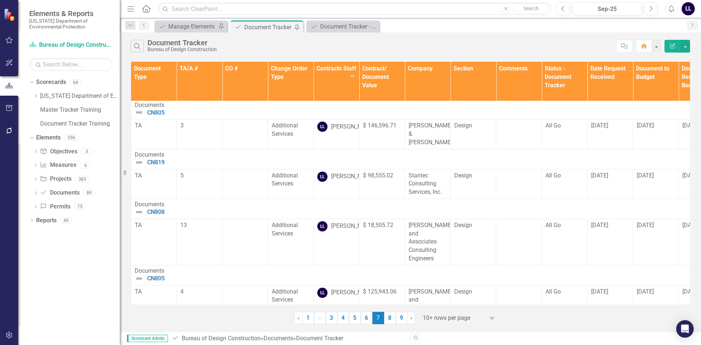
scroll to position [260, 0]
click at [188, 148] on td "3" at bounding box center [200, 133] width 46 height 30
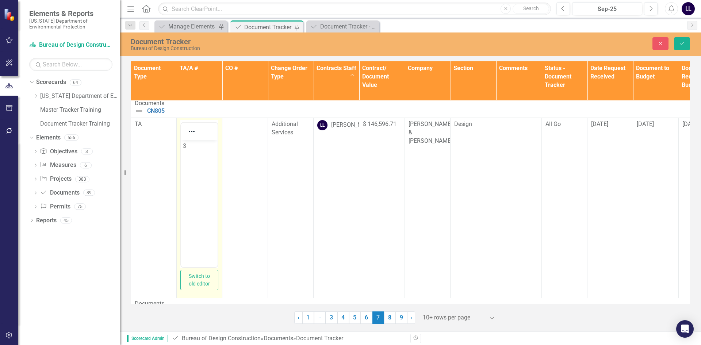
scroll to position [0, 0]
click at [183, 144] on p "3" at bounding box center [199, 145] width 33 height 9
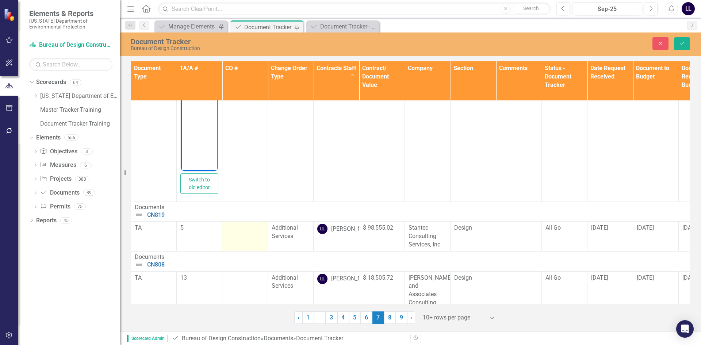
scroll to position [406, 0]
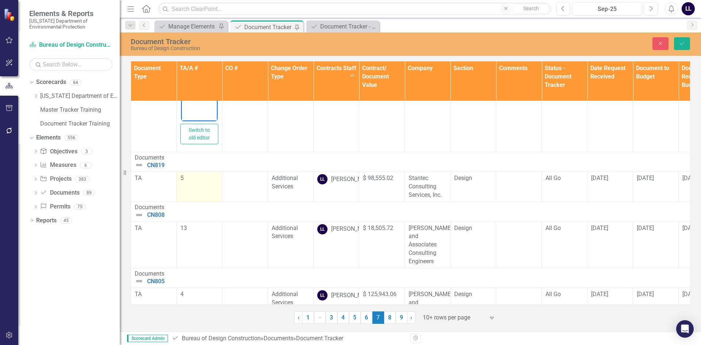
click at [178, 193] on td "5" at bounding box center [200, 187] width 46 height 30
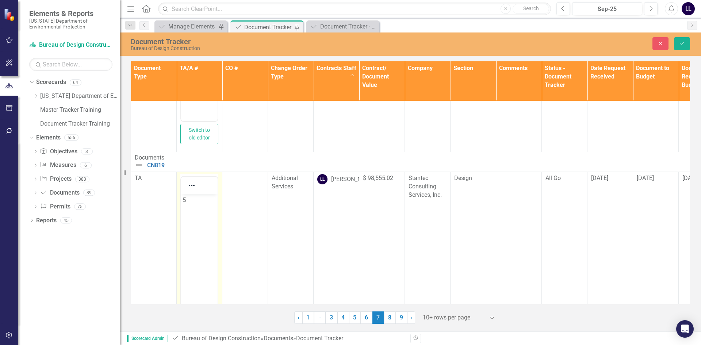
scroll to position [0, 0]
click at [183, 201] on p "5" at bounding box center [199, 200] width 33 height 9
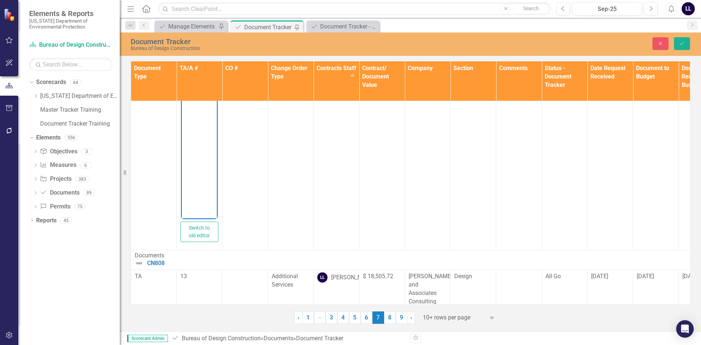
scroll to position [642, 0]
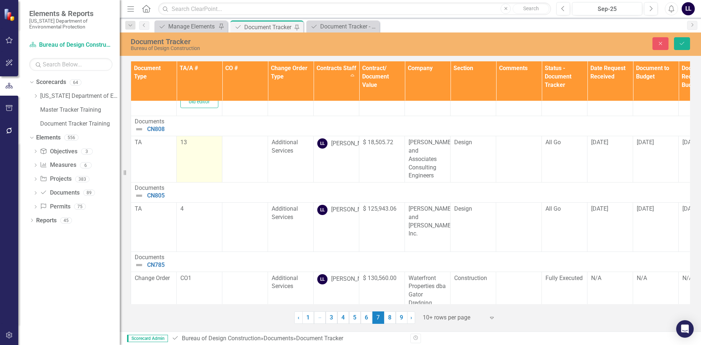
click at [182, 165] on td "13" at bounding box center [200, 159] width 46 height 46
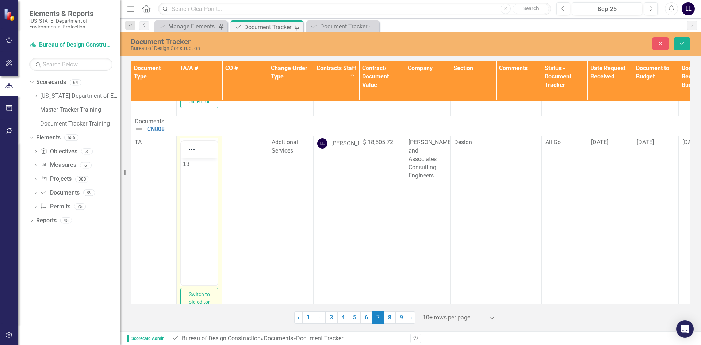
scroll to position [0, 0]
click at [182, 167] on body "13" at bounding box center [199, 212] width 36 height 109
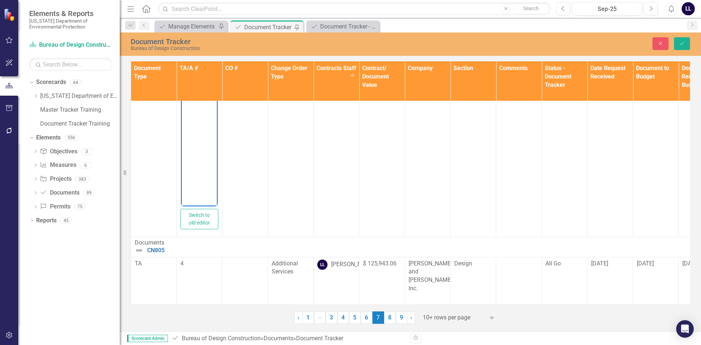
scroll to position [784, 0]
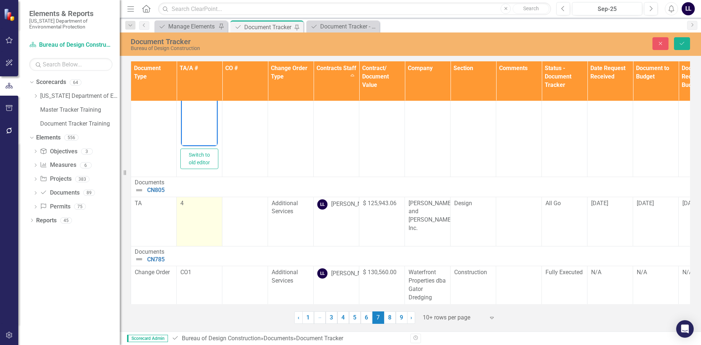
click at [182, 208] on p "4" at bounding box center [199, 203] width 38 height 8
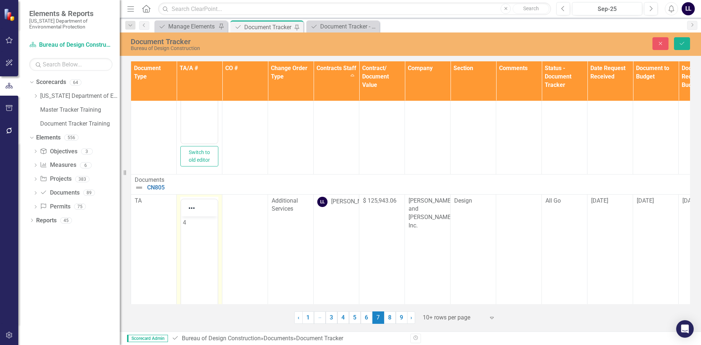
scroll to position [0, 0]
click at [184, 223] on p "4" at bounding box center [199, 222] width 33 height 9
click at [683, 45] on icon "Save" at bounding box center [681, 43] width 7 height 5
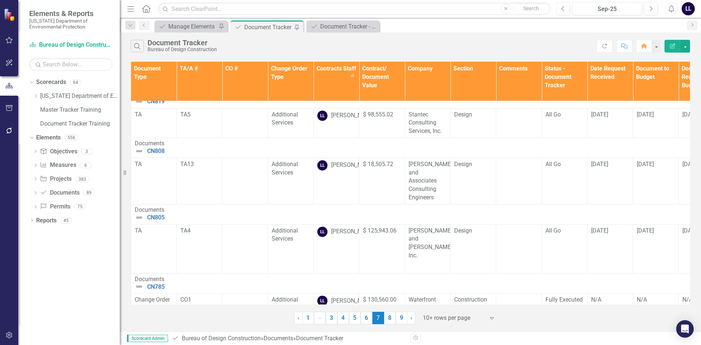
scroll to position [341, 0]
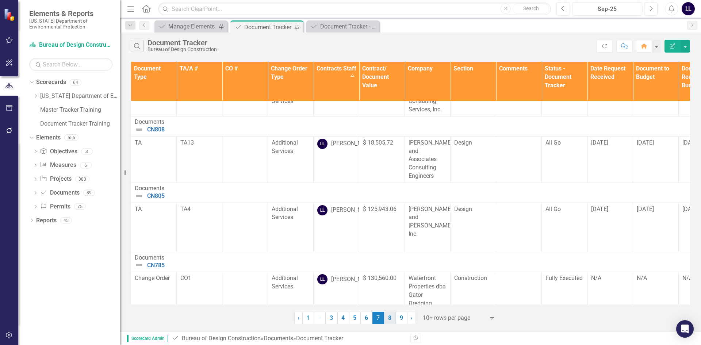
click at [390, 321] on link "8" at bounding box center [390, 318] width 12 height 12
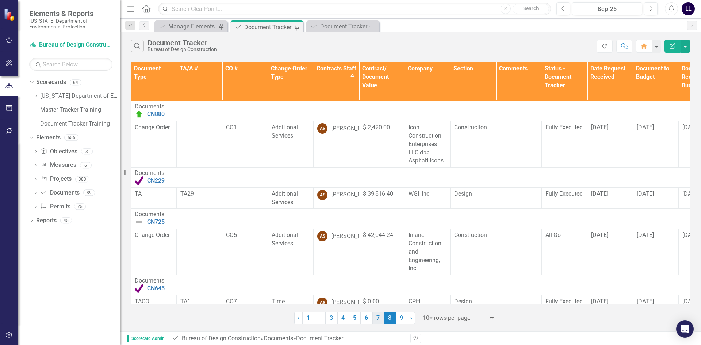
click at [375, 316] on link "7" at bounding box center [378, 318] width 12 height 12
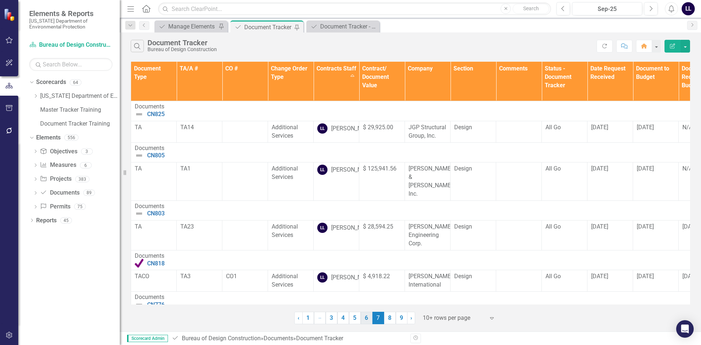
click at [364, 319] on link "6" at bounding box center [366, 318] width 12 height 12
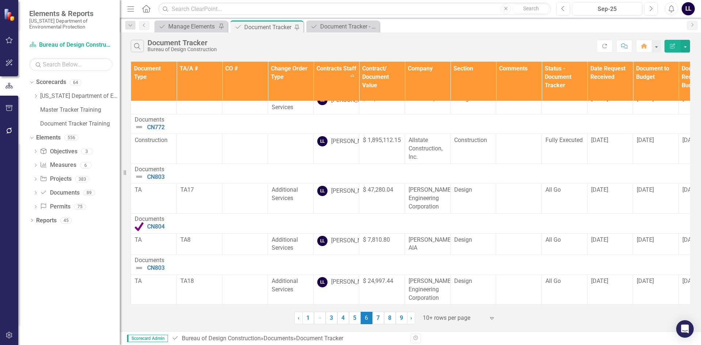
scroll to position [399, 0]
click at [354, 321] on link "5" at bounding box center [355, 318] width 12 height 12
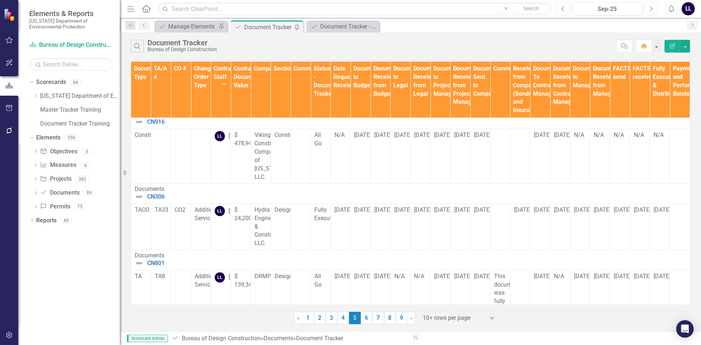
scroll to position [438, 0]
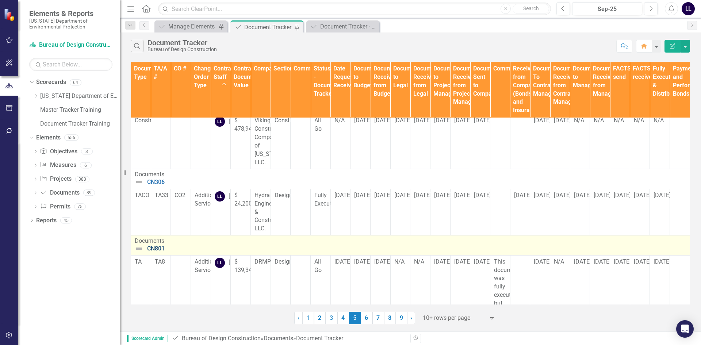
click at [157, 245] on link "CN801" at bounding box center [416, 248] width 539 height 7
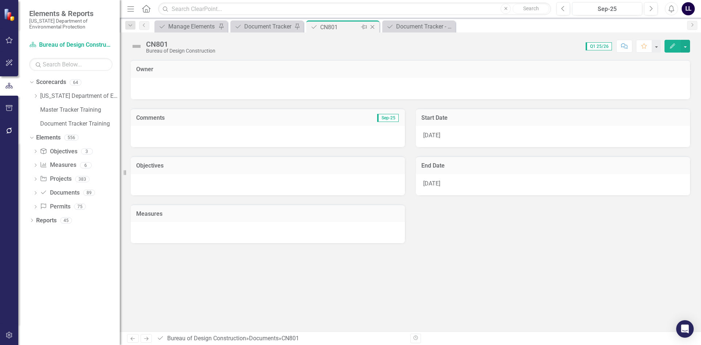
click at [374, 27] on icon "Close" at bounding box center [371, 27] width 7 height 6
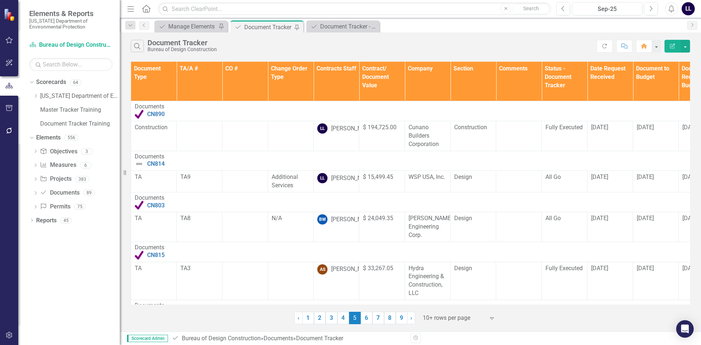
click at [275, 27] on div "Document Tracker" at bounding box center [268, 27] width 48 height 9
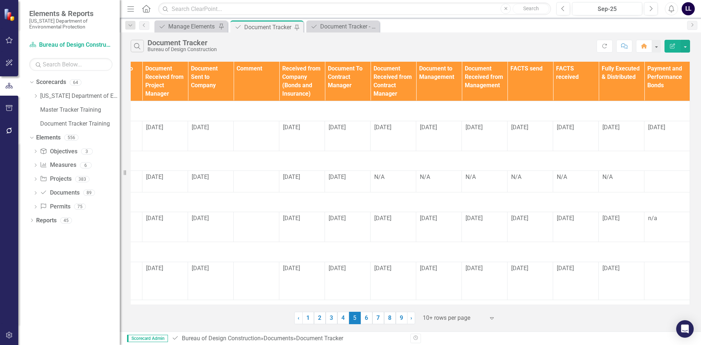
scroll to position [0, 617]
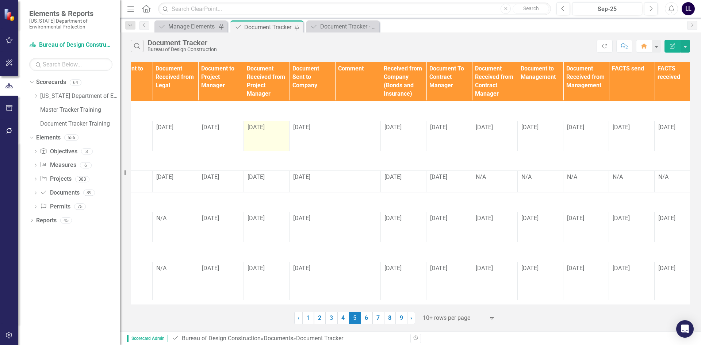
click at [270, 133] on td "[DATE]" at bounding box center [267, 136] width 46 height 30
click at [301, 136] on td "[DATE]" at bounding box center [312, 136] width 46 height 30
click at [308, 134] on td "[DATE]" at bounding box center [312, 136] width 46 height 30
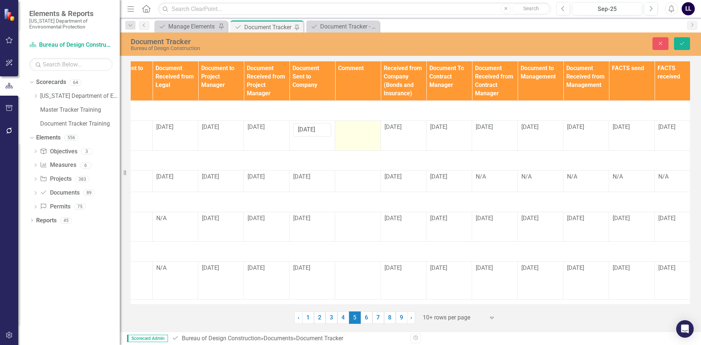
click at [350, 135] on td at bounding box center [358, 136] width 46 height 30
click at [399, 135] on td "[DATE]" at bounding box center [404, 136] width 46 height 30
click at [366, 136] on td at bounding box center [358, 136] width 46 height 30
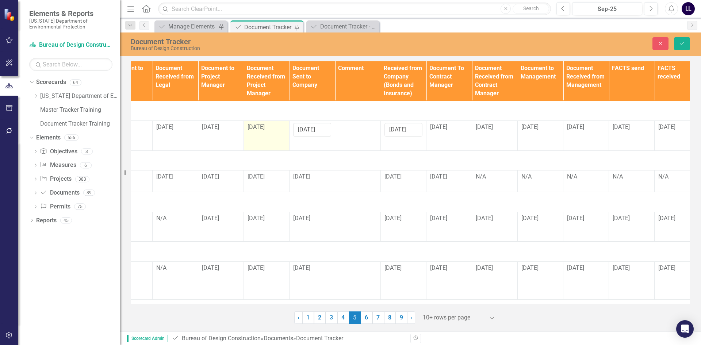
click at [265, 135] on td "[DATE]" at bounding box center [267, 136] width 46 height 30
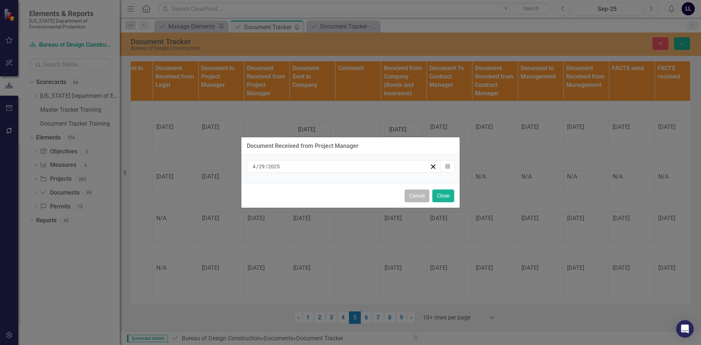
click at [414, 196] on button "Cancel" at bounding box center [416, 195] width 25 height 13
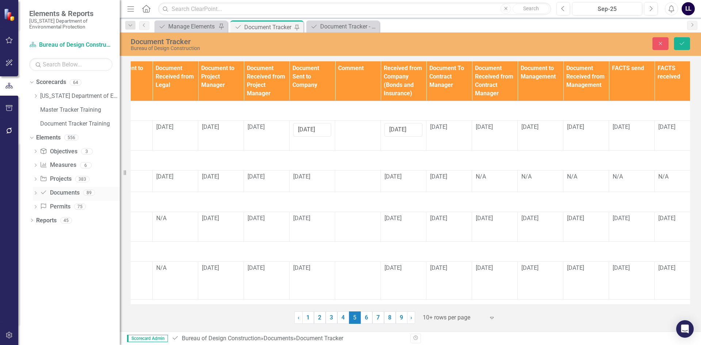
click at [34, 192] on icon "Dropdown" at bounding box center [35, 194] width 5 height 4
click at [38, 194] on div "Dropdown" at bounding box center [35, 194] width 5 height 4
click at [31, 220] on icon "Dropdown" at bounding box center [31, 221] width 5 height 4
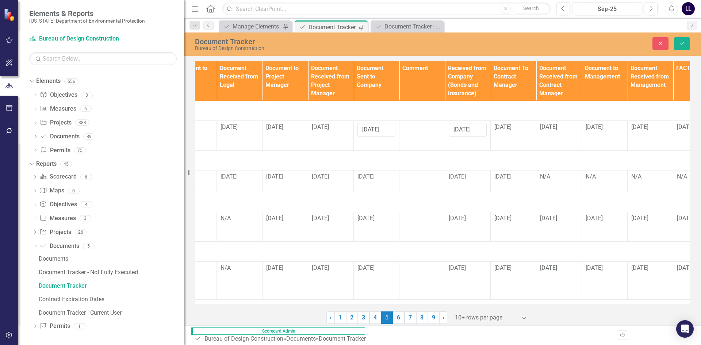
scroll to position [50, 0]
drag, startPoint x: 121, startPoint y: 302, endPoint x: 184, endPoint y: 301, distance: 63.1
click at [184, 301] on div "Resize" at bounding box center [187, 172] width 6 height 345
drag, startPoint x: 102, startPoint y: 313, endPoint x: 94, endPoint y: 312, distance: 7.7
click at [94, 312] on div "Document Tracker - Current User" at bounding box center [111, 312] width 145 height 7
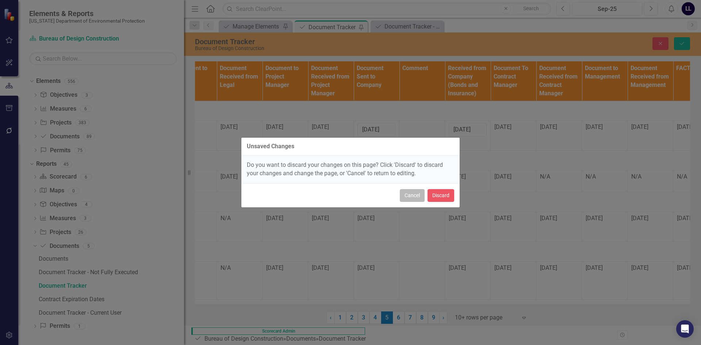
click at [403, 194] on button "Cancel" at bounding box center [412, 195] width 25 height 13
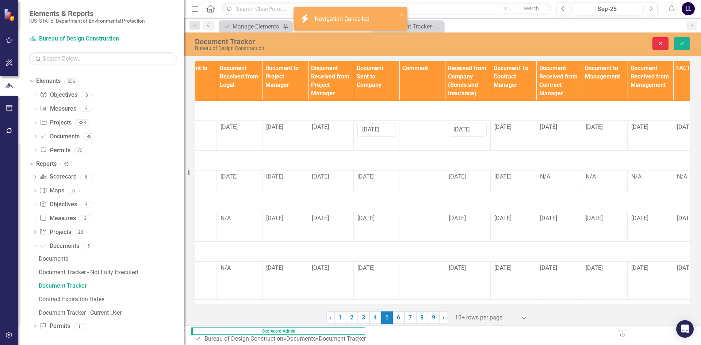
click at [662, 42] on icon "Close" at bounding box center [660, 43] width 7 height 5
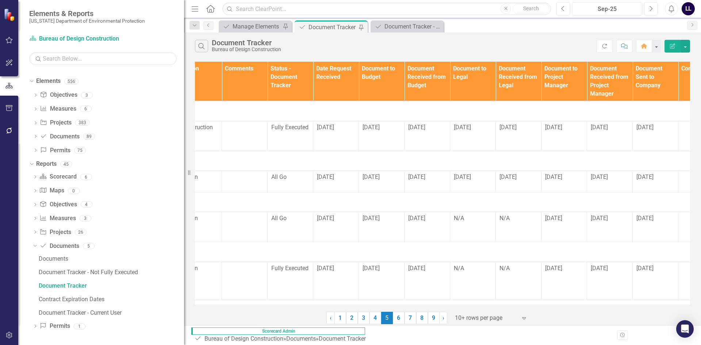
scroll to position [0, 788]
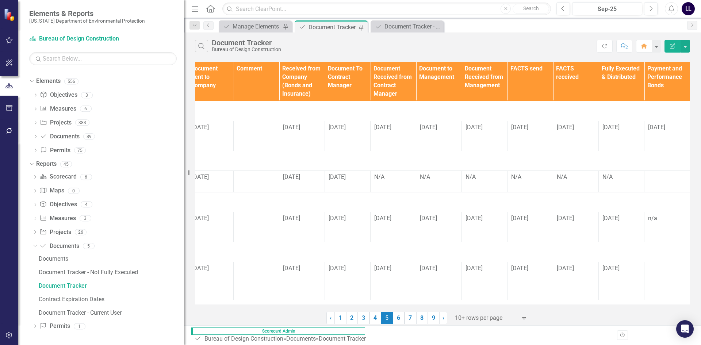
drag, startPoint x: 664, startPoint y: 319, endPoint x: 668, endPoint y: 318, distance: 4.1
click at [668, 319] on div "Document Type TA/A # CO # Change Order Type Contracts Staff Contract/ Document …" at bounding box center [442, 192] width 517 height 264
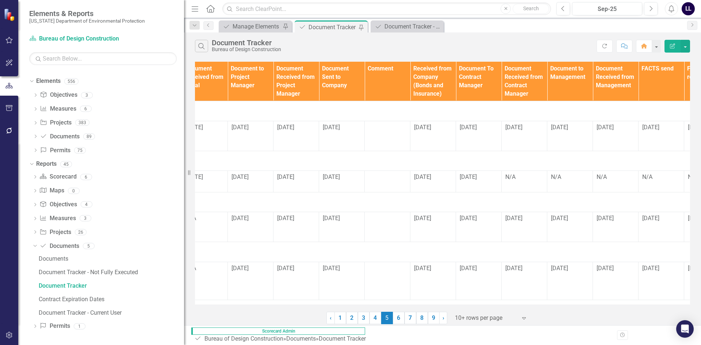
scroll to position [0, 0]
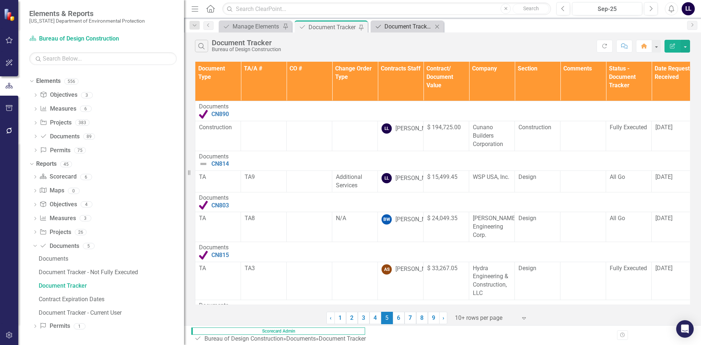
click at [406, 28] on div "Document Tracker - TRAINING" at bounding box center [408, 26] width 48 height 9
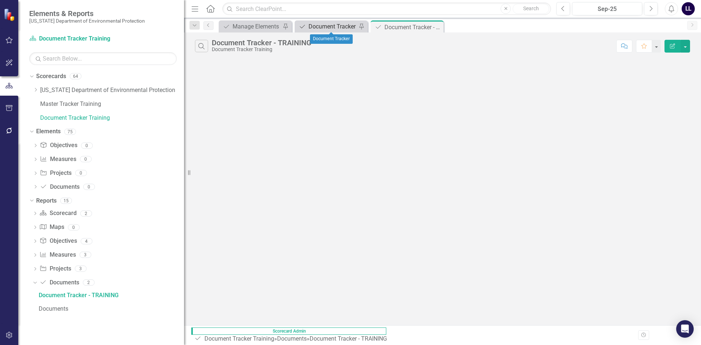
click at [328, 27] on div "Document Tracker" at bounding box center [332, 26] width 48 height 9
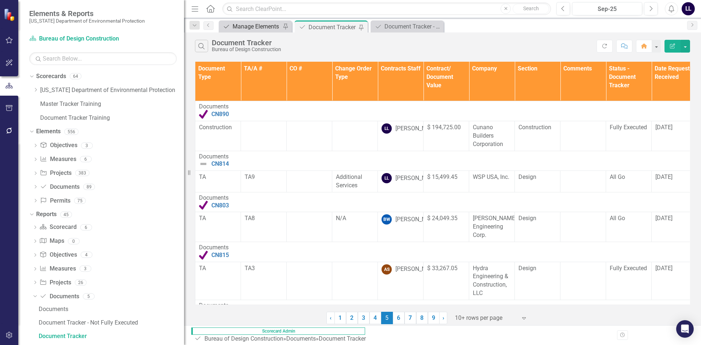
click at [254, 27] on div "Manage Elements" at bounding box center [256, 26] width 48 height 9
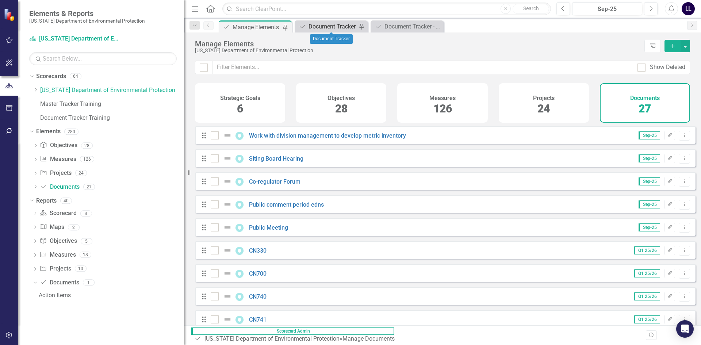
click at [333, 28] on div "Document Tracker" at bounding box center [332, 26] width 48 height 9
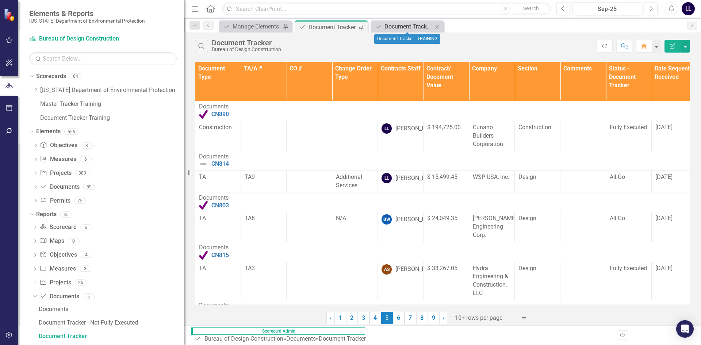
click at [411, 27] on div "Document Tracker - TRAINING" at bounding box center [408, 26] width 48 height 9
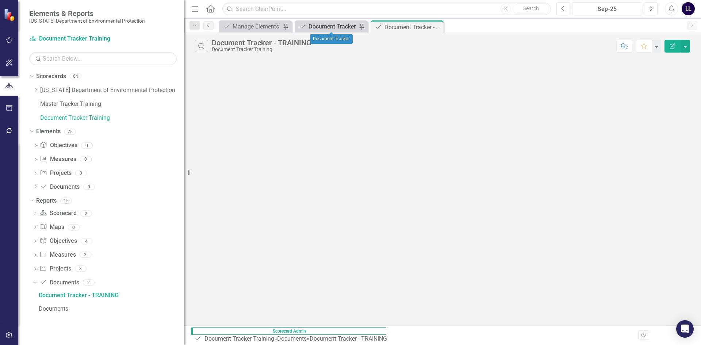
click at [335, 28] on div "Document Tracker" at bounding box center [332, 26] width 48 height 9
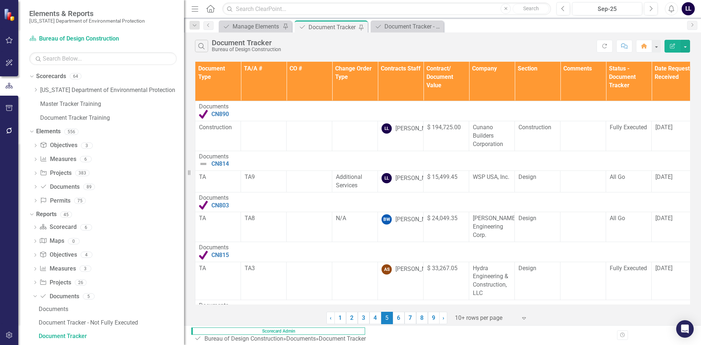
scroll to position [50, 0]
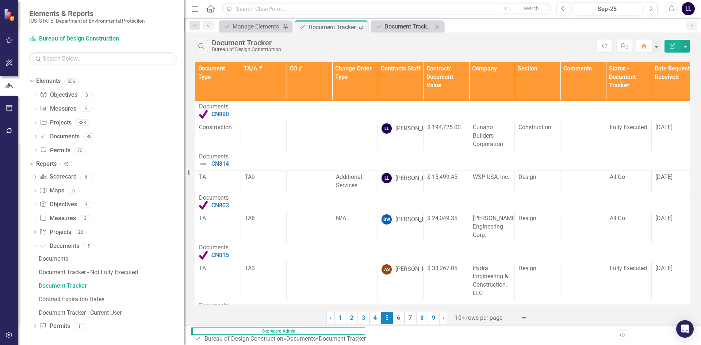
click at [404, 27] on div "Document Tracker - TRAINING" at bounding box center [408, 26] width 48 height 9
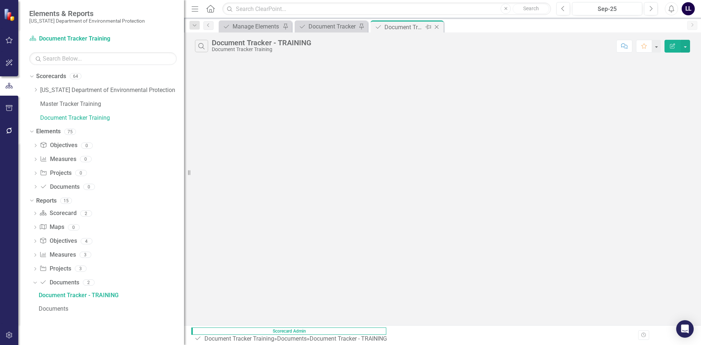
click at [439, 27] on icon "Close" at bounding box center [436, 27] width 7 height 6
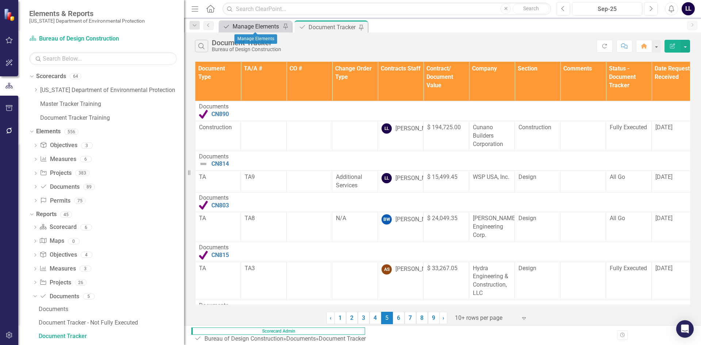
click at [256, 27] on div "Manage Elements" at bounding box center [256, 26] width 48 height 9
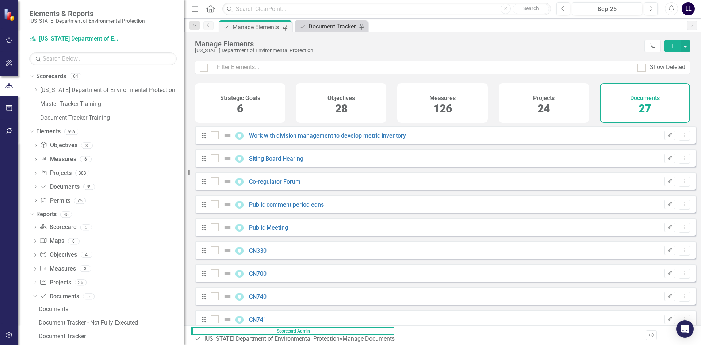
checkbox input "false"
click at [323, 26] on div "Document Tracker" at bounding box center [332, 26] width 48 height 9
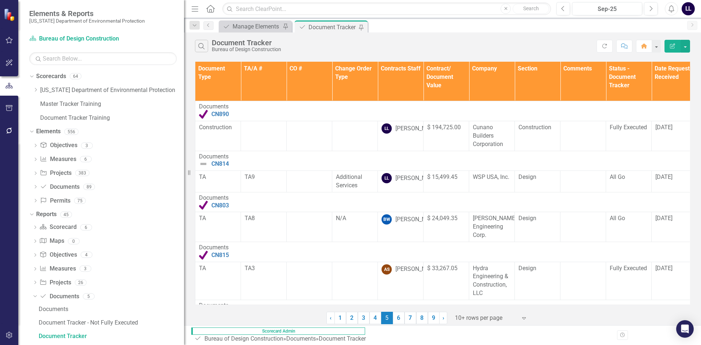
scroll to position [50, 0]
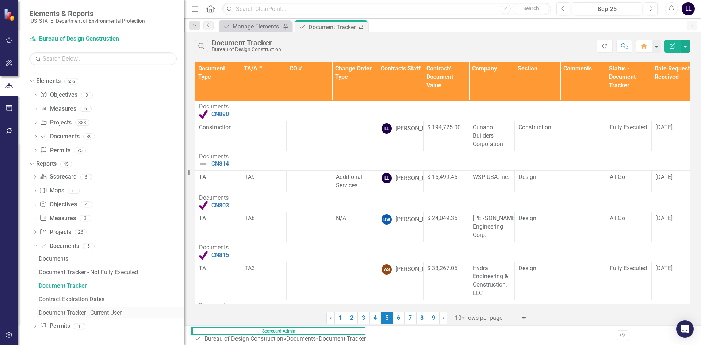
click at [94, 313] on div "Document Tracker - Current User" at bounding box center [111, 312] width 145 height 7
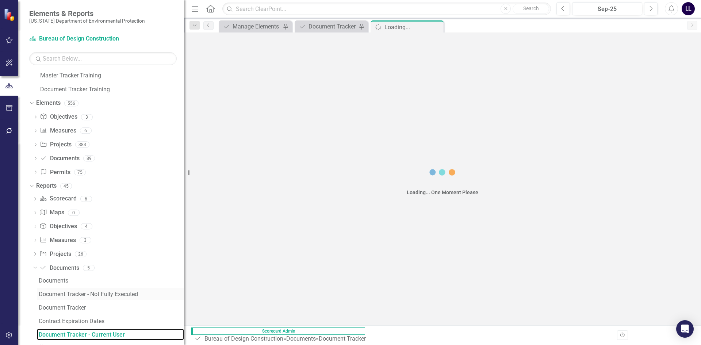
scroll to position [24, 0]
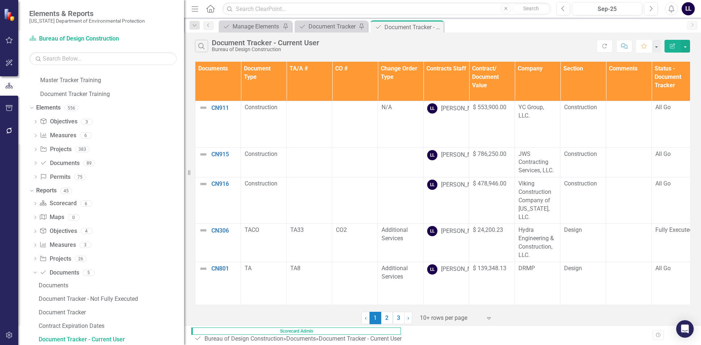
click at [643, 46] on icon "Favorite" at bounding box center [643, 45] width 7 height 5
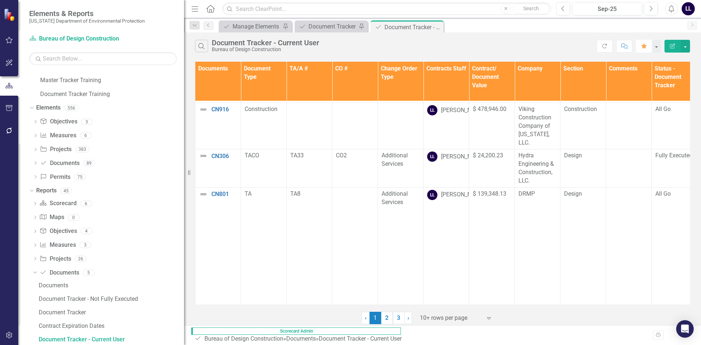
scroll to position [0, 0]
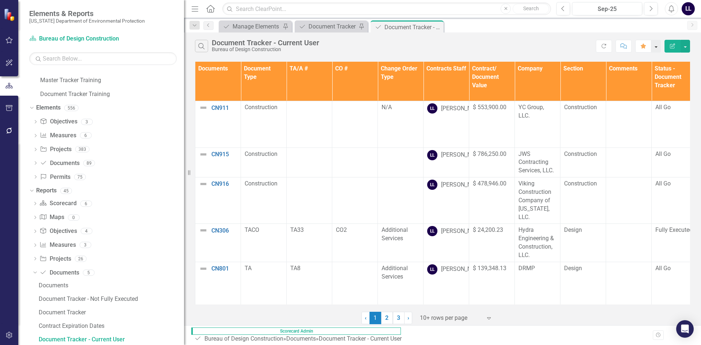
click at [657, 48] on button "button" at bounding box center [655, 46] width 9 height 13
click at [632, 72] on link "Home Set As Home" at bounding box center [629, 72] width 61 height 13
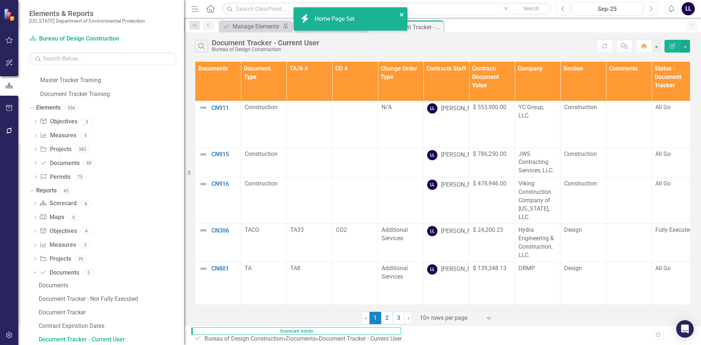
click at [402, 16] on icon "close" at bounding box center [401, 15] width 5 height 6
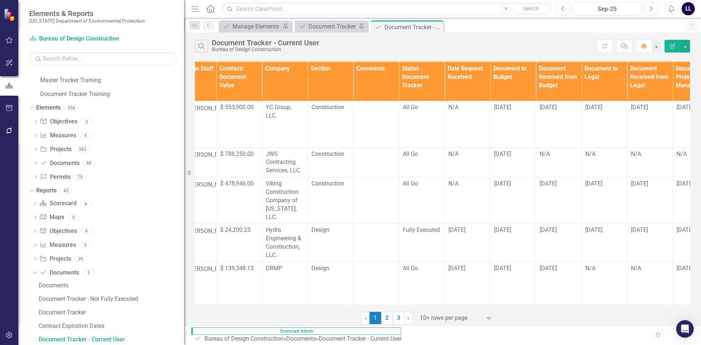
scroll to position [0, 272]
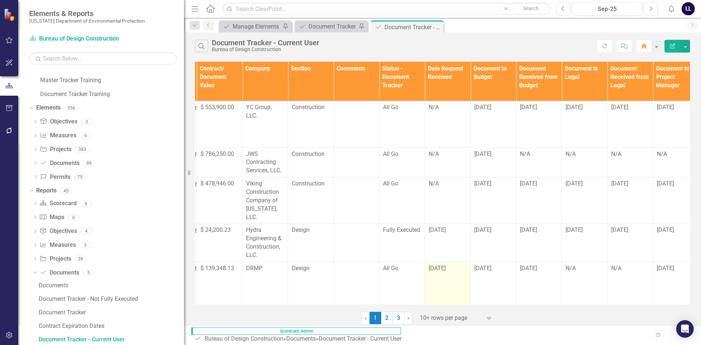
click at [444, 297] on td "[DATE]" at bounding box center [448, 335] width 46 height 146
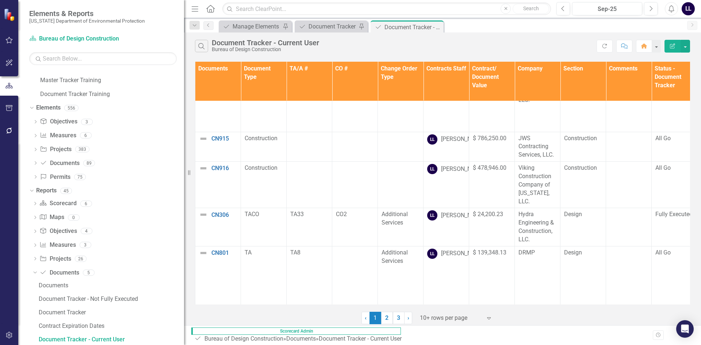
scroll to position [0, 0]
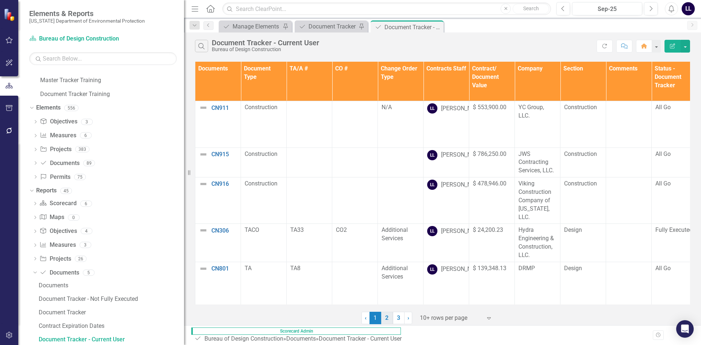
click at [387, 318] on link "2" at bounding box center [387, 318] width 12 height 12
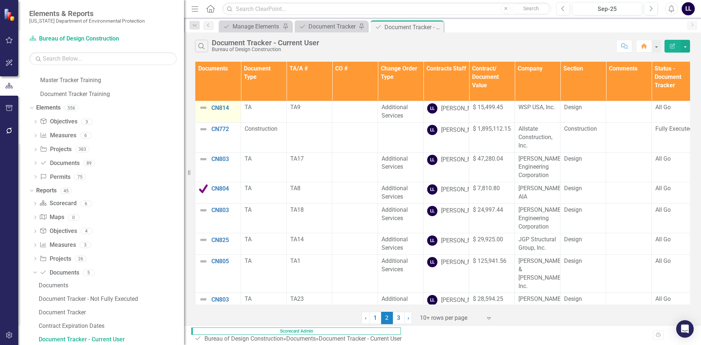
click at [202, 107] on img at bounding box center [203, 107] width 9 height 9
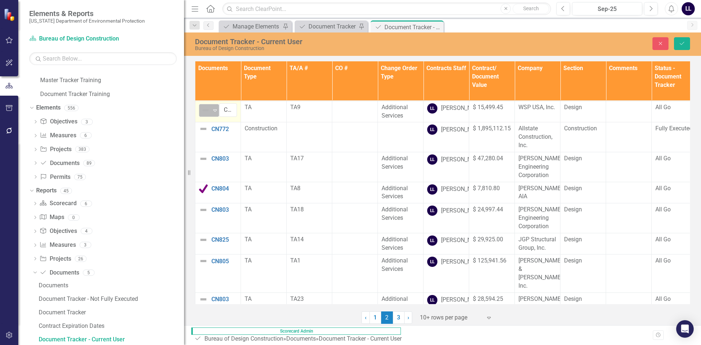
click at [211, 108] on icon "Expand" at bounding box center [214, 110] width 7 height 6
click at [210, 111] on div "Not Defined" at bounding box center [205, 110] width 9 height 9
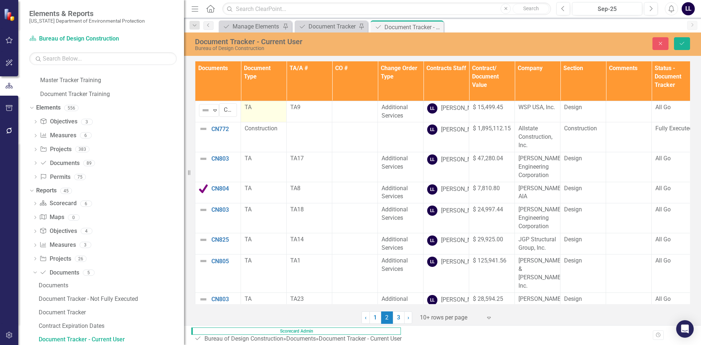
click at [268, 122] on td "TA" at bounding box center [264, 112] width 46 height 22
click at [261, 144] on td "Construction" at bounding box center [264, 137] width 46 height 30
click at [218, 146] on td "CN772 Edit Edit Document Link Open Element" at bounding box center [218, 137] width 46 height 30
click at [377, 320] on link "1" at bounding box center [375, 317] width 12 height 12
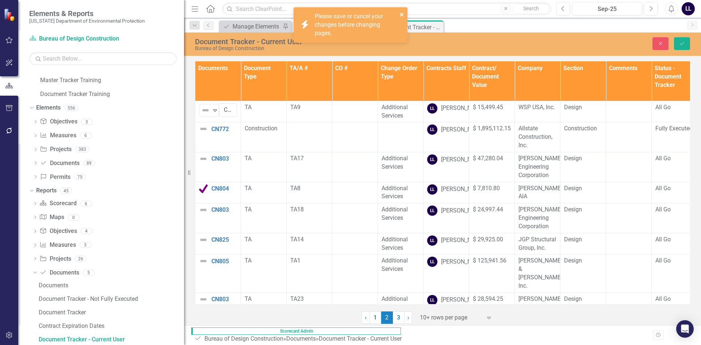
click at [400, 14] on icon "close" at bounding box center [401, 15] width 5 height 6
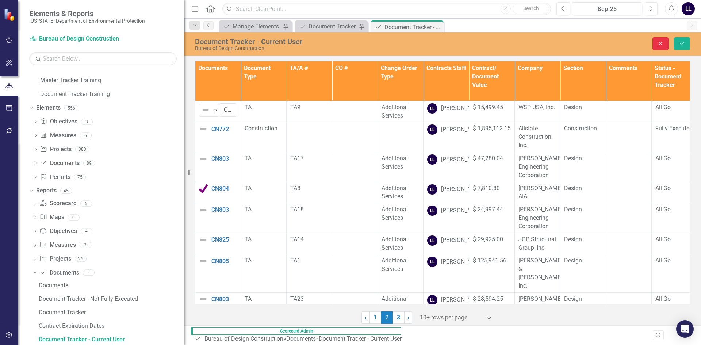
click at [658, 46] on button "Close" at bounding box center [660, 43] width 16 height 13
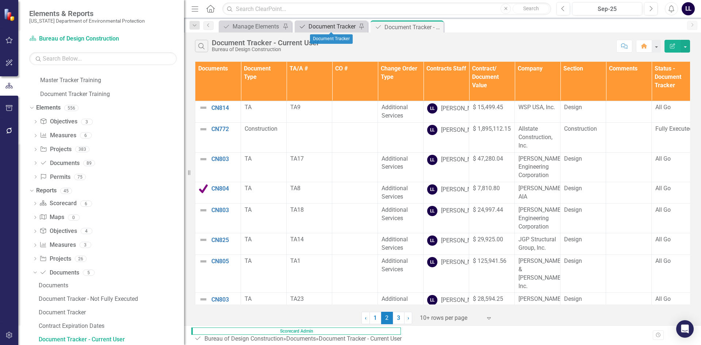
click at [335, 26] on div "Document Tracker" at bounding box center [332, 26] width 48 height 9
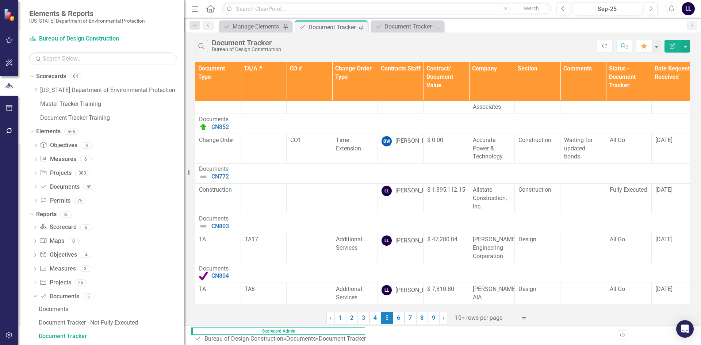
scroll to position [304, 0]
click at [428, 320] on link "9" at bounding box center [434, 318] width 12 height 12
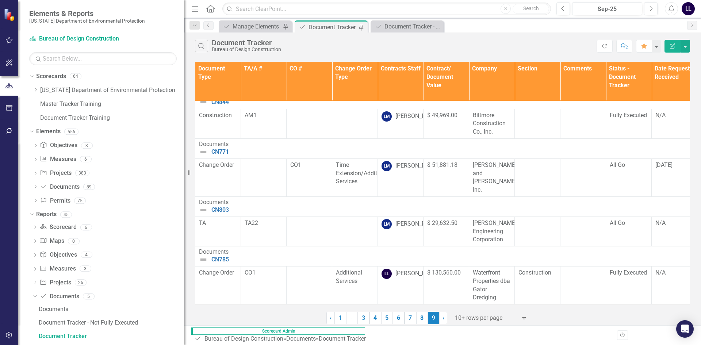
scroll to position [0, 0]
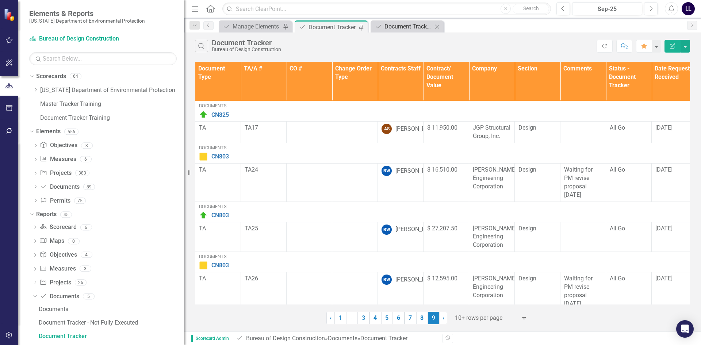
click at [398, 27] on div "Document Tracker - Current User" at bounding box center [408, 26] width 48 height 9
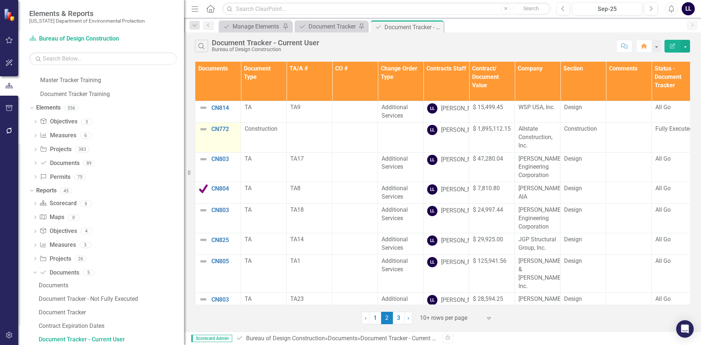
click at [202, 134] on img at bounding box center [203, 129] width 9 height 9
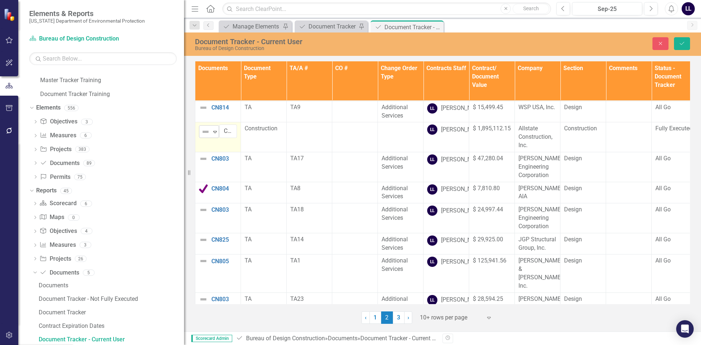
click at [214, 135] on icon "Expand" at bounding box center [214, 132] width 7 height 6
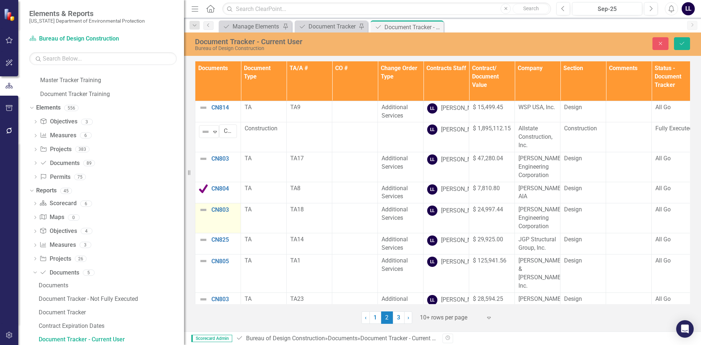
click at [202, 214] on img at bounding box center [203, 209] width 9 height 9
click at [215, 214] on icon at bounding box center [215, 213] width 4 height 2
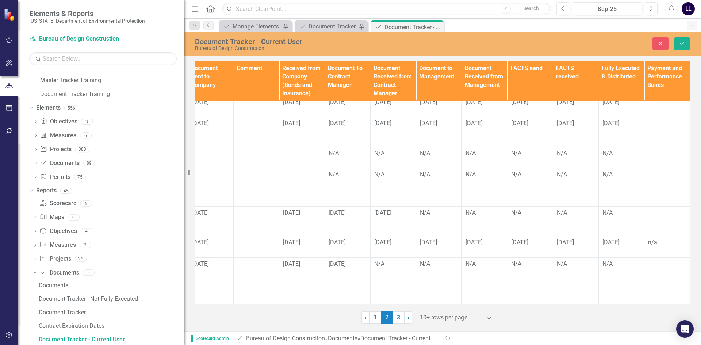
scroll to position [116, 0]
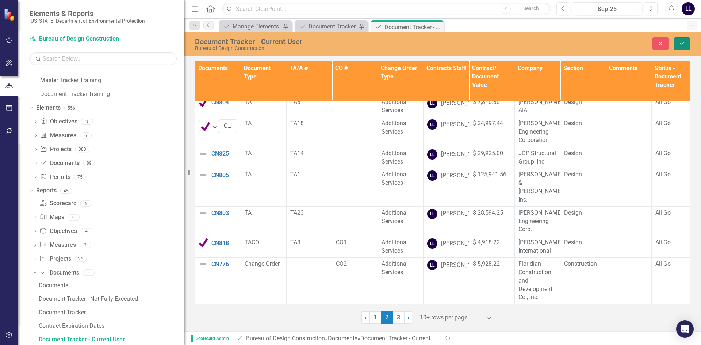
click at [688, 43] on button "Save" at bounding box center [682, 43] width 16 height 13
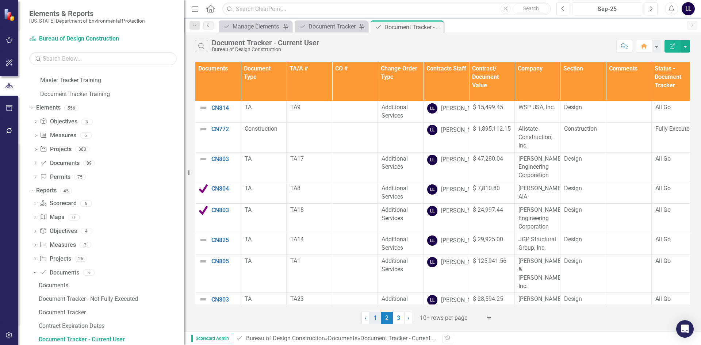
click at [375, 317] on link "1" at bounding box center [375, 318] width 12 height 12
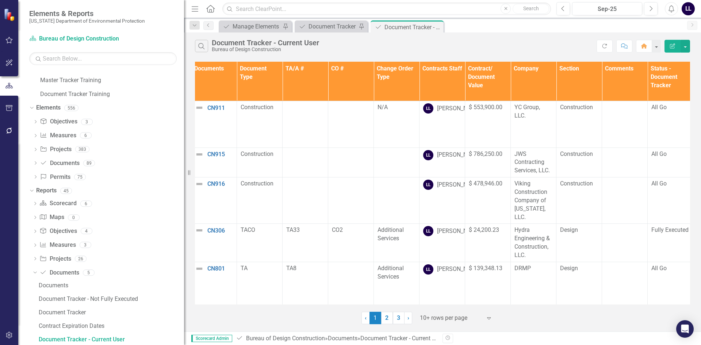
scroll to position [0, 0]
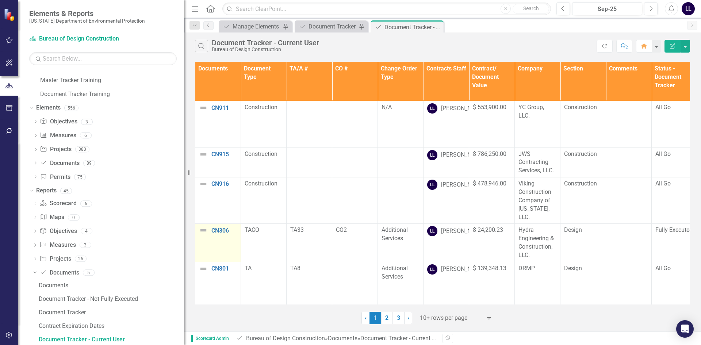
click at [202, 226] on img at bounding box center [203, 230] width 9 height 9
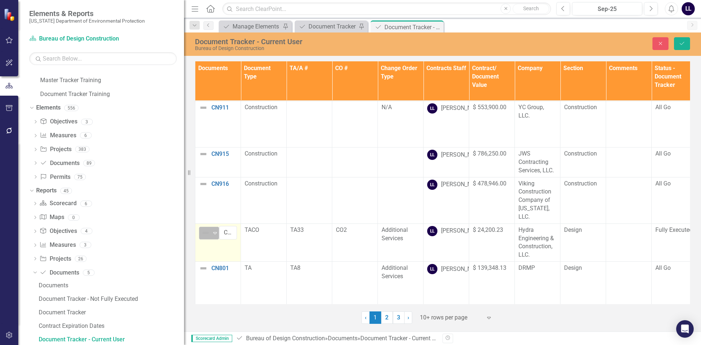
click at [209, 228] on img at bounding box center [205, 232] width 9 height 9
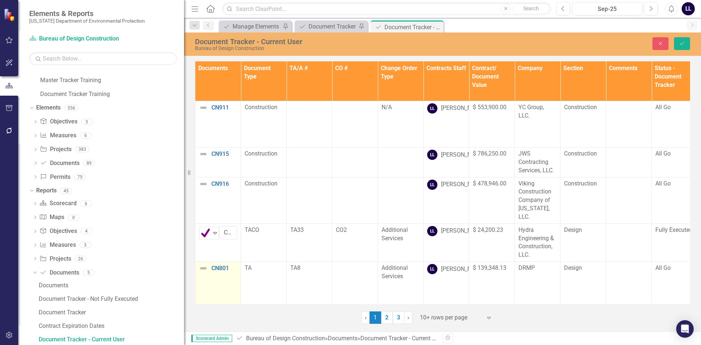
click at [206, 264] on img at bounding box center [203, 268] width 9 height 9
click at [205, 267] on img at bounding box center [205, 271] width 9 height 9
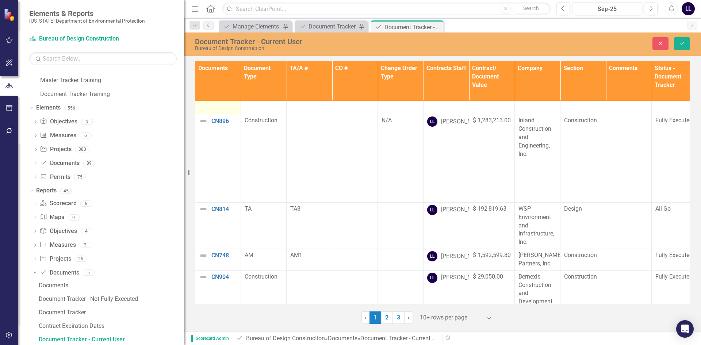
scroll to position [294, 834]
click at [679, 44] on icon "Save" at bounding box center [681, 43] width 7 height 5
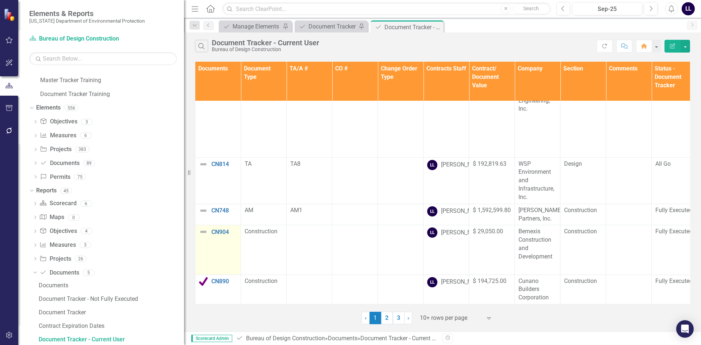
click at [200, 227] on img at bounding box center [203, 231] width 9 height 9
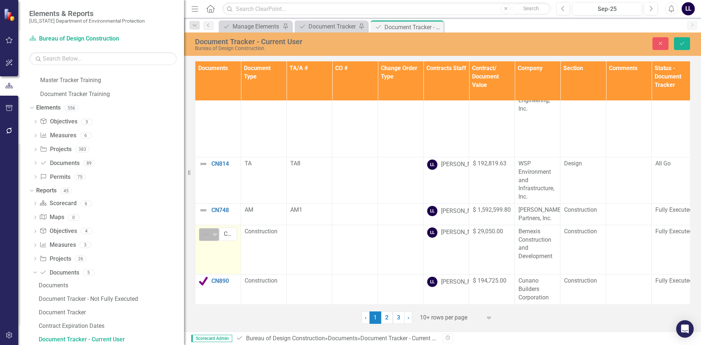
click at [214, 231] on icon "Expand" at bounding box center [214, 234] width 7 height 6
click at [687, 43] on button "Save" at bounding box center [682, 43] width 16 height 13
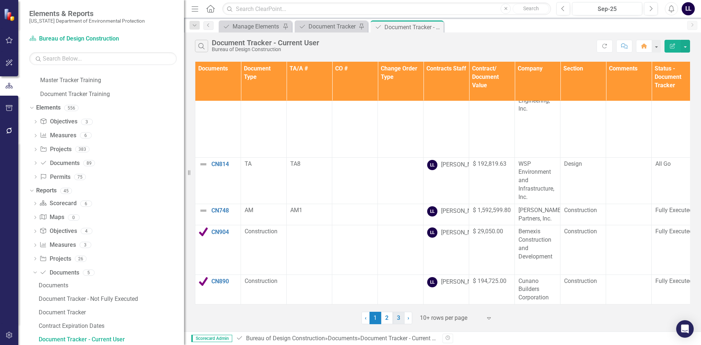
click at [396, 317] on link "3" at bounding box center [399, 318] width 12 height 12
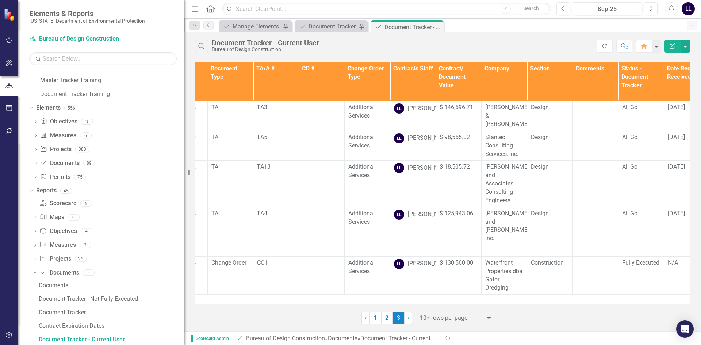
scroll to position [0, 0]
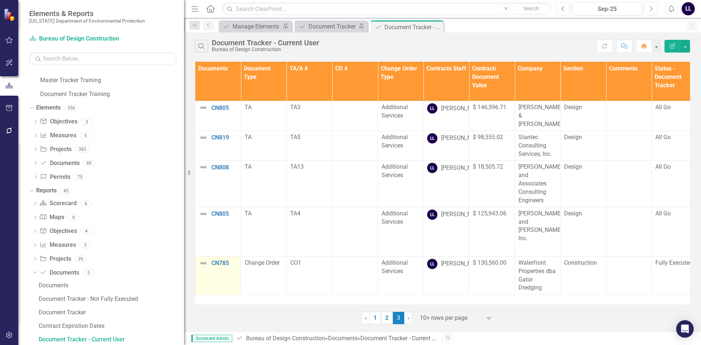
click at [204, 259] on img at bounding box center [203, 263] width 9 height 9
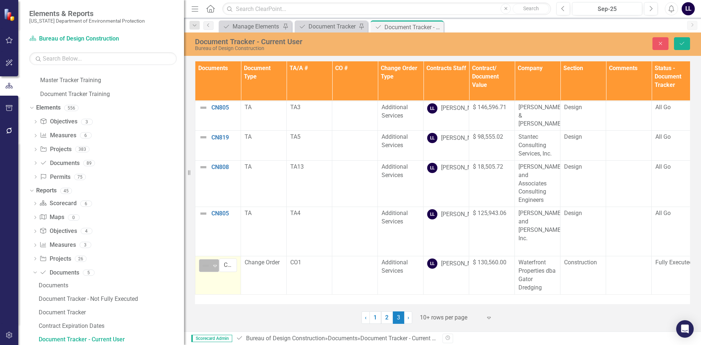
click at [211, 261] on div "Not Defined" at bounding box center [205, 266] width 11 height 10
click at [682, 45] on icon "Save" at bounding box center [681, 43] width 7 height 5
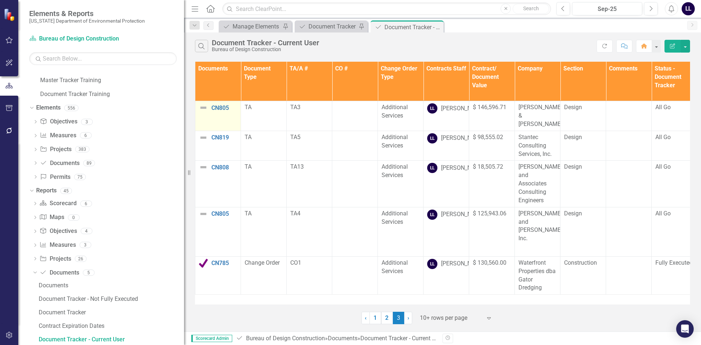
click at [201, 108] on img at bounding box center [203, 107] width 9 height 9
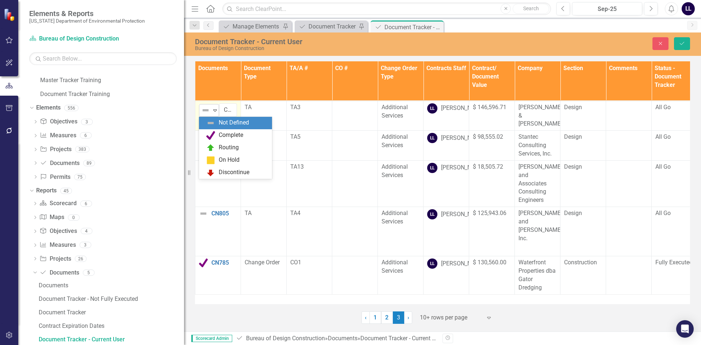
click at [205, 111] on img at bounding box center [205, 110] width 9 height 9
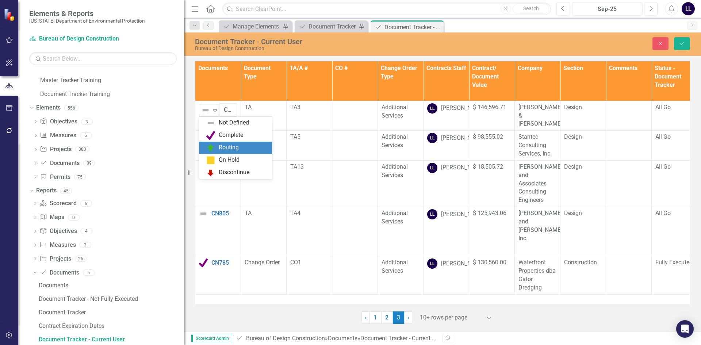
click at [230, 147] on div "Routing" at bounding box center [229, 147] width 20 height 8
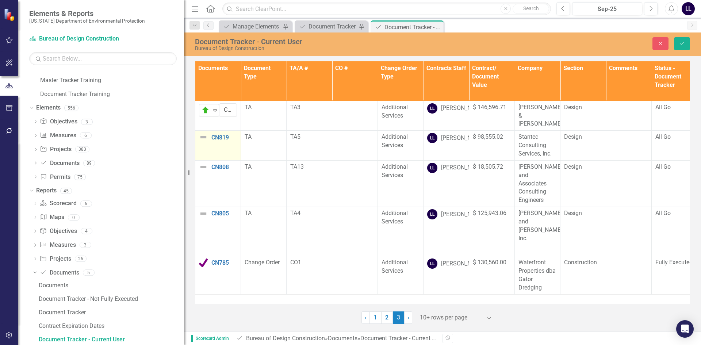
click at [205, 137] on img at bounding box center [203, 137] width 9 height 9
click at [209, 141] on img at bounding box center [205, 140] width 9 height 9
click at [201, 164] on img at bounding box center [203, 167] width 9 height 9
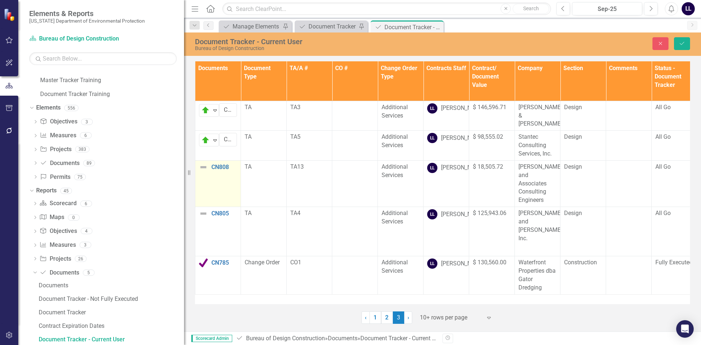
click at [201, 164] on img at bounding box center [203, 167] width 9 height 9
click at [206, 169] on img at bounding box center [205, 169] width 9 height 9
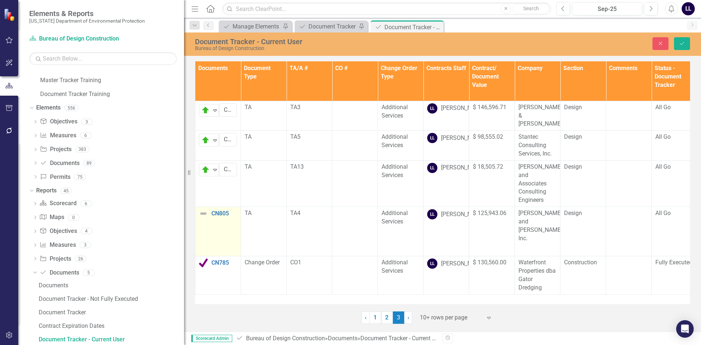
click at [202, 209] on img at bounding box center [203, 213] width 9 height 9
click at [210, 212] on div "Not Defined" at bounding box center [205, 216] width 9 height 9
click at [684, 45] on icon "Save" at bounding box center [681, 43] width 7 height 5
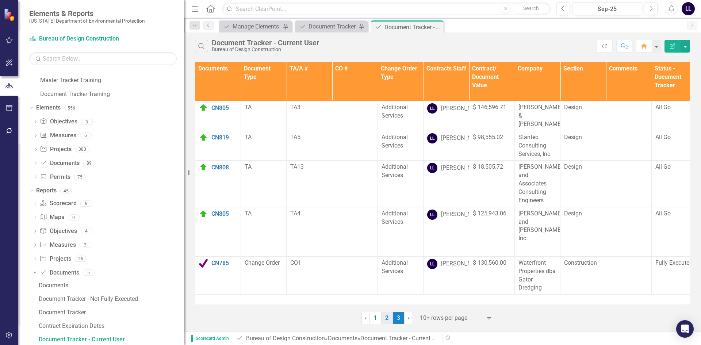
click at [385, 316] on link "2" at bounding box center [387, 318] width 12 height 12
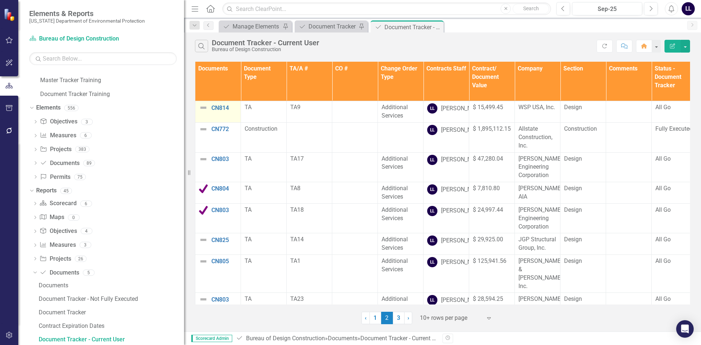
click at [204, 108] on img at bounding box center [203, 107] width 9 height 9
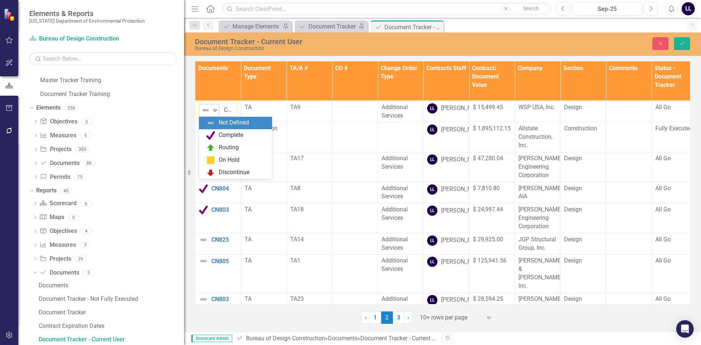
click at [210, 109] on div "Not Defined" at bounding box center [205, 110] width 9 height 9
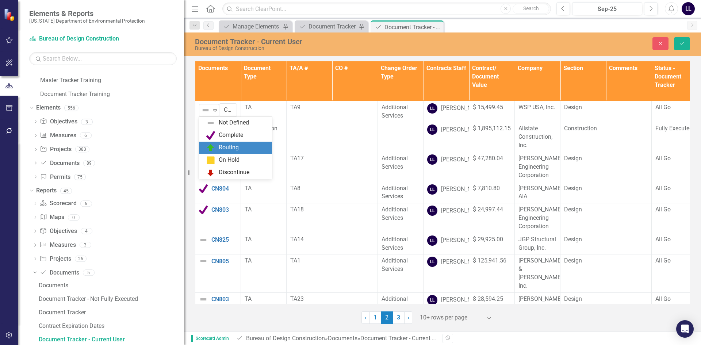
click at [217, 147] on div "Routing" at bounding box center [236, 147] width 61 height 9
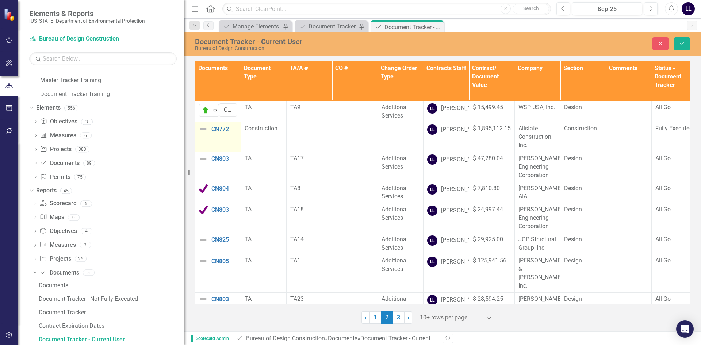
click at [203, 133] on img at bounding box center [203, 128] width 9 height 9
click at [209, 136] on img at bounding box center [205, 131] width 9 height 9
click at [202, 163] on img at bounding box center [203, 158] width 9 height 9
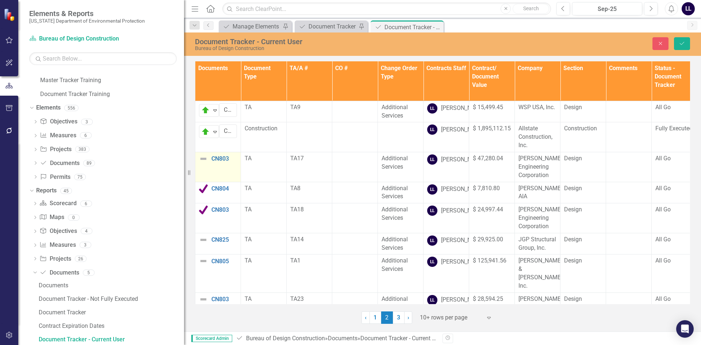
click at [202, 163] on img at bounding box center [203, 158] width 9 height 9
click at [210, 166] on div "Not Defined" at bounding box center [205, 161] width 9 height 9
click at [203, 244] on img at bounding box center [203, 239] width 9 height 9
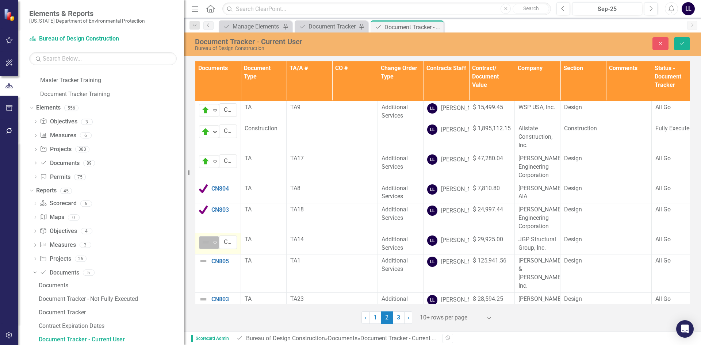
click at [206, 247] on img at bounding box center [205, 242] width 9 height 9
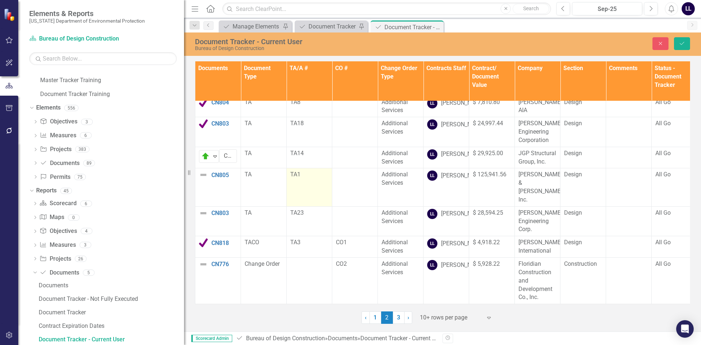
scroll to position [95, 0]
click at [202, 179] on img at bounding box center [203, 174] width 9 height 9
click at [208, 182] on img at bounding box center [205, 177] width 9 height 9
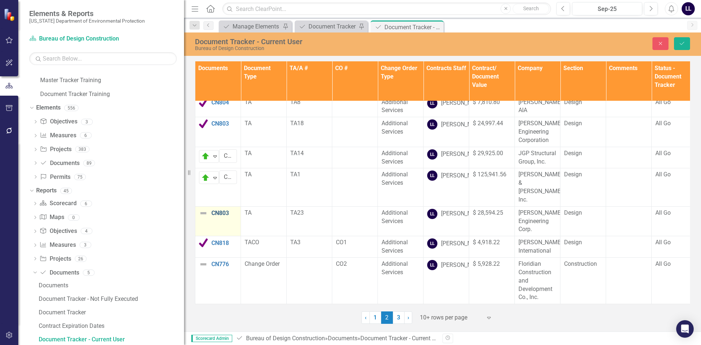
click at [212, 216] on link "CN803" at bounding box center [224, 213] width 26 height 7
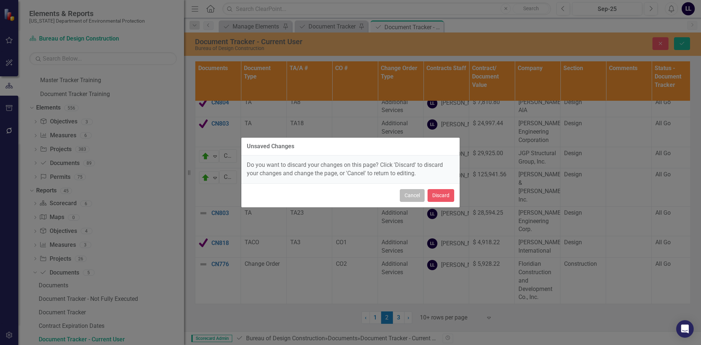
click at [412, 198] on button "Cancel" at bounding box center [412, 195] width 25 height 13
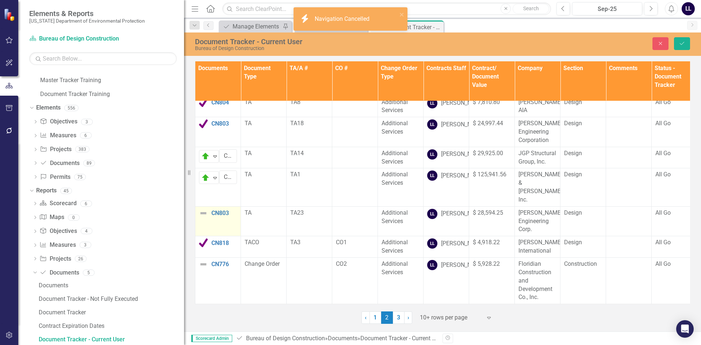
click at [205, 217] on img at bounding box center [203, 213] width 9 height 9
click at [210, 220] on div "Not Defined" at bounding box center [205, 215] width 9 height 9
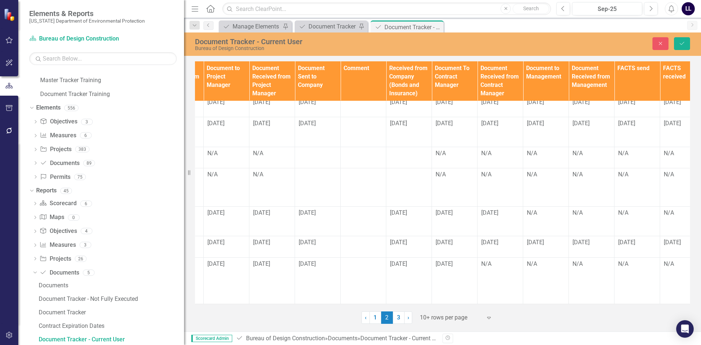
scroll to position [95, 724]
click at [683, 48] on button "Save" at bounding box center [682, 43] width 16 height 13
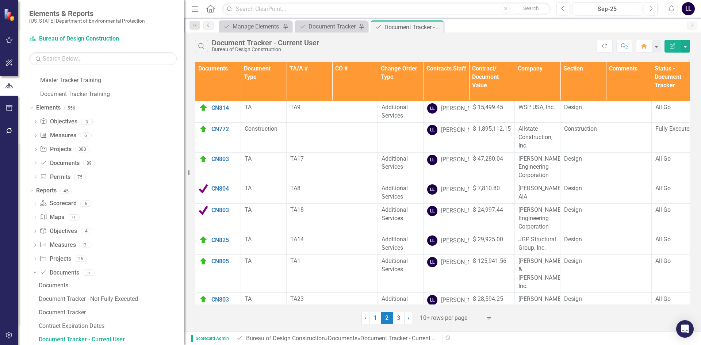
scroll to position [116, 0]
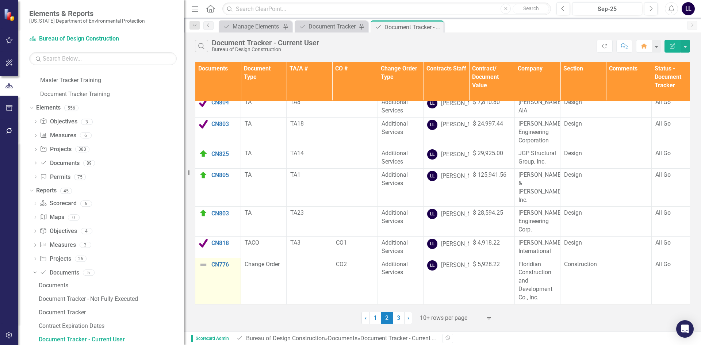
click at [202, 260] on img at bounding box center [203, 264] width 9 height 9
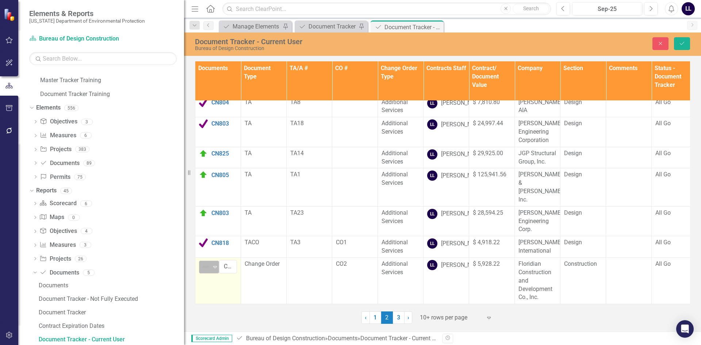
click at [211, 262] on div "Not Defined" at bounding box center [205, 267] width 11 height 10
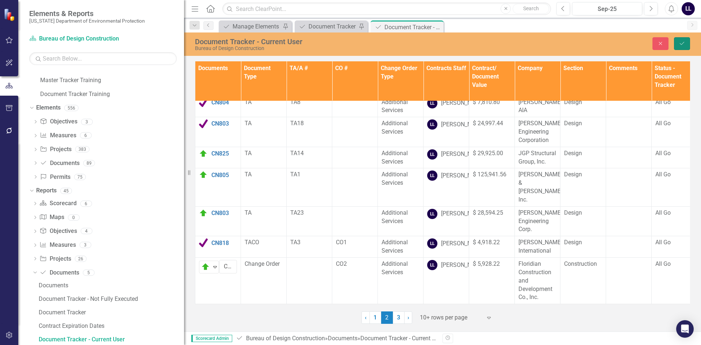
click at [678, 40] on button "Save" at bounding box center [682, 43] width 16 height 13
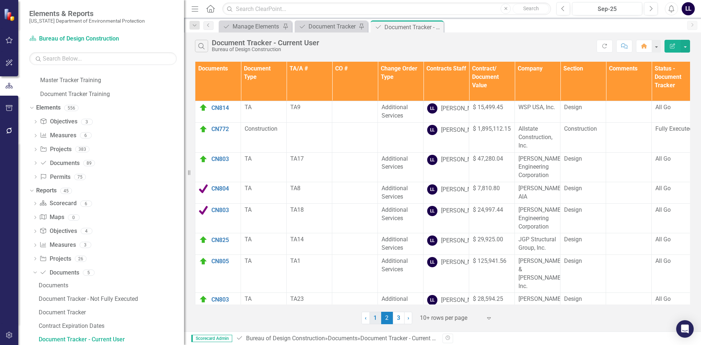
click at [373, 316] on link "1" at bounding box center [375, 318] width 12 height 12
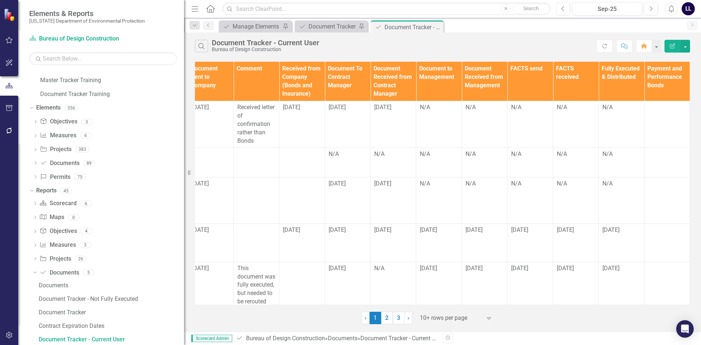
scroll to position [0, 0]
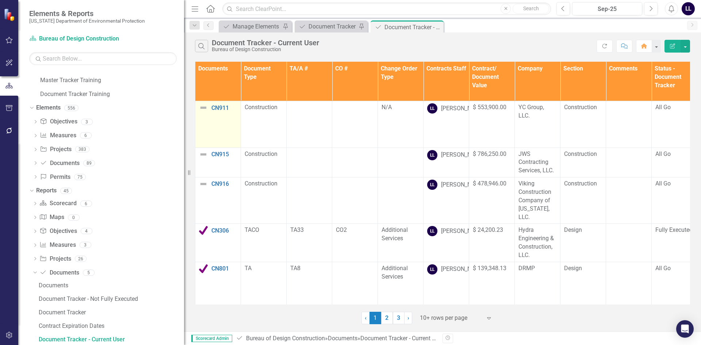
click at [201, 104] on img at bounding box center [203, 107] width 9 height 9
click at [202, 108] on img at bounding box center [203, 107] width 9 height 9
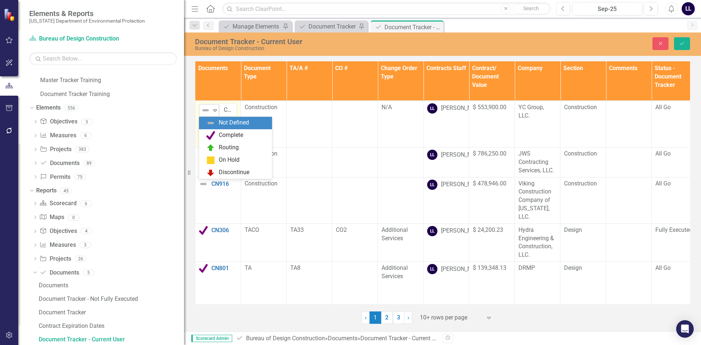
click at [205, 109] on img at bounding box center [205, 110] width 9 height 9
click at [207, 111] on img at bounding box center [205, 110] width 9 height 9
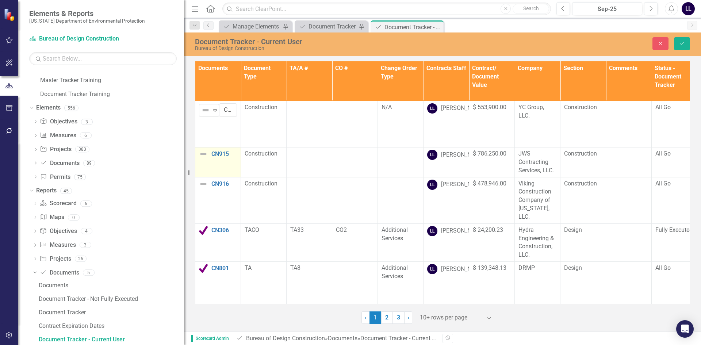
click at [201, 153] on img at bounding box center [203, 154] width 9 height 9
click at [206, 153] on img at bounding box center [205, 156] width 9 height 9
click at [204, 184] on img at bounding box center [203, 184] width 9 height 9
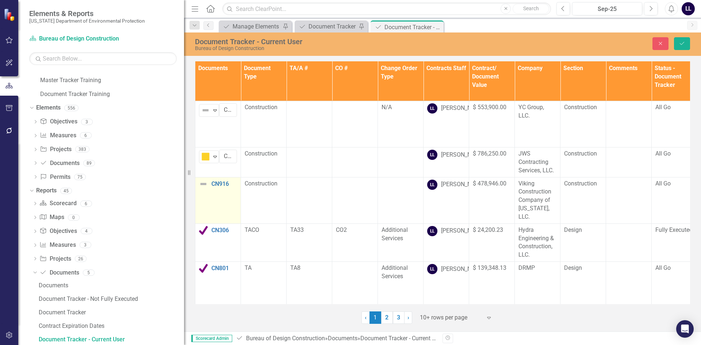
click at [204, 184] on img at bounding box center [203, 184] width 9 height 9
click at [212, 187] on icon "Expand" at bounding box center [214, 187] width 7 height 6
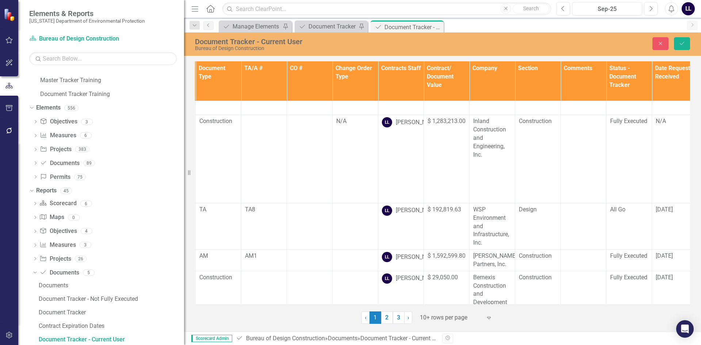
scroll to position [293, 0]
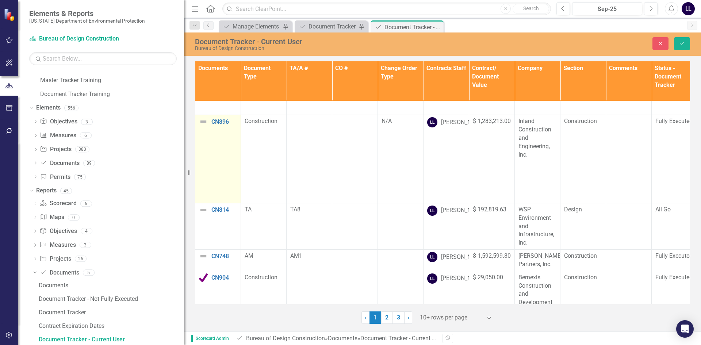
click at [202, 122] on img at bounding box center [203, 121] width 9 height 9
click at [203, 123] on img at bounding box center [205, 124] width 9 height 9
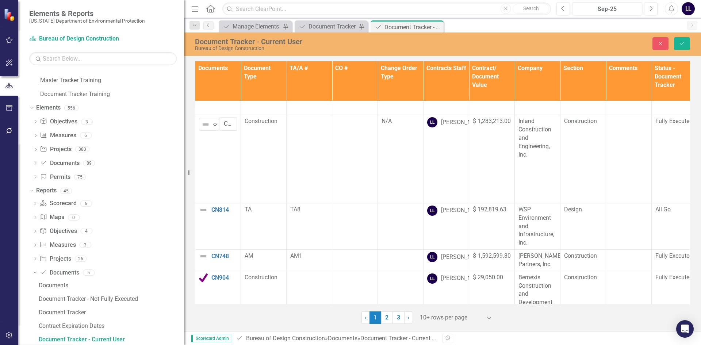
click at [203, 211] on img at bounding box center [203, 209] width 9 height 9
click at [210, 212] on div "Not Defined" at bounding box center [205, 212] width 9 height 9
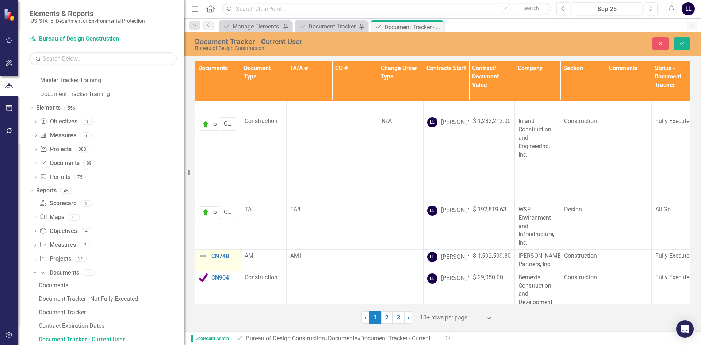
click at [203, 257] on img at bounding box center [203, 256] width 9 height 9
click at [204, 257] on img at bounding box center [205, 259] width 9 height 9
click at [215, 261] on icon "Expand" at bounding box center [214, 259] width 7 height 6
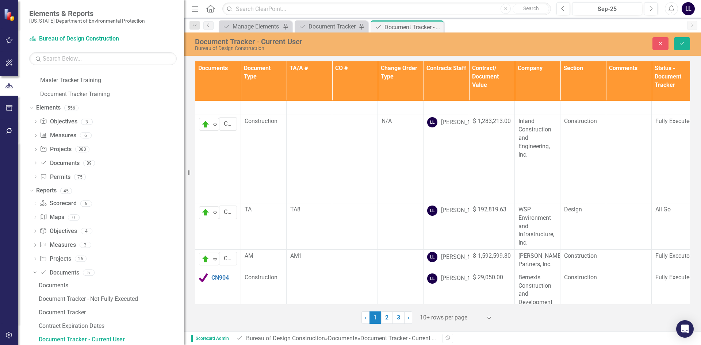
click at [684, 47] on button "Save" at bounding box center [682, 43] width 16 height 13
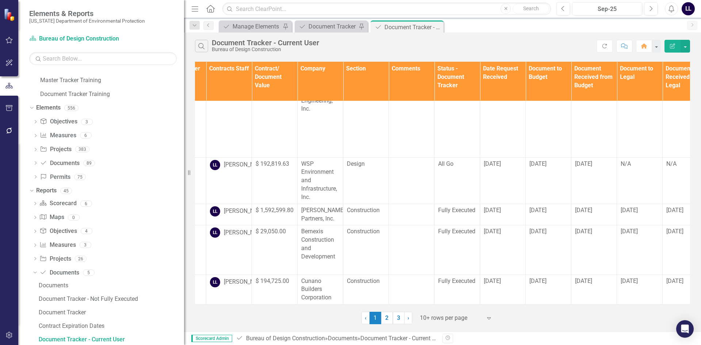
scroll to position [353, 0]
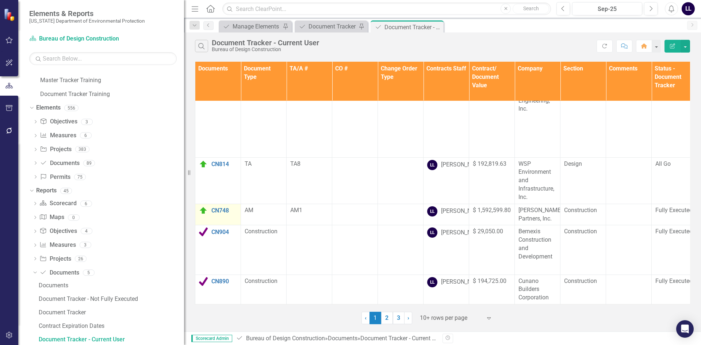
click at [203, 206] on img at bounding box center [203, 210] width 9 height 9
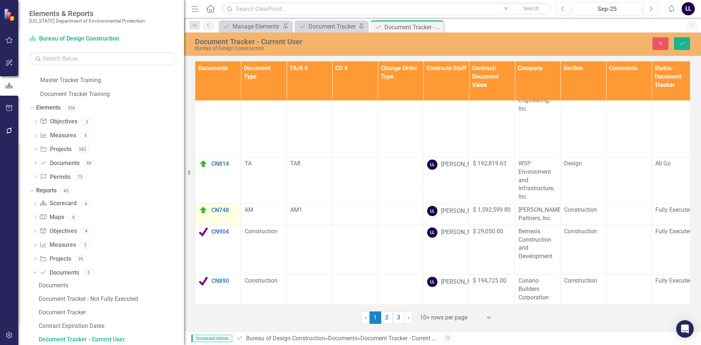
click at [203, 206] on img at bounding box center [203, 210] width 9 height 9
click at [206, 209] on img at bounding box center [205, 213] width 9 height 9
click at [468, 207] on td "LL Logan Lee-Marple" at bounding box center [446, 215] width 46 height 22
click at [682, 46] on button "Save" at bounding box center [682, 43] width 16 height 13
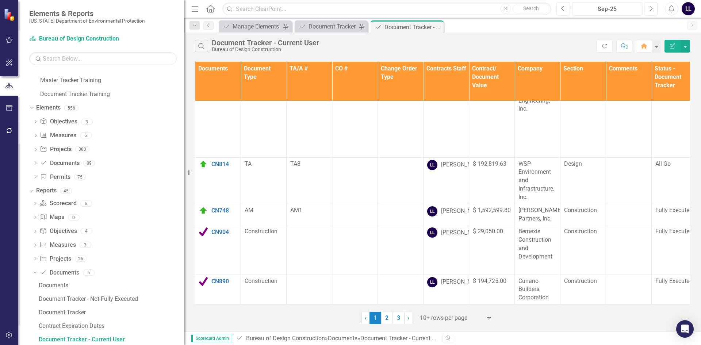
scroll to position [0, 0]
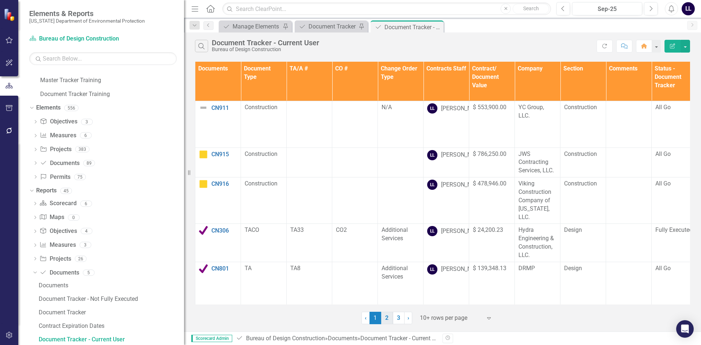
click at [390, 317] on link "2" at bounding box center [387, 318] width 12 height 12
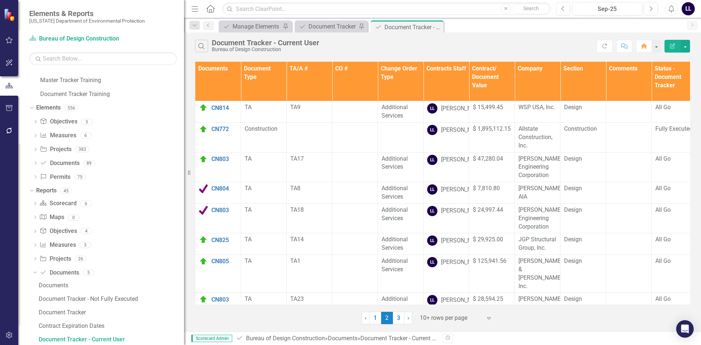
drag, startPoint x: 395, startPoint y: 317, endPoint x: 411, endPoint y: 296, distance: 25.8
click at [396, 317] on link "3" at bounding box center [399, 318] width 12 height 12
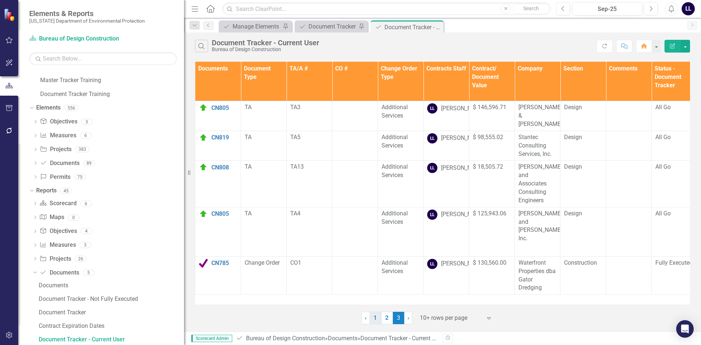
click at [377, 316] on link "1" at bounding box center [375, 318] width 12 height 12
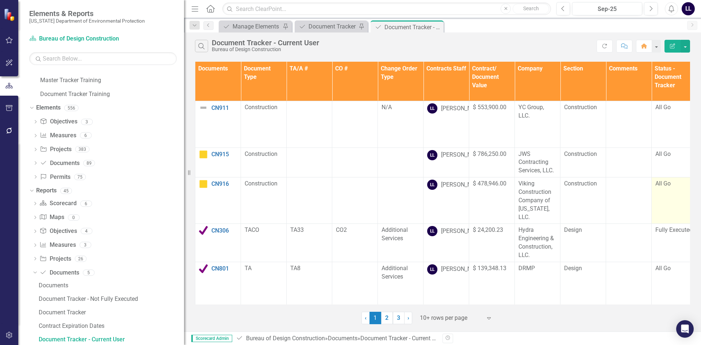
click at [664, 186] on span "All Go" at bounding box center [662, 183] width 15 height 7
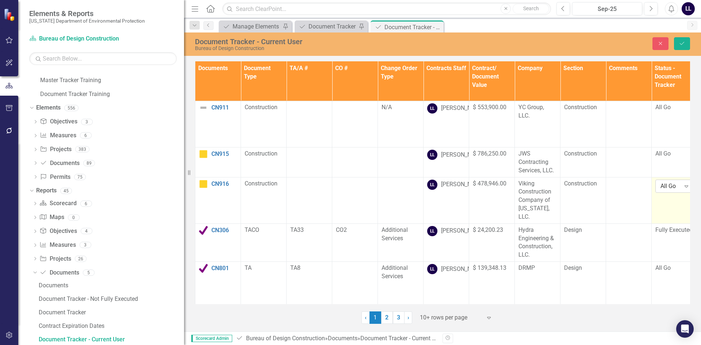
click at [672, 186] on div "All Go" at bounding box center [670, 186] width 20 height 8
click at [644, 186] on div at bounding box center [628, 184] width 38 height 9
click at [659, 44] on icon "Close" at bounding box center [660, 43] width 7 height 5
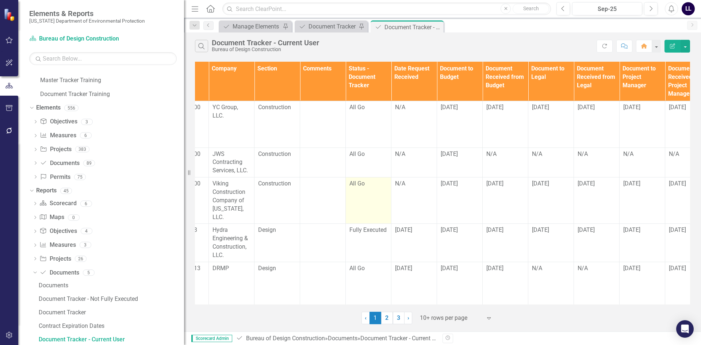
scroll to position [0, 308]
click at [357, 186] on span "All Go" at bounding box center [354, 183] width 15 height 7
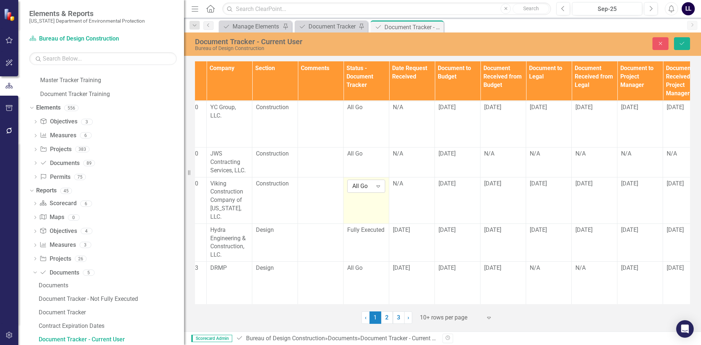
click at [366, 186] on div "All Go" at bounding box center [362, 186] width 20 height 8
click at [362, 154] on span "All Go" at bounding box center [354, 153] width 15 height 7
click at [355, 155] on div "All Go" at bounding box center [362, 156] width 20 height 8
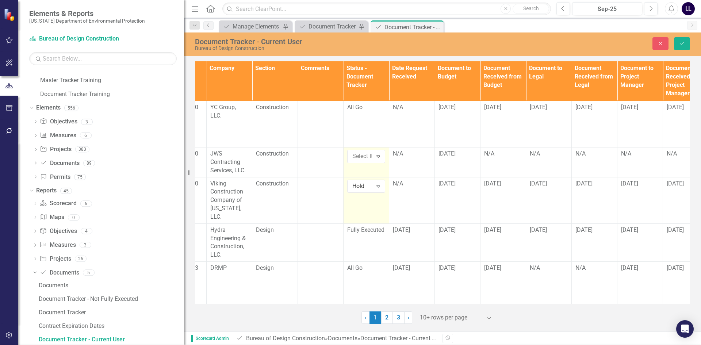
click at [681, 44] on icon "Save" at bounding box center [681, 43] width 7 height 5
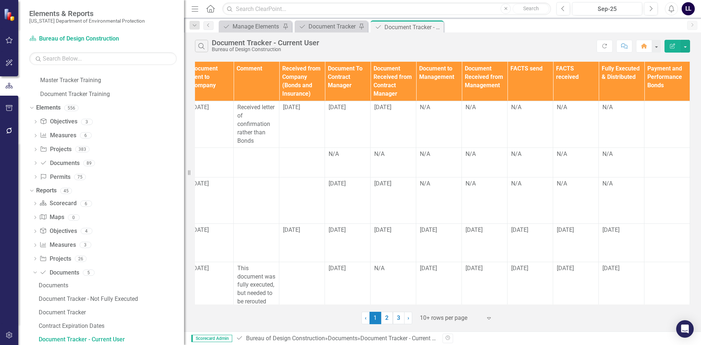
scroll to position [0, 0]
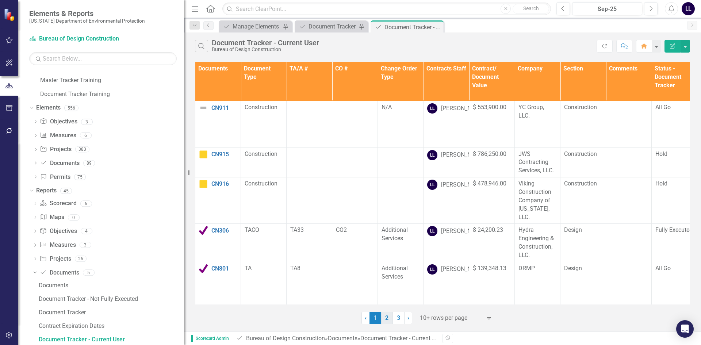
click at [387, 317] on link "2" at bounding box center [387, 318] width 12 height 12
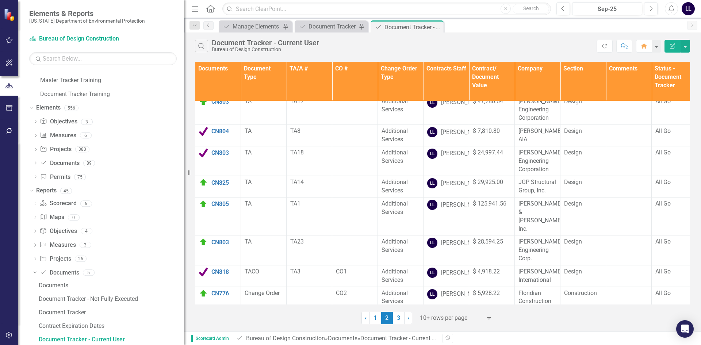
scroll to position [116, 0]
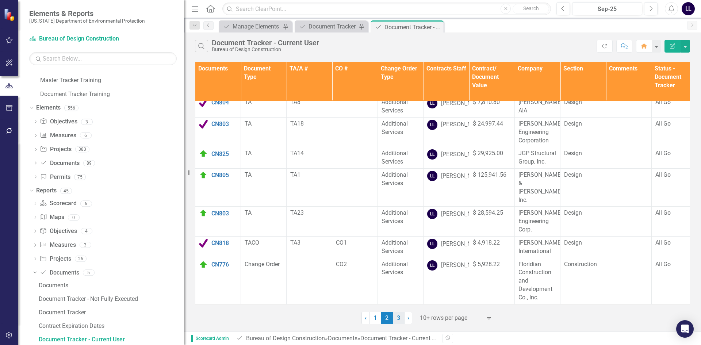
click at [397, 316] on link "3" at bounding box center [399, 318] width 12 height 12
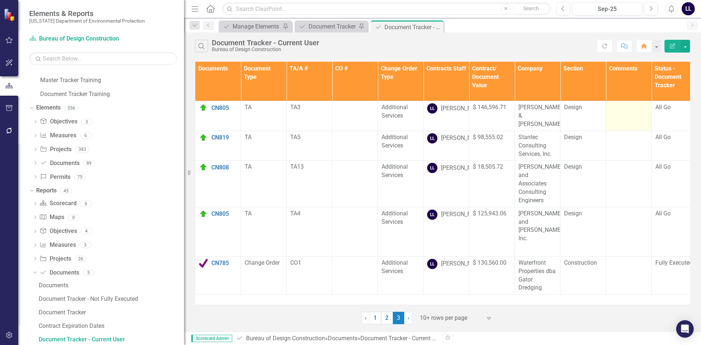
scroll to position [0, 0]
click at [375, 320] on link "1" at bounding box center [375, 318] width 12 height 12
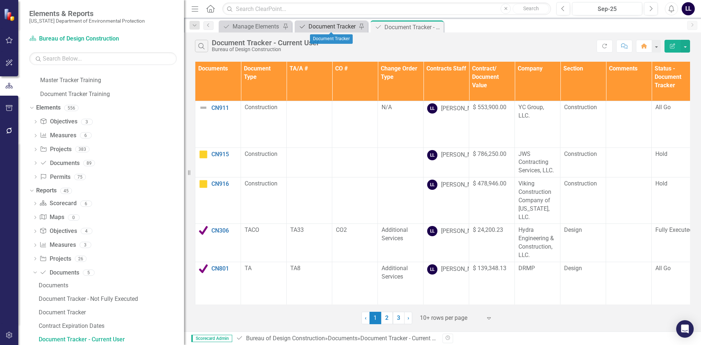
click at [330, 28] on div "Document Tracker" at bounding box center [332, 26] width 48 height 9
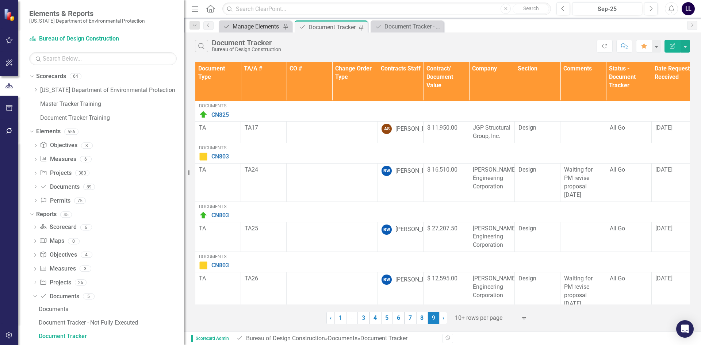
click at [240, 27] on div "Manage Elements" at bounding box center [256, 26] width 48 height 9
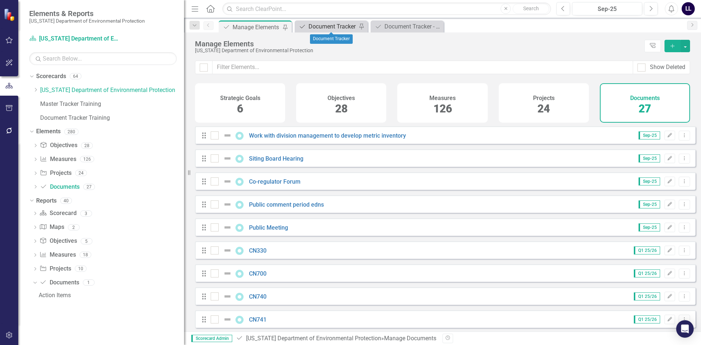
click at [328, 28] on div "Document Tracker" at bounding box center [332, 26] width 48 height 9
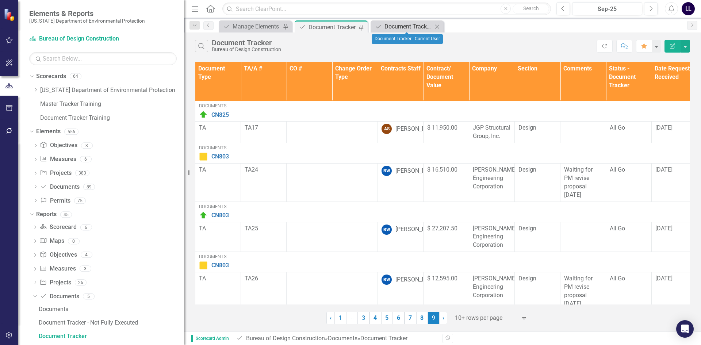
click at [404, 28] on div "Document Tracker - Current User" at bounding box center [408, 26] width 48 height 9
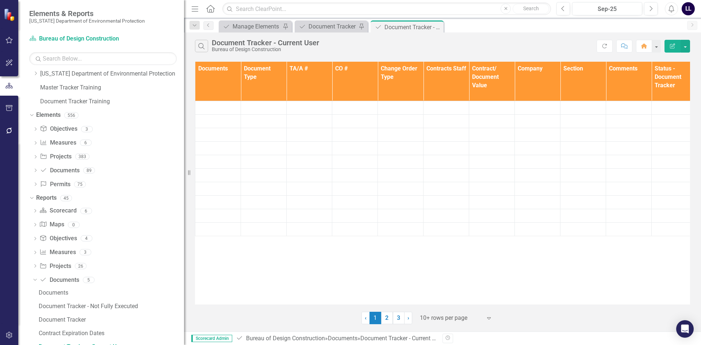
scroll to position [24, 0]
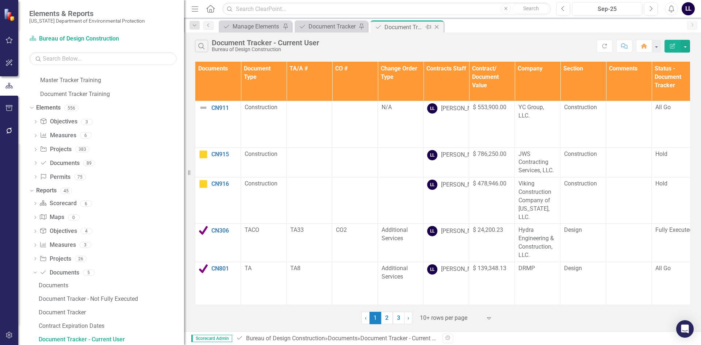
click at [429, 27] on icon "Pin" at bounding box center [428, 26] width 6 height 7
click at [329, 26] on div "Document Tracker" at bounding box center [332, 26] width 48 height 9
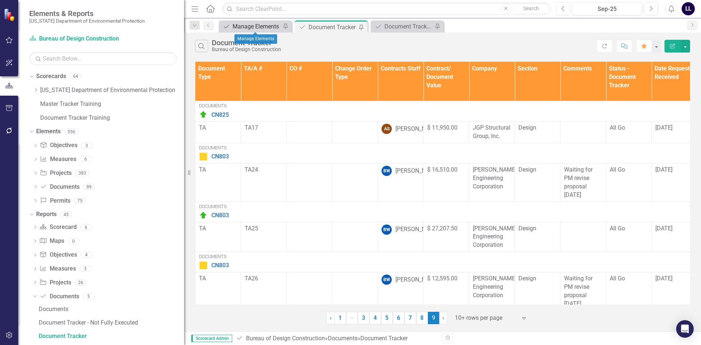
click at [251, 28] on div "Manage Elements" at bounding box center [256, 26] width 48 height 9
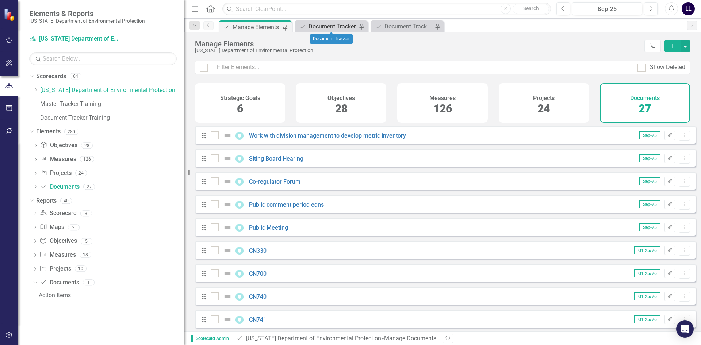
click at [328, 27] on div "Document Tracker" at bounding box center [332, 26] width 48 height 9
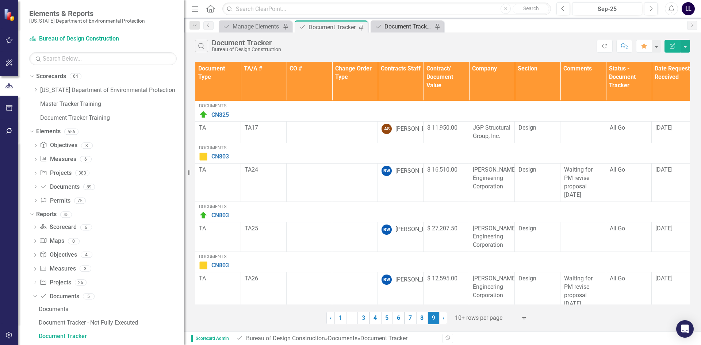
click at [397, 26] on div "Document Tracker - Current User" at bounding box center [408, 26] width 48 height 9
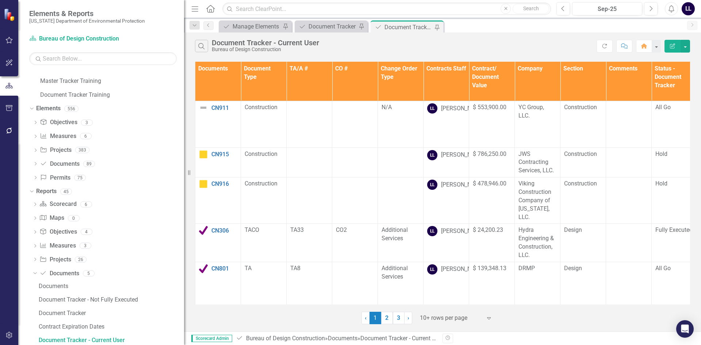
scroll to position [24, 0]
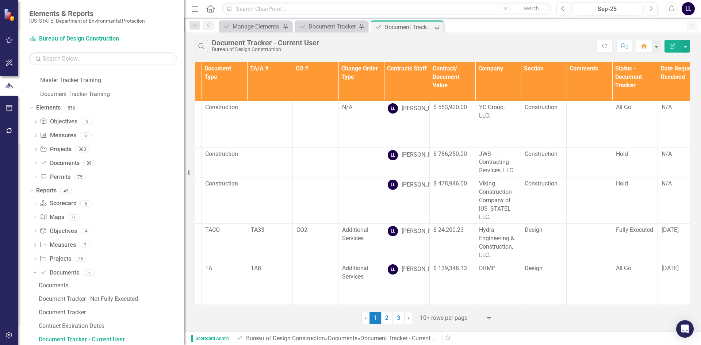
drag, startPoint x: 664, startPoint y: 333, endPoint x: 666, endPoint y: 347, distance: 13.9
click at [666, 344] on html "Elements & Reports [US_STATE] Department of Environmental Protection Scorecard …" at bounding box center [350, 172] width 701 height 345
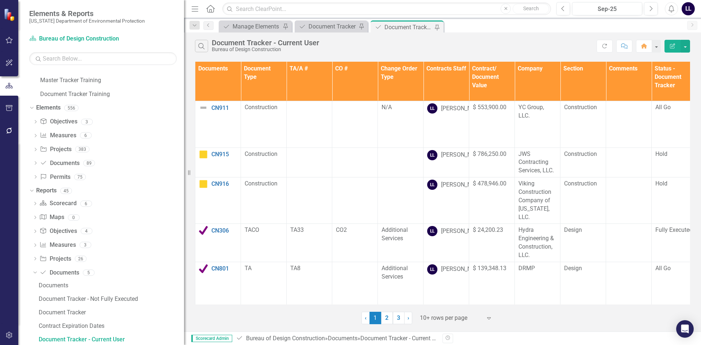
scroll to position [0, 0]
drag, startPoint x: 135, startPoint y: 314, endPoint x: 144, endPoint y: 314, distance: 9.5
click at [143, 315] on div "Dropdown Document Documents 5 Documents Document Tracker - Not Fully Executed D…" at bounding box center [107, 307] width 151 height 80
drag, startPoint x: 215, startPoint y: 317, endPoint x: 213, endPoint y: 306, distance: 11.2
click at [215, 316] on div "‹ Previous 1 (current) 2 3 › Next 10+ rows per page Expand" at bounding box center [442, 315] width 495 height 18
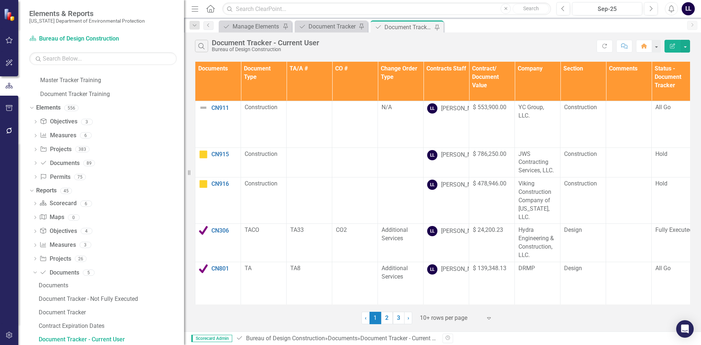
click at [697, 315] on div "Documents Document Type TA/A # CO # Change Order Type Contracts Staff Contract/…" at bounding box center [442, 192] width 517 height 264
click at [186, 296] on div "Resize" at bounding box center [187, 172] width 6 height 345
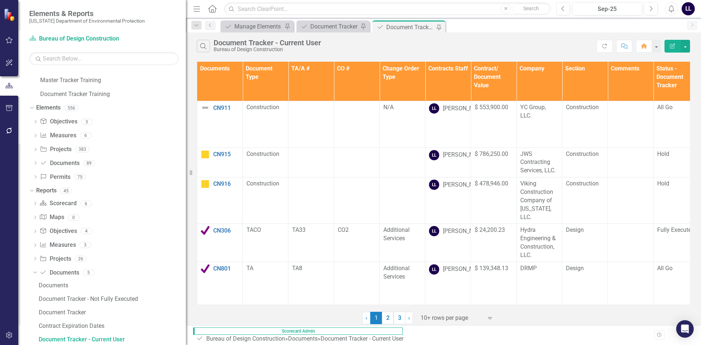
click at [317, 319] on div "‹ Previous 1 (current) 2 3 › Next 10+ rows per page Expand" at bounding box center [443, 315] width 493 height 18
click at [327, 23] on div "Document Tracker" at bounding box center [334, 26] width 48 height 9
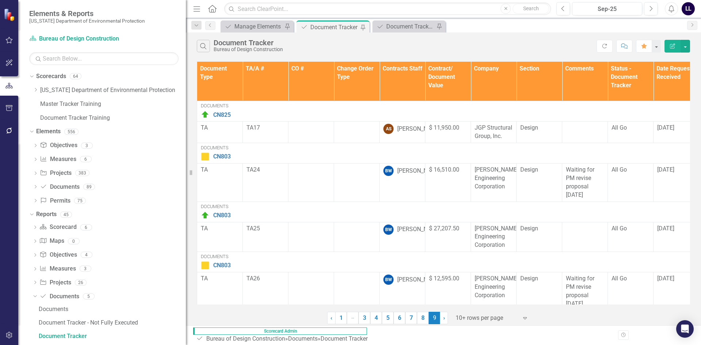
click at [361, 31] on div "Pin" at bounding box center [362, 27] width 9 height 9
click at [361, 29] on icon "Pin" at bounding box center [362, 27] width 6 height 7
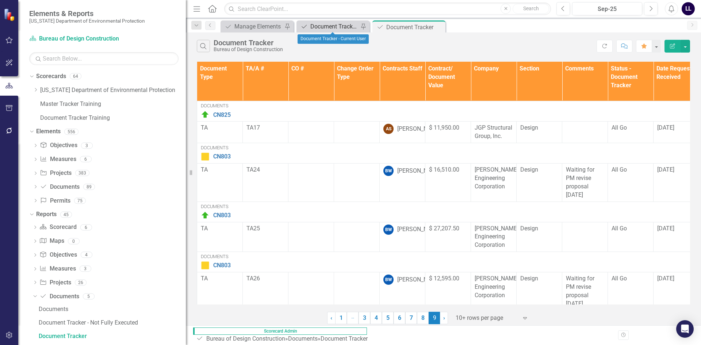
click at [345, 26] on div "Document Tracker - Current User" at bounding box center [334, 26] width 48 height 9
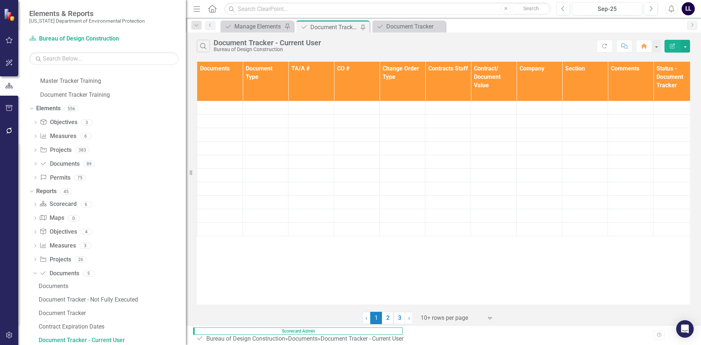
scroll to position [24, 0]
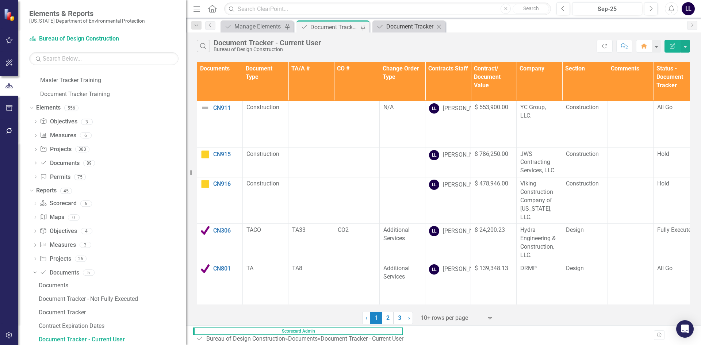
click at [400, 28] on div "Document Tracker" at bounding box center [410, 26] width 48 height 9
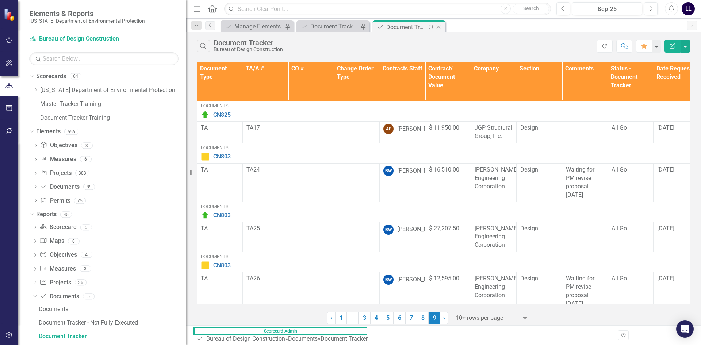
click at [439, 27] on icon "Close" at bounding box center [438, 27] width 7 height 6
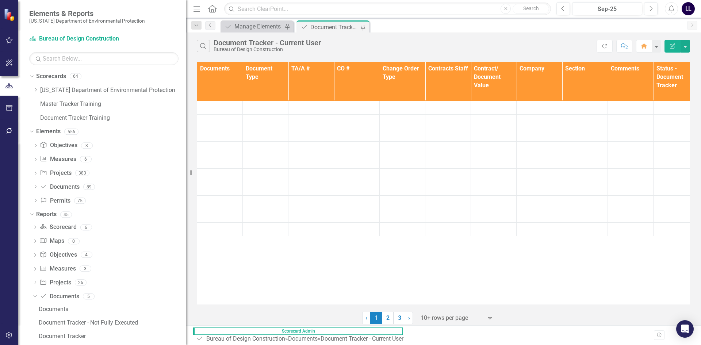
scroll to position [24, 0]
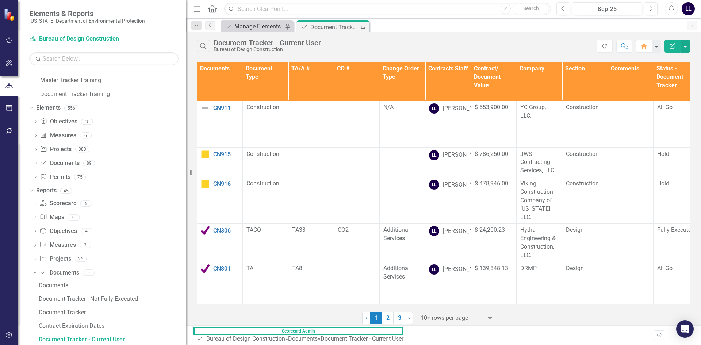
click at [259, 26] on div "Manage Elements" at bounding box center [258, 26] width 48 height 9
